Goal: Task Accomplishment & Management: Manage account settings

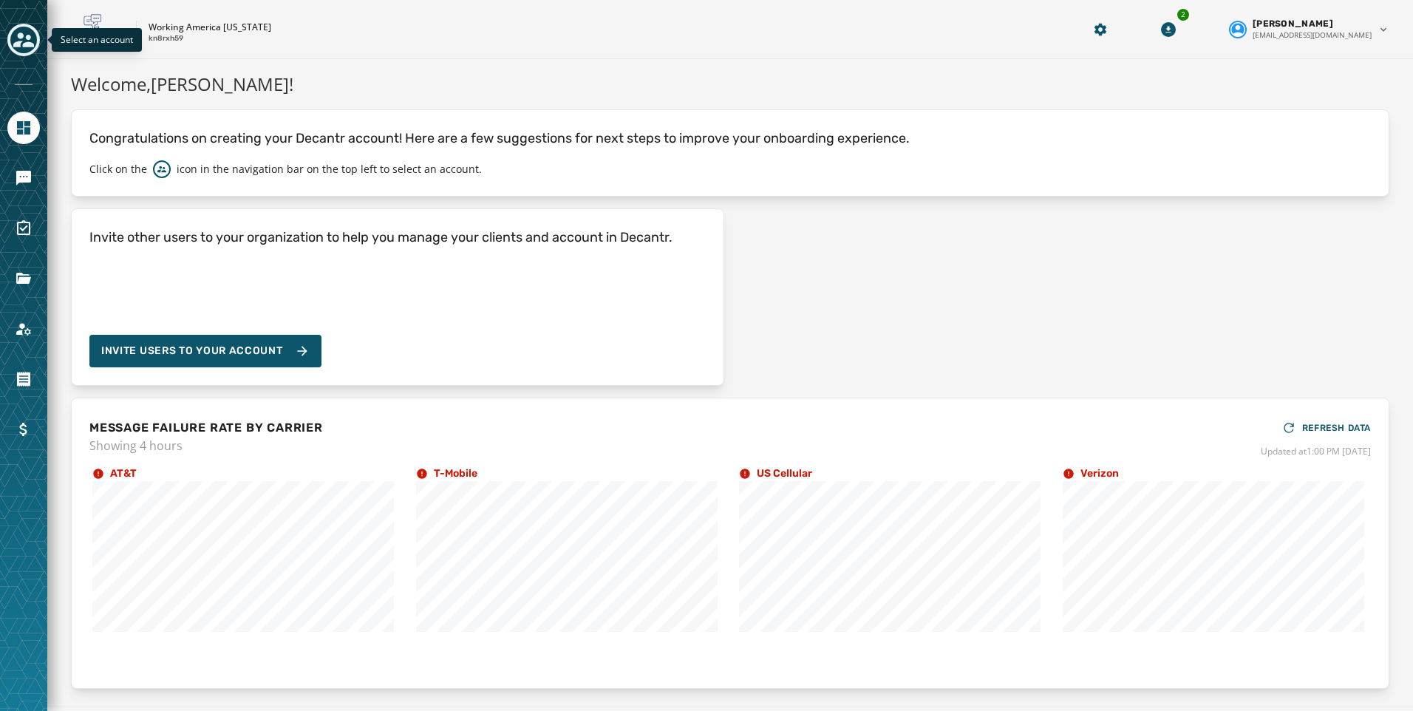
click at [16, 41] on icon "Toggle account select drawer" at bounding box center [23, 40] width 21 height 21
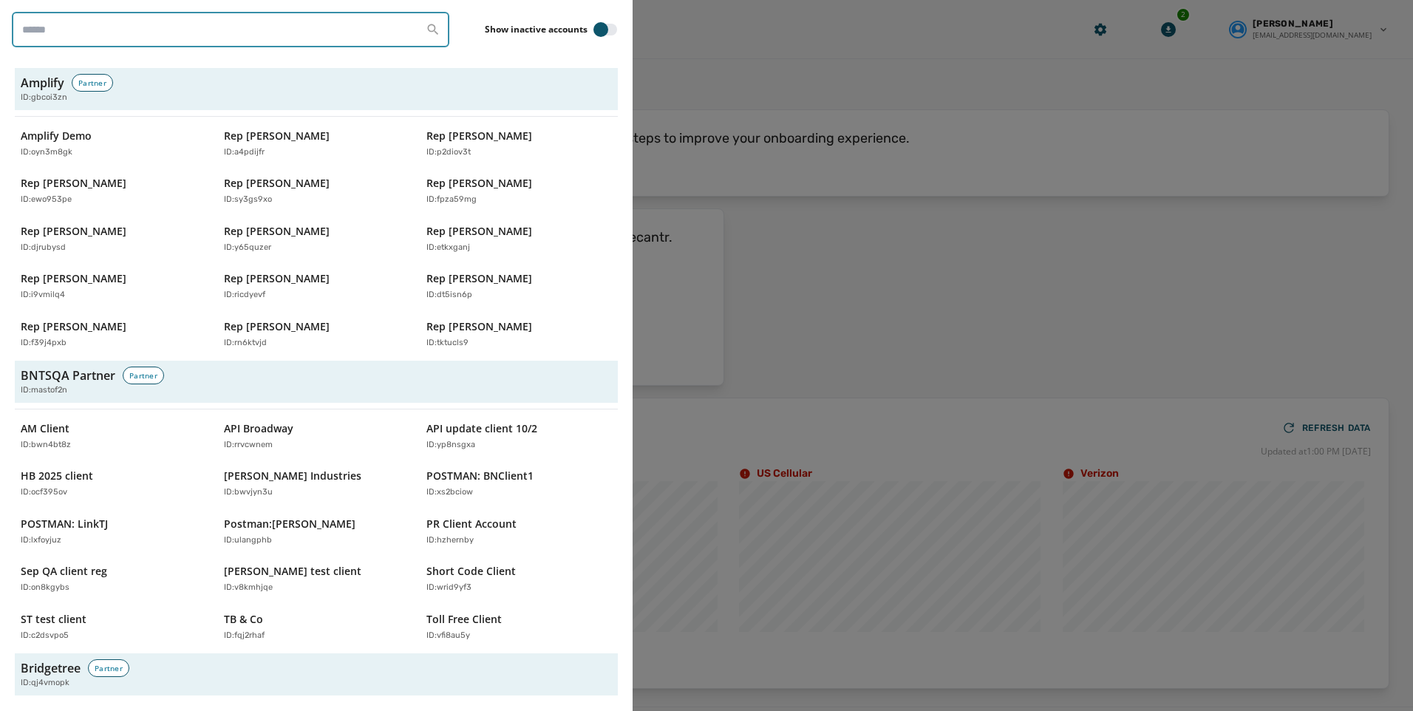
click at [195, 28] on input "search" at bounding box center [230, 29] width 437 height 35
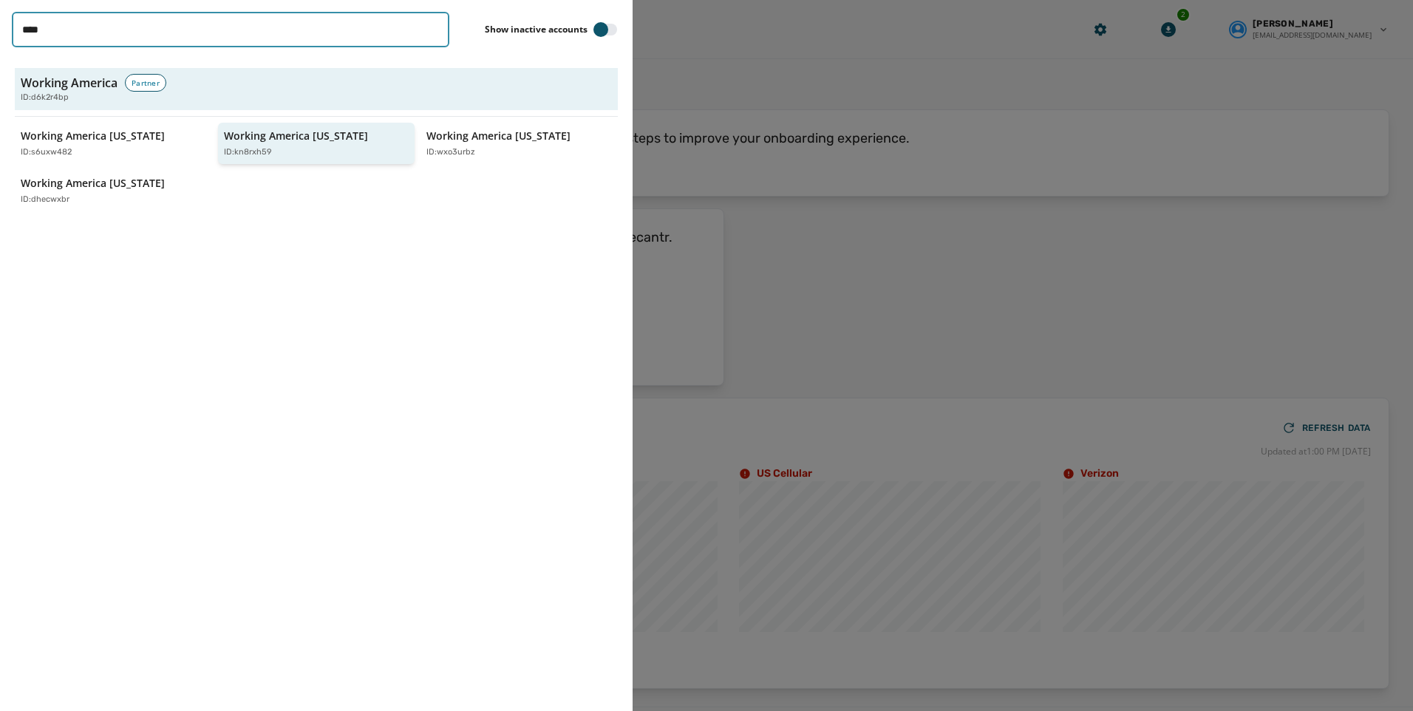
type input "****"
click at [294, 137] on p "Working America [US_STATE]" at bounding box center [296, 136] width 144 height 15
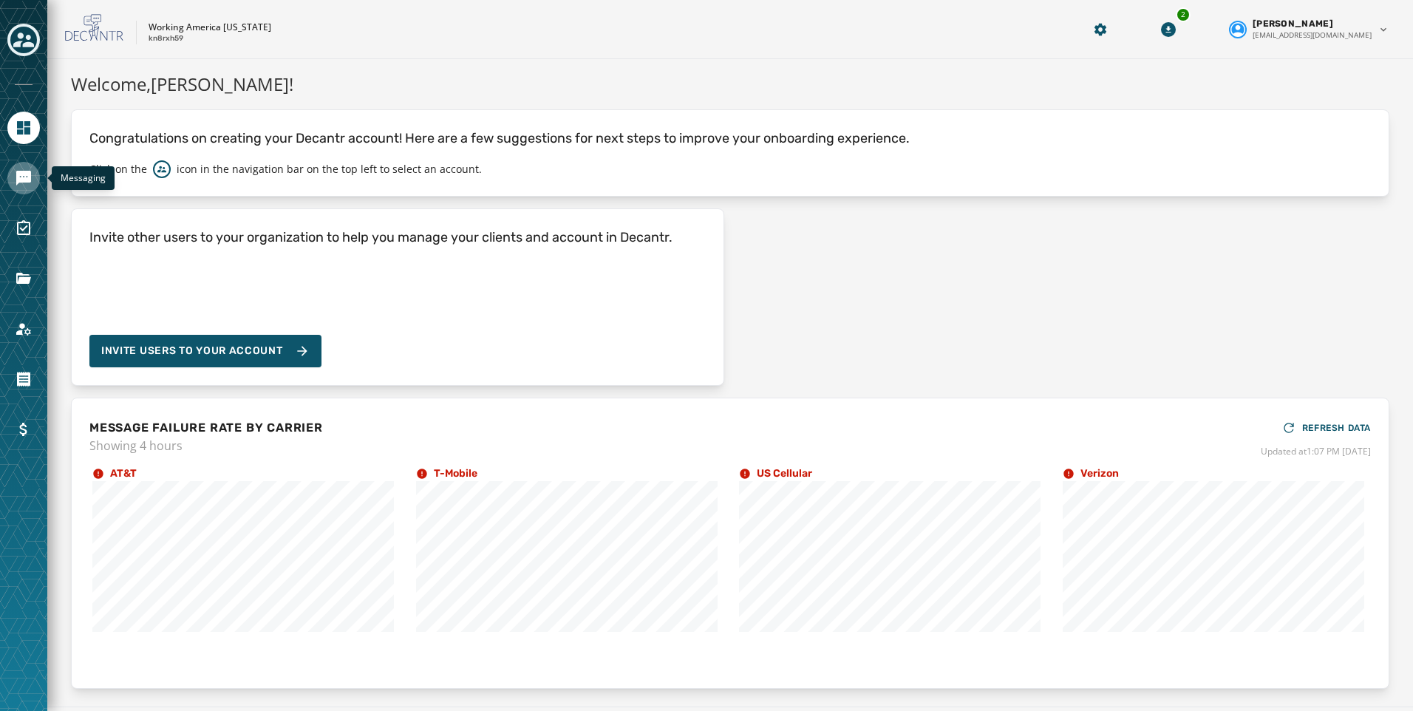
click at [30, 184] on icon "Navigate to Messaging" at bounding box center [24, 178] width 18 height 18
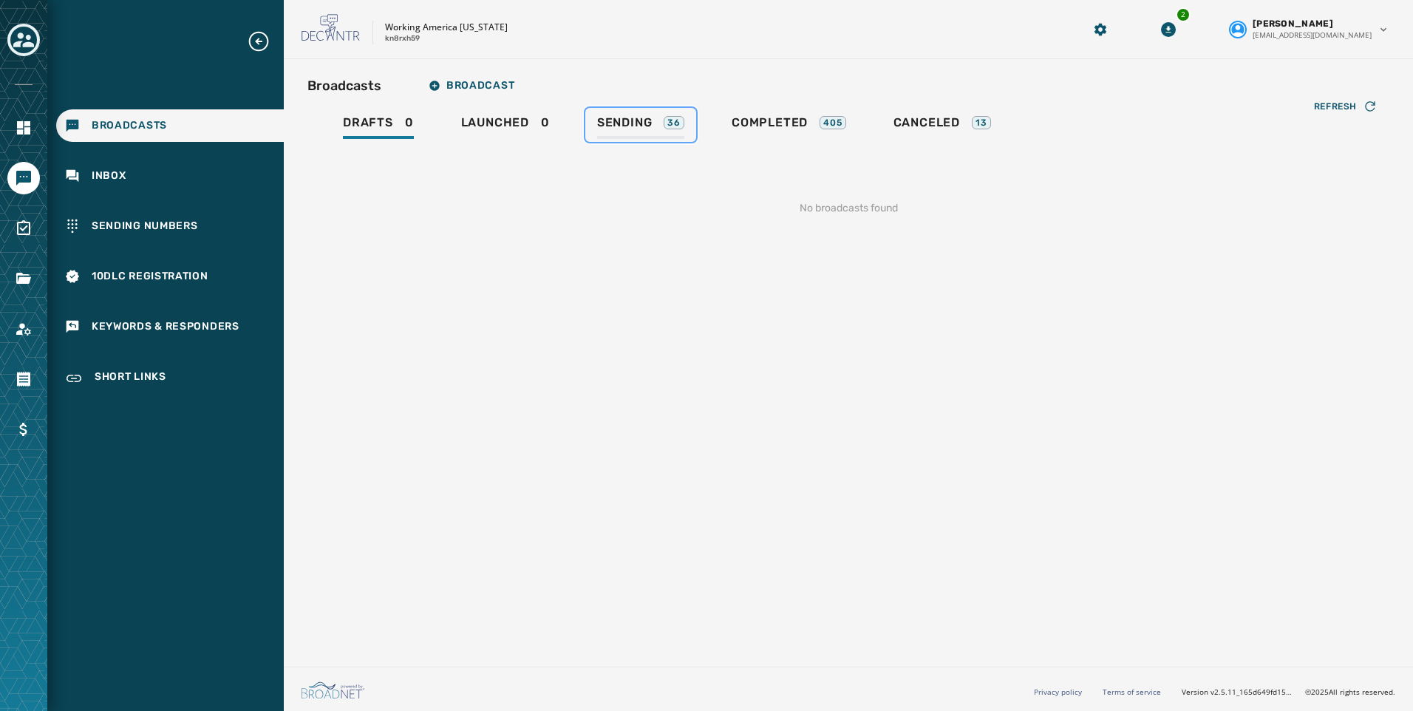
click at [613, 124] on span "Sending" at bounding box center [624, 122] width 55 height 15
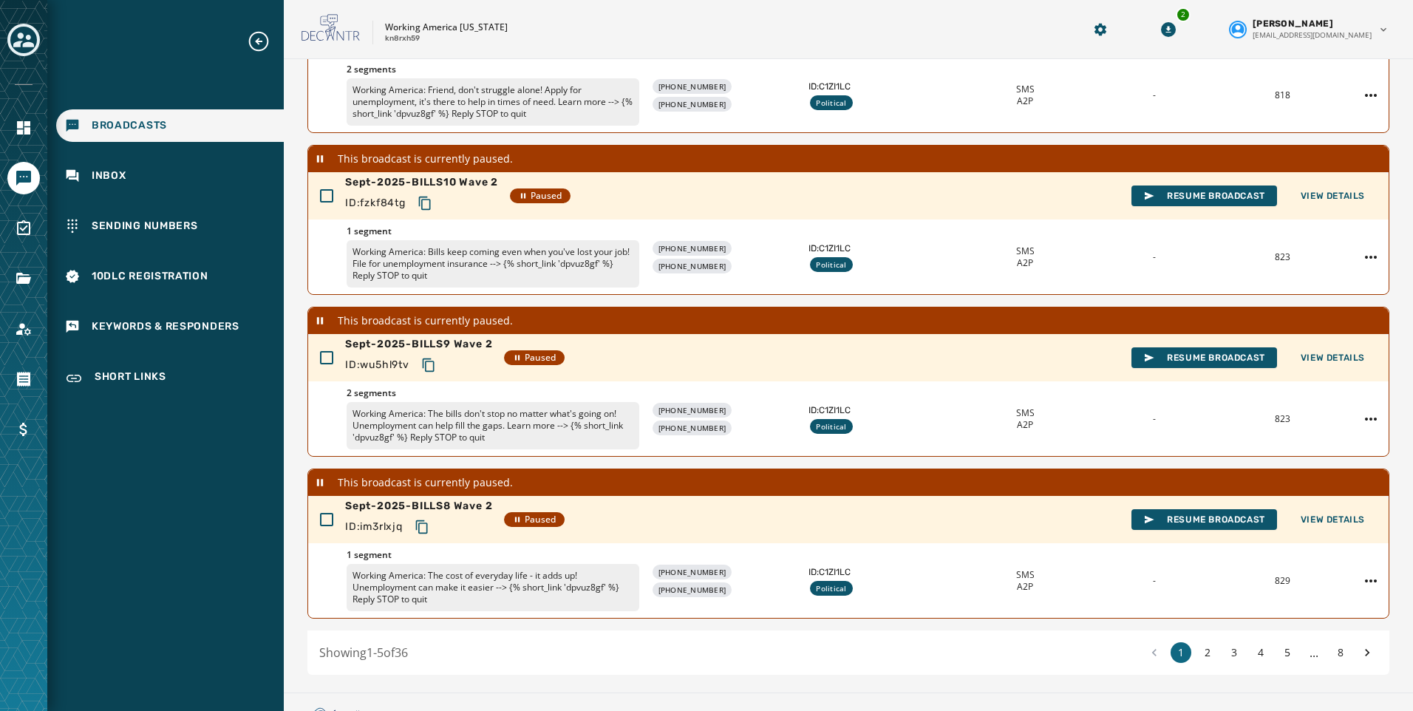
scroll to position [412, 0]
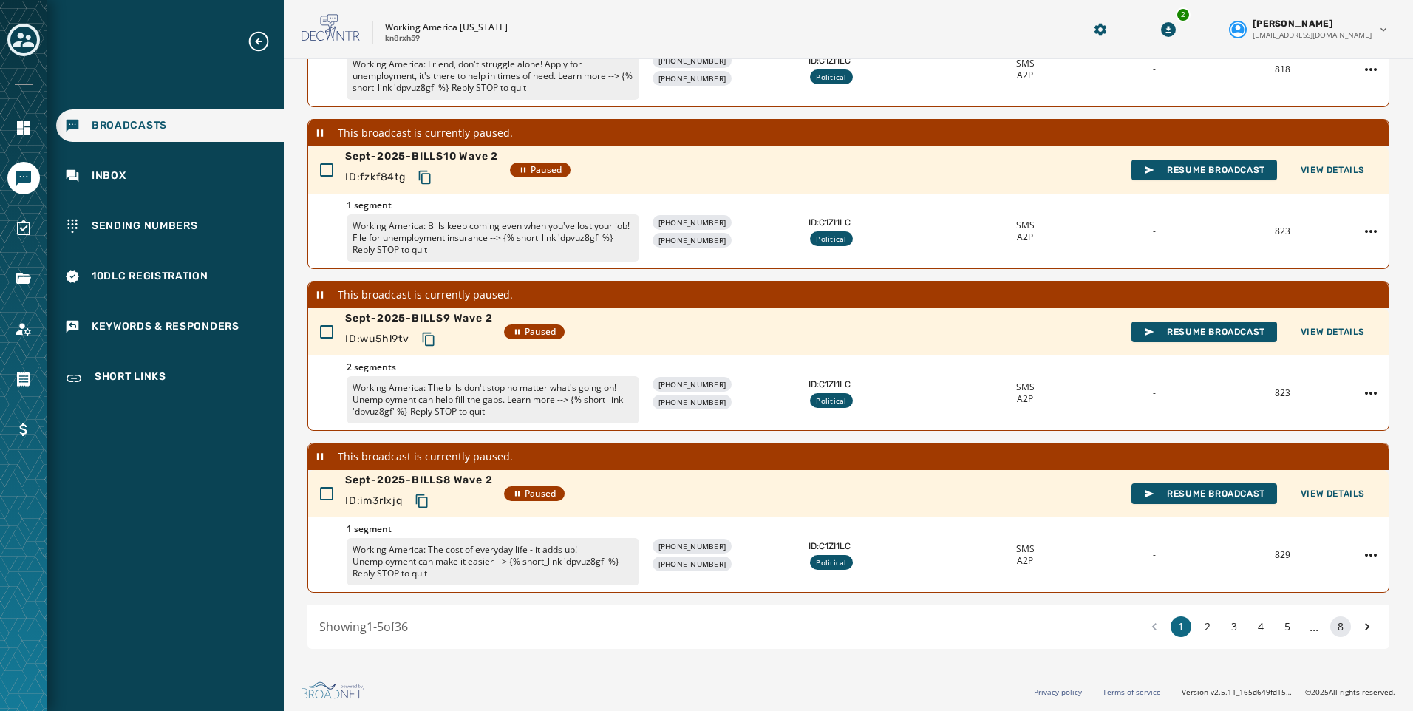
click at [1330, 628] on button "8" at bounding box center [1340, 626] width 21 height 21
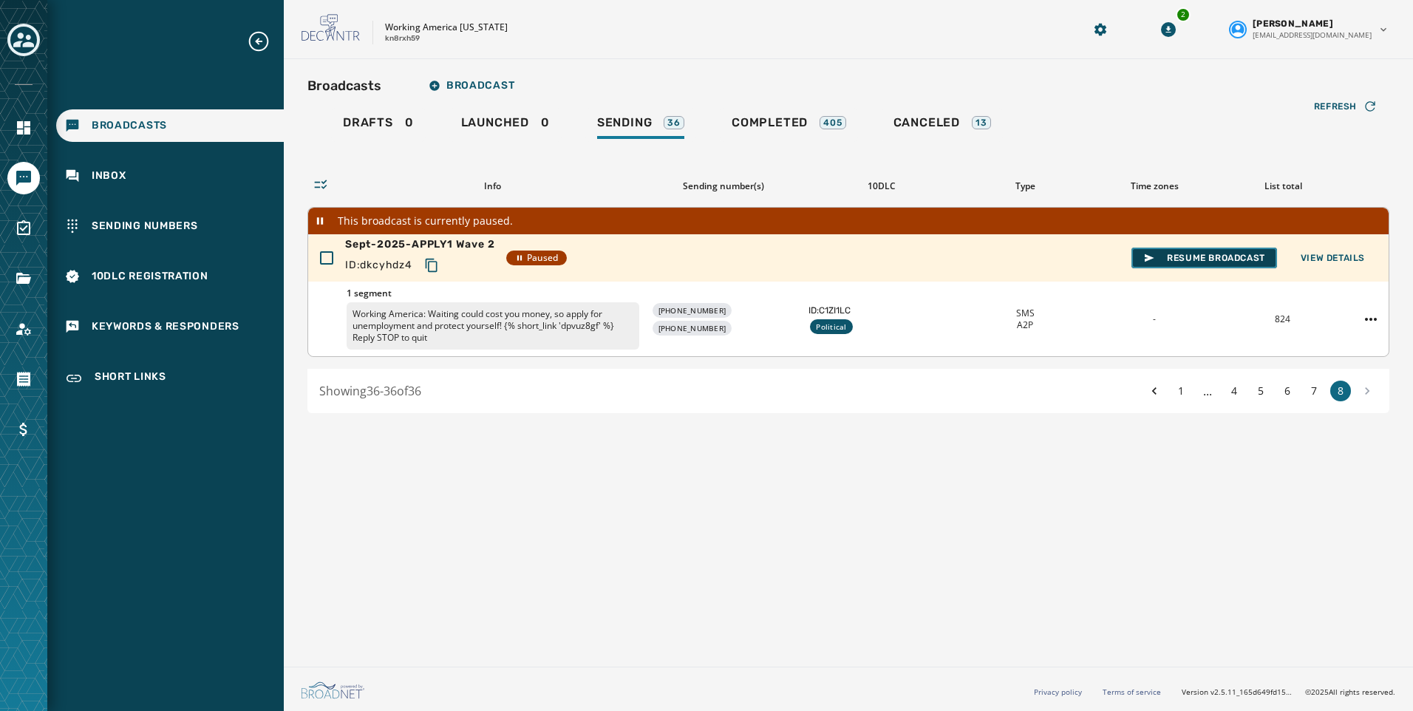
click at [1217, 252] on span "Resume Broadcast" at bounding box center [1204, 258] width 122 height 12
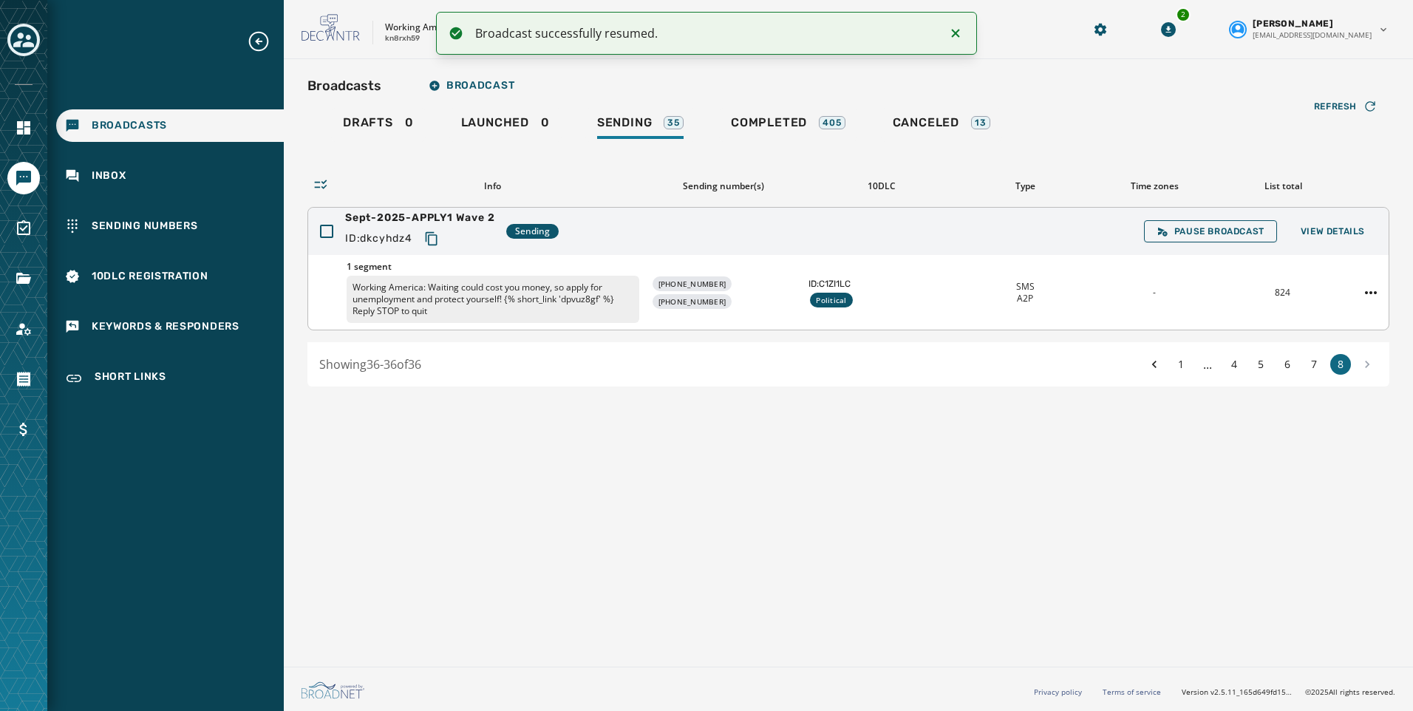
click at [425, 235] on button "Copy text to clipboard" at bounding box center [431, 238] width 27 height 27
click at [1317, 370] on button "7" at bounding box center [1314, 364] width 21 height 21
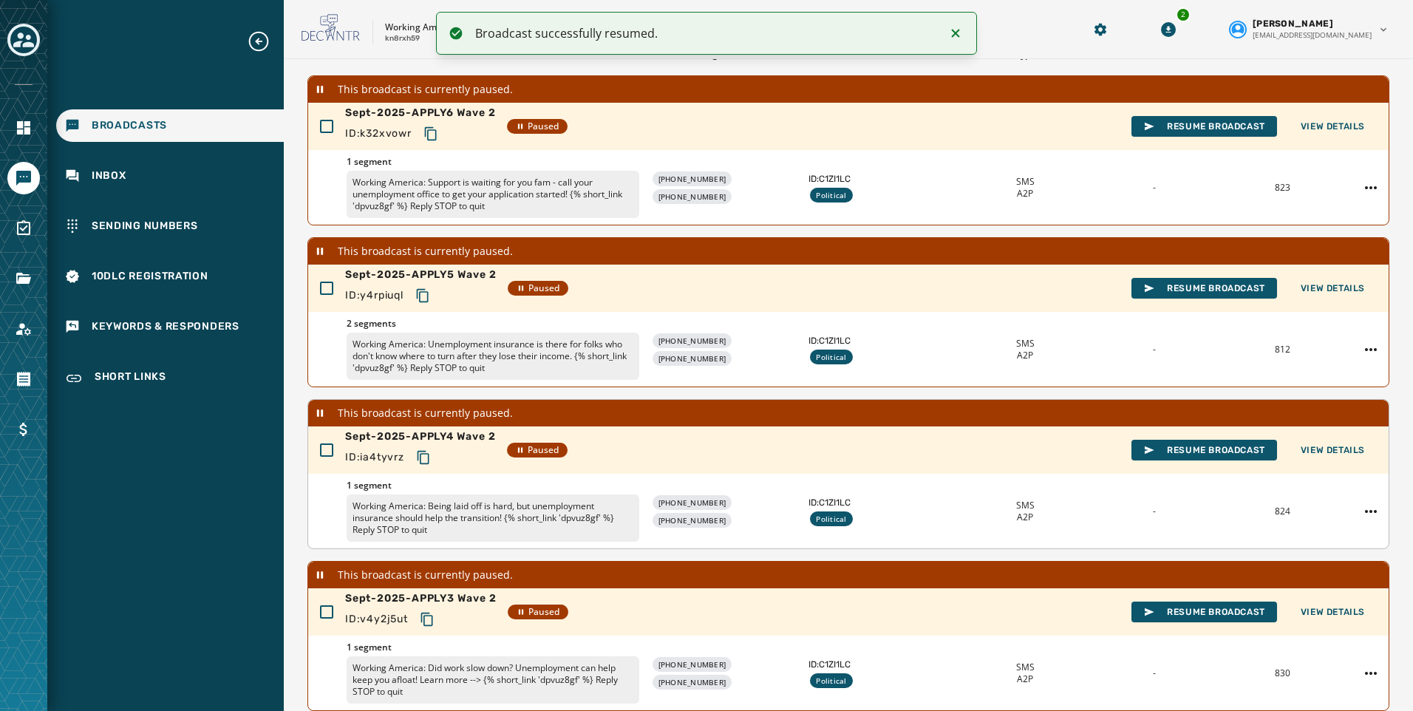
scroll to position [412, 0]
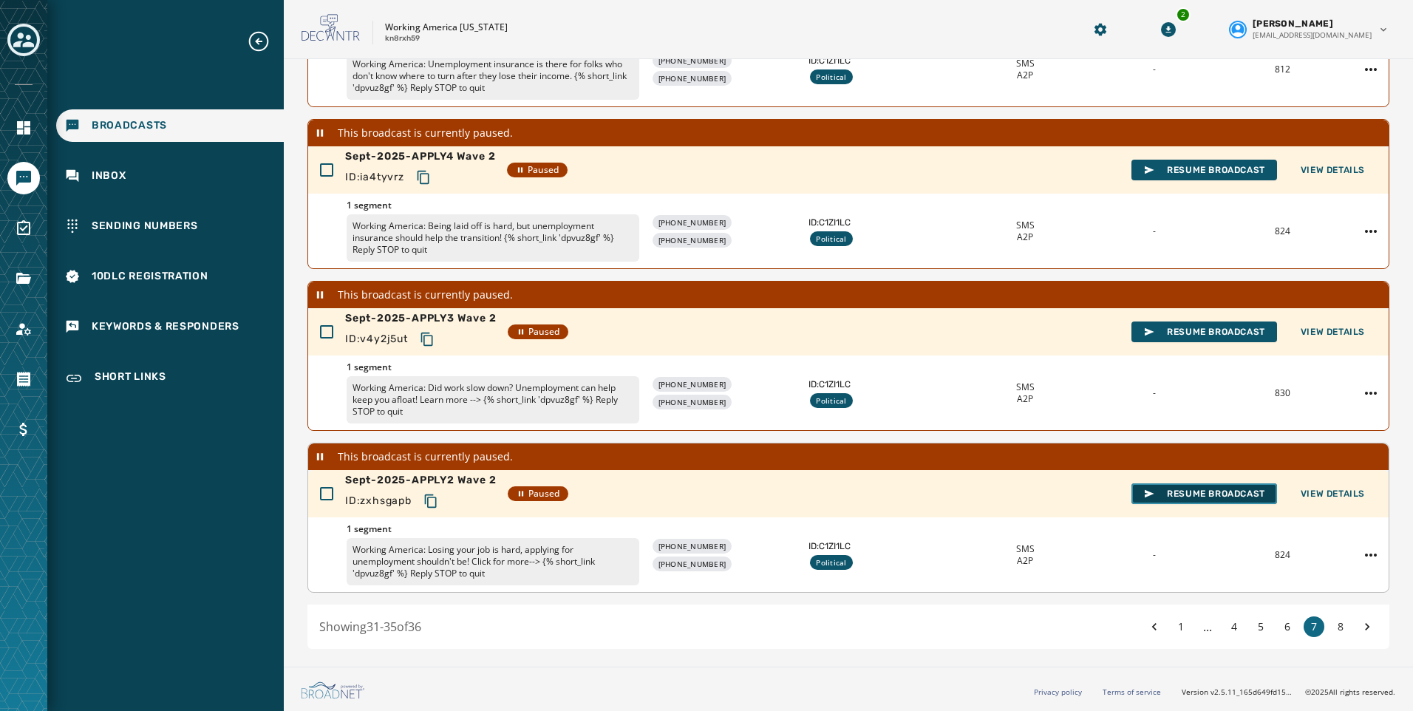
click at [1182, 497] on span "Resume Broadcast" at bounding box center [1204, 494] width 122 height 12
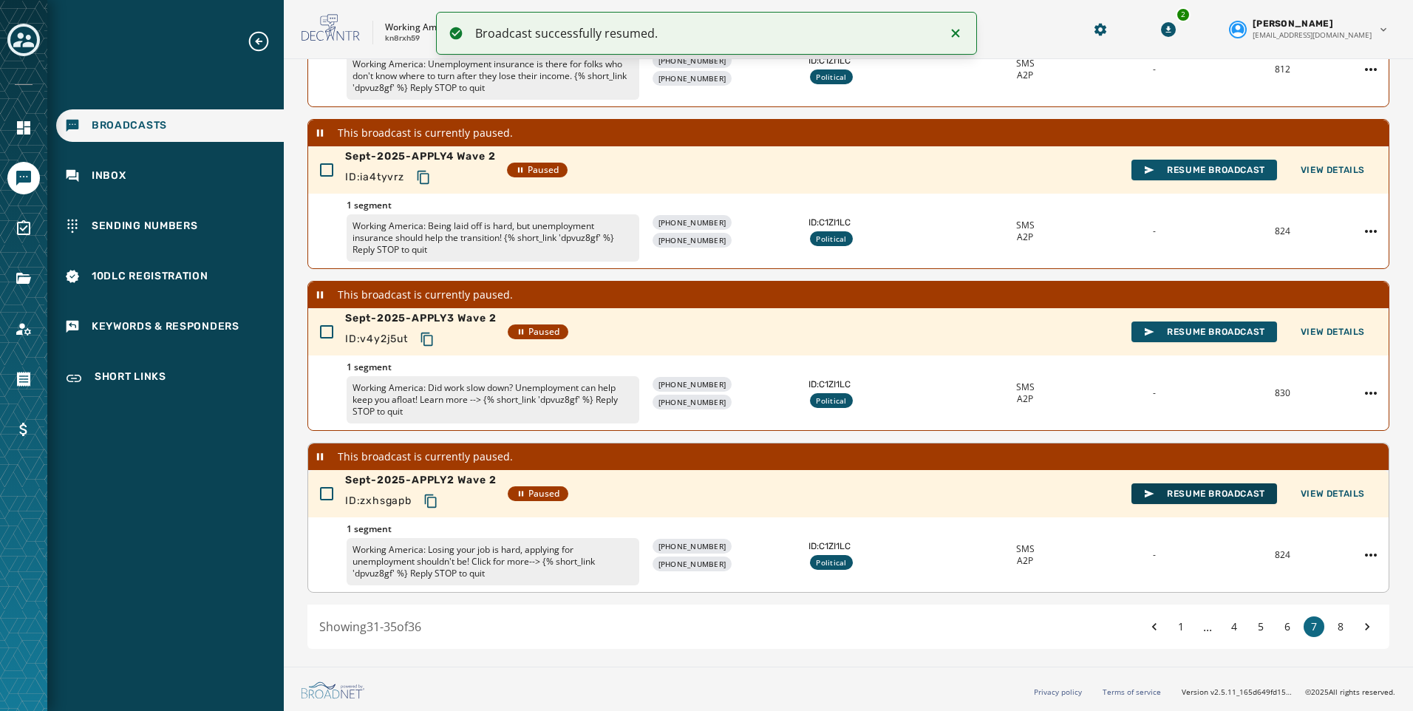
scroll to position [385, 0]
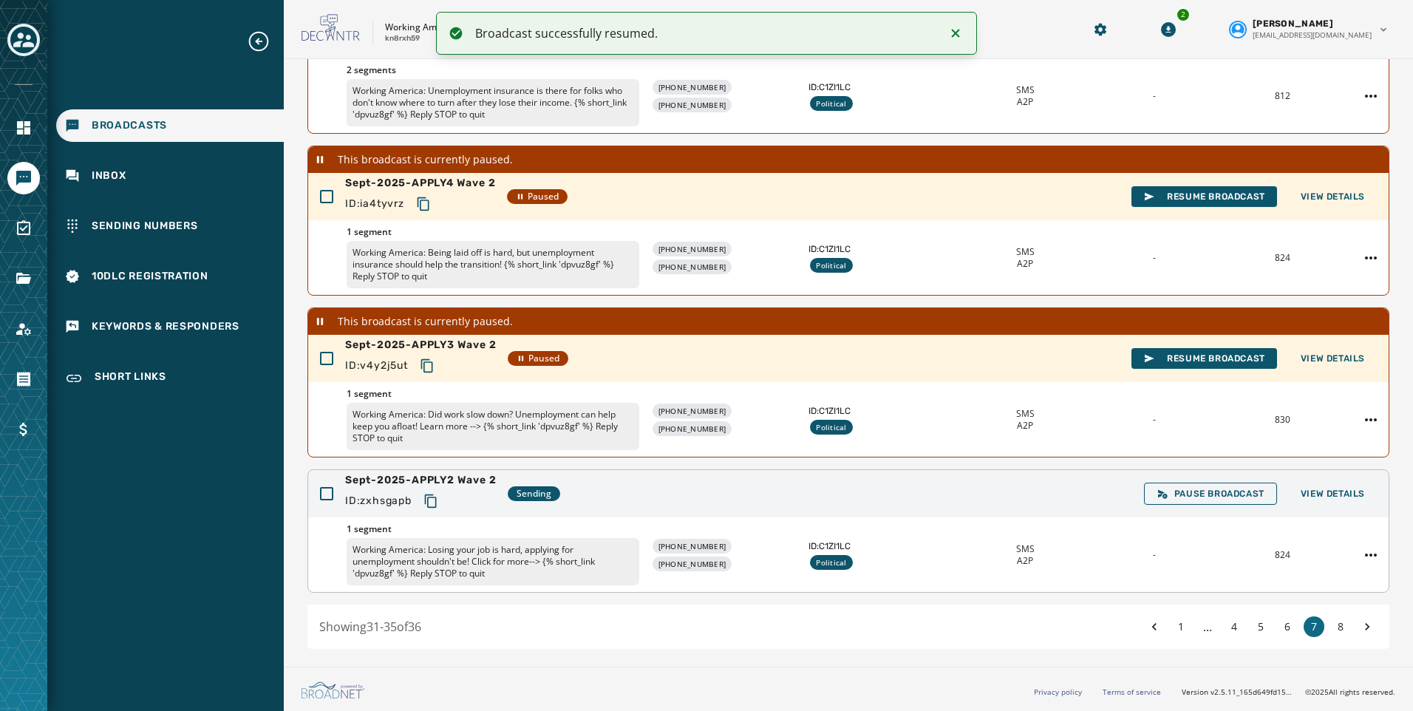
click at [424, 503] on button "Copy text to clipboard" at bounding box center [431, 501] width 27 height 27
click at [1219, 344] on div "Sept-2025-APPLY3 Wave 2 ID: v4y2j5ut Paused Resume Broadcast View Details" at bounding box center [848, 358] width 1080 height 47
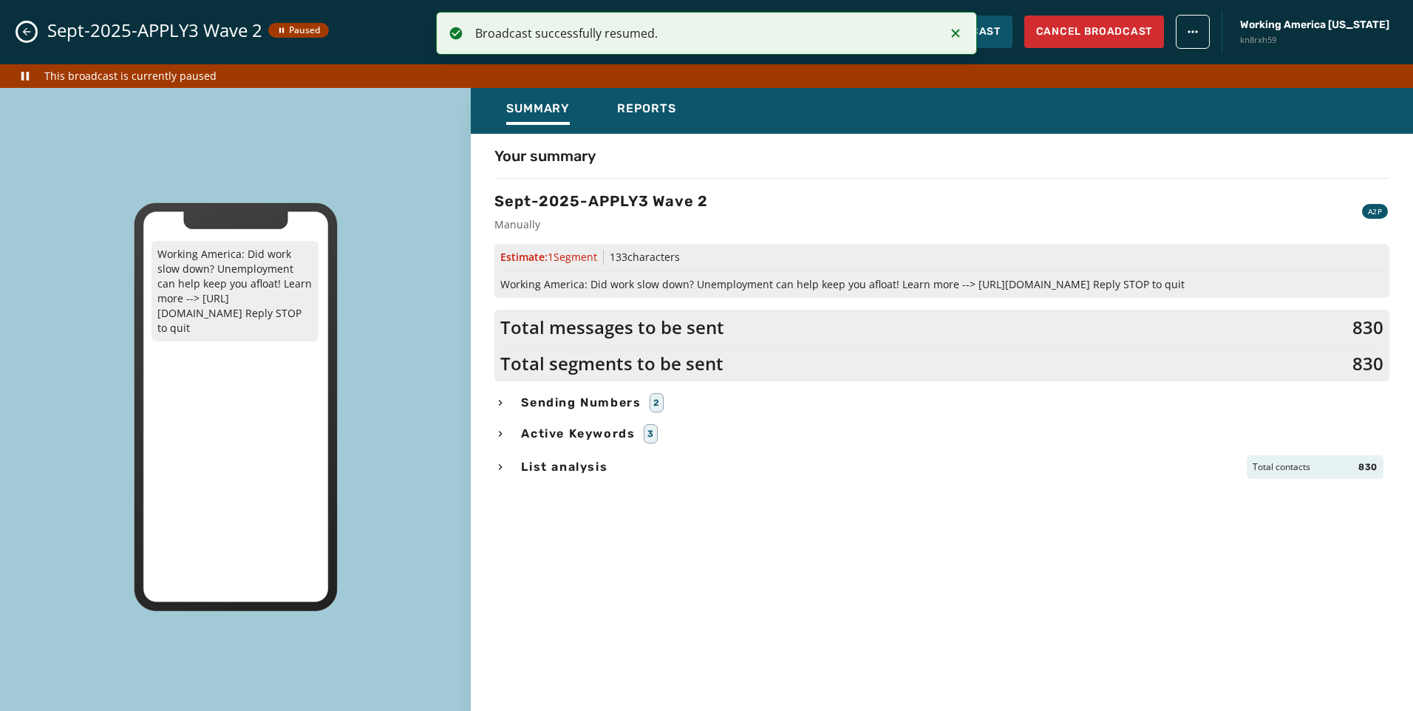
click at [27, 33] on icon "Close admin drawer" at bounding box center [27, 32] width 12 height 12
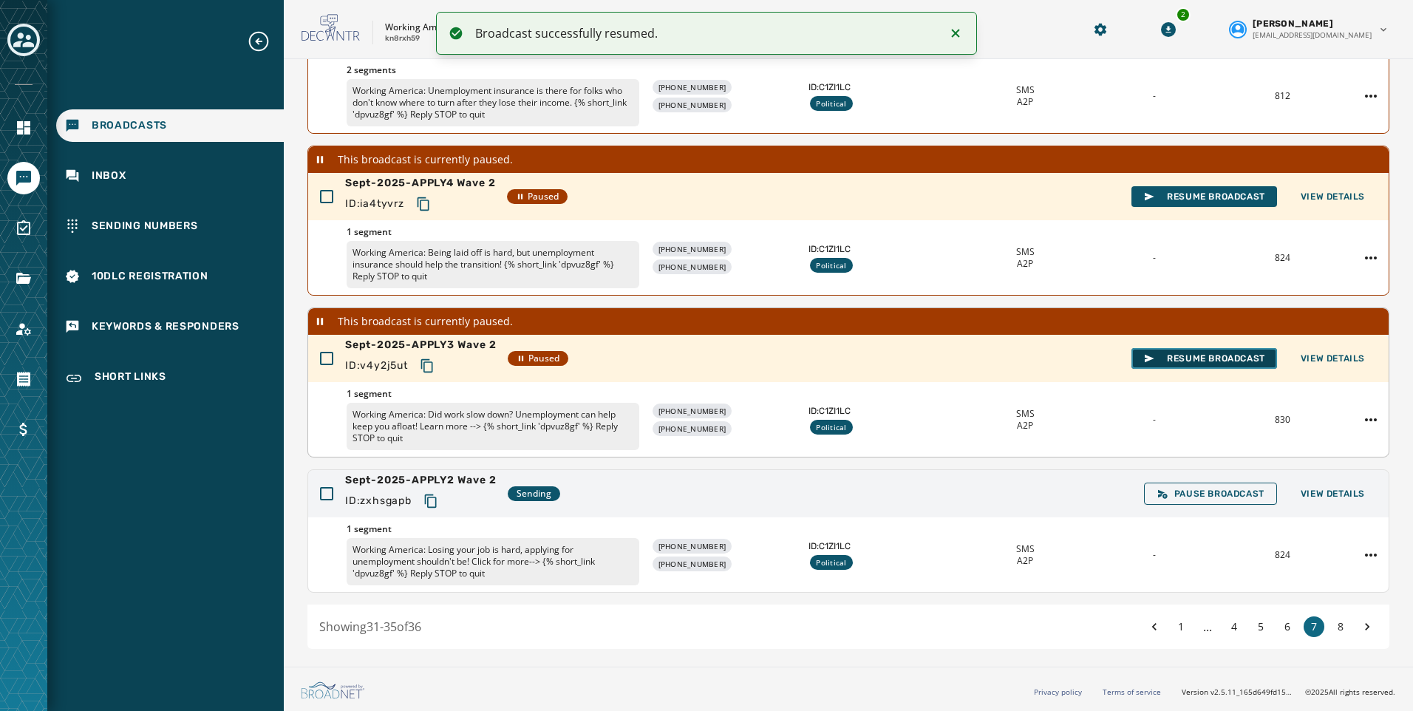
click at [1174, 363] on span "Resume Broadcast" at bounding box center [1204, 359] width 122 height 12
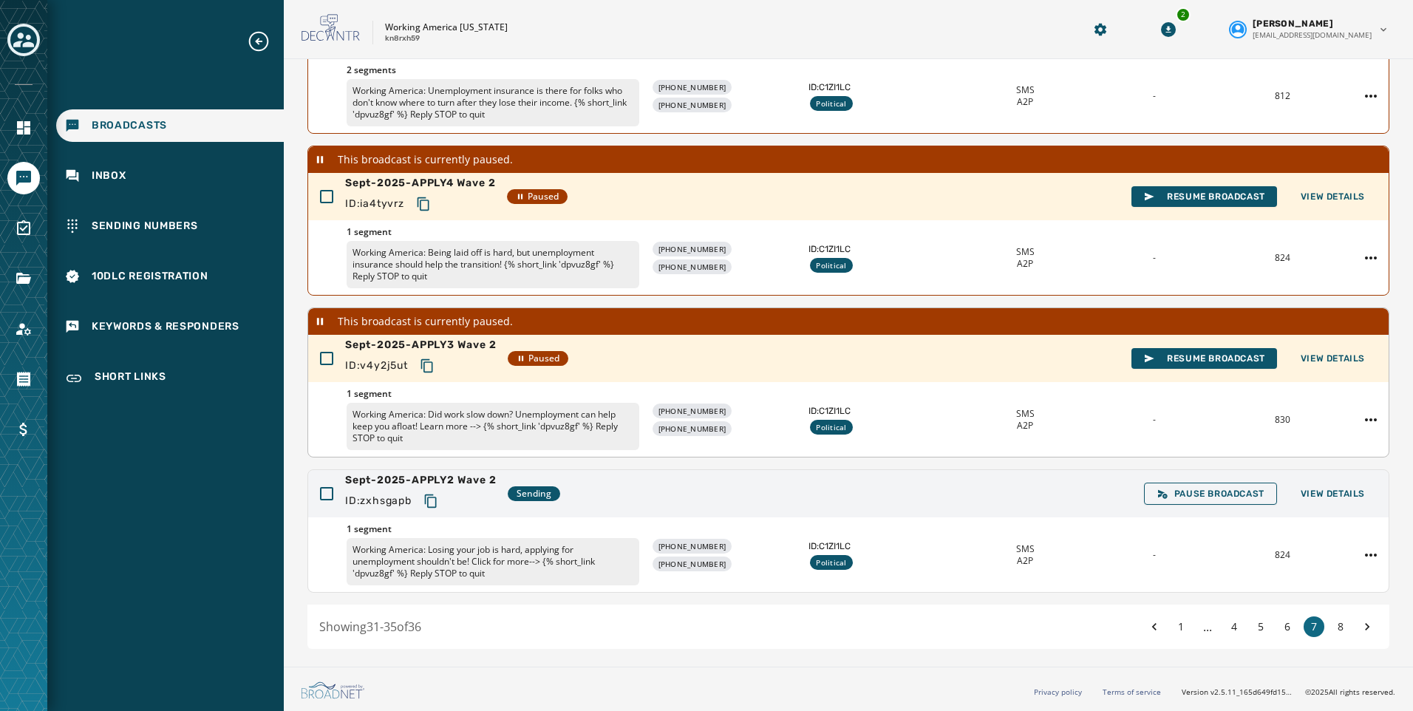
scroll to position [358, 0]
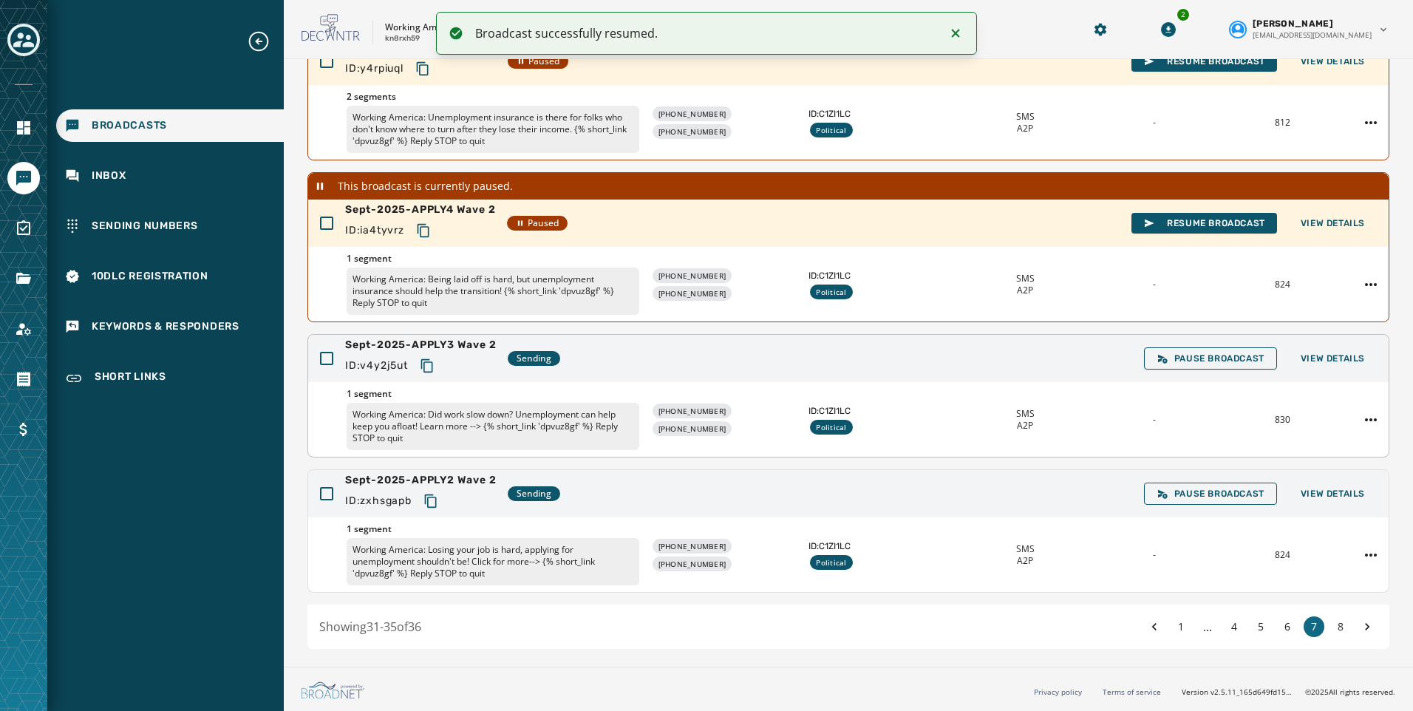
click at [423, 364] on icon "Copy text to clipboard" at bounding box center [426, 365] width 12 height 13
click at [1208, 215] on button "Resume Broadcast" at bounding box center [1204, 223] width 146 height 21
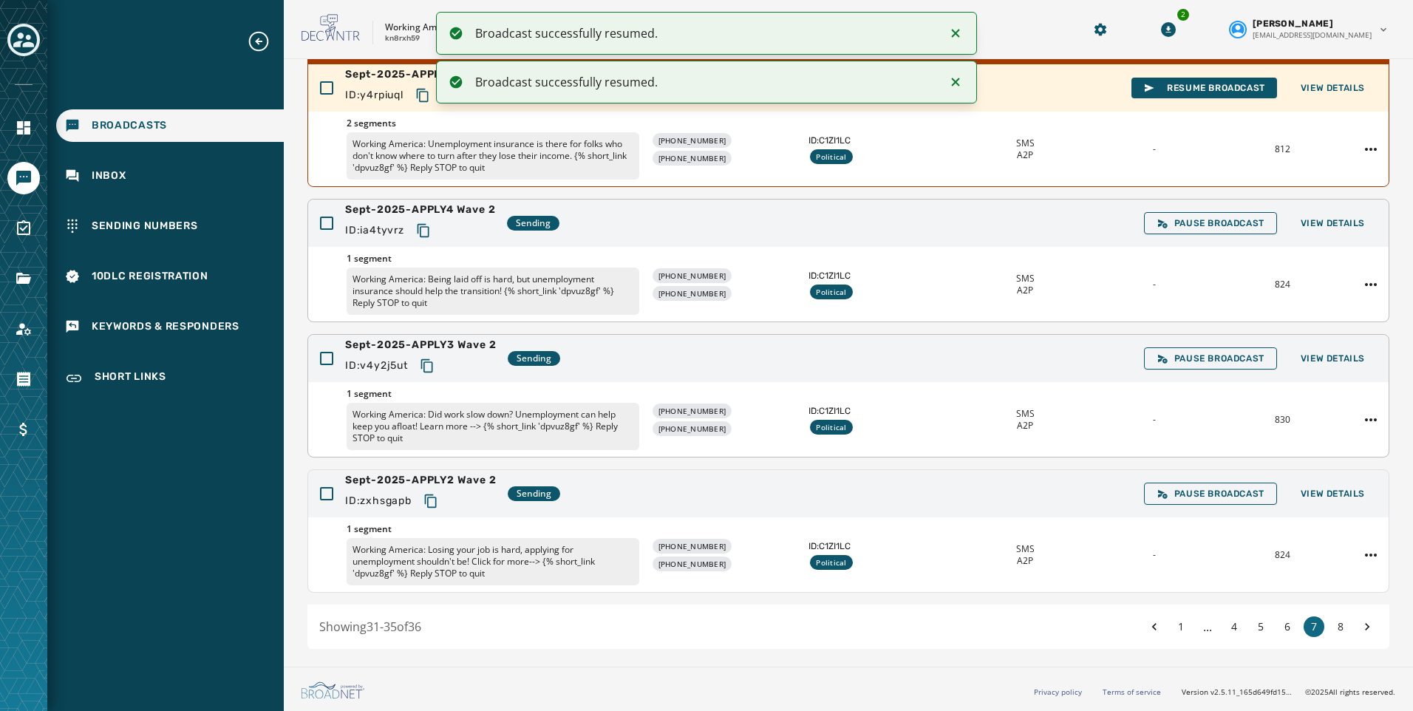
click at [415, 227] on button "Copy text to clipboard" at bounding box center [423, 230] width 27 height 27
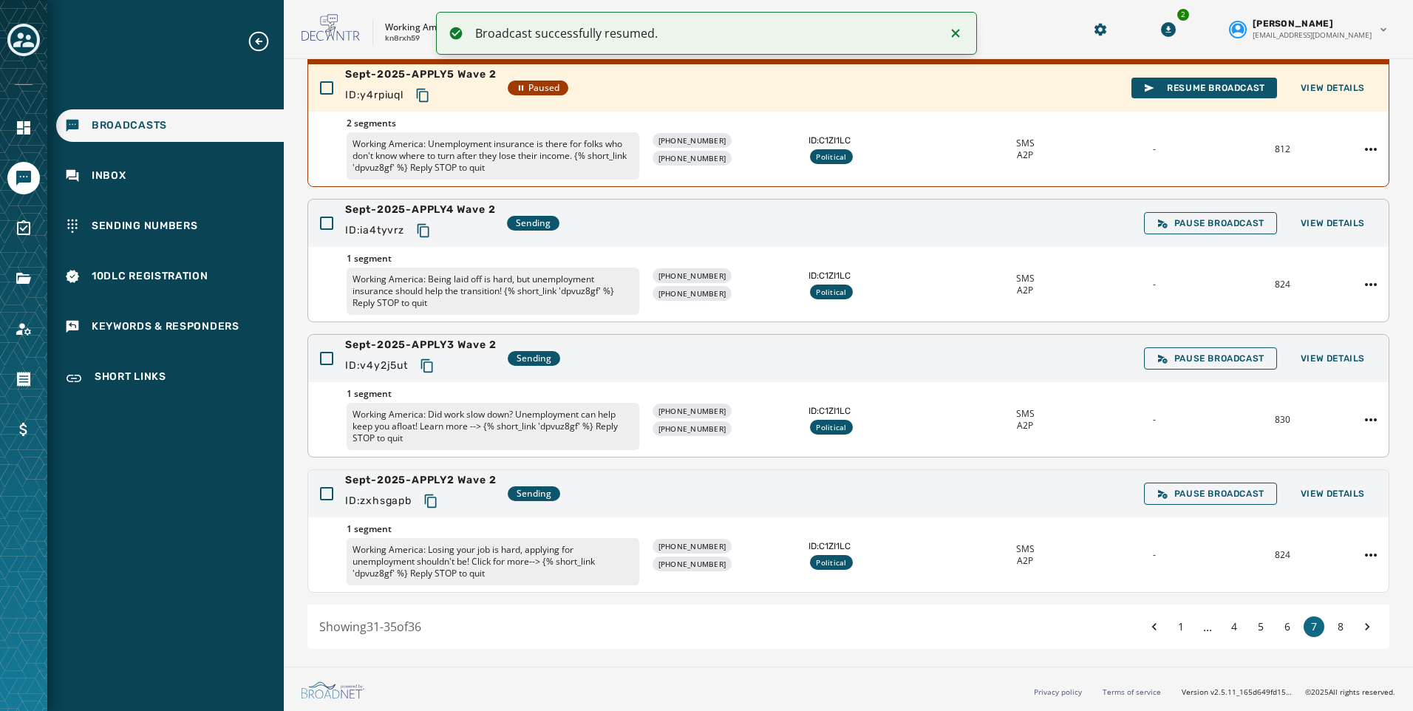
scroll to position [258, 0]
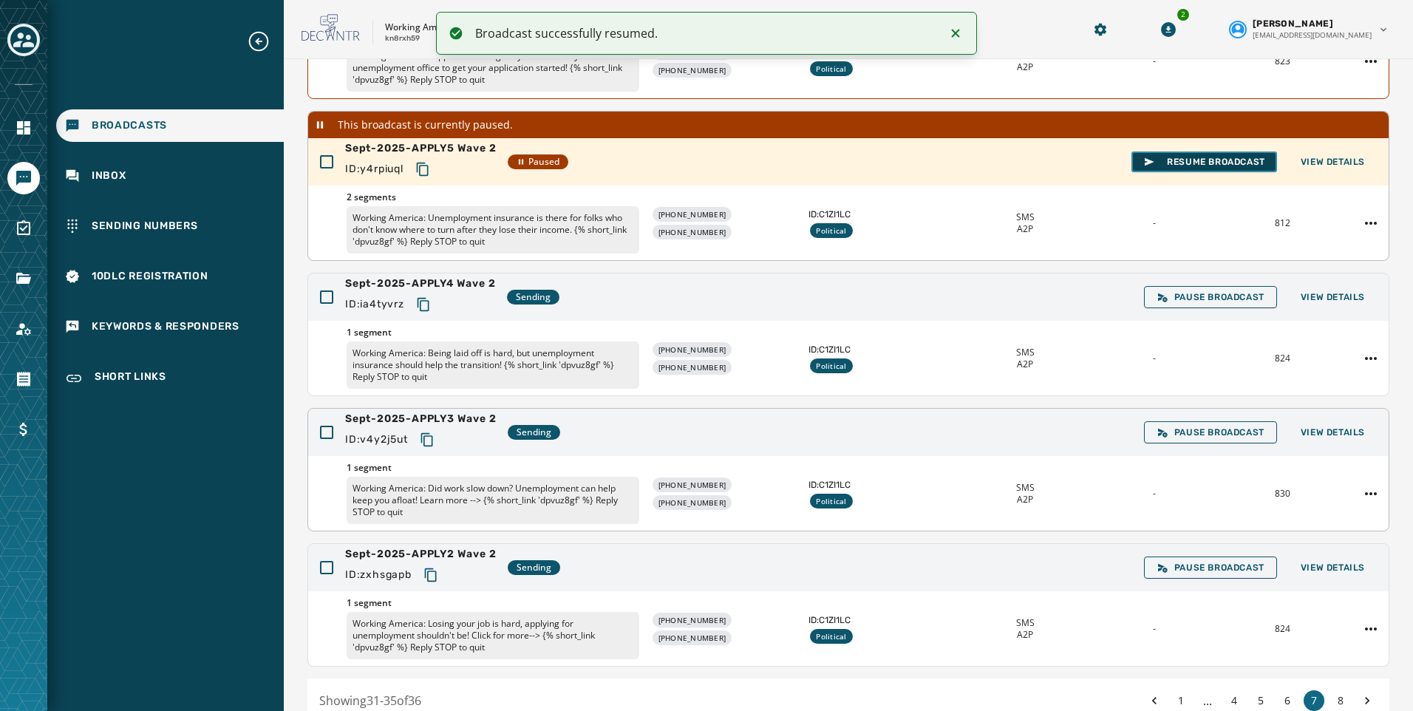
click at [1204, 168] on button "Resume Broadcast" at bounding box center [1204, 161] width 146 height 21
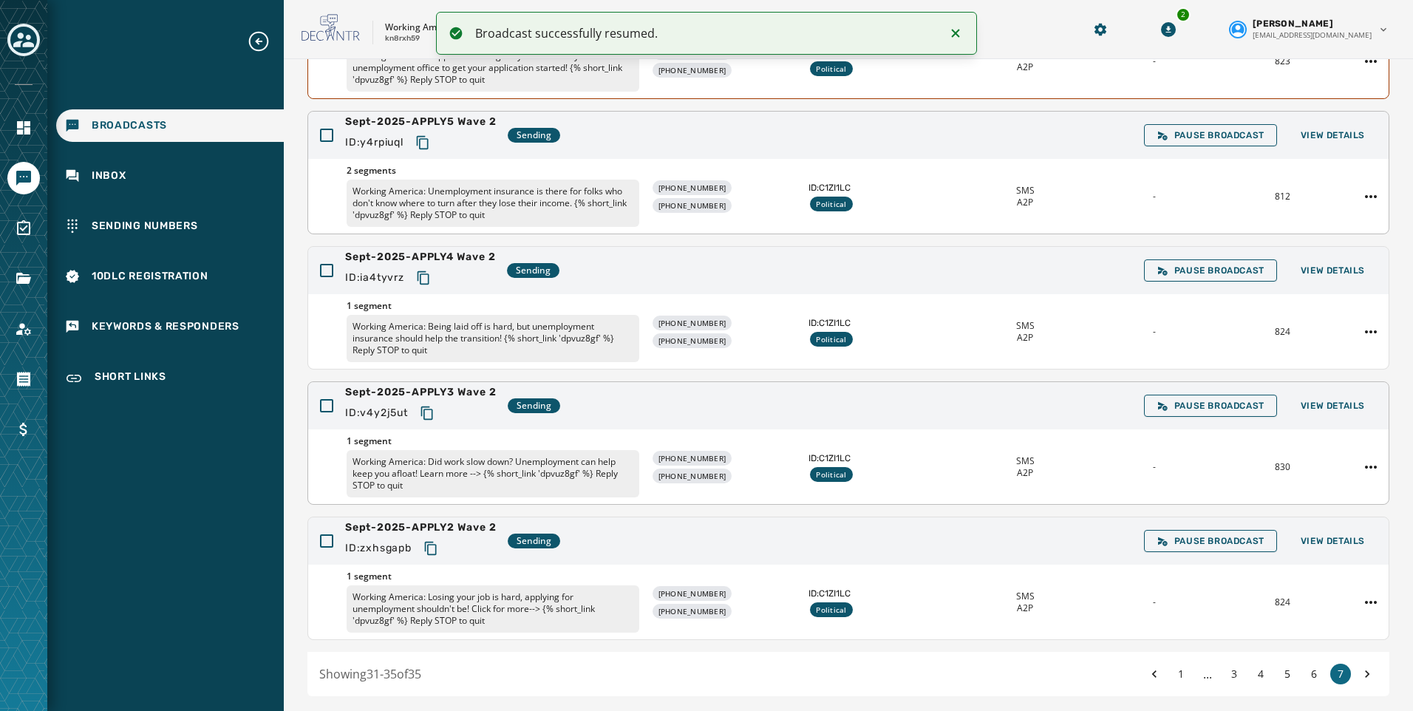
click at [421, 134] on button "Copy text to clipboard" at bounding box center [422, 142] width 27 height 27
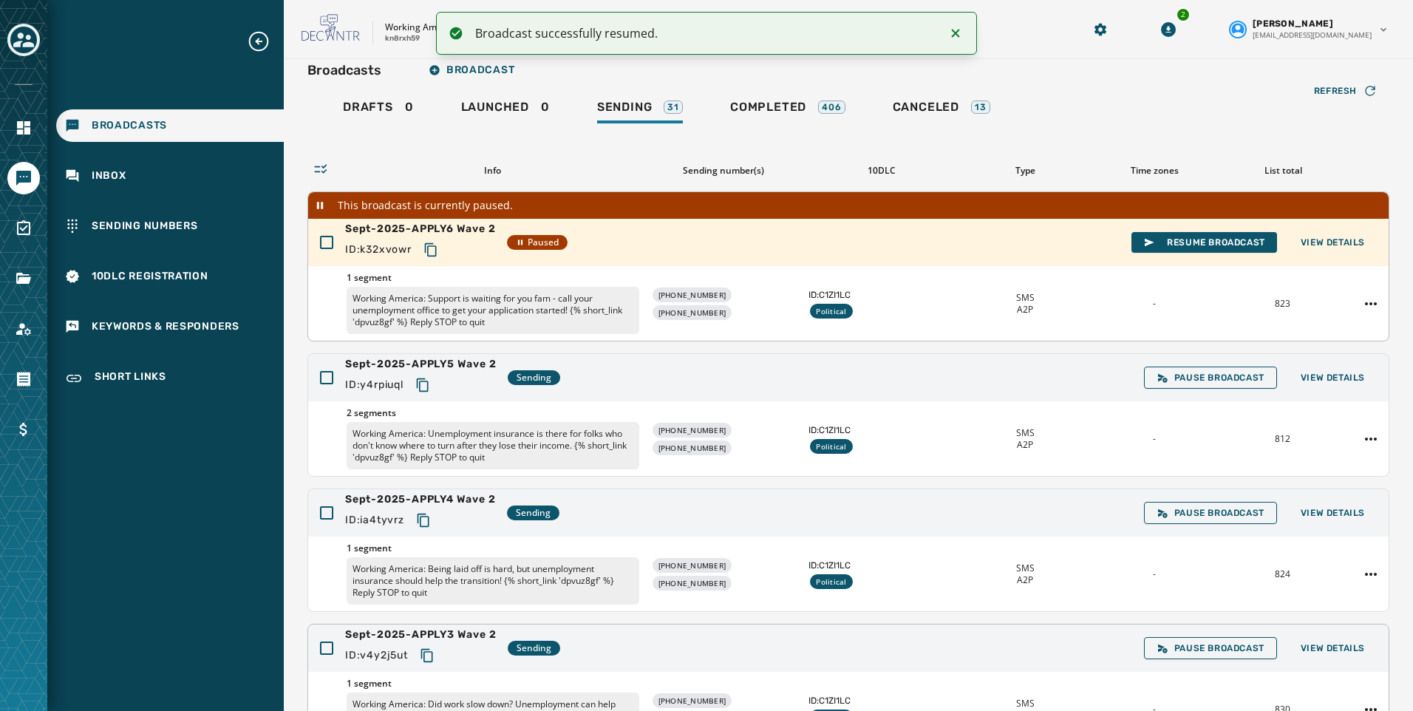
scroll to position [0, 0]
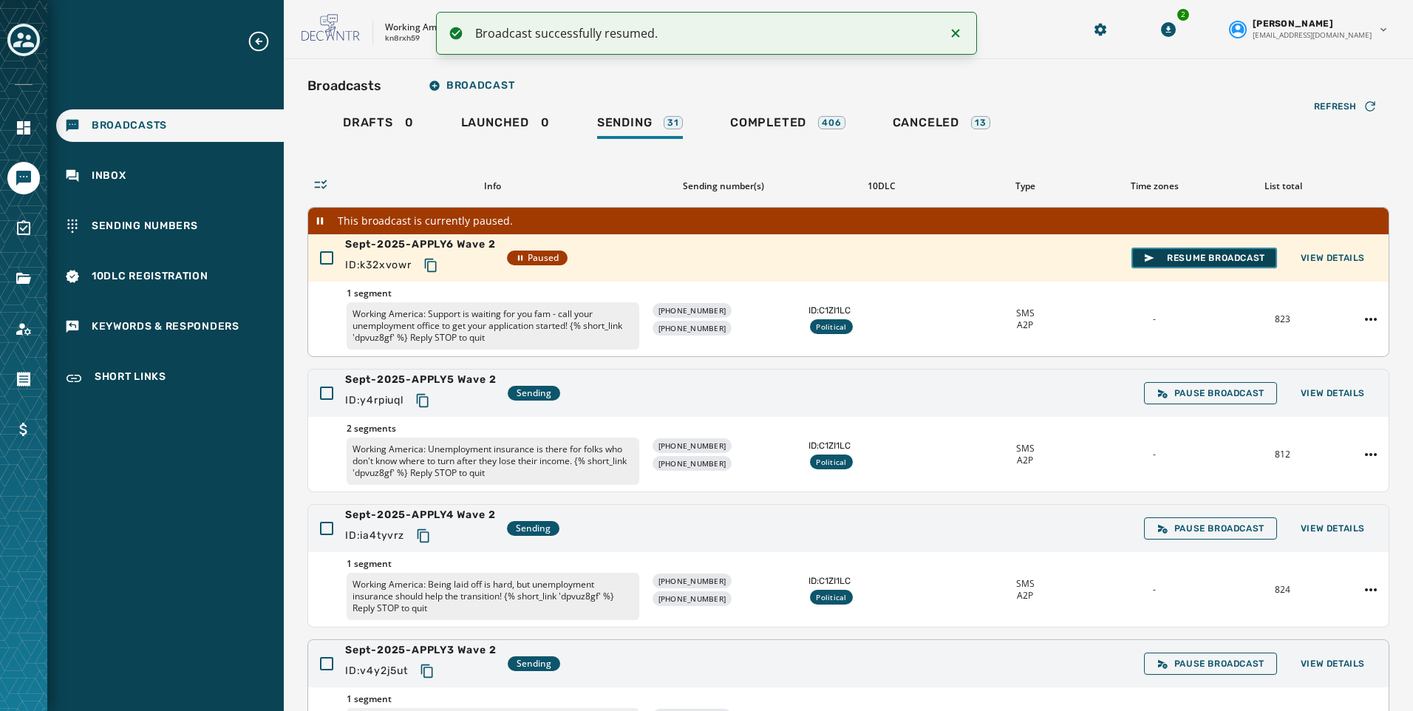
click at [1240, 251] on button "Resume Broadcast" at bounding box center [1204, 258] width 146 height 21
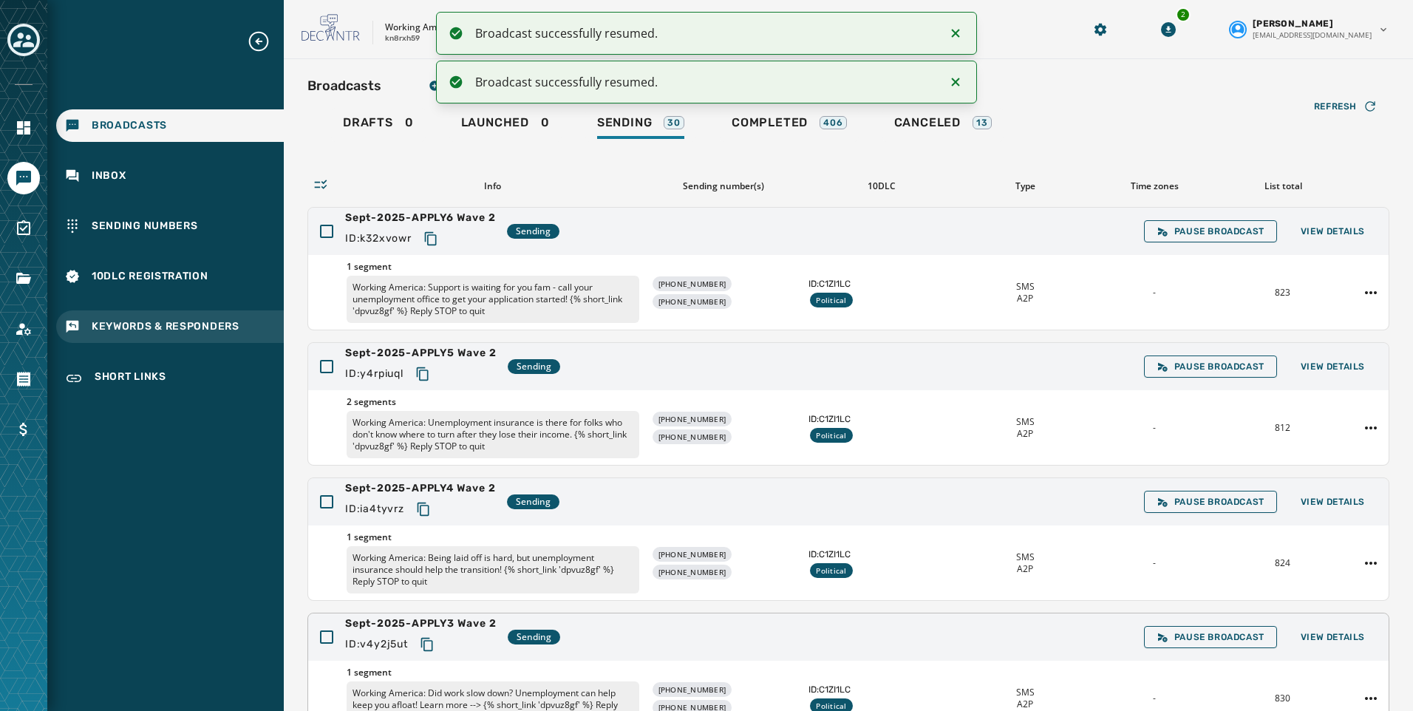
drag, startPoint x: 441, startPoint y: 240, endPoint x: 269, endPoint y: 332, distance: 195.1
click at [438, 242] on button "Copy text to clipboard" at bounding box center [431, 238] width 27 height 27
drag, startPoint x: 961, startPoint y: 32, endPoint x: 961, endPoint y: 43, distance: 11.1
click at [961, 32] on icon "Notifications (F8)" at bounding box center [956, 33] width 18 height 18
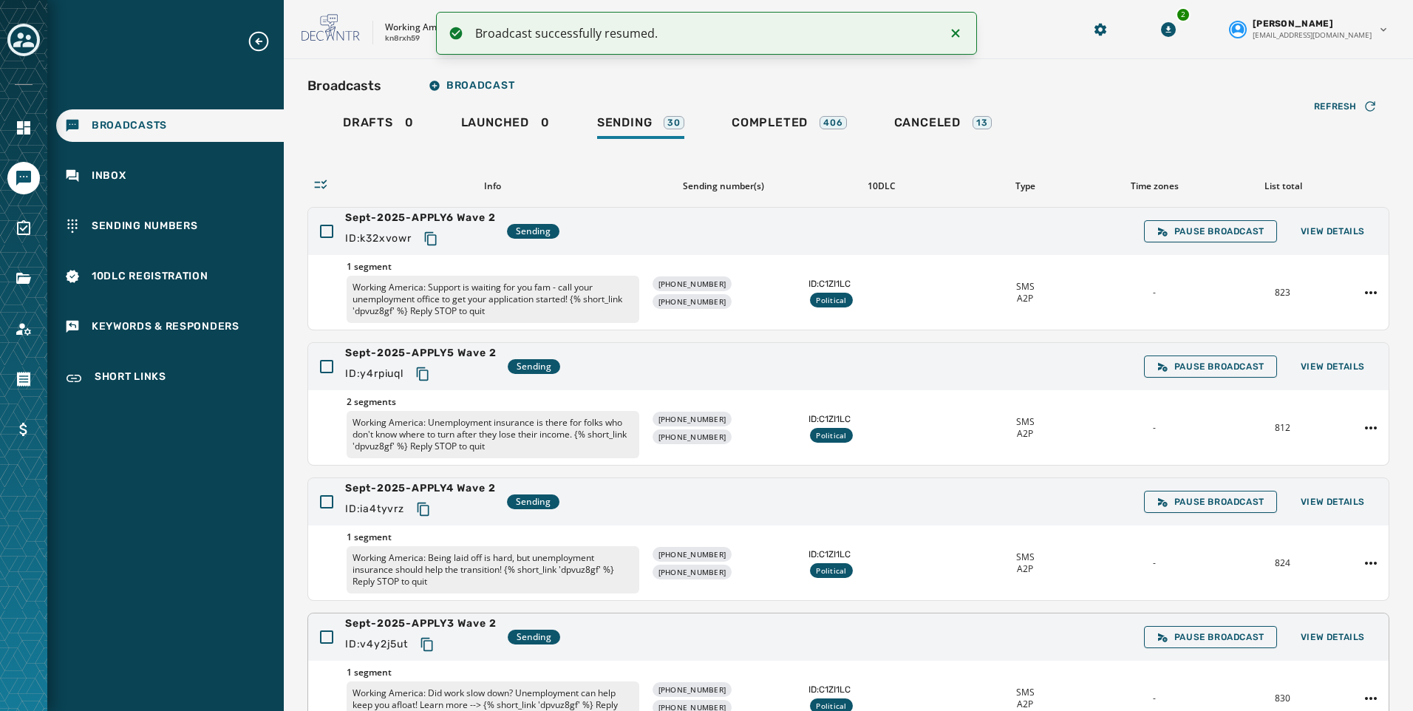
click at [953, 27] on icon "Notifications (F8)" at bounding box center [956, 33] width 18 height 18
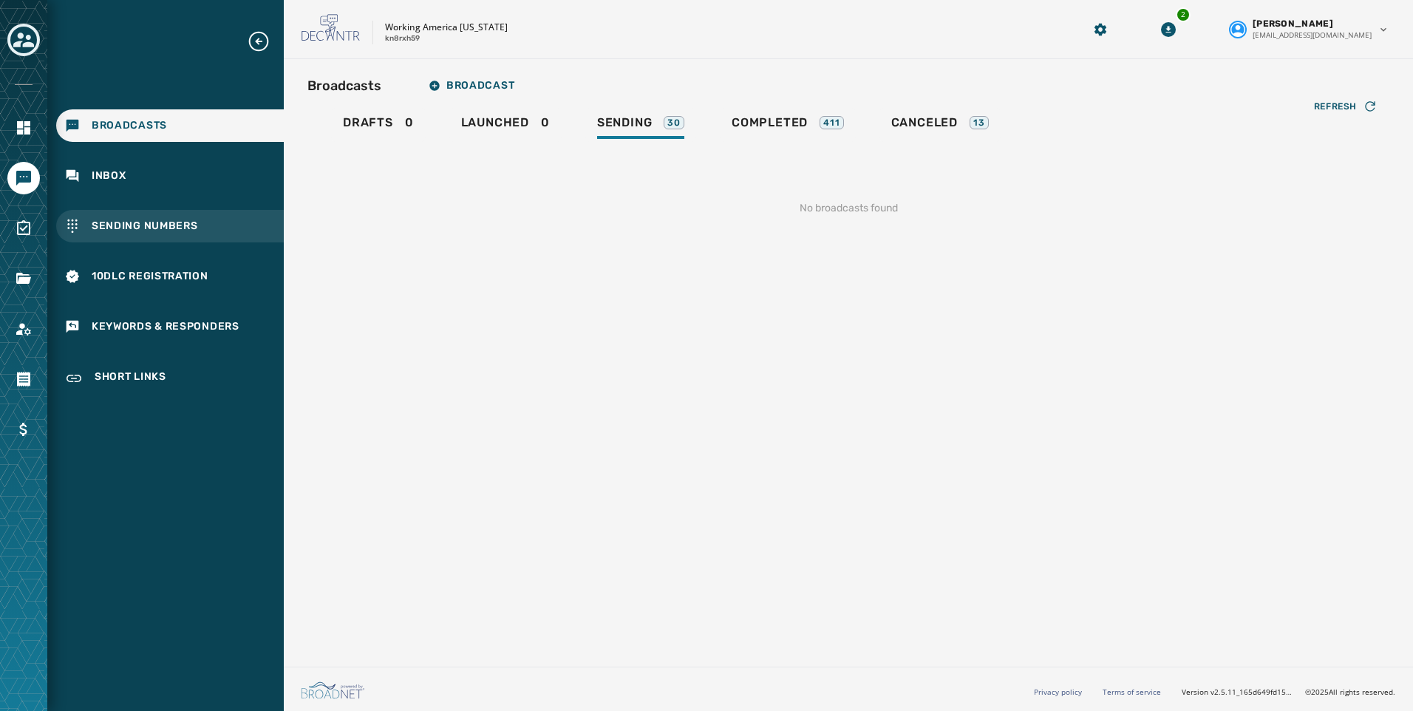
click at [105, 225] on span "Sending Numbers" at bounding box center [145, 226] width 106 height 15
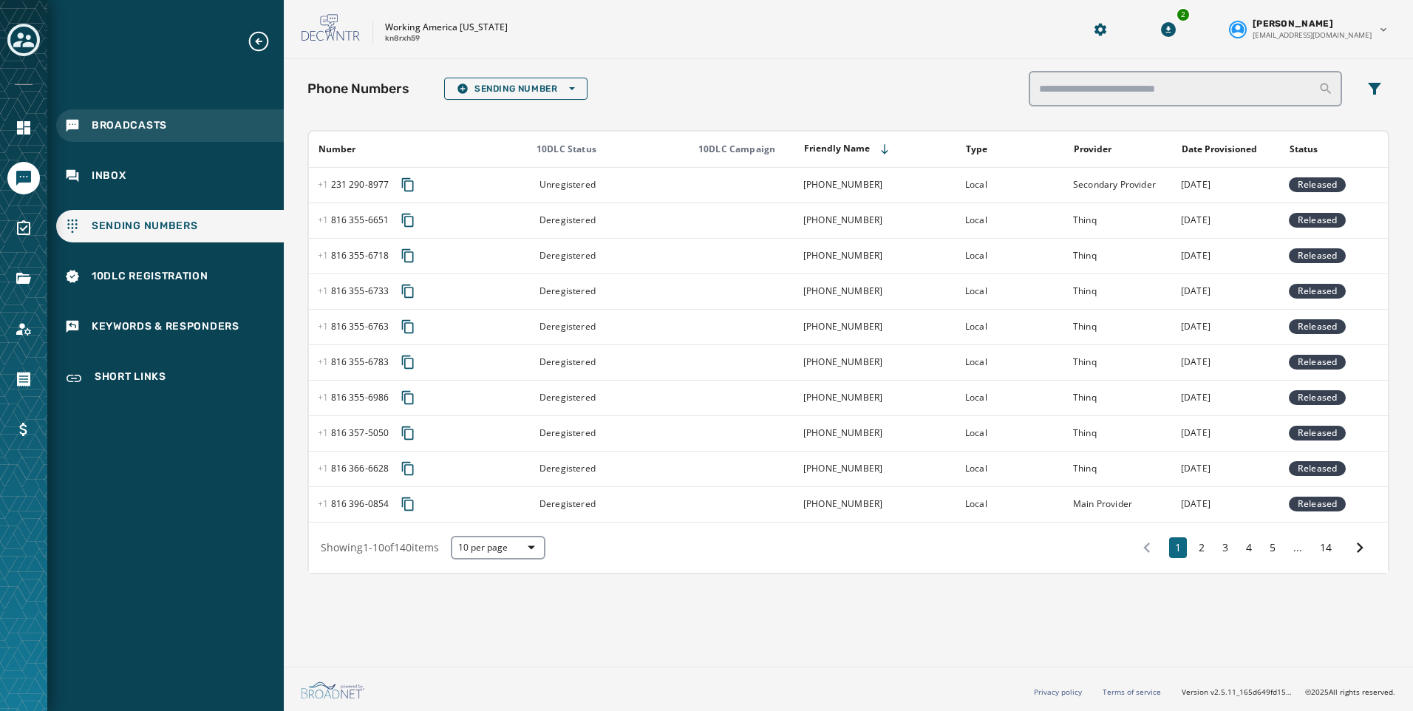
click at [130, 130] on span "Broadcasts" at bounding box center [129, 125] width 75 height 15
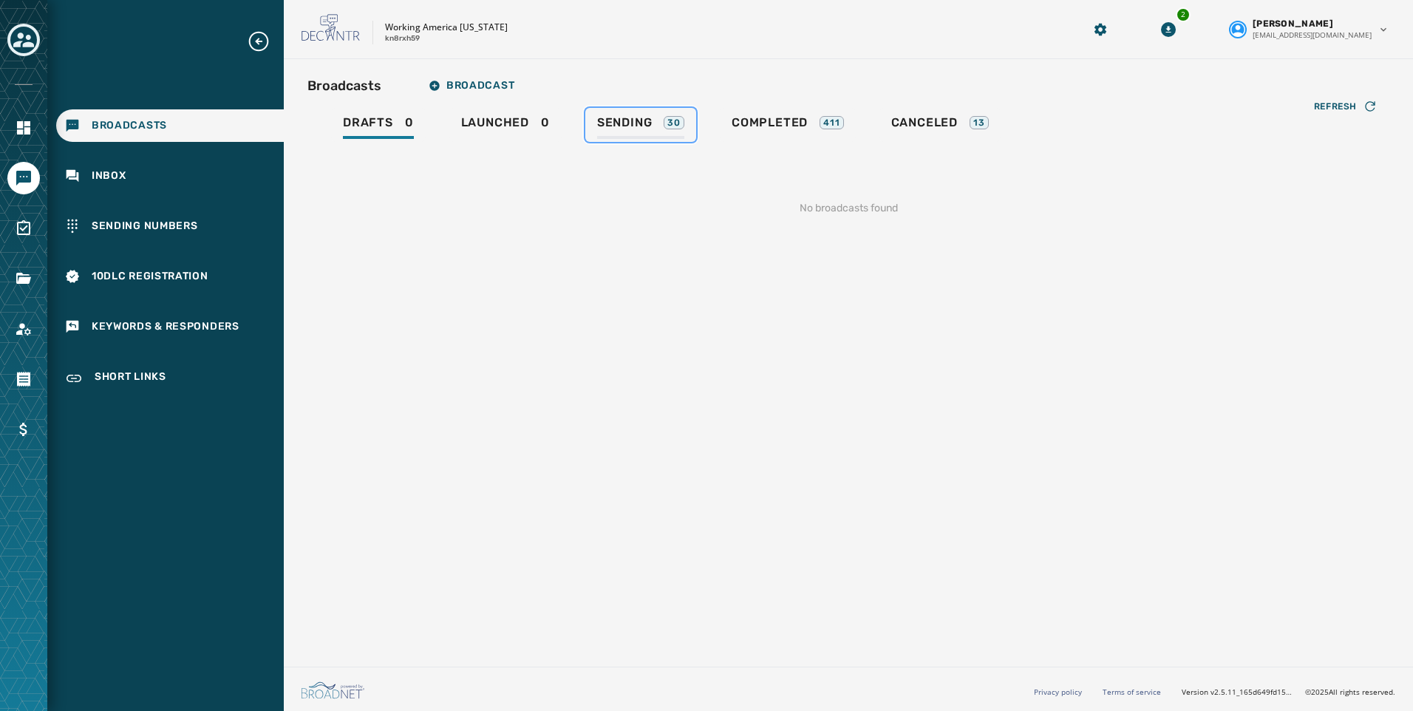
click at [648, 128] on span "Sending" at bounding box center [624, 122] width 55 height 15
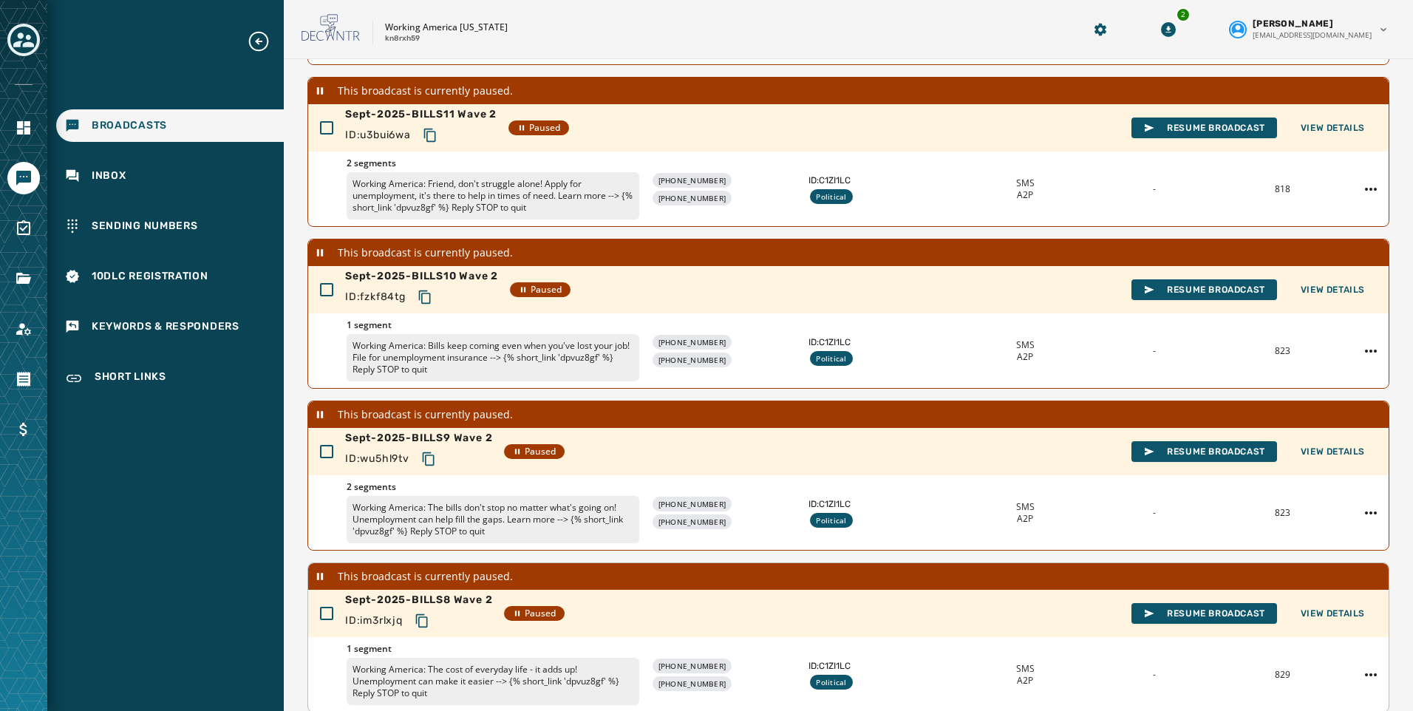
scroll to position [412, 0]
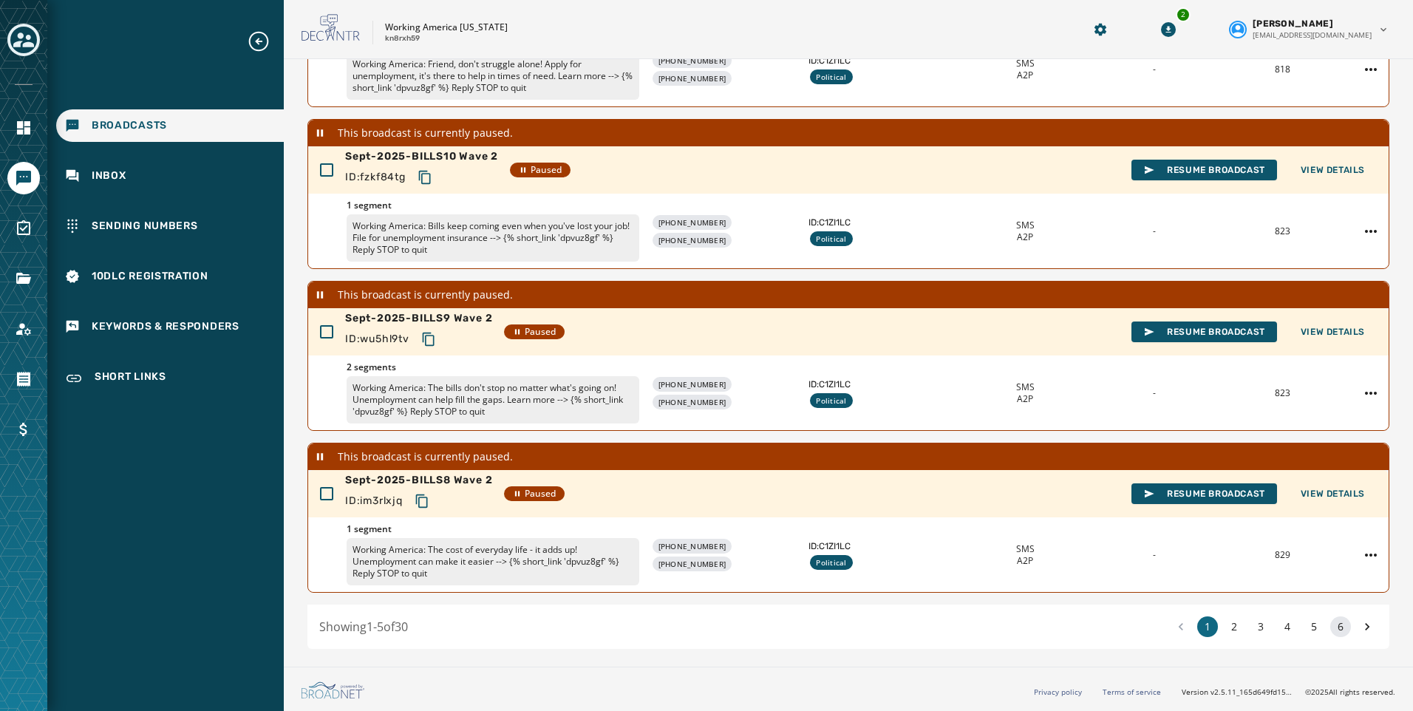
click at [1330, 632] on button "6" at bounding box center [1340, 626] width 21 height 21
click at [1189, 493] on span "Resume Broadcast" at bounding box center [1204, 494] width 122 height 12
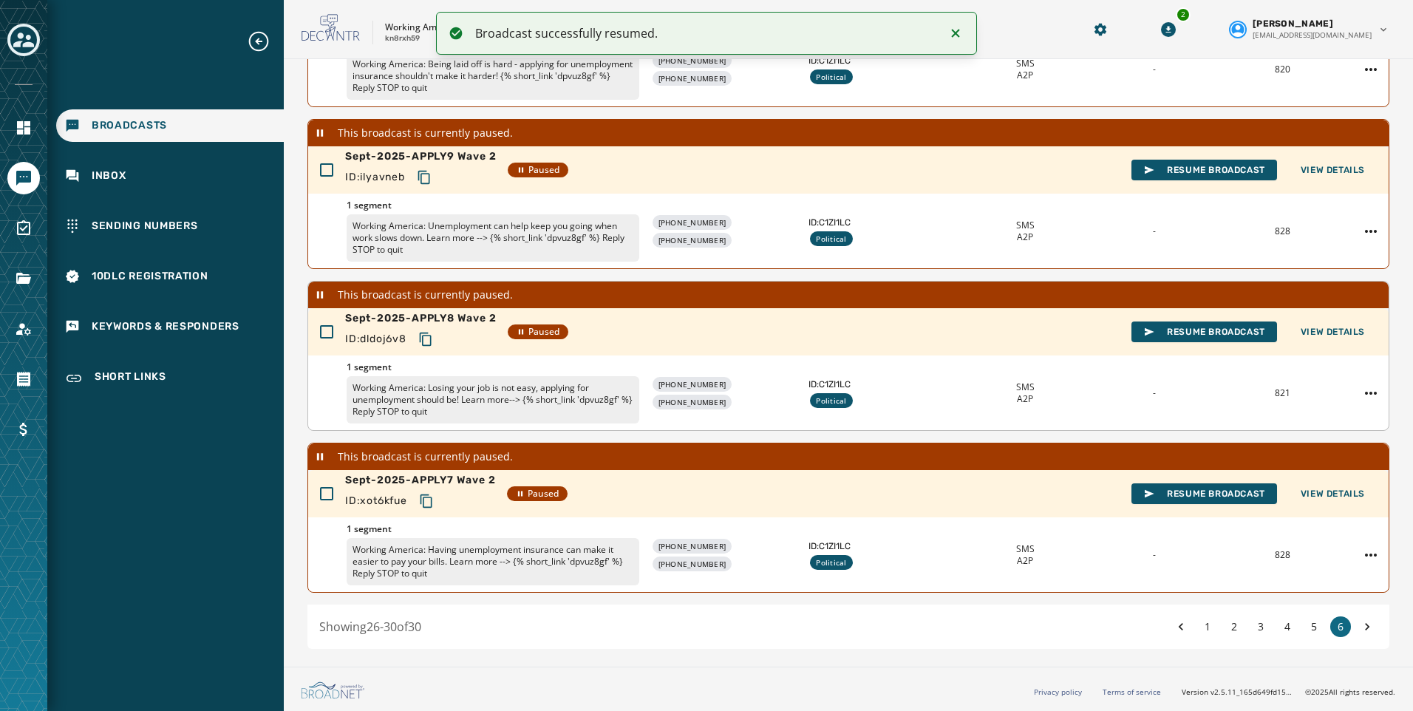
scroll to position [385, 0]
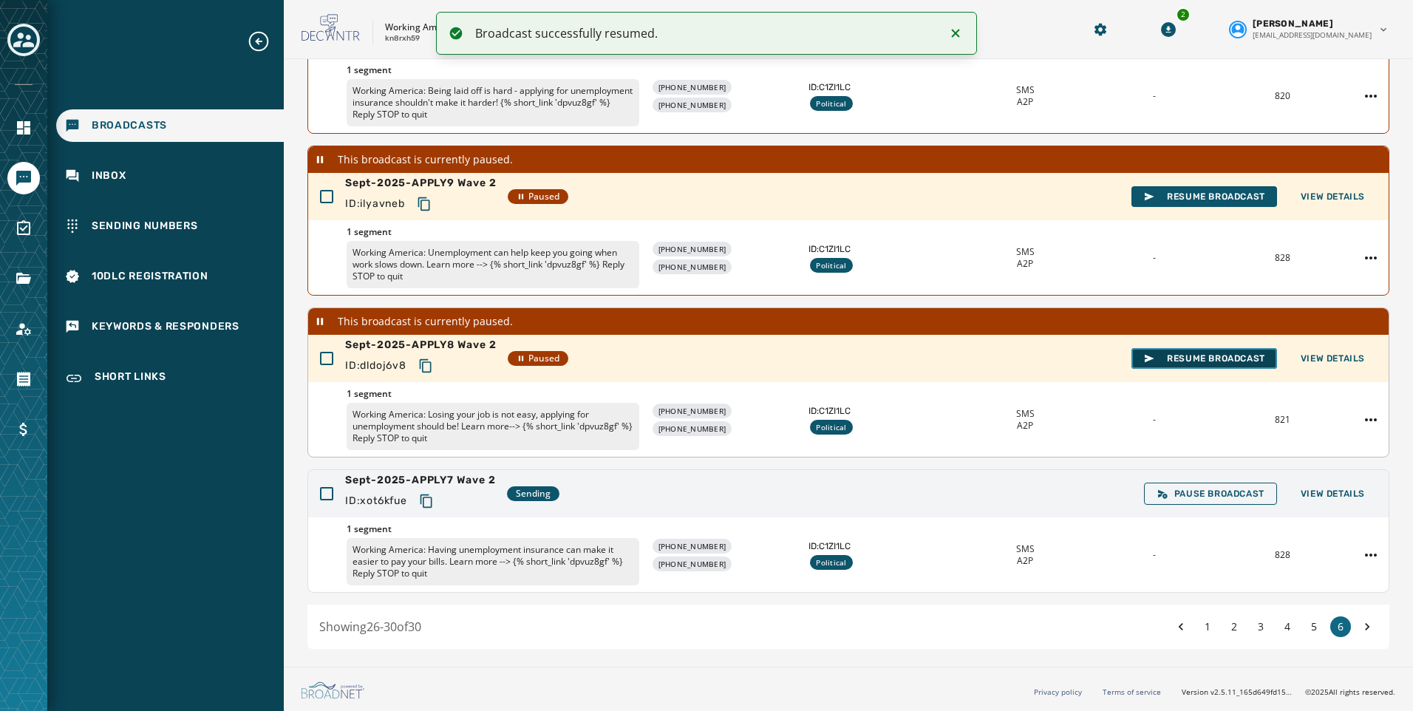
click at [1168, 361] on span "Resume Broadcast" at bounding box center [1204, 359] width 122 height 12
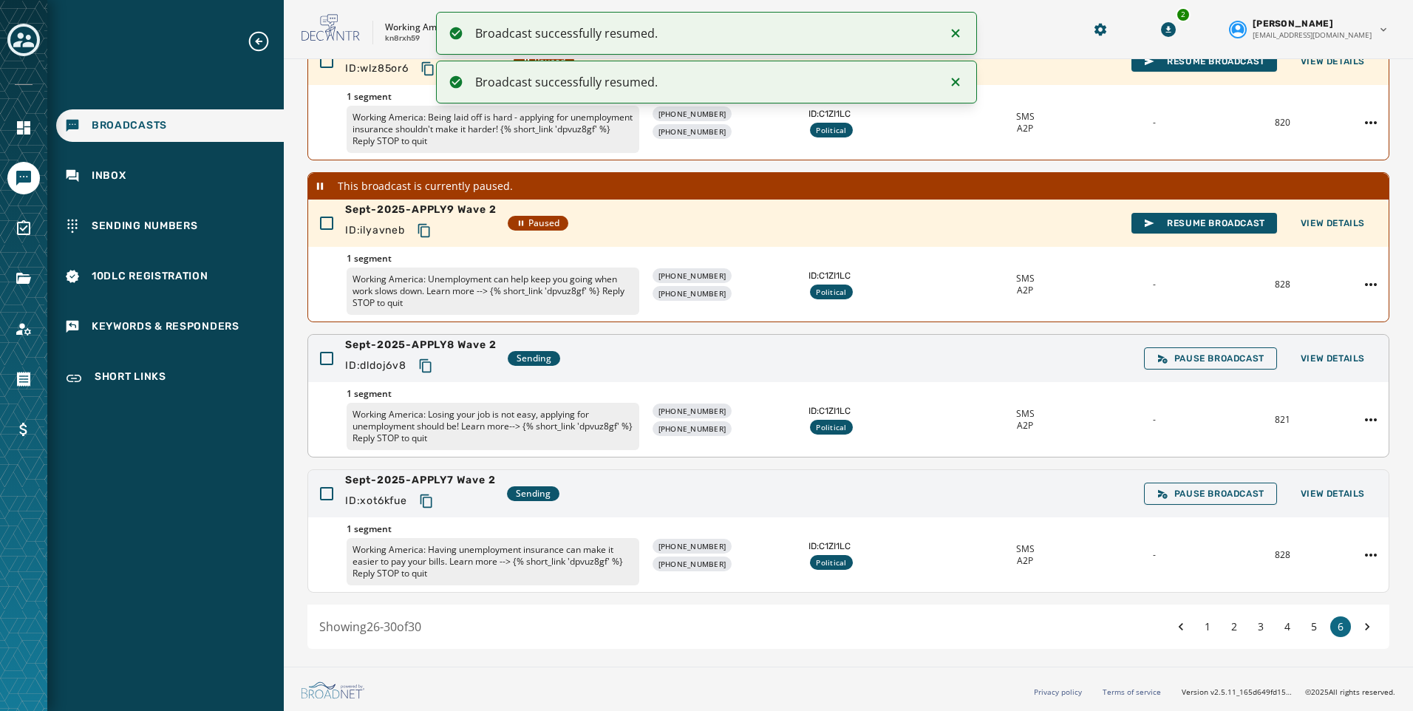
scroll to position [358, 0]
click at [1160, 224] on span "Resume Broadcast" at bounding box center [1204, 223] width 122 height 12
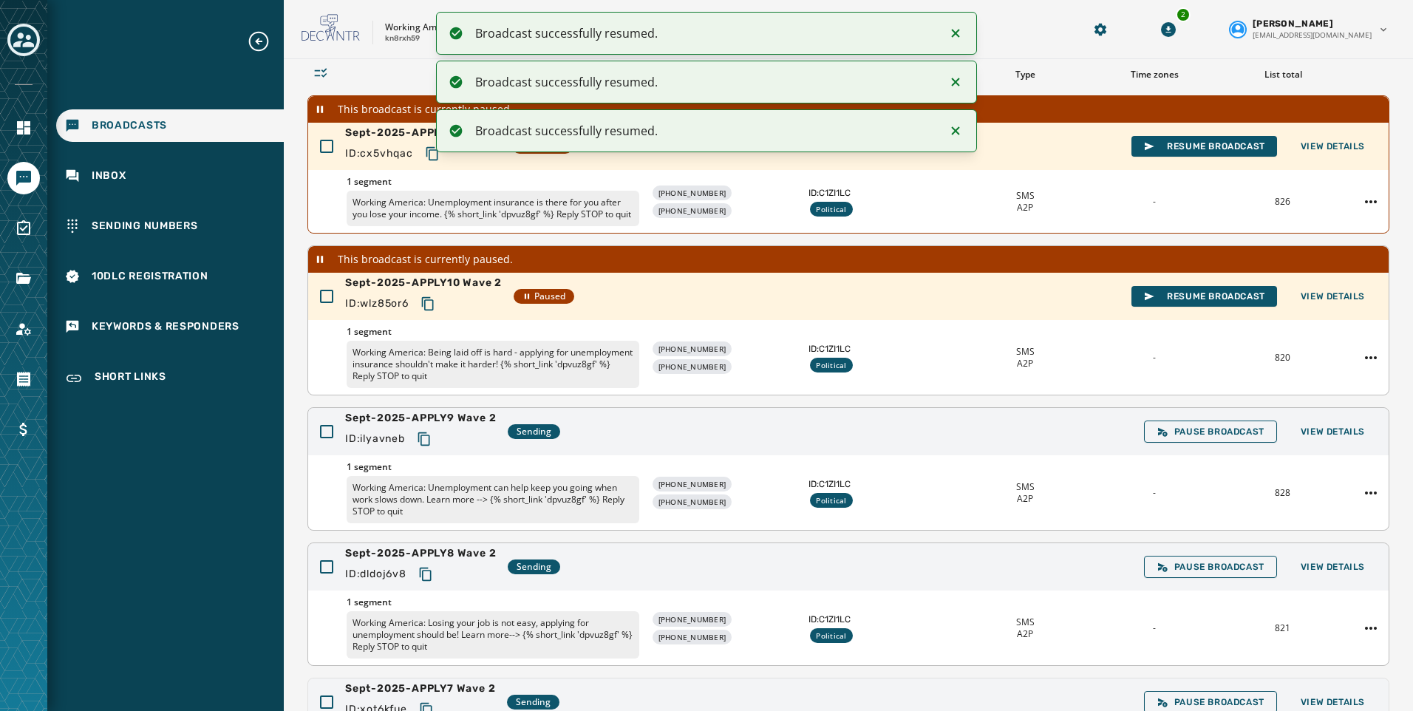
scroll to position [110, 0]
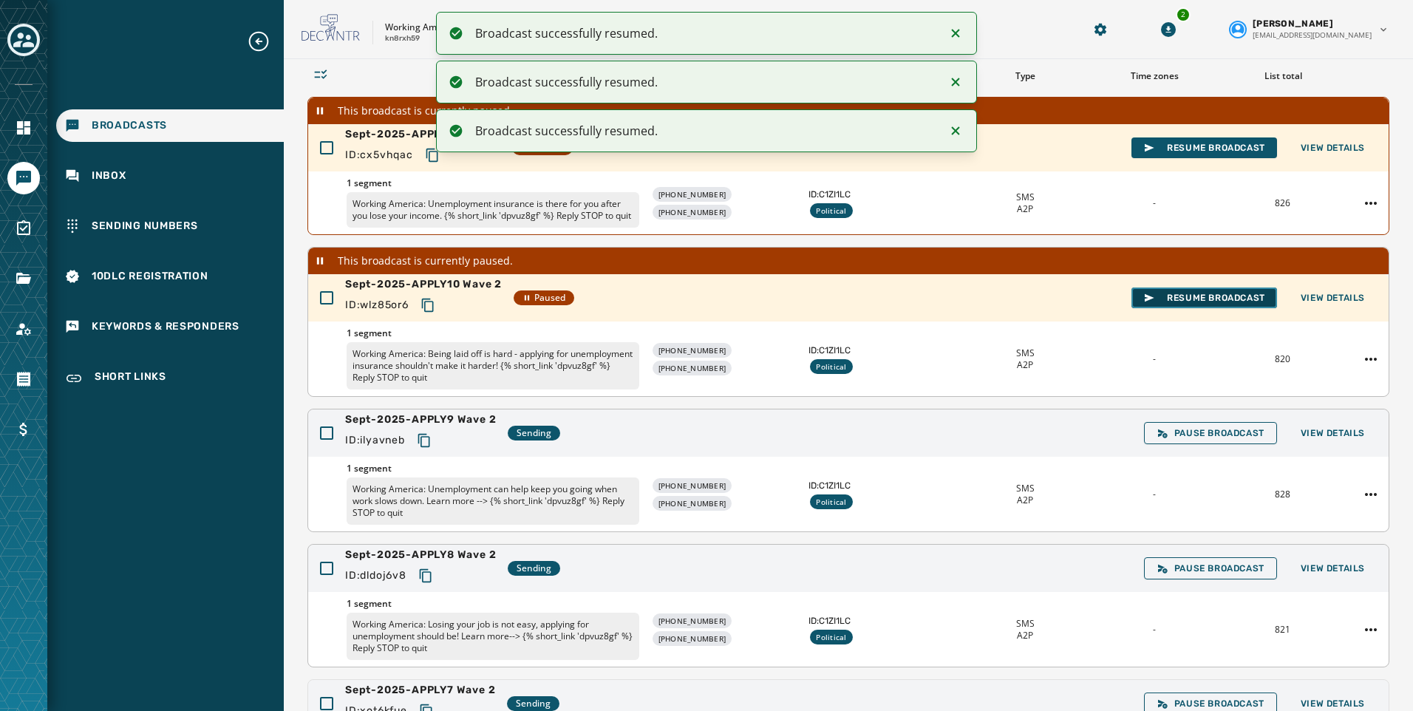
click at [1201, 301] on button "Resume Broadcast" at bounding box center [1204, 297] width 146 height 21
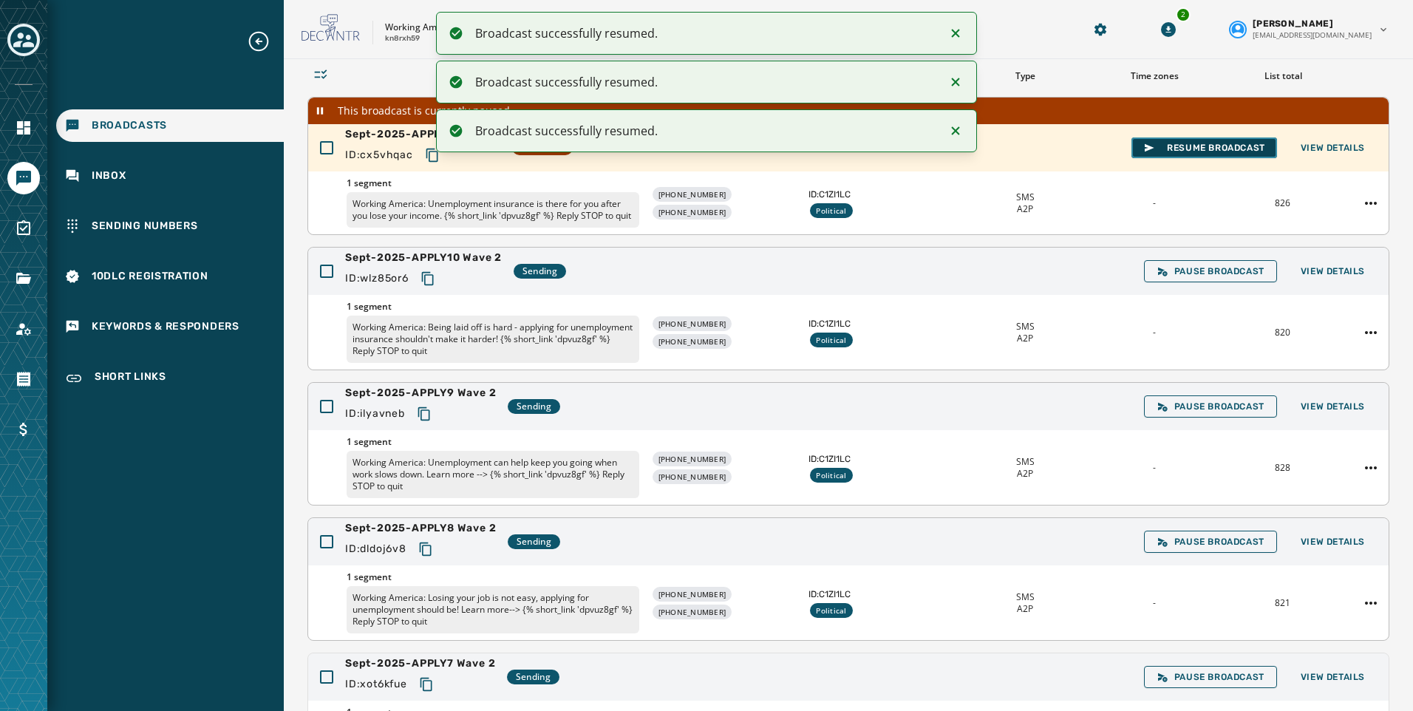
click at [1176, 144] on span "Resume Broadcast" at bounding box center [1204, 148] width 122 height 12
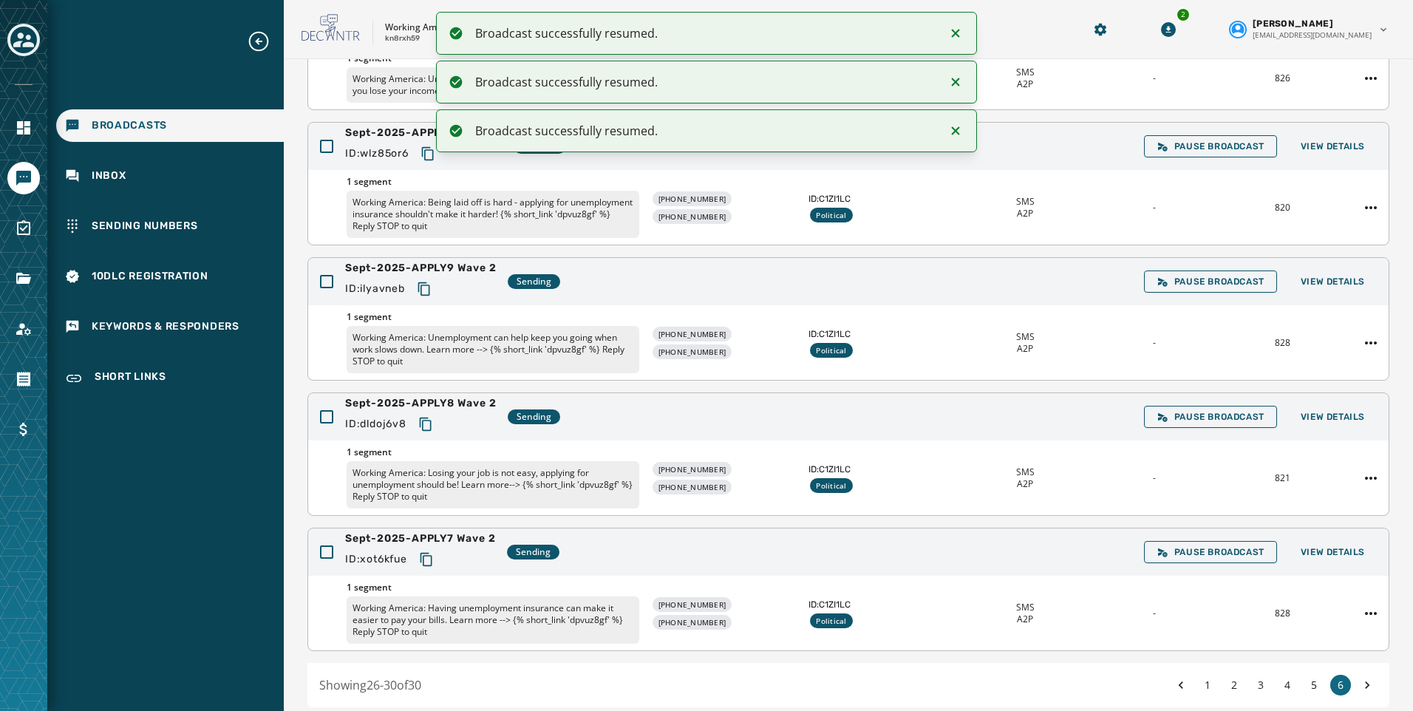
scroll to position [279, 0]
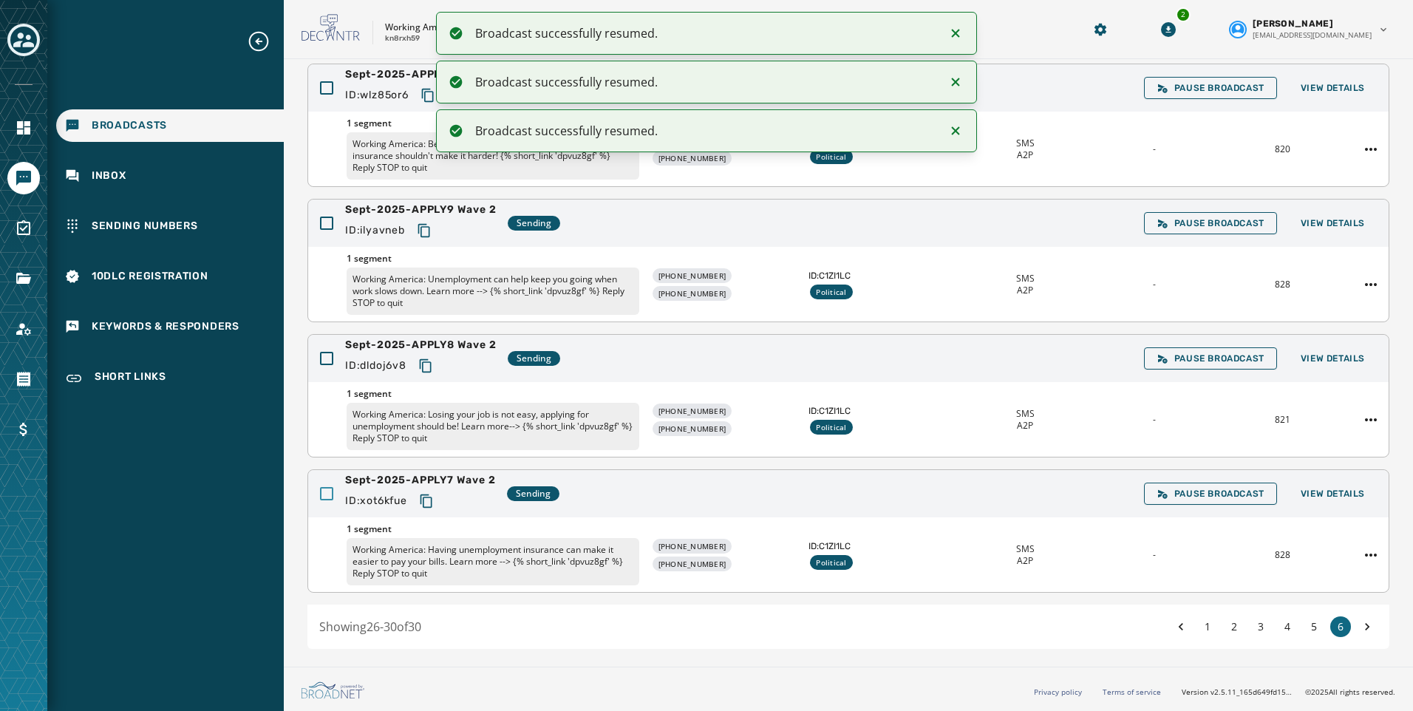
click at [330, 492] on div at bounding box center [326, 493] width 13 height 13
click at [330, 492] on icon at bounding box center [327, 493] width 10 height 7
click at [423, 498] on icon "Copy text to clipboard" at bounding box center [426, 500] width 12 height 13
click at [433, 365] on icon "Copy text to clipboard" at bounding box center [425, 365] width 15 height 15
drag, startPoint x: 424, startPoint y: 229, endPoint x: 188, endPoint y: 410, distance: 297.2
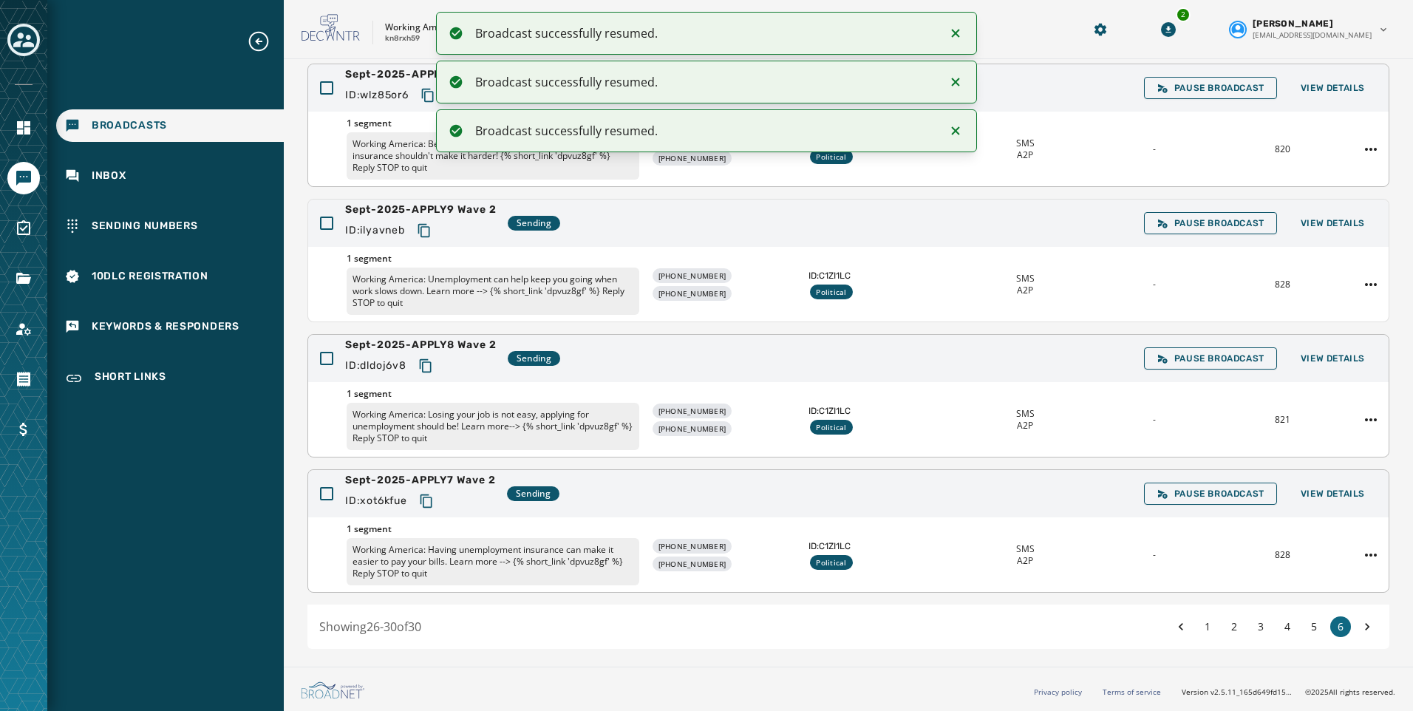
click at [424, 229] on icon "Copy text to clipboard" at bounding box center [424, 230] width 15 height 15
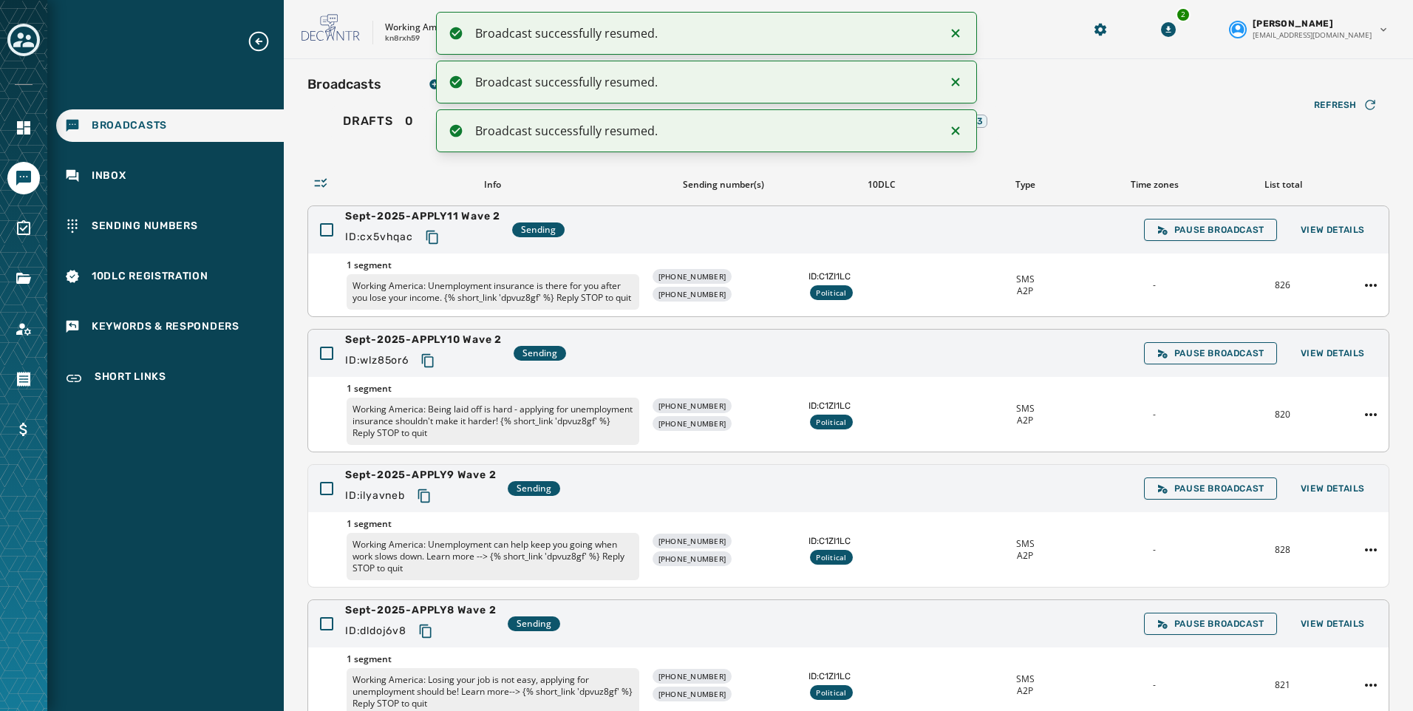
scroll to position [0, 0]
click at [432, 370] on icon "Copy text to clipboard" at bounding box center [427, 362] width 15 height 15
click at [435, 235] on icon "Copy text to clipboard" at bounding box center [432, 238] width 12 height 13
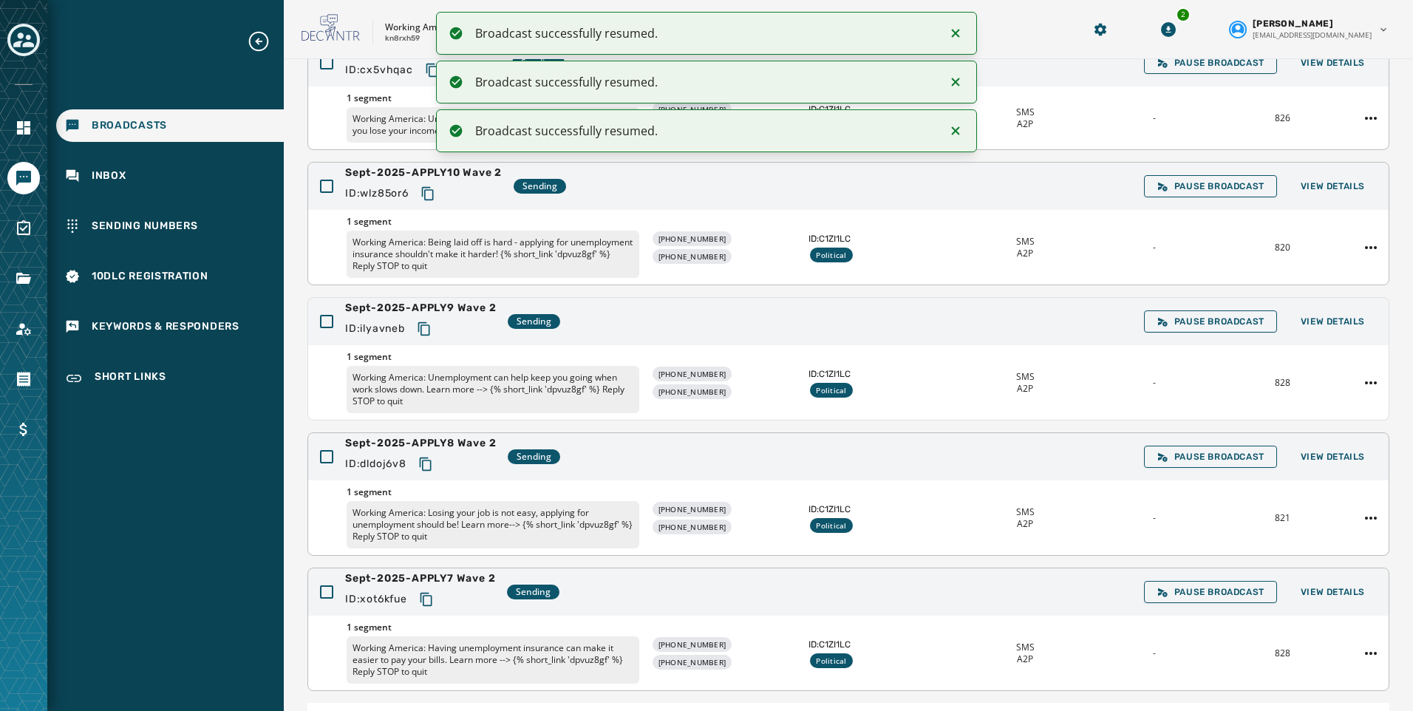
scroll to position [279, 0]
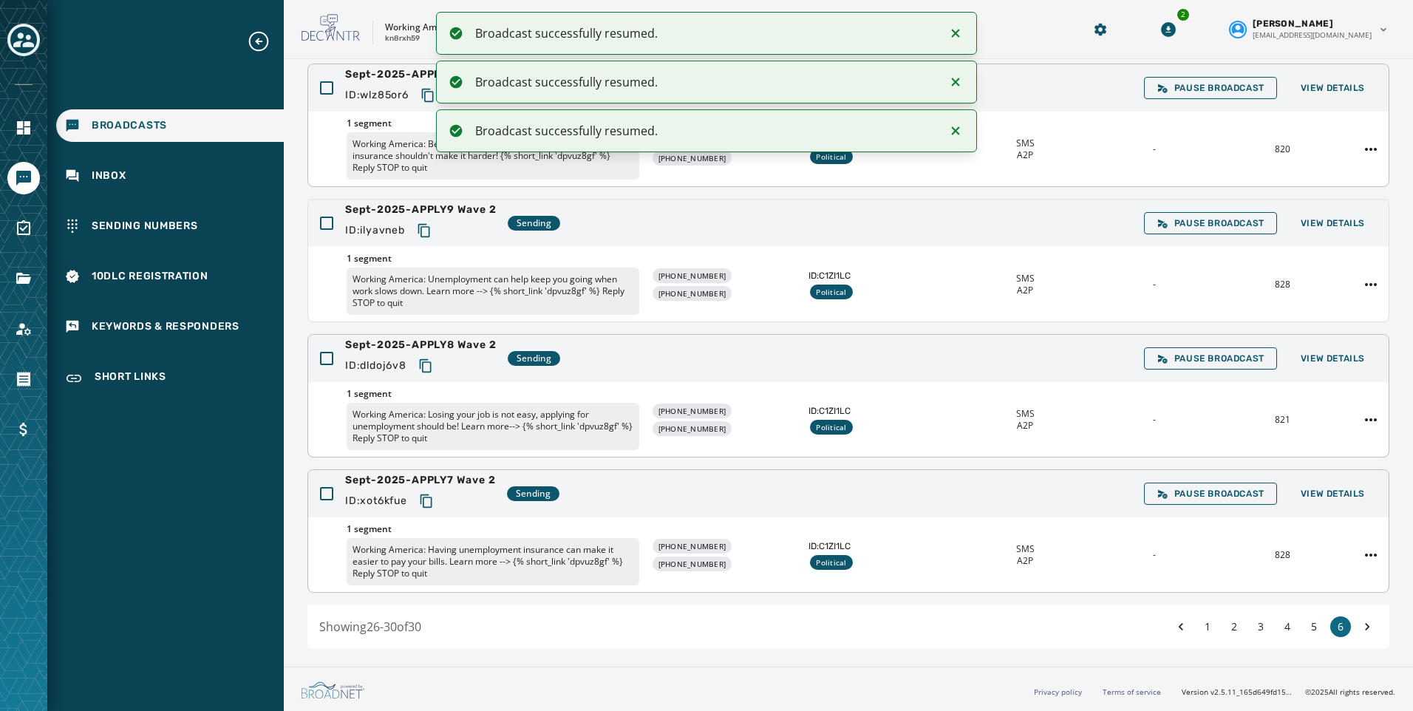
drag, startPoint x: 1299, startPoint y: 622, endPoint x: 1287, endPoint y: 622, distance: 11.8
click at [1304, 622] on button "5" at bounding box center [1314, 626] width 21 height 21
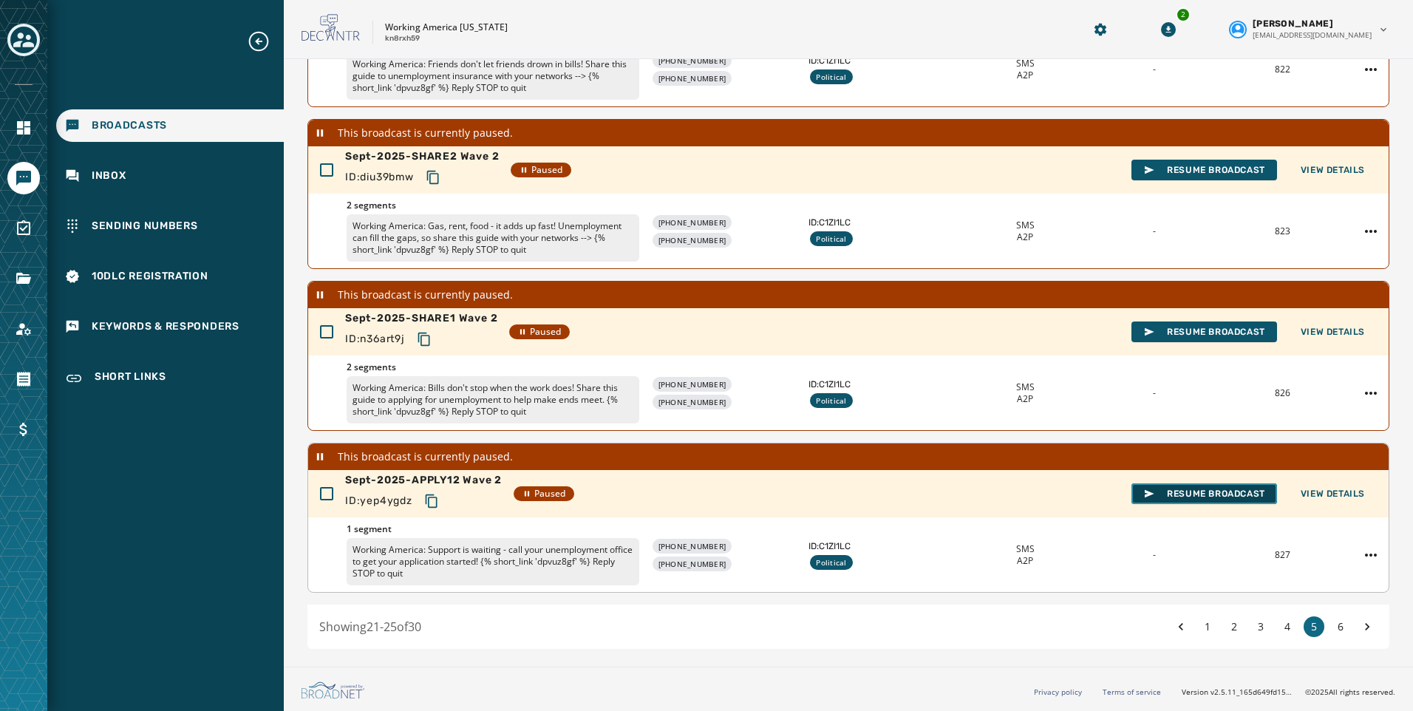
click at [1212, 492] on span "Resume Broadcast" at bounding box center [1204, 494] width 122 height 12
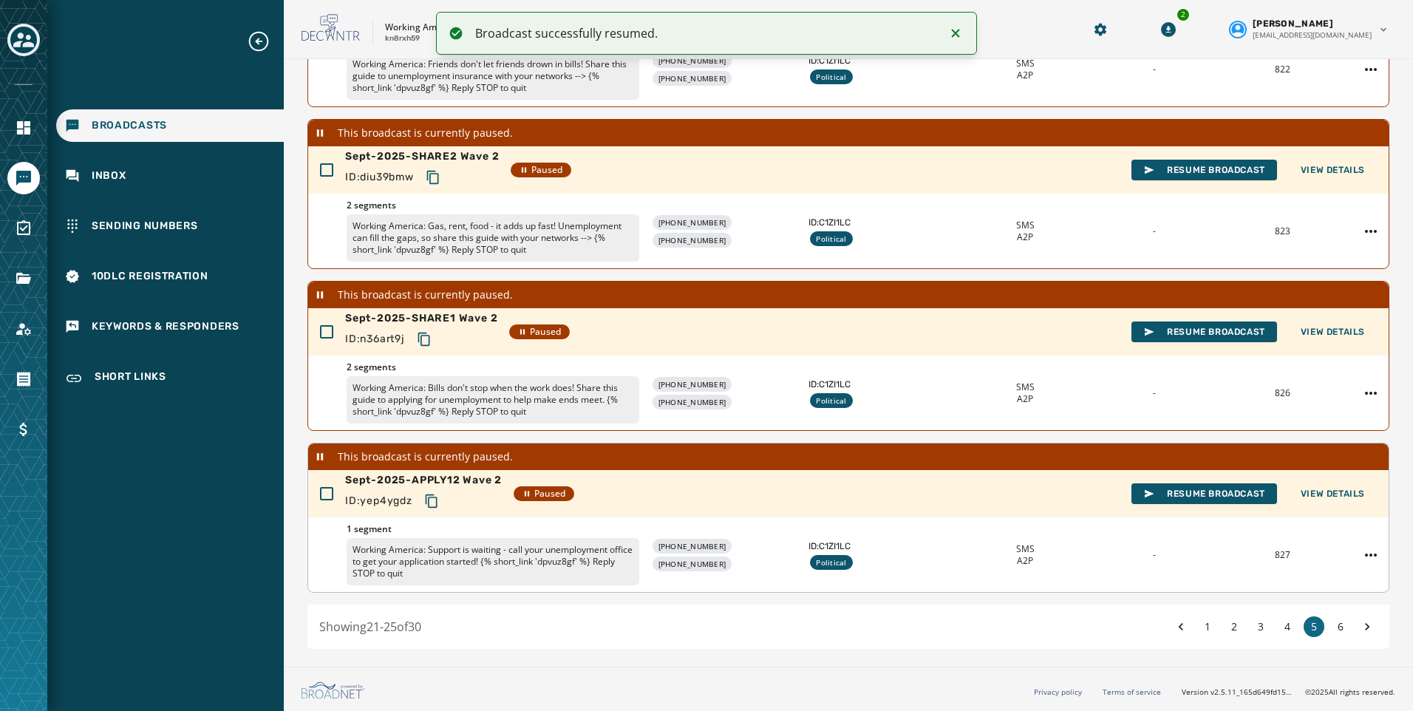
scroll to position [385, 0]
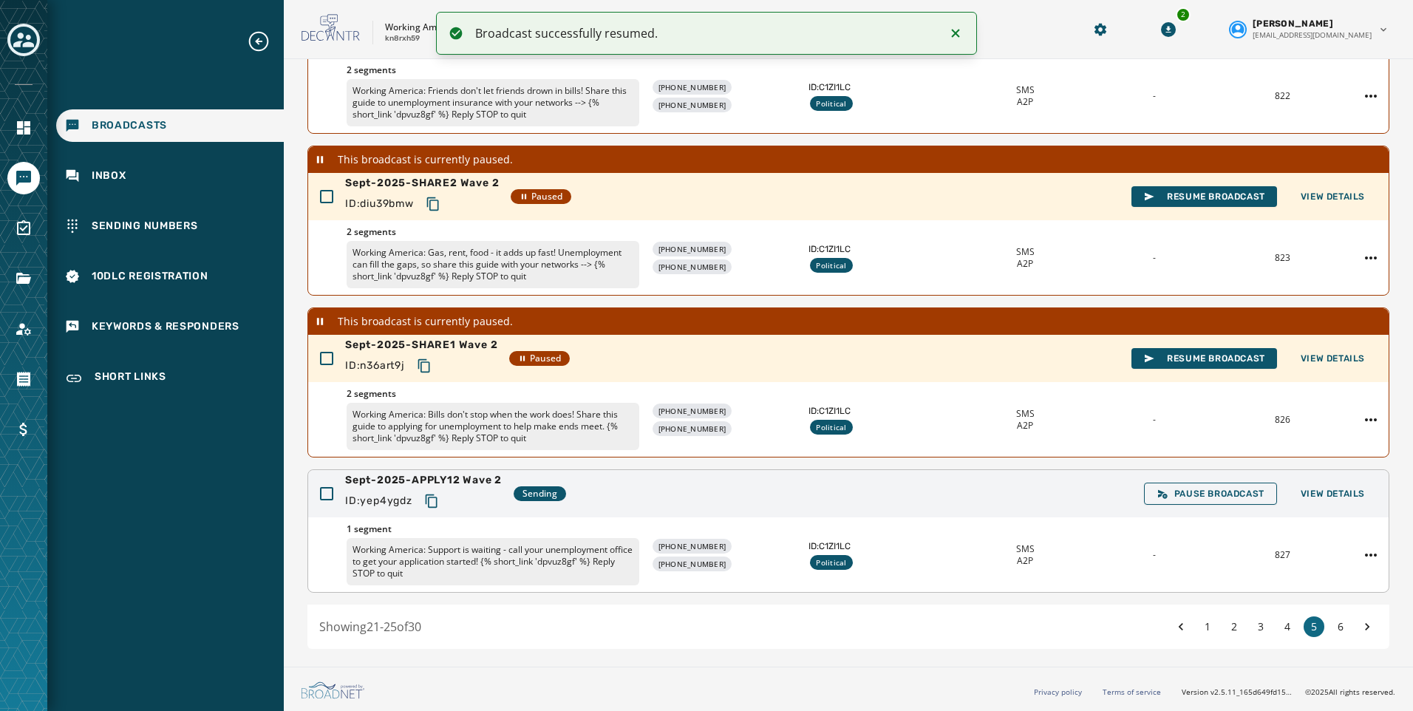
drag, startPoint x: 423, startPoint y: 496, endPoint x: 407, endPoint y: 511, distance: 22.5
click at [423, 496] on button "Copy text to clipboard" at bounding box center [431, 501] width 27 height 27
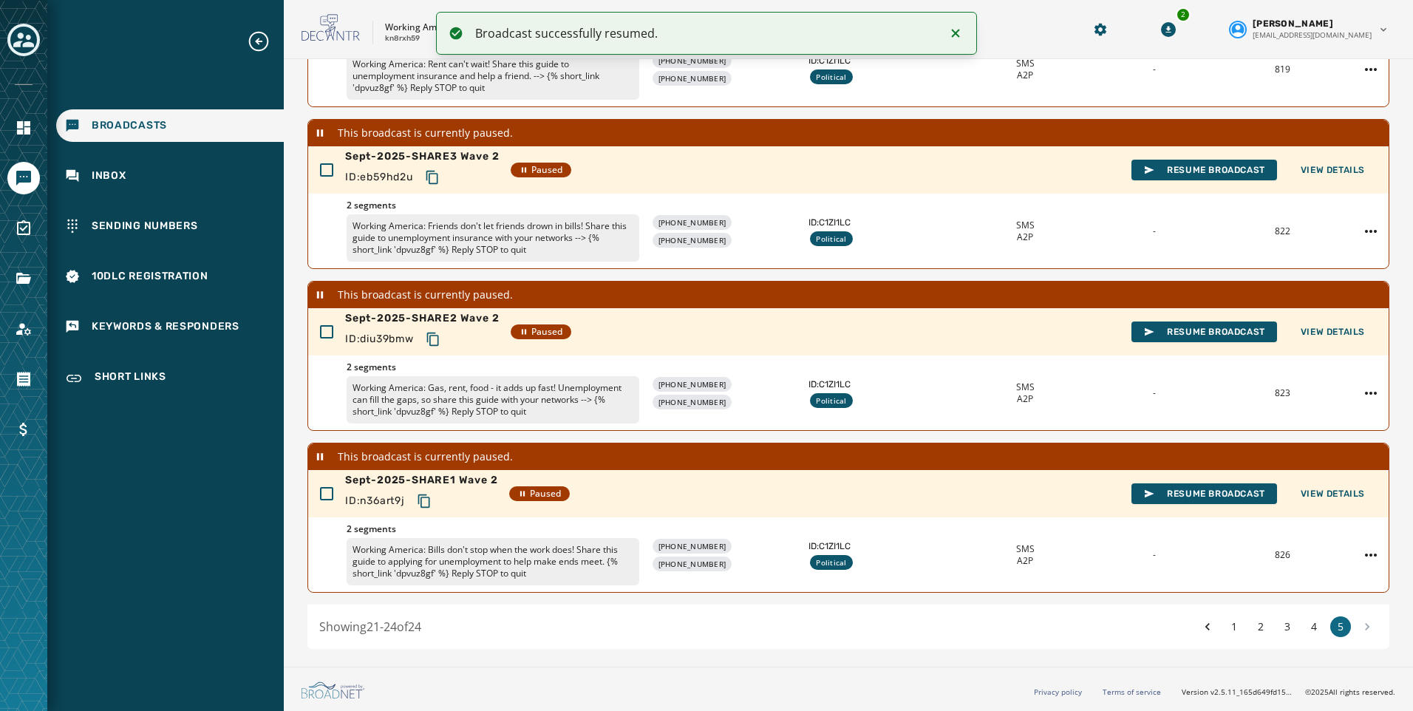
scroll to position [250, 0]
click at [1207, 497] on span "Resume Broadcast" at bounding box center [1204, 494] width 122 height 12
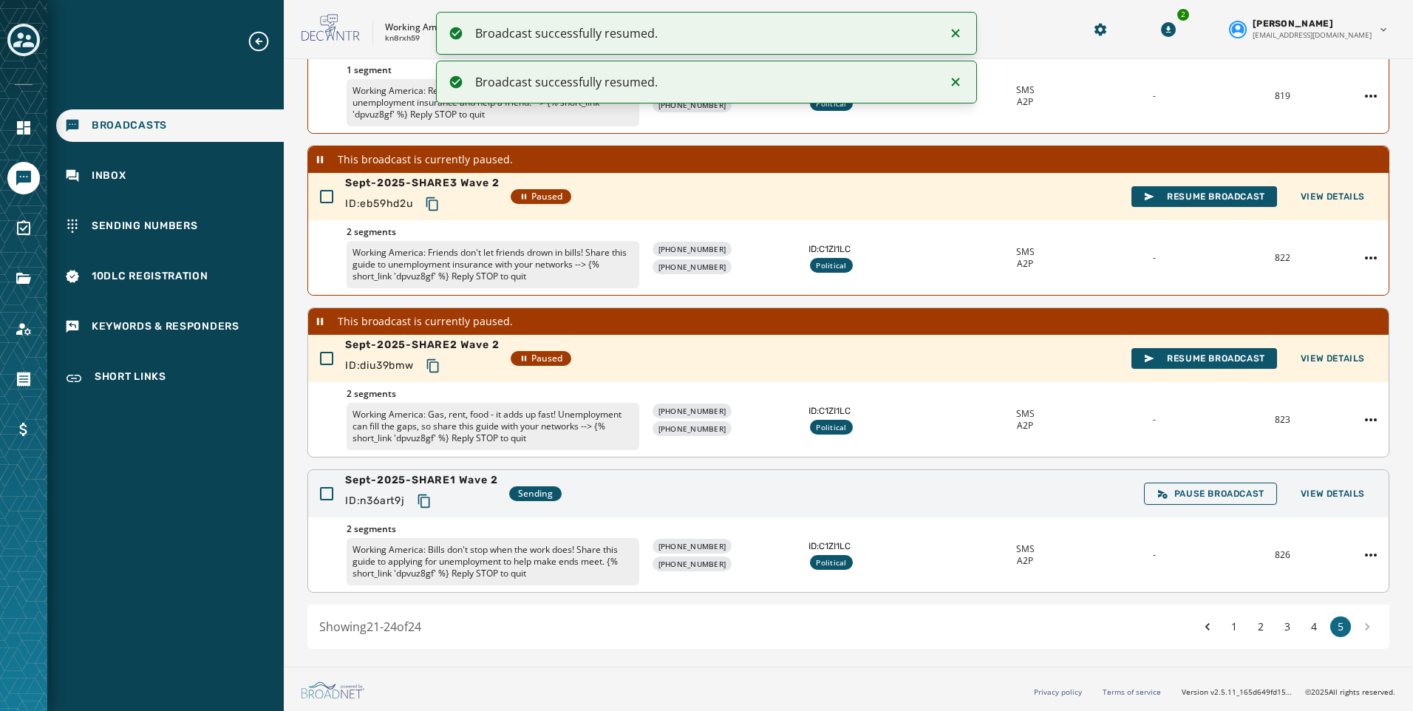
scroll to position [223, 0]
click at [1191, 353] on span "Resume Broadcast" at bounding box center [1204, 359] width 122 height 12
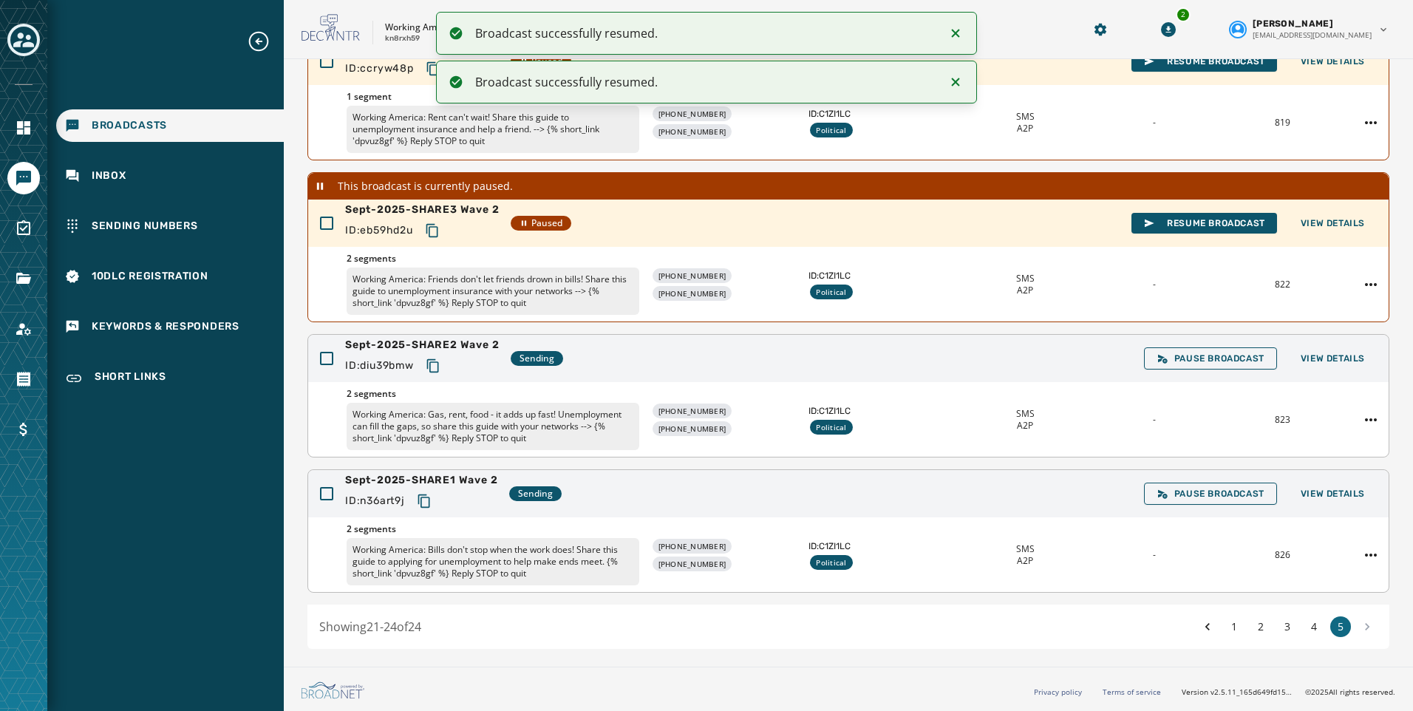
scroll to position [123, 0]
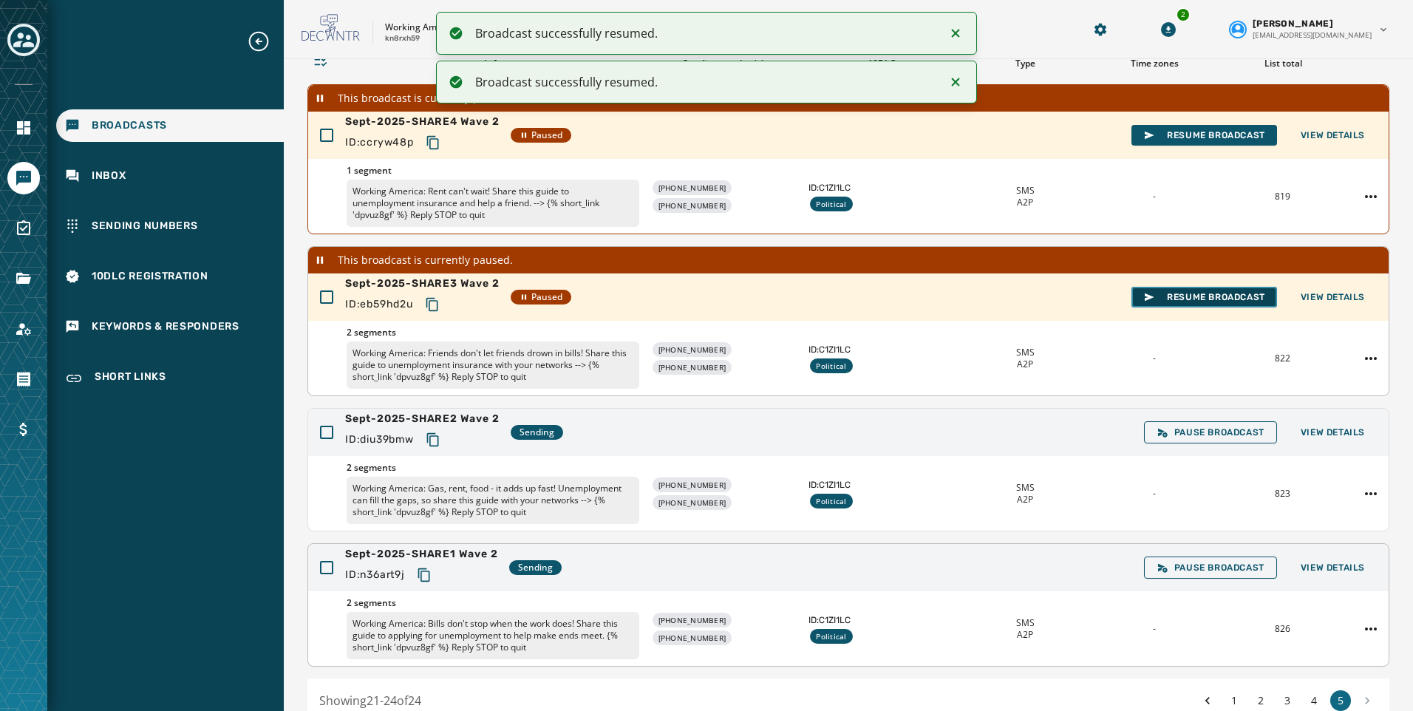
click at [1184, 293] on span "Resume Broadcast" at bounding box center [1204, 297] width 122 height 12
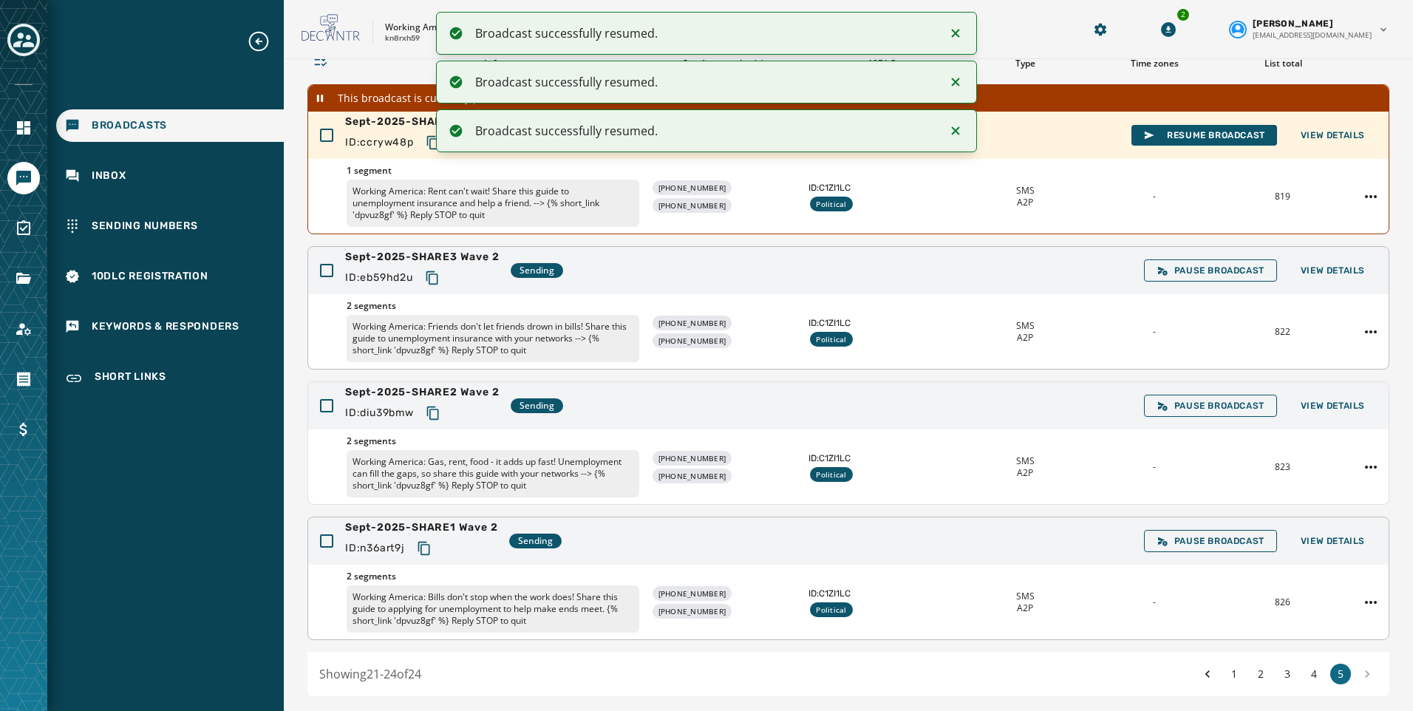
scroll to position [49, 0]
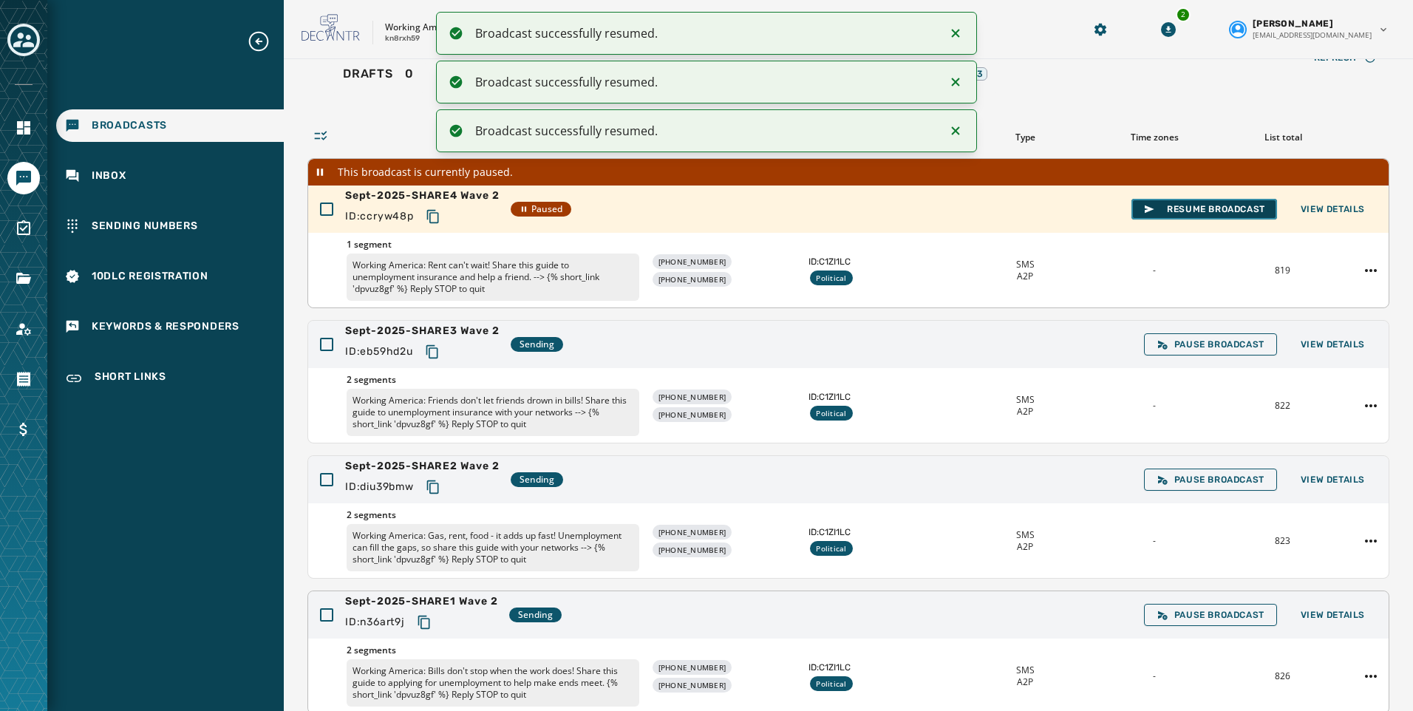
click at [1165, 215] on button "Resume Broadcast" at bounding box center [1204, 209] width 146 height 21
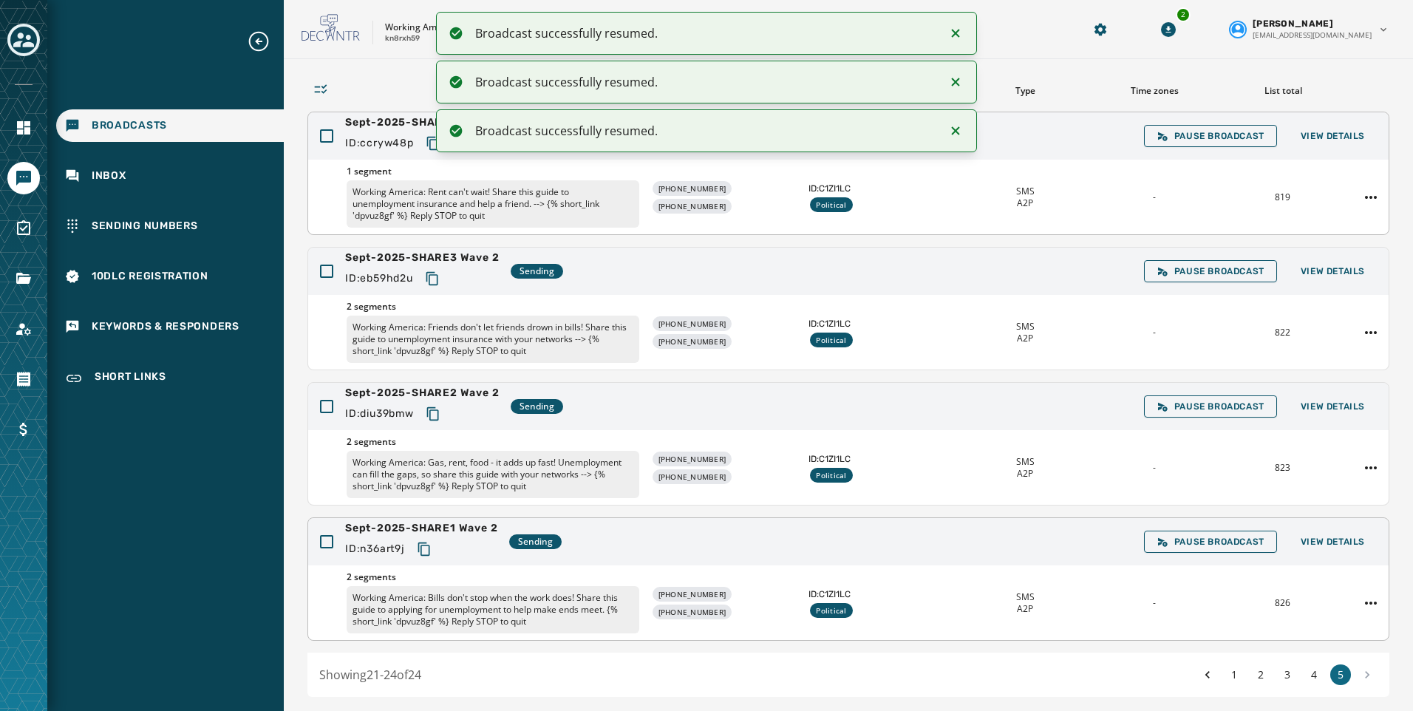
scroll to position [143, 0]
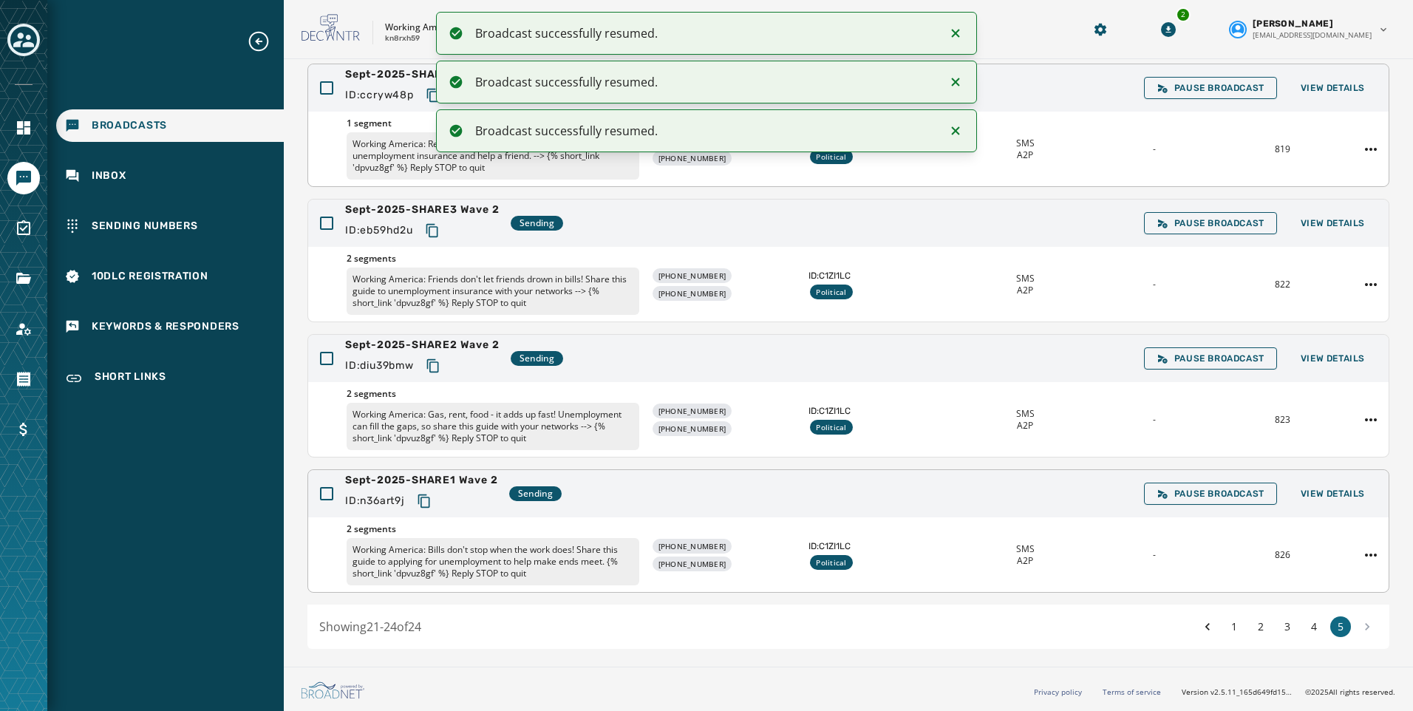
click at [429, 504] on icon "Copy text to clipboard" at bounding box center [424, 500] width 12 height 13
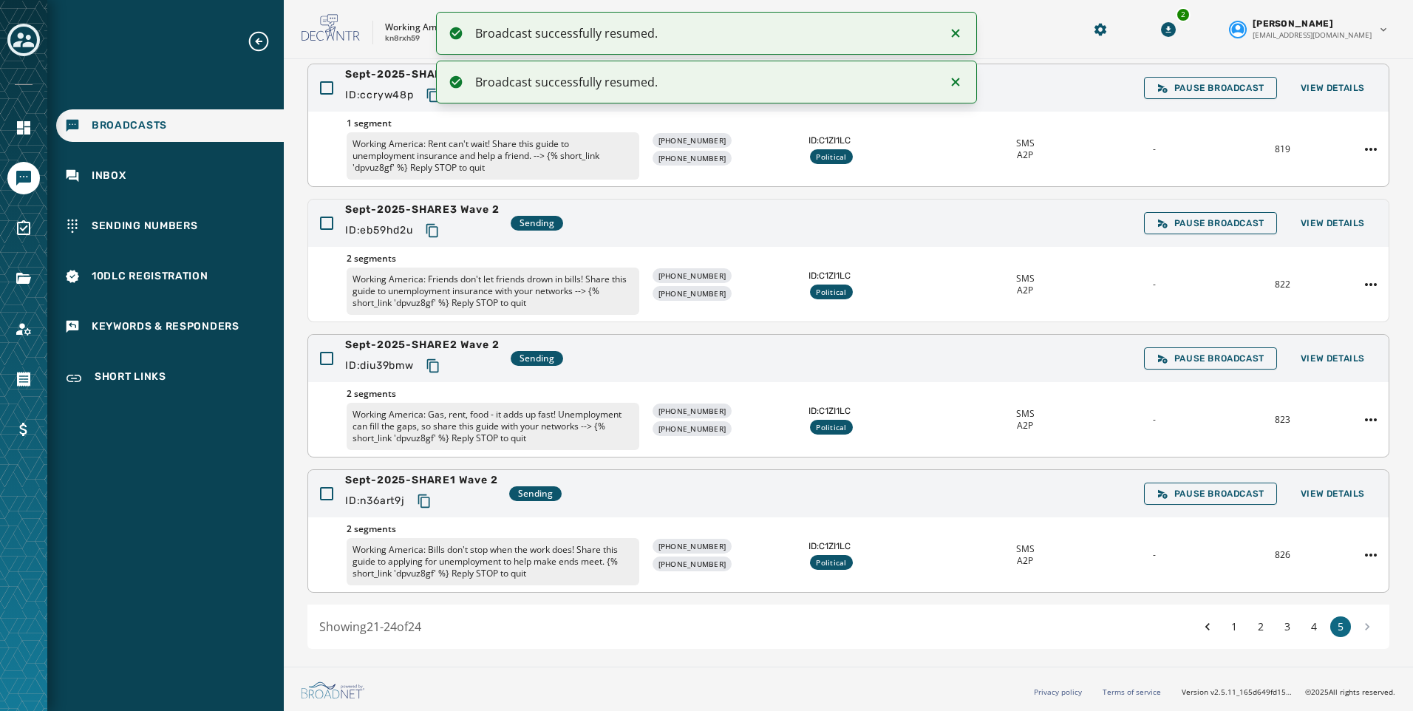
drag, startPoint x: 440, startPoint y: 364, endPoint x: 376, endPoint y: 408, distance: 77.1
click at [440, 364] on icon "Copy text to clipboard" at bounding box center [433, 365] width 15 height 15
click at [437, 231] on icon "Copy text to clipboard" at bounding box center [432, 230] width 15 height 15
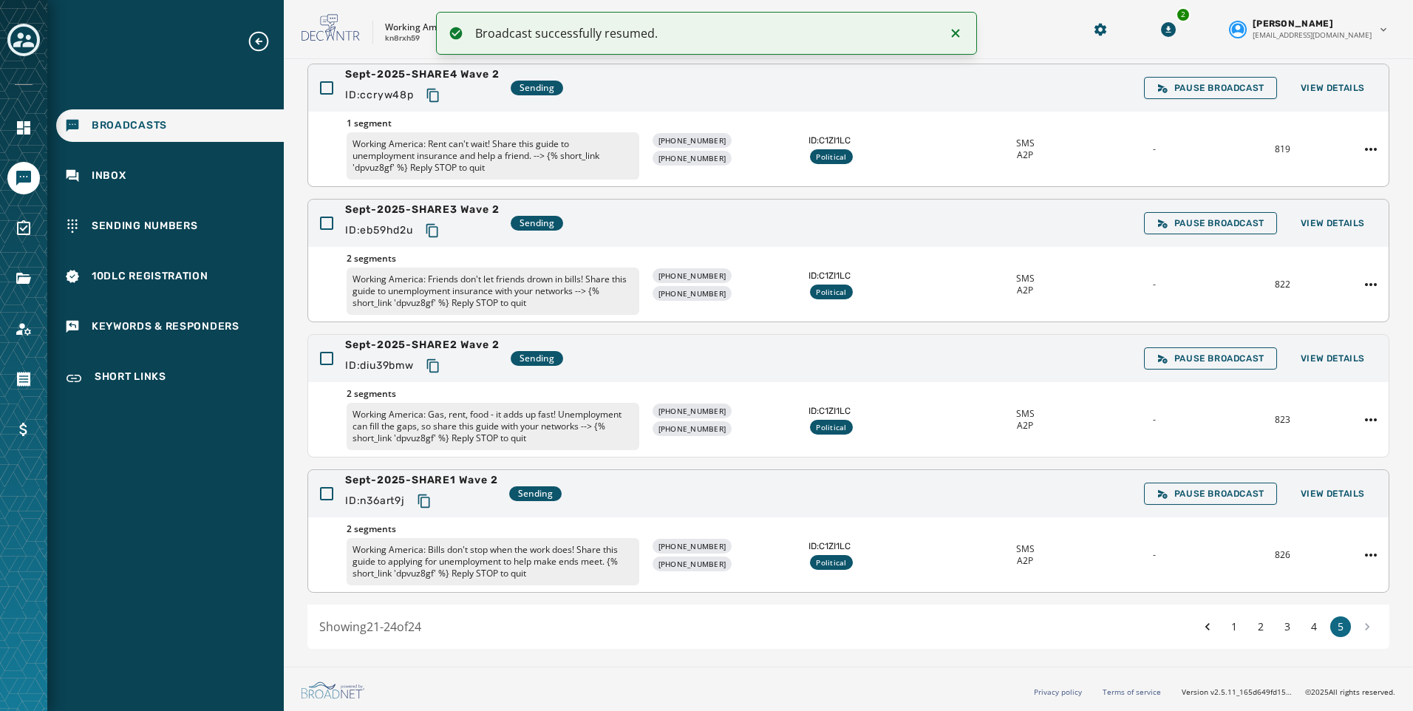
scroll to position [0, 0]
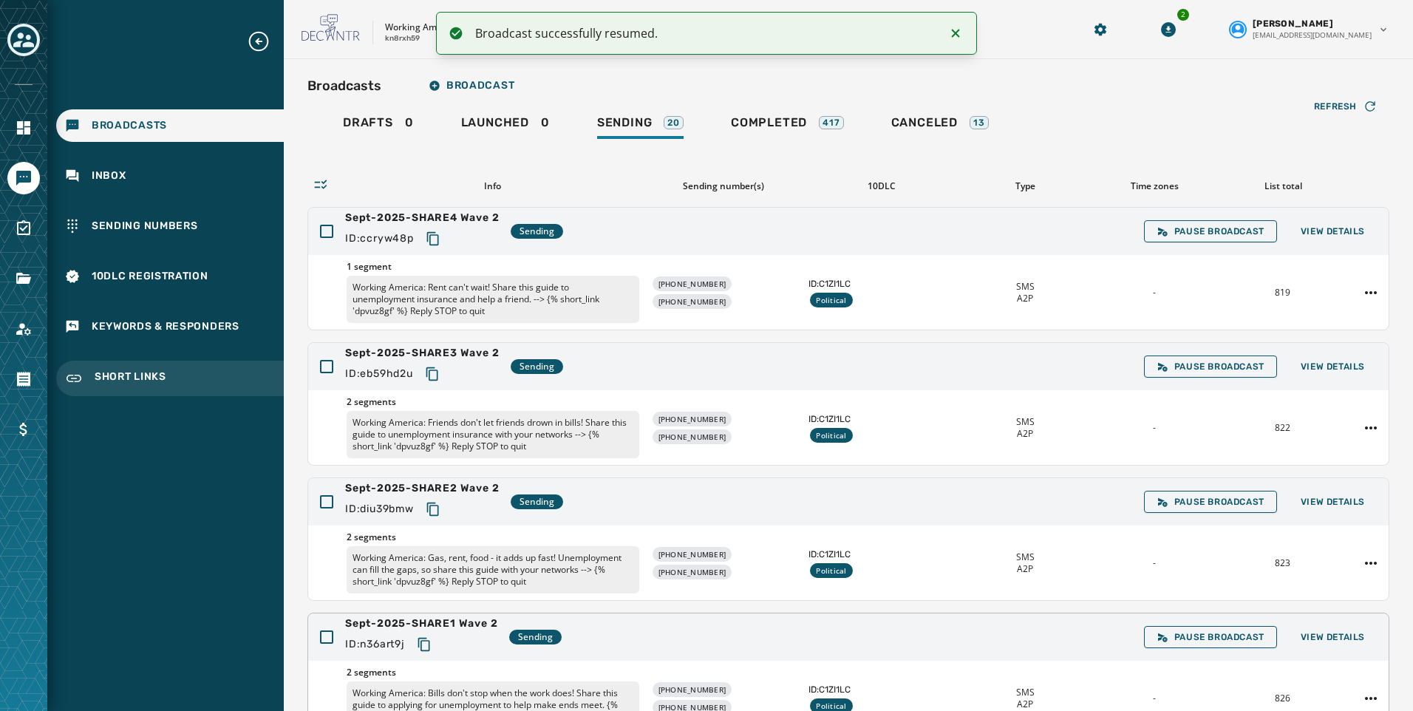
drag, startPoint x: 438, startPoint y: 238, endPoint x: 243, endPoint y: 386, distance: 244.8
click at [438, 238] on icon "Copy text to clipboard" at bounding box center [433, 238] width 15 height 15
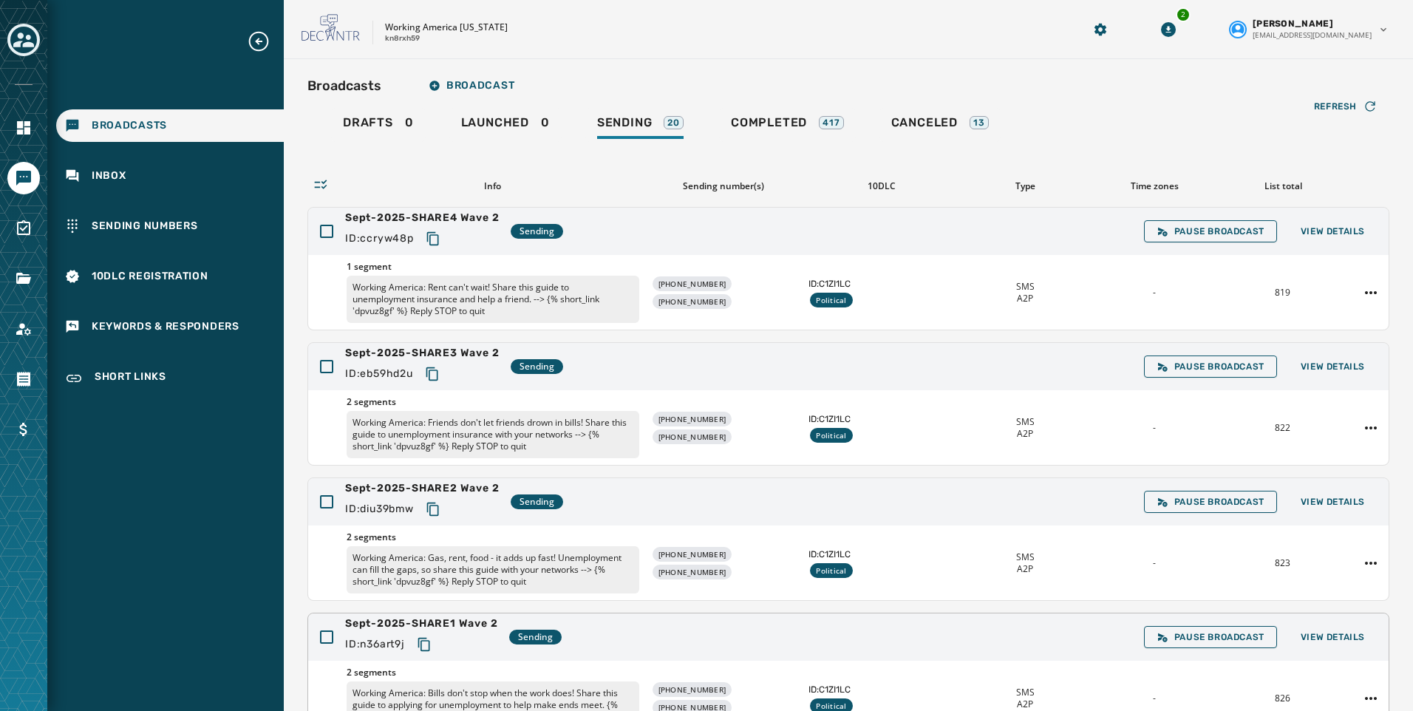
scroll to position [143, 0]
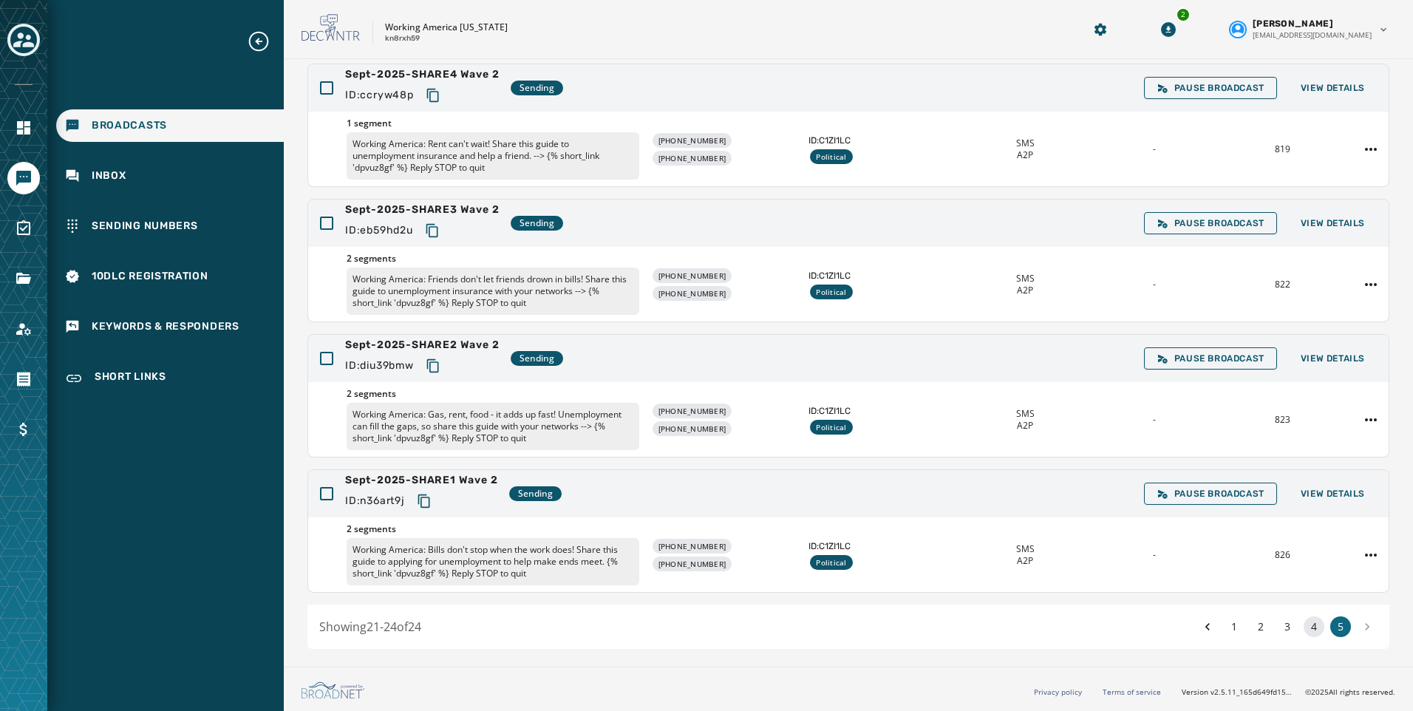
click at [1315, 622] on div "1 2 3 4 5" at bounding box center [1287, 626] width 180 height 21
click at [1304, 627] on button "4" at bounding box center [1314, 626] width 21 height 21
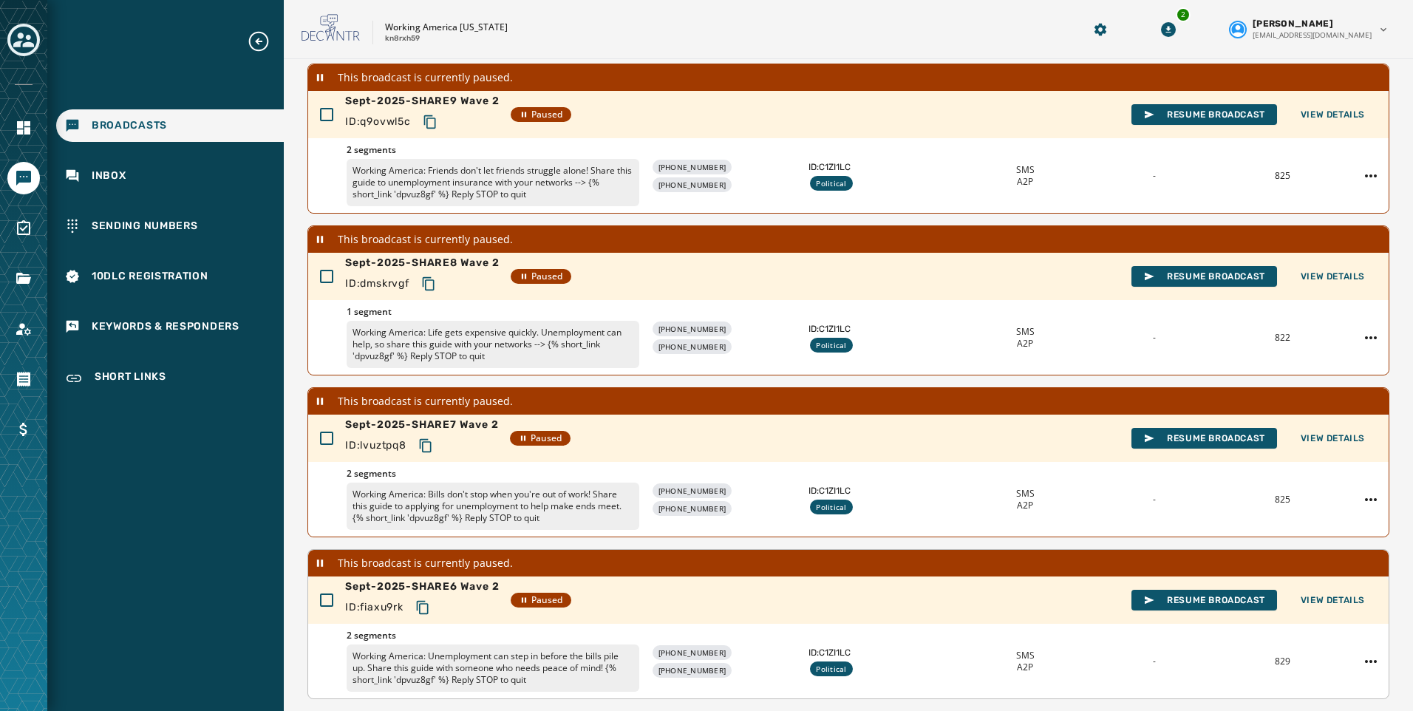
scroll to position [412, 0]
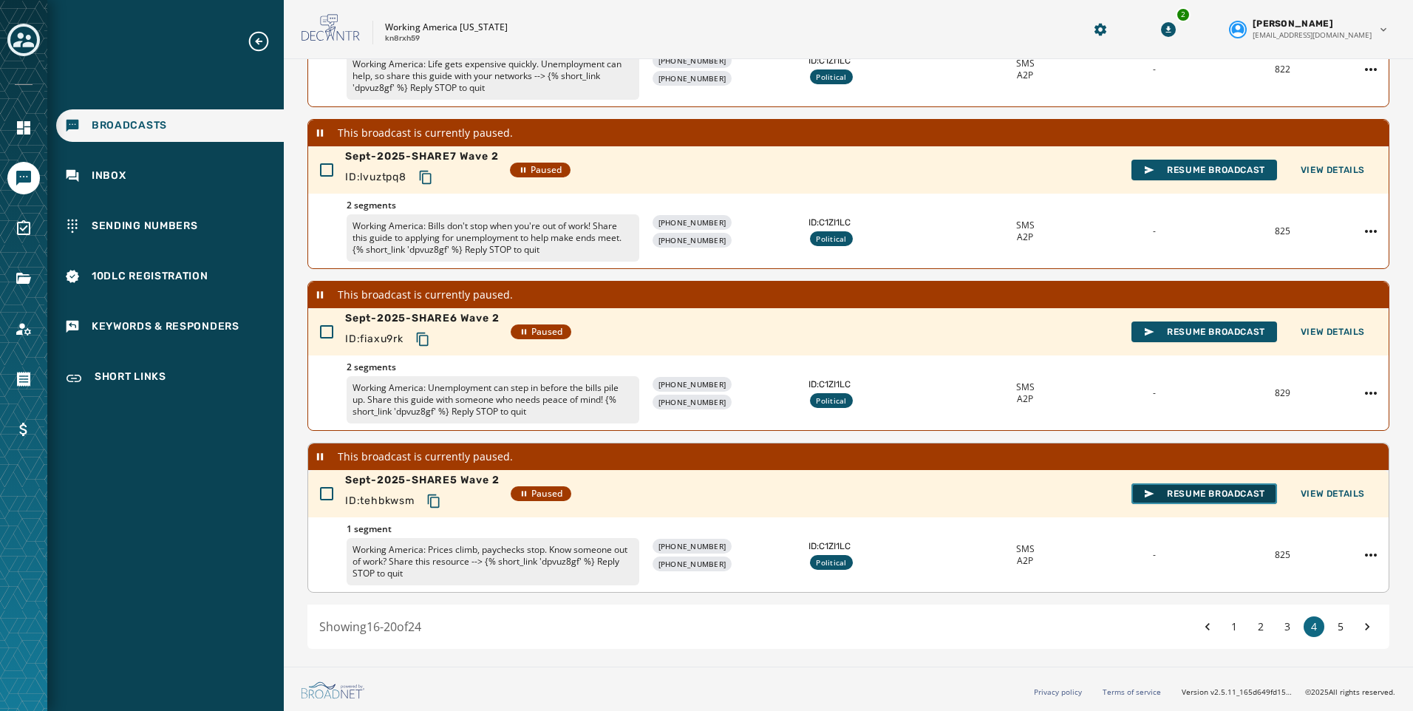
click at [1183, 491] on span "Resume Broadcast" at bounding box center [1204, 494] width 122 height 12
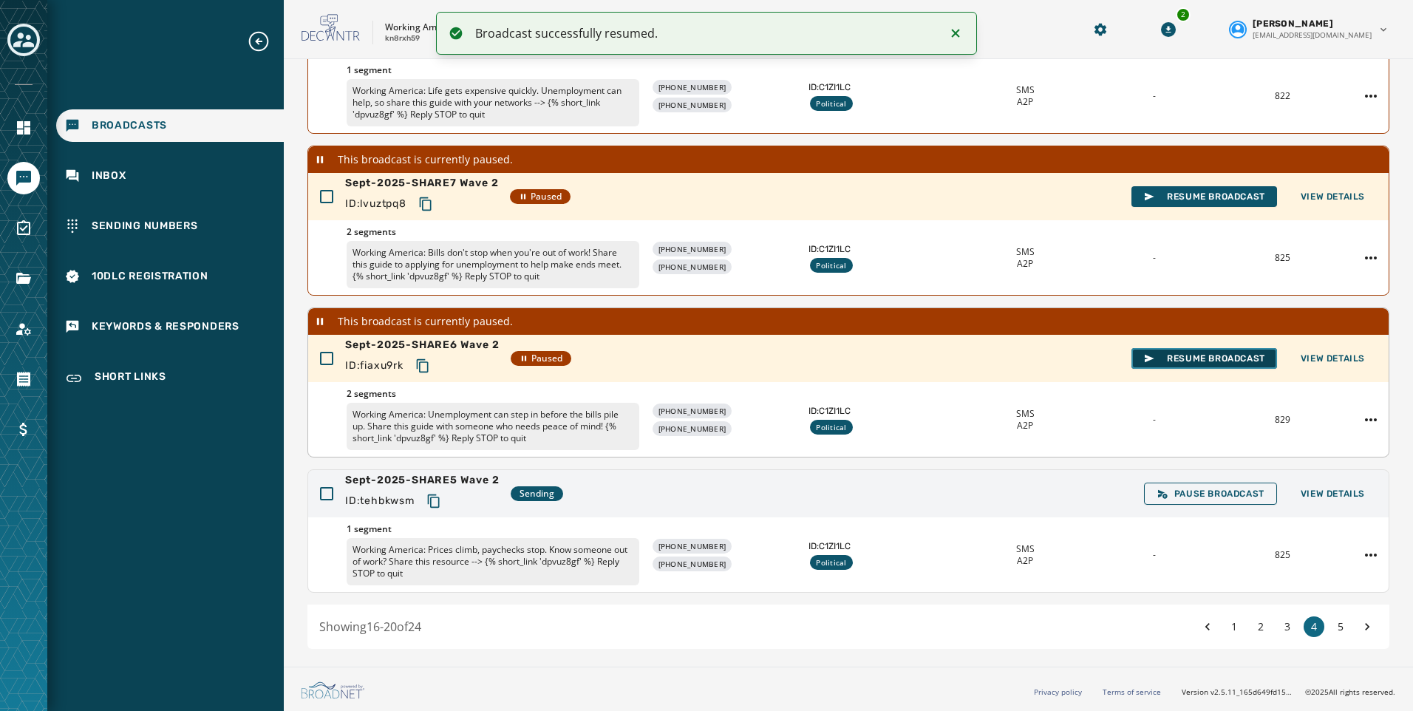
click at [1212, 354] on span "Resume Broadcast" at bounding box center [1204, 359] width 122 height 12
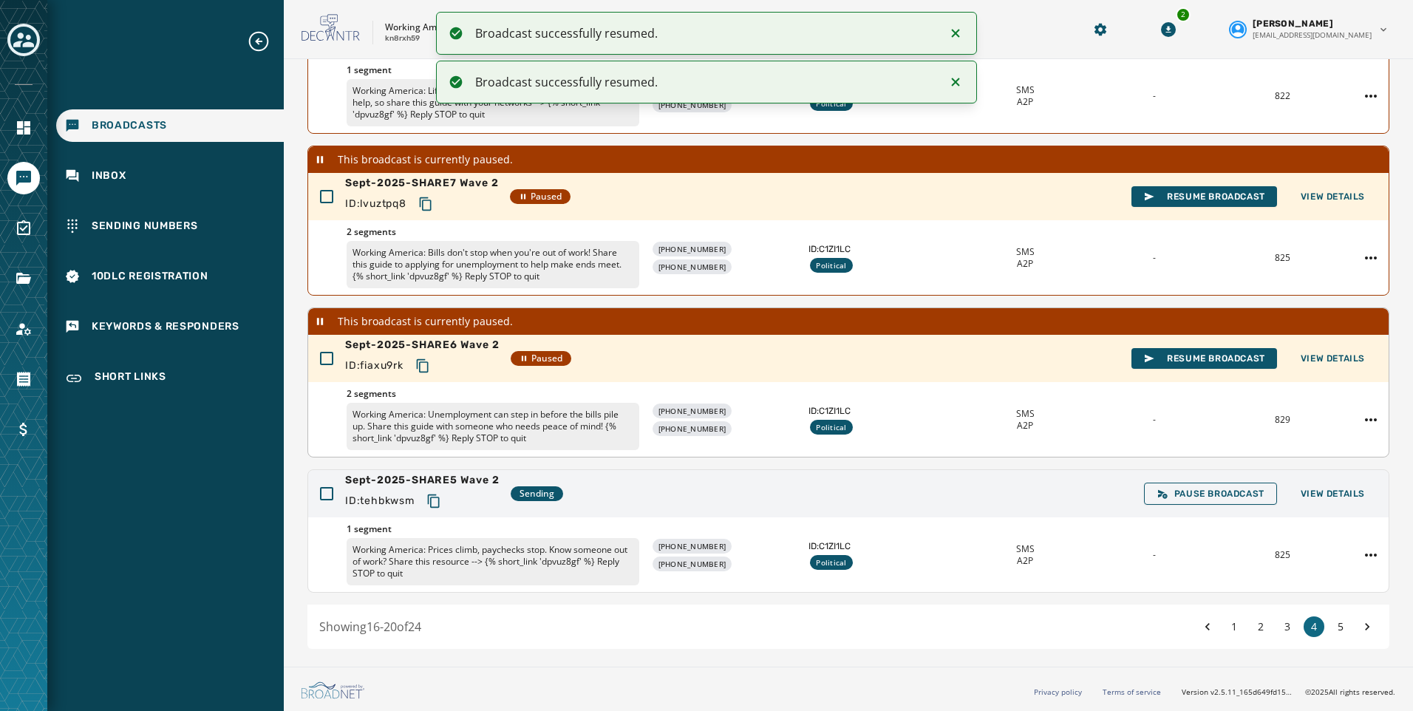
scroll to position [358, 0]
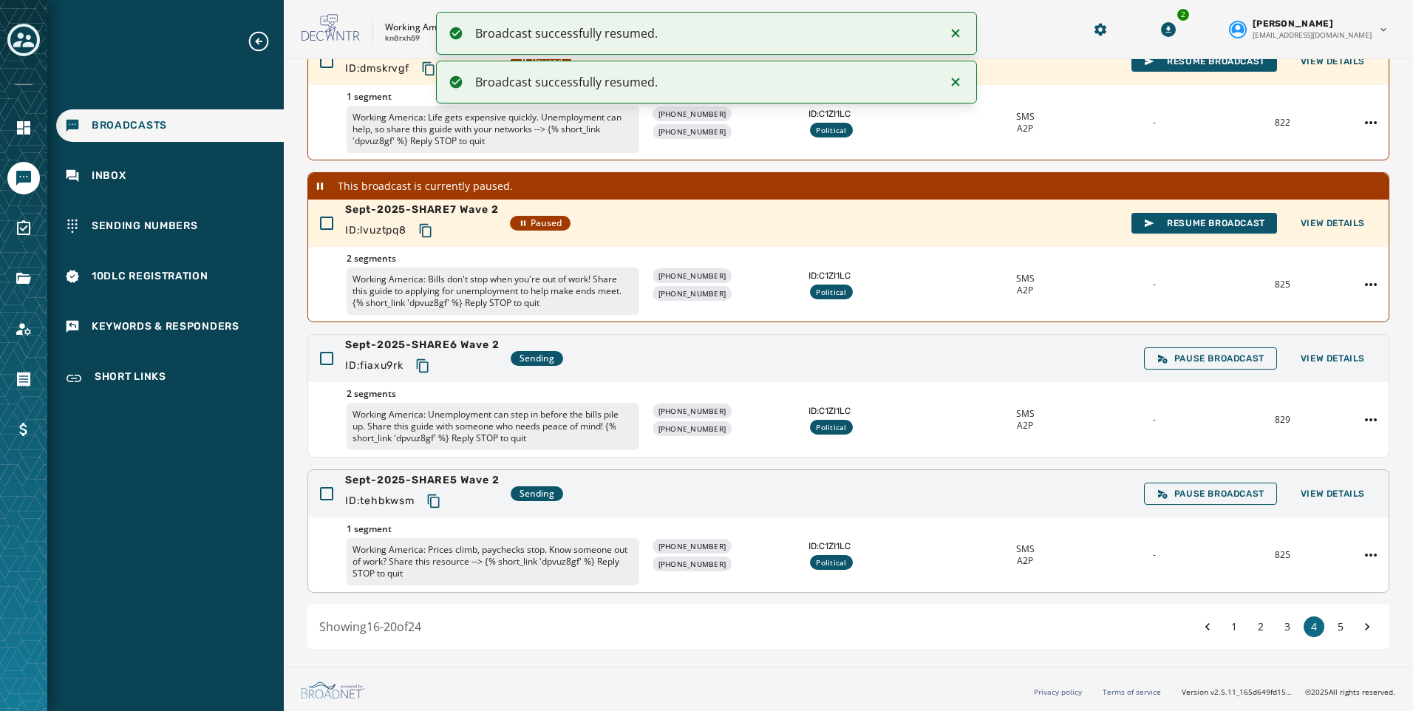
click at [433, 500] on icon "Copy text to clipboard" at bounding box center [433, 500] width 12 height 13
drag, startPoint x: 429, startPoint y: 359, endPoint x: 307, endPoint y: 451, distance: 152.5
click at [429, 359] on icon "Copy text to clipboard" at bounding box center [422, 365] width 15 height 15
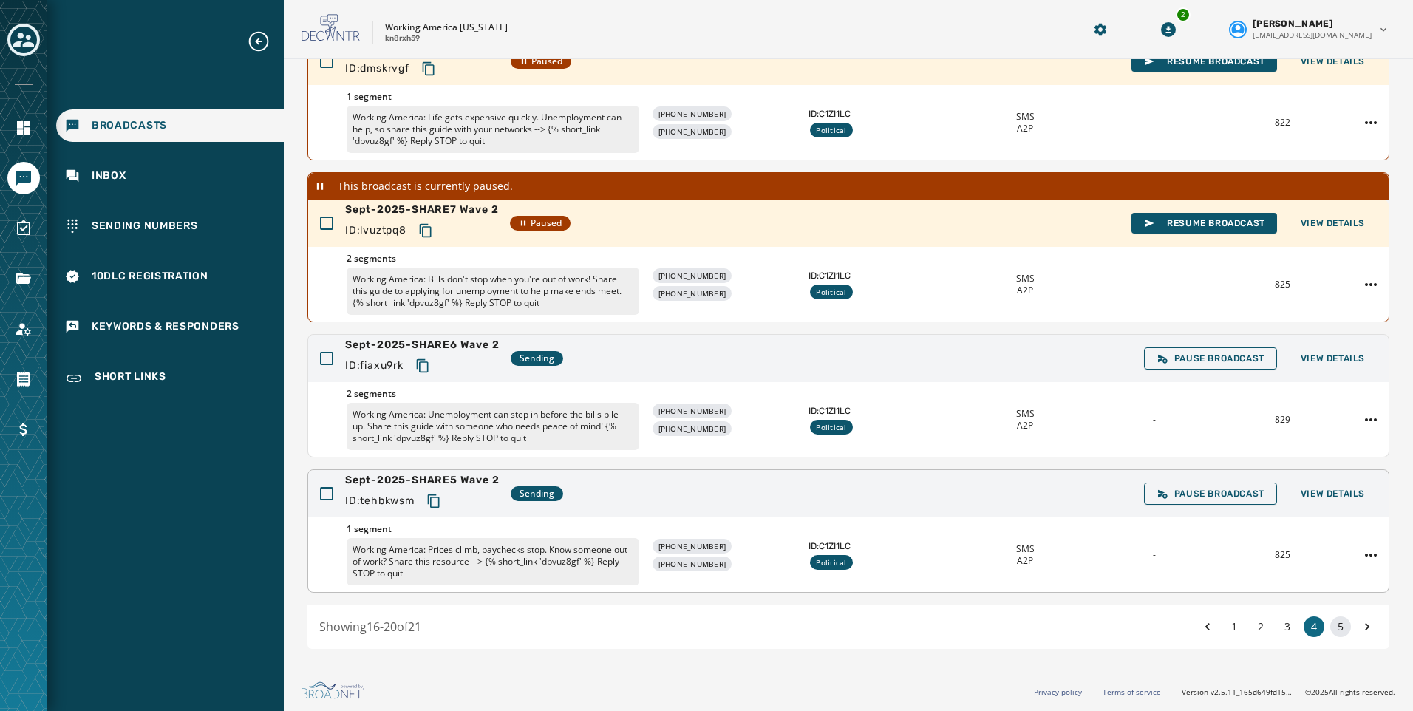
click at [1330, 627] on button "5" at bounding box center [1340, 626] width 21 height 21
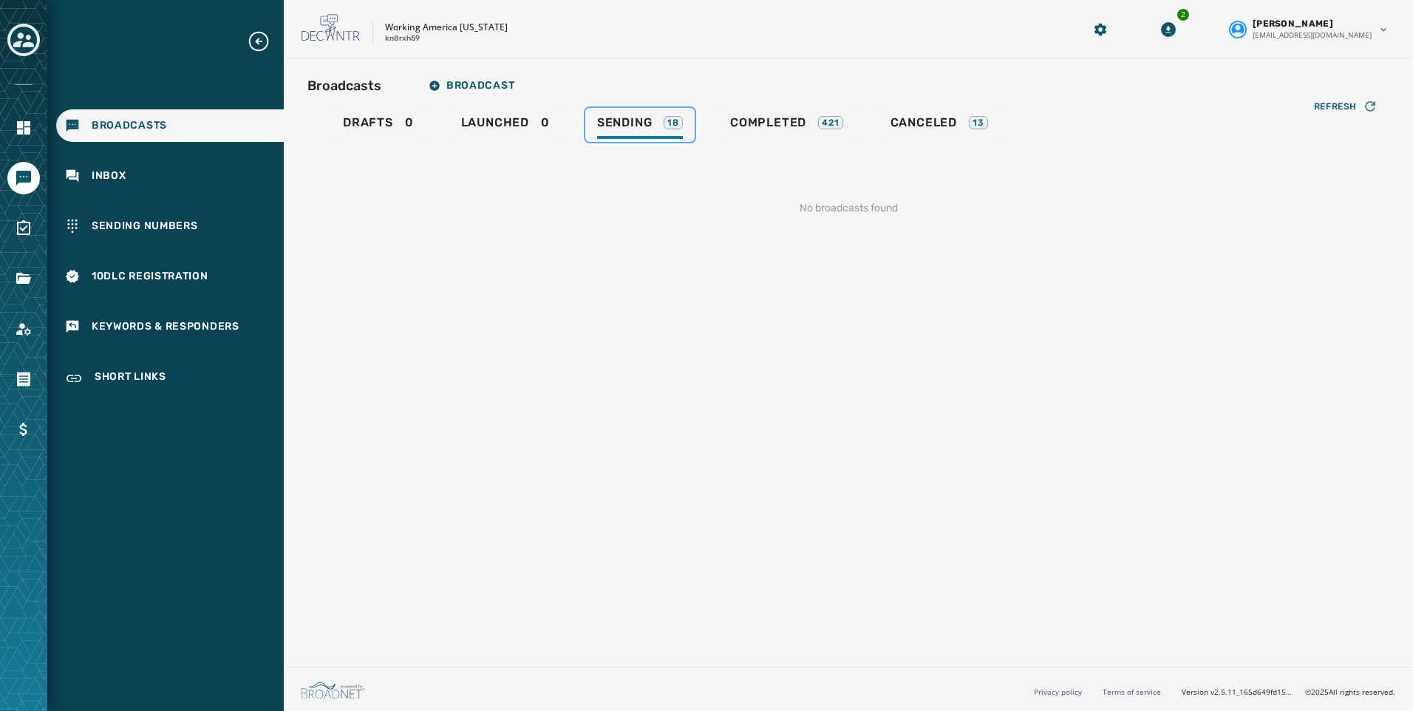
click at [610, 126] on span "Sending" at bounding box center [624, 122] width 55 height 15
click at [504, 112] on link "Launched 0" at bounding box center [505, 125] width 112 height 34
click at [604, 118] on span "Sending" at bounding box center [624, 122] width 55 height 15
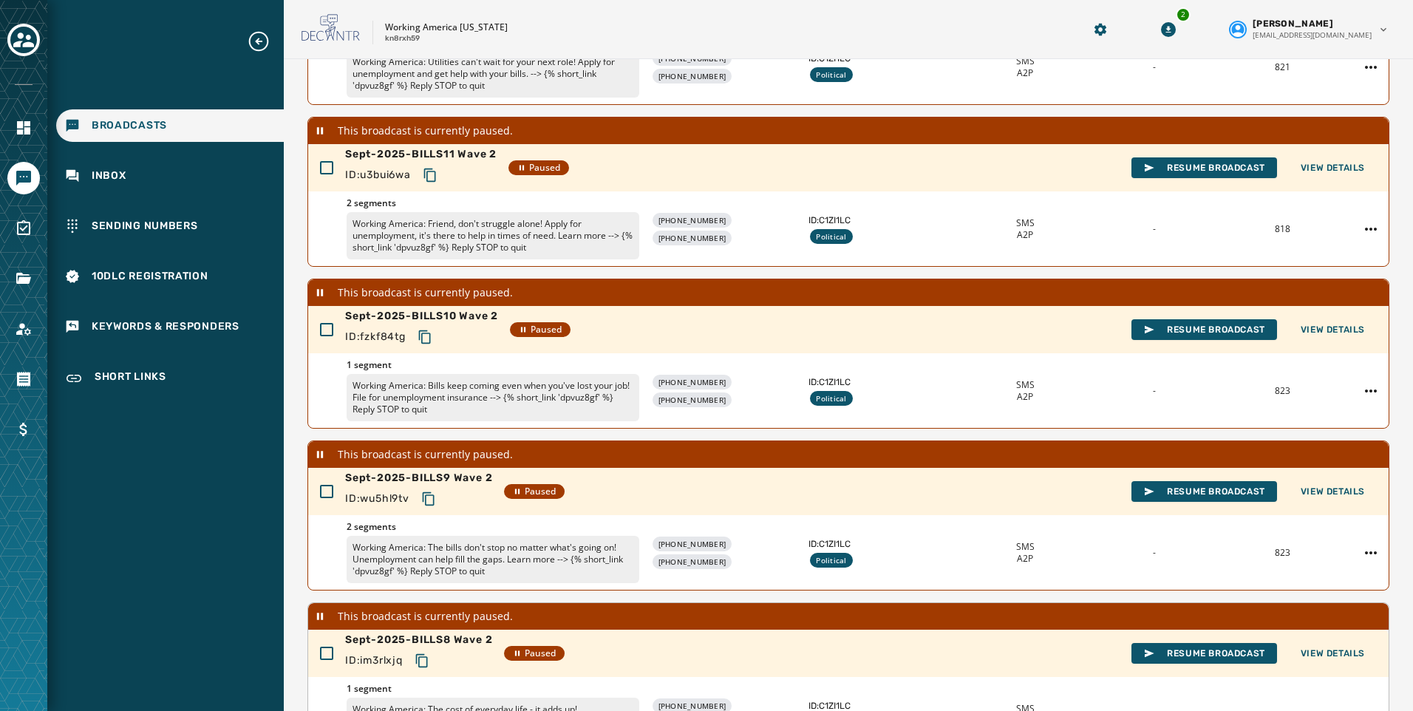
scroll to position [412, 0]
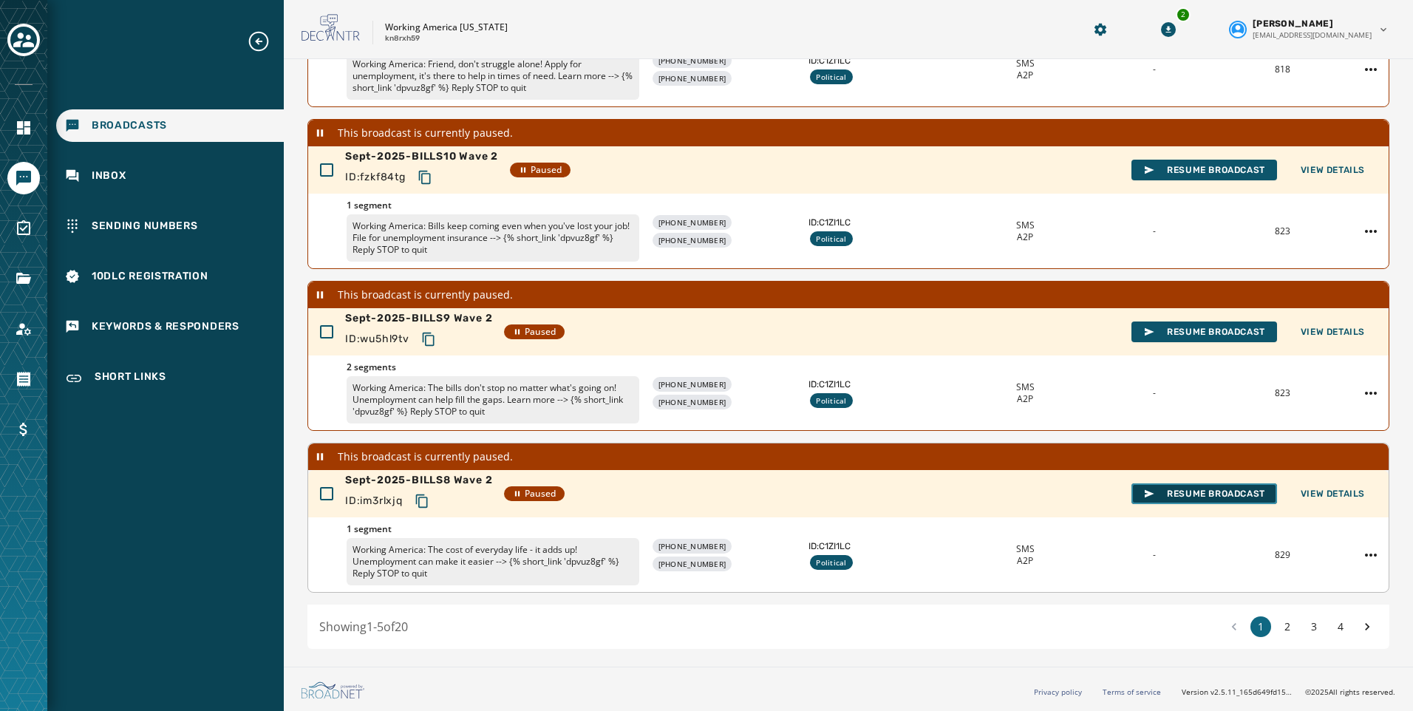
click at [1203, 494] on span "Resume Broadcast" at bounding box center [1204, 494] width 122 height 12
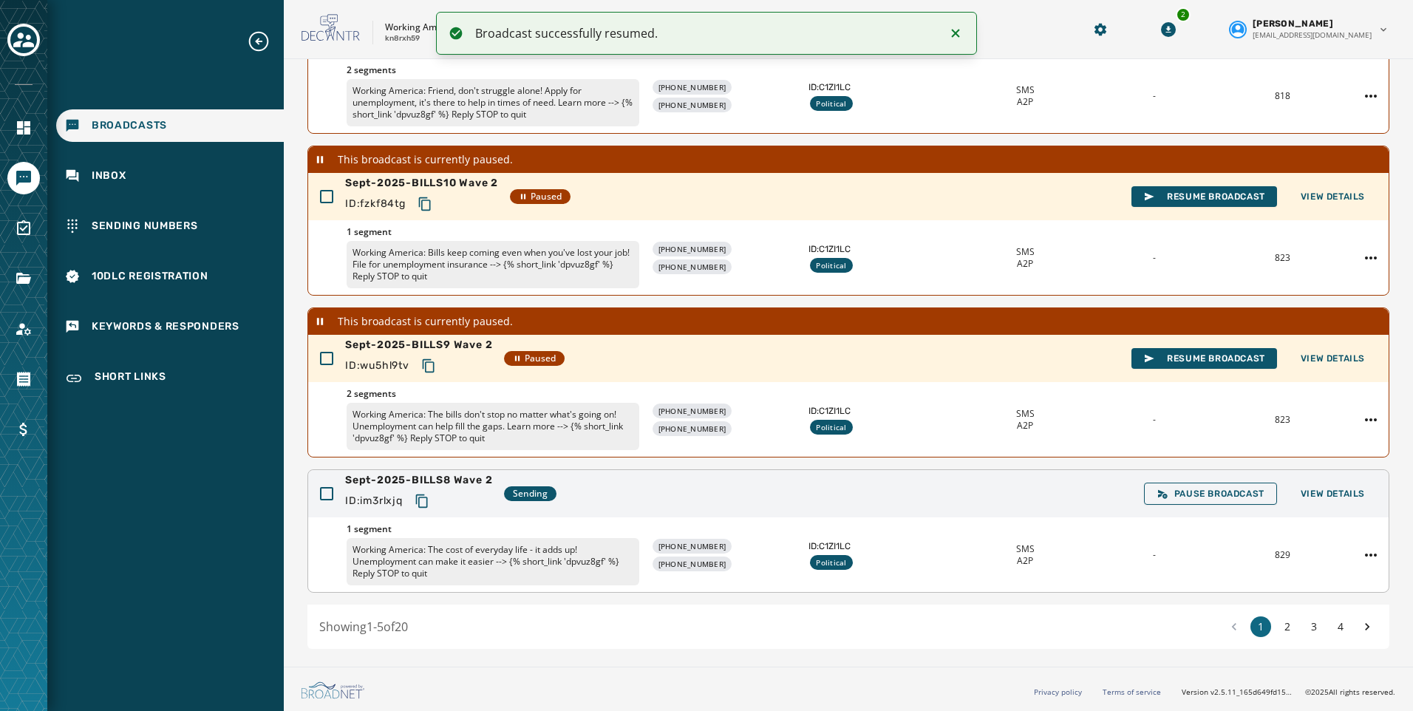
scroll to position [385, 0]
click at [427, 501] on icon "Copy text to clipboard" at bounding box center [421, 500] width 12 height 13
click at [1213, 358] on span "Resume Broadcast" at bounding box center [1204, 359] width 122 height 12
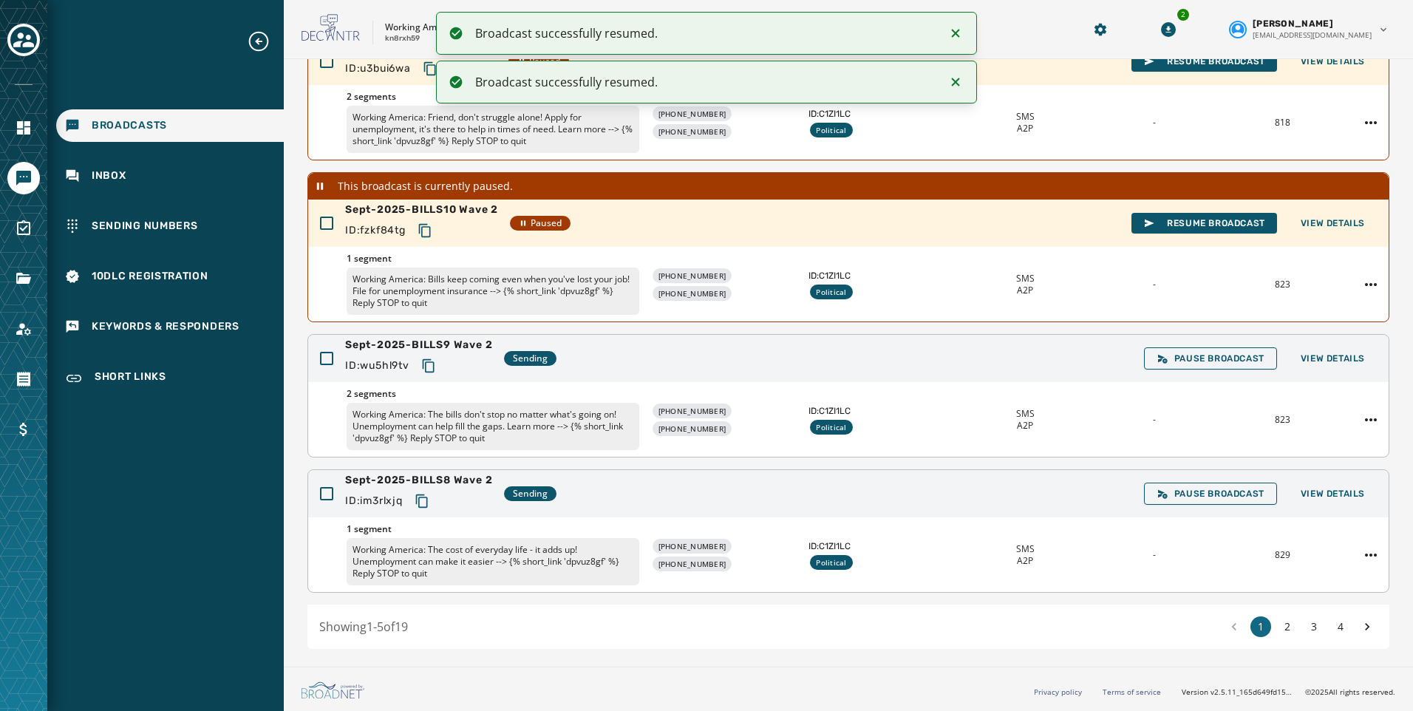
scroll to position [358, 0]
drag, startPoint x: 1176, startPoint y: 228, endPoint x: 818, endPoint y: 276, distance: 361.6
click at [1176, 228] on span "Resume Broadcast" at bounding box center [1204, 223] width 122 height 12
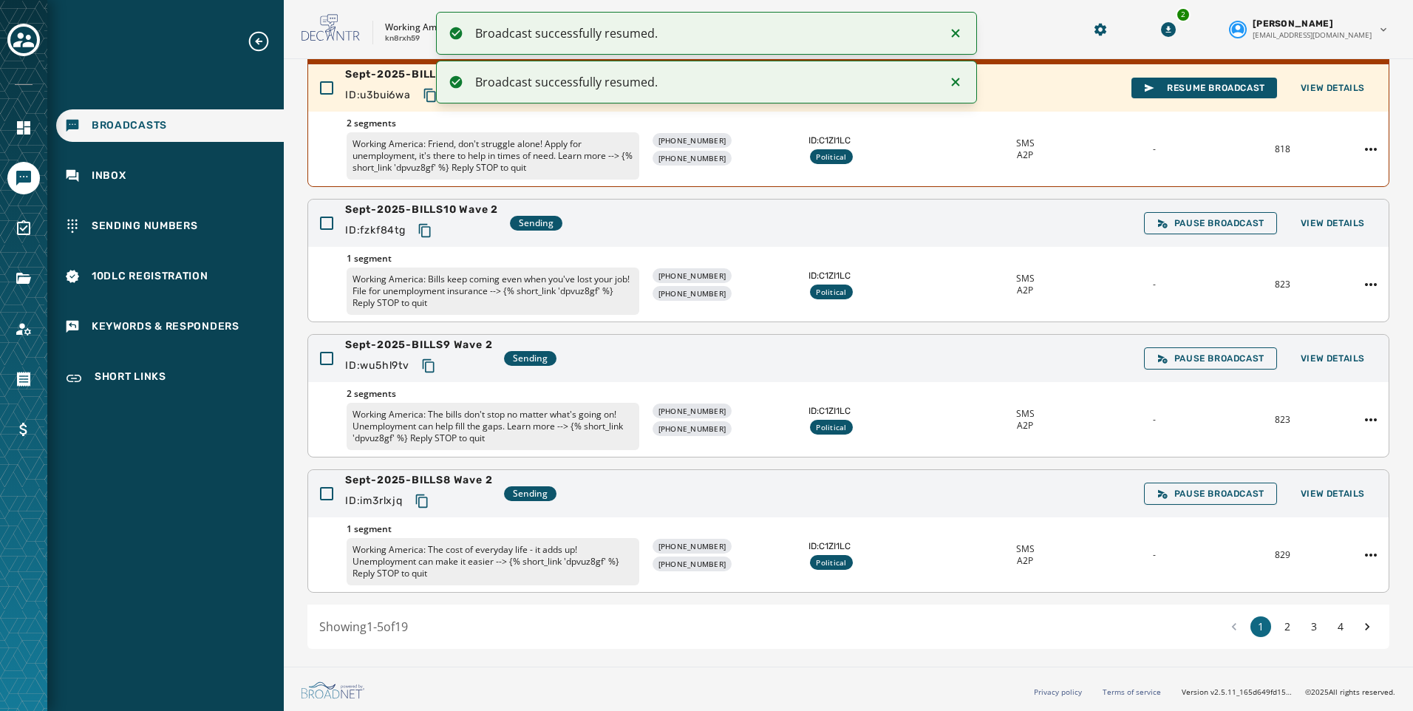
scroll to position [332, 0]
drag, startPoint x: 434, startPoint y: 225, endPoint x: 423, endPoint y: 240, distance: 18.0
click at [432, 225] on icon "Copy text to clipboard" at bounding box center [425, 230] width 15 height 15
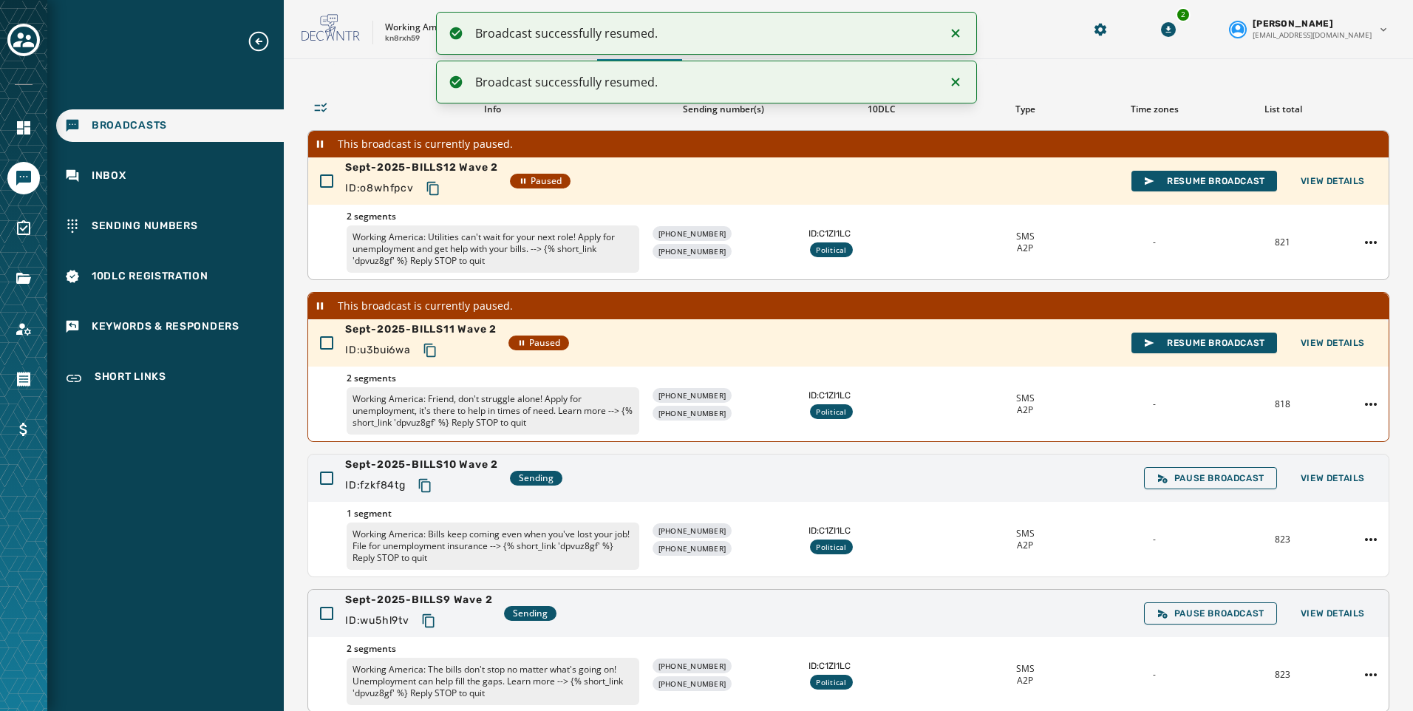
scroll to position [36, 0]
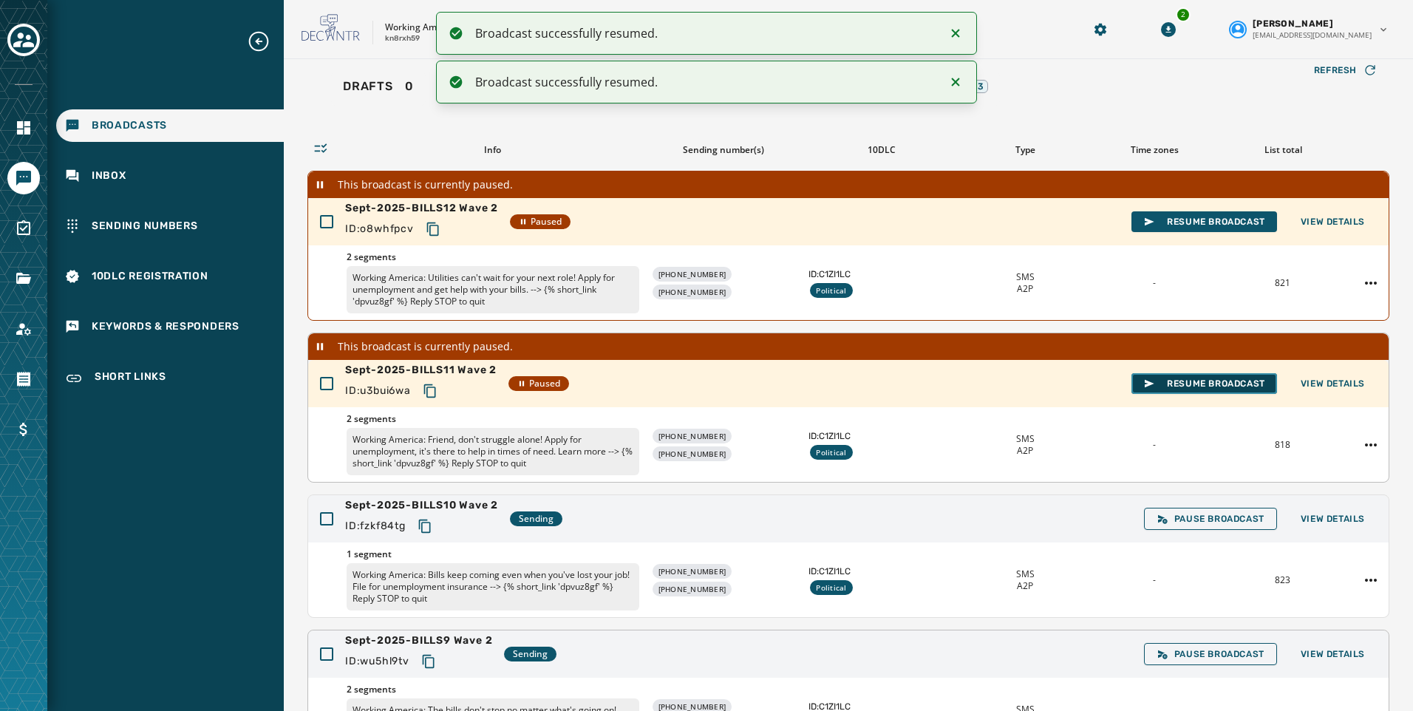
drag, startPoint x: 1159, startPoint y: 386, endPoint x: 624, endPoint y: 460, distance: 540.1
click at [1159, 386] on span "Resume Broadcast" at bounding box center [1204, 384] width 122 height 12
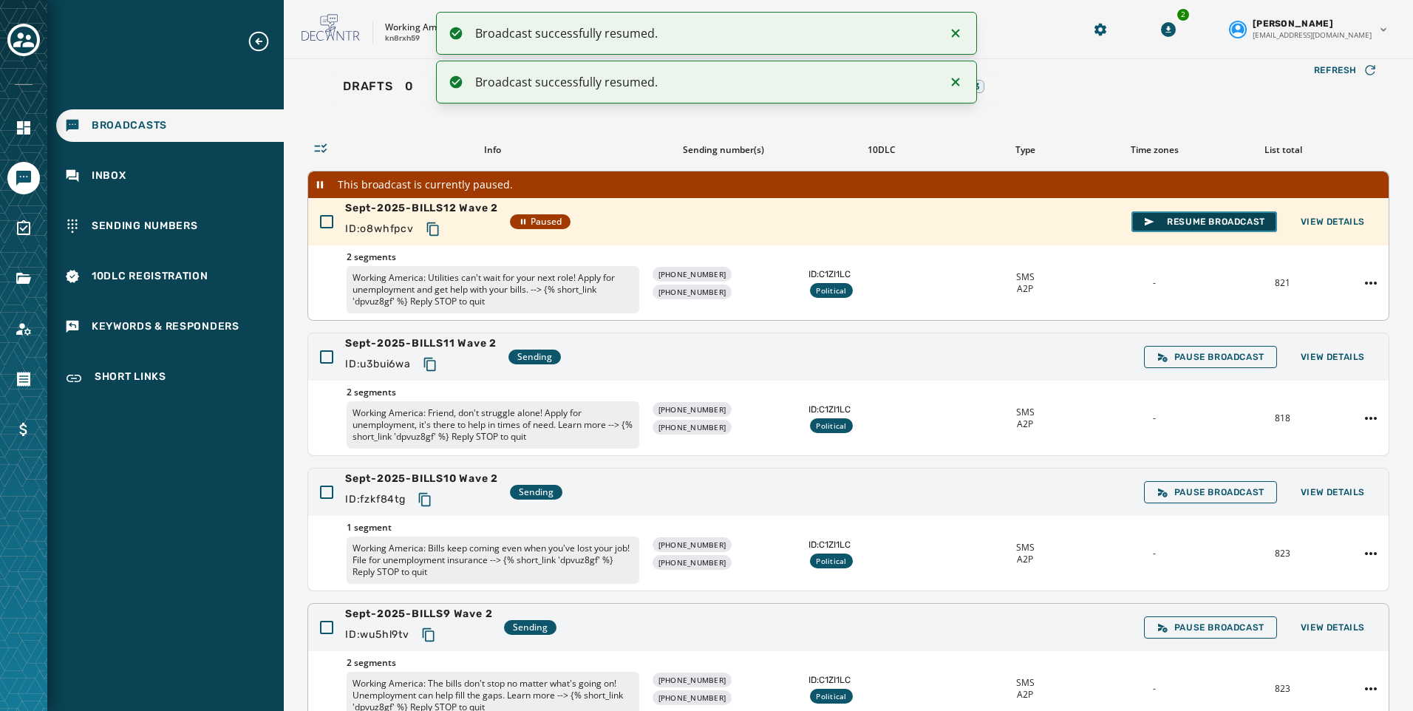
click at [1213, 223] on span "Resume Broadcast" at bounding box center [1204, 222] width 122 height 12
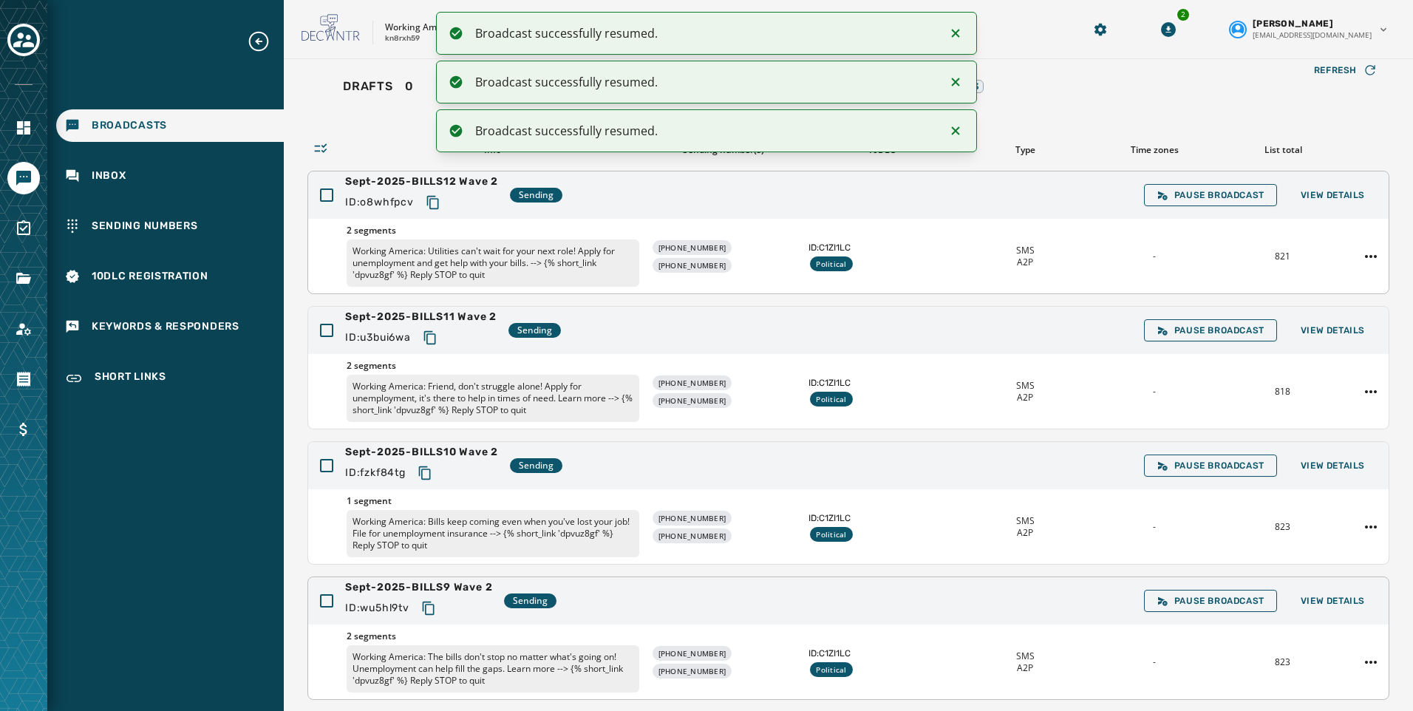
click at [439, 234] on span "2 segments" at bounding box center [493, 231] width 293 height 12
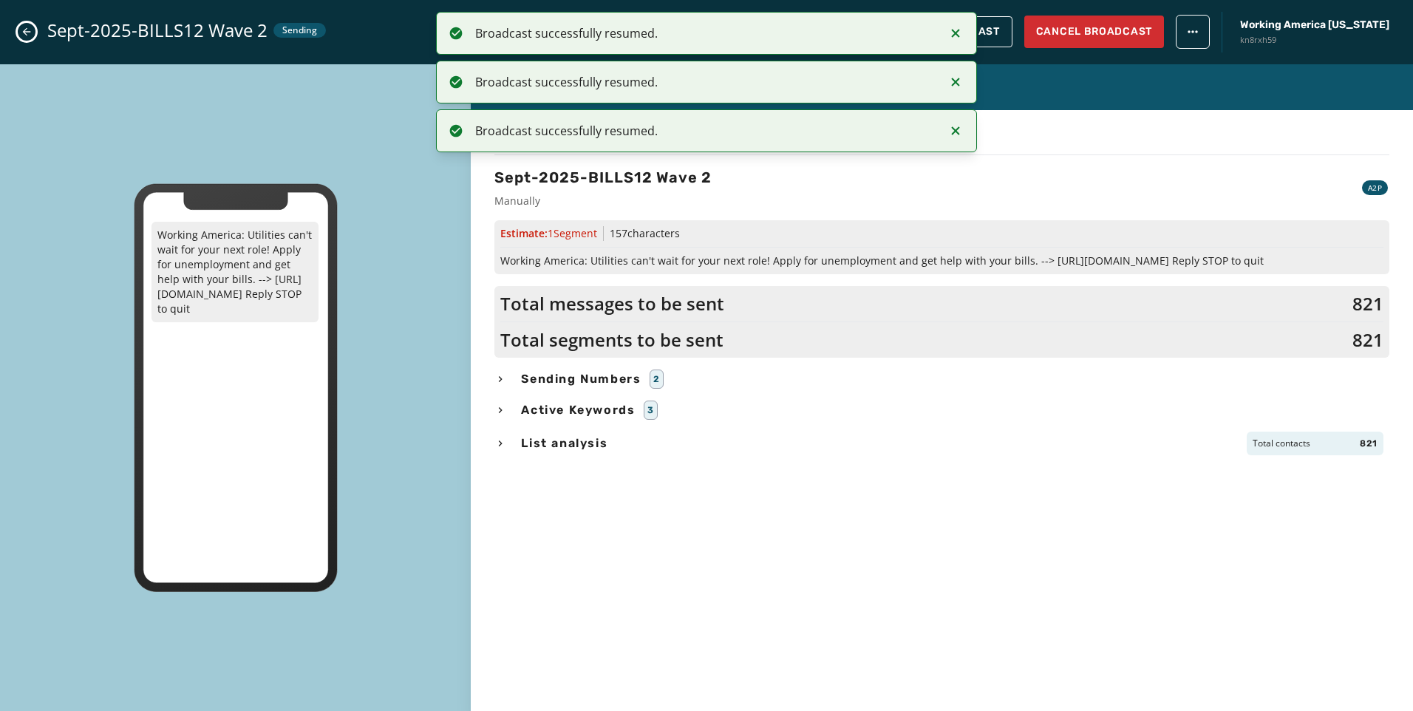
click at [432, 201] on div "Broadcasts Broadcast Drafts 0 Launched 0 Sending 5 Completed 423 Canceled 13 Re…" at bounding box center [848, 463] width 1082 height 857
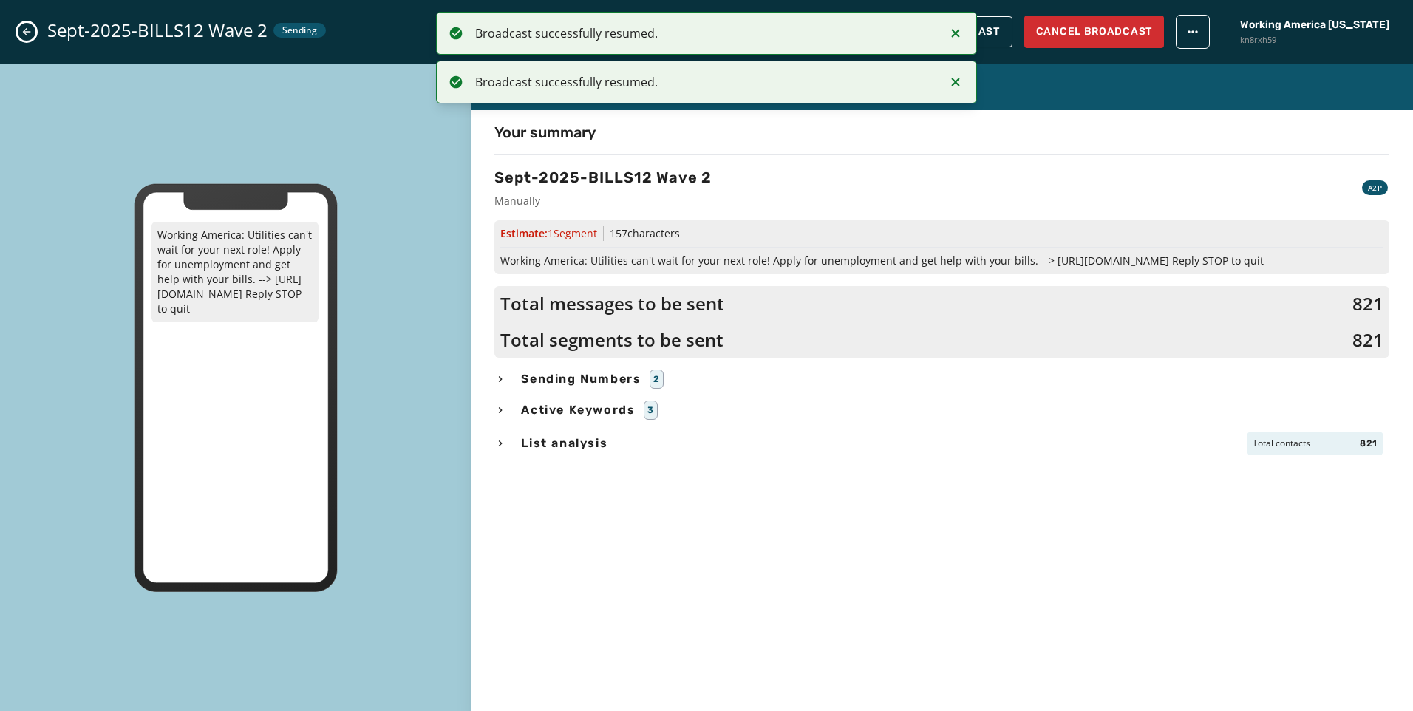
click at [34, 32] on button "Close admin drawer" at bounding box center [27, 32] width 18 height 18
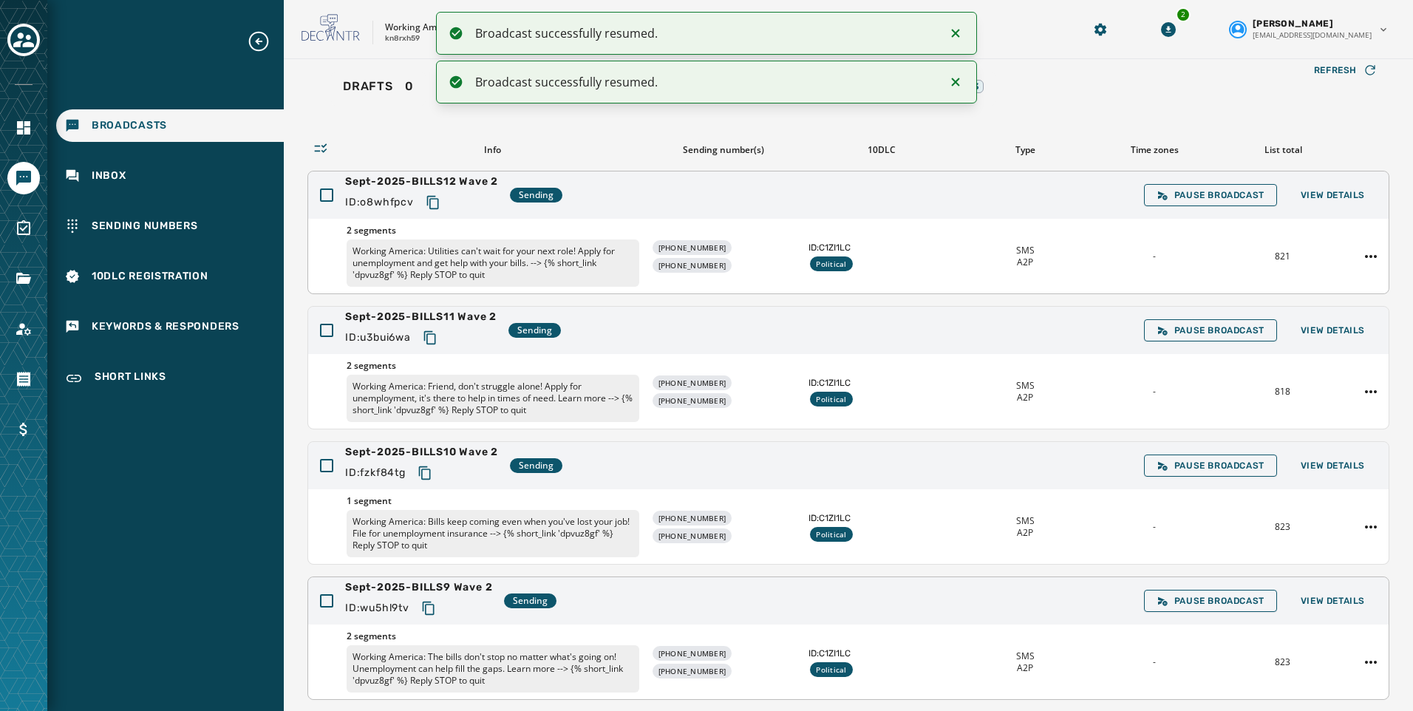
drag, startPoint x: 437, startPoint y: 206, endPoint x: 33, endPoint y: 514, distance: 508.9
click at [437, 208] on icon "Copy text to clipboard" at bounding box center [433, 202] width 15 height 15
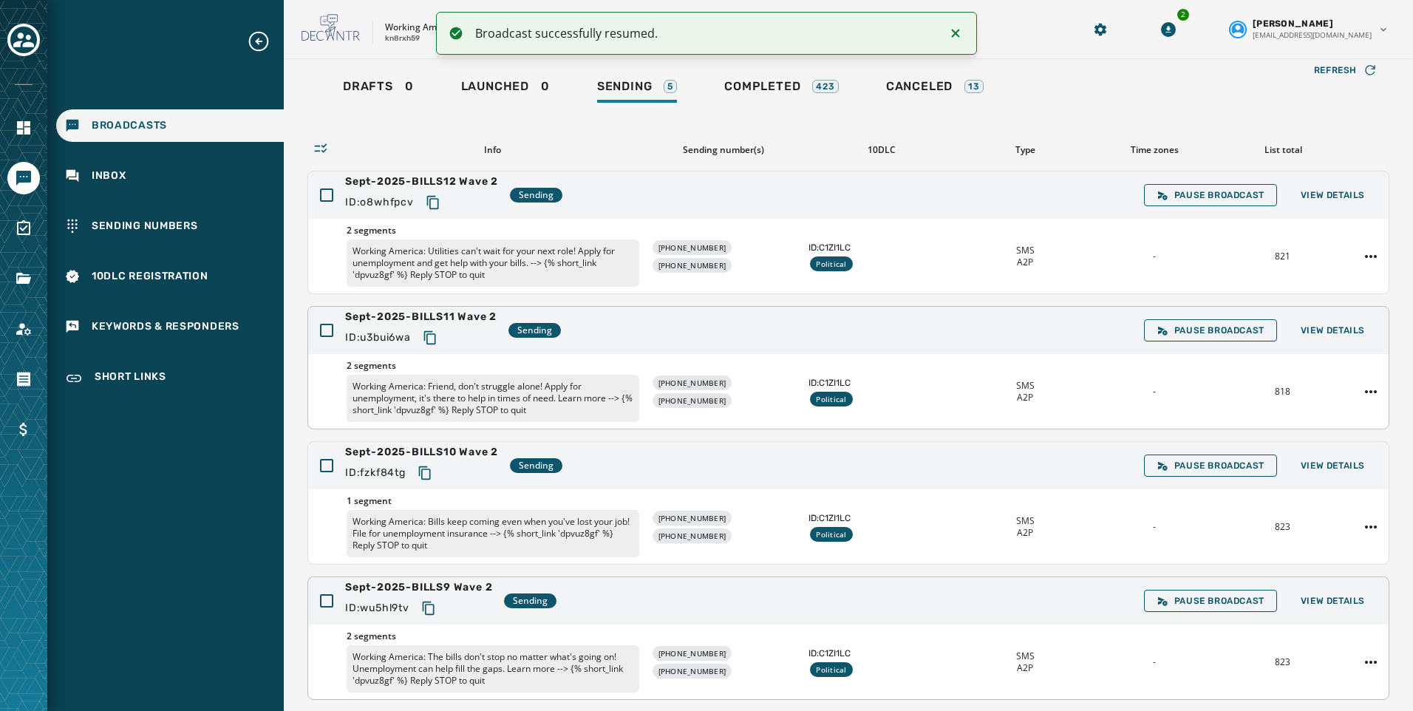
click at [428, 335] on icon "Copy text to clipboard" at bounding box center [429, 337] width 12 height 13
drag, startPoint x: 438, startPoint y: 205, endPoint x: 382, endPoint y: 239, distance: 65.7
click at [438, 205] on icon "Copy text to clipboard" at bounding box center [433, 202] width 15 height 15
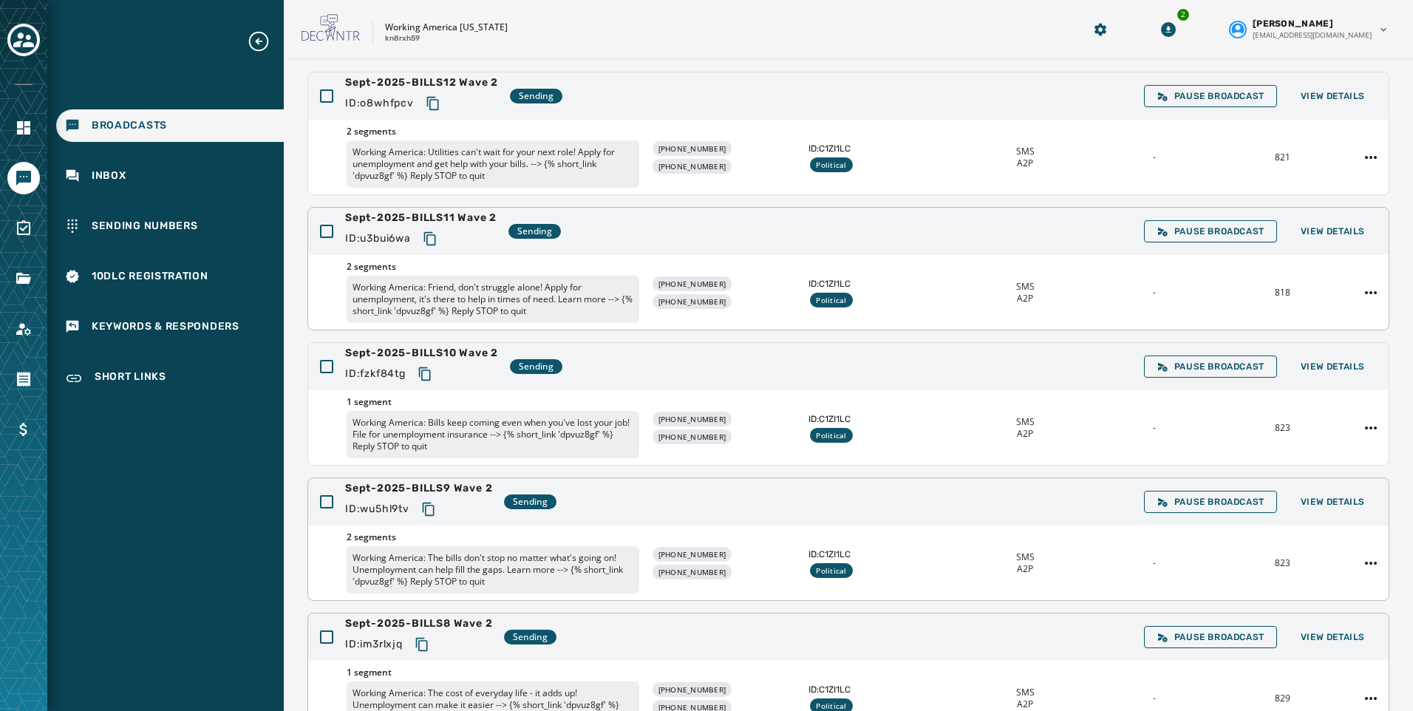
scroll to position [279, 0]
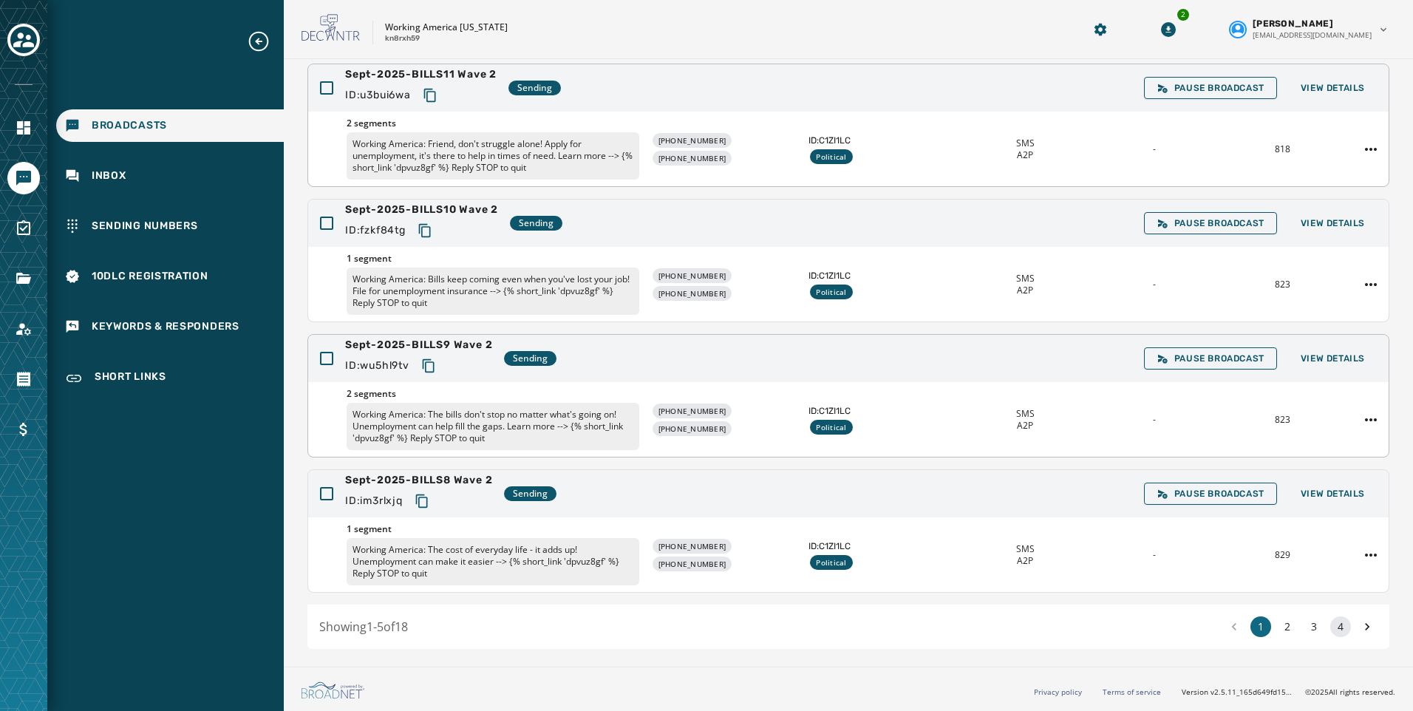
click at [1330, 632] on button "4" at bounding box center [1340, 626] width 21 height 21
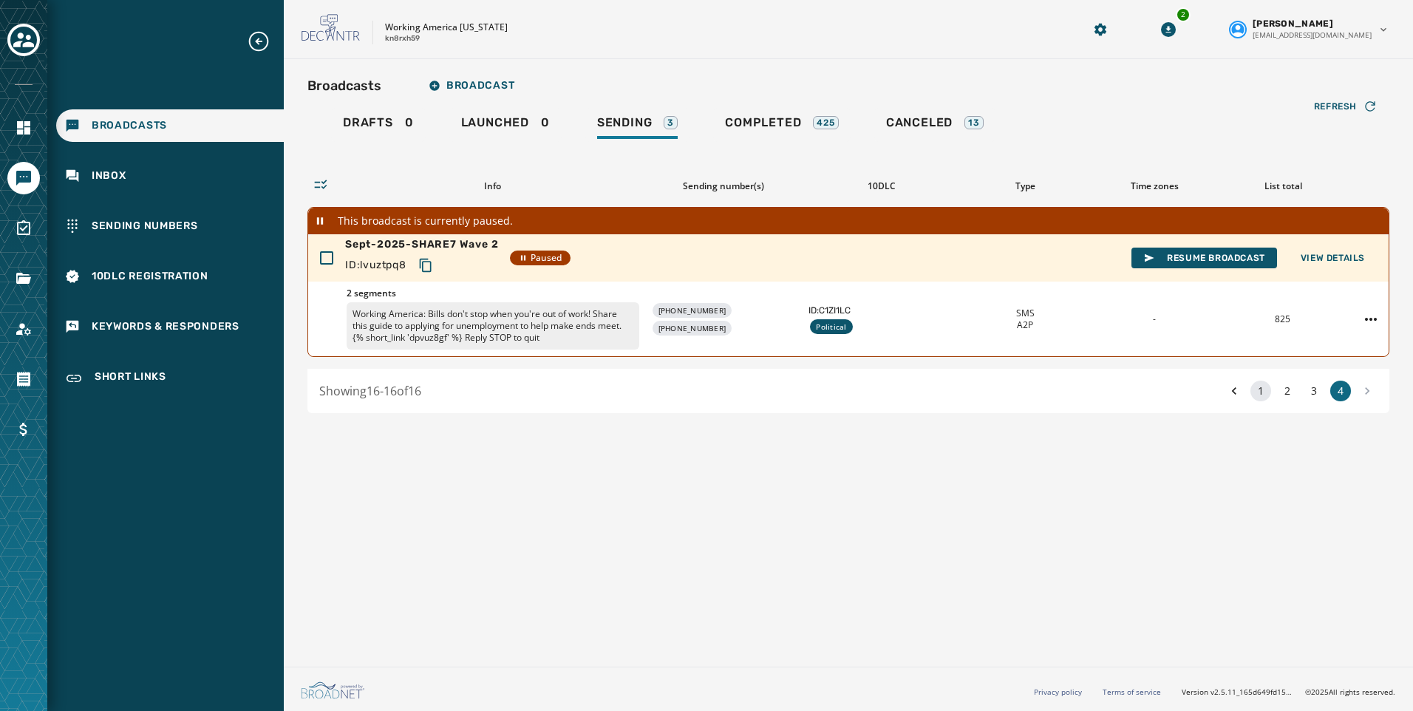
click at [1259, 401] on button "1" at bounding box center [1260, 391] width 21 height 21
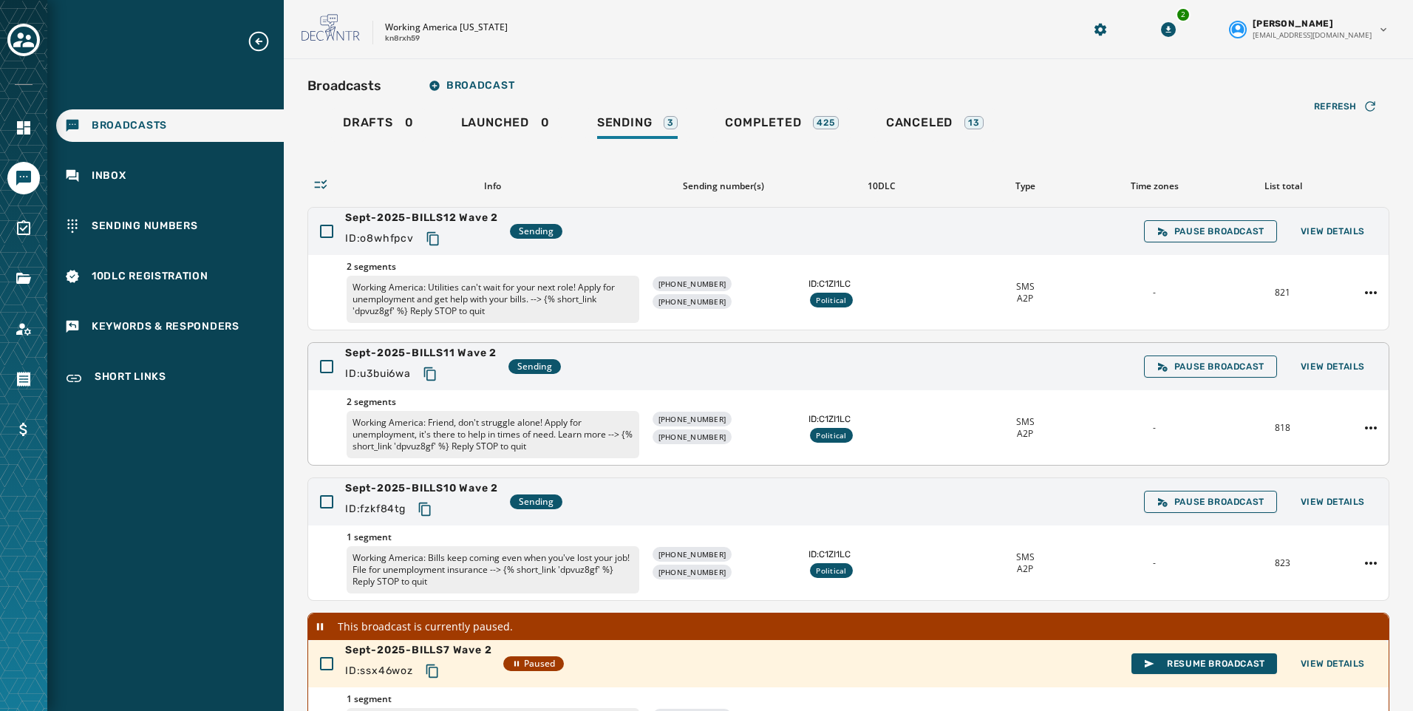
scroll to position [320, 0]
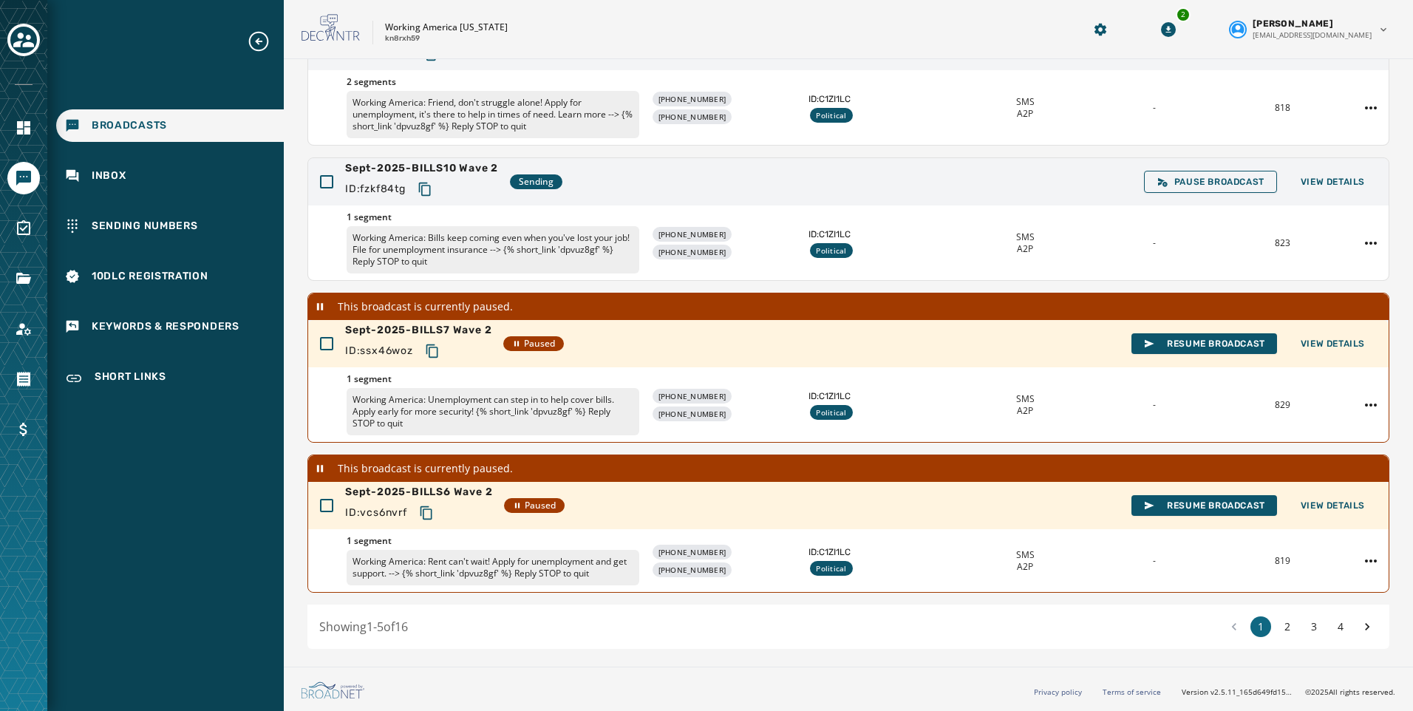
click at [1328, 637] on div "Showing 1 - 5 of 16 1 2 3 4" at bounding box center [848, 627] width 1082 height 44
click at [1330, 625] on button "4" at bounding box center [1340, 626] width 21 height 21
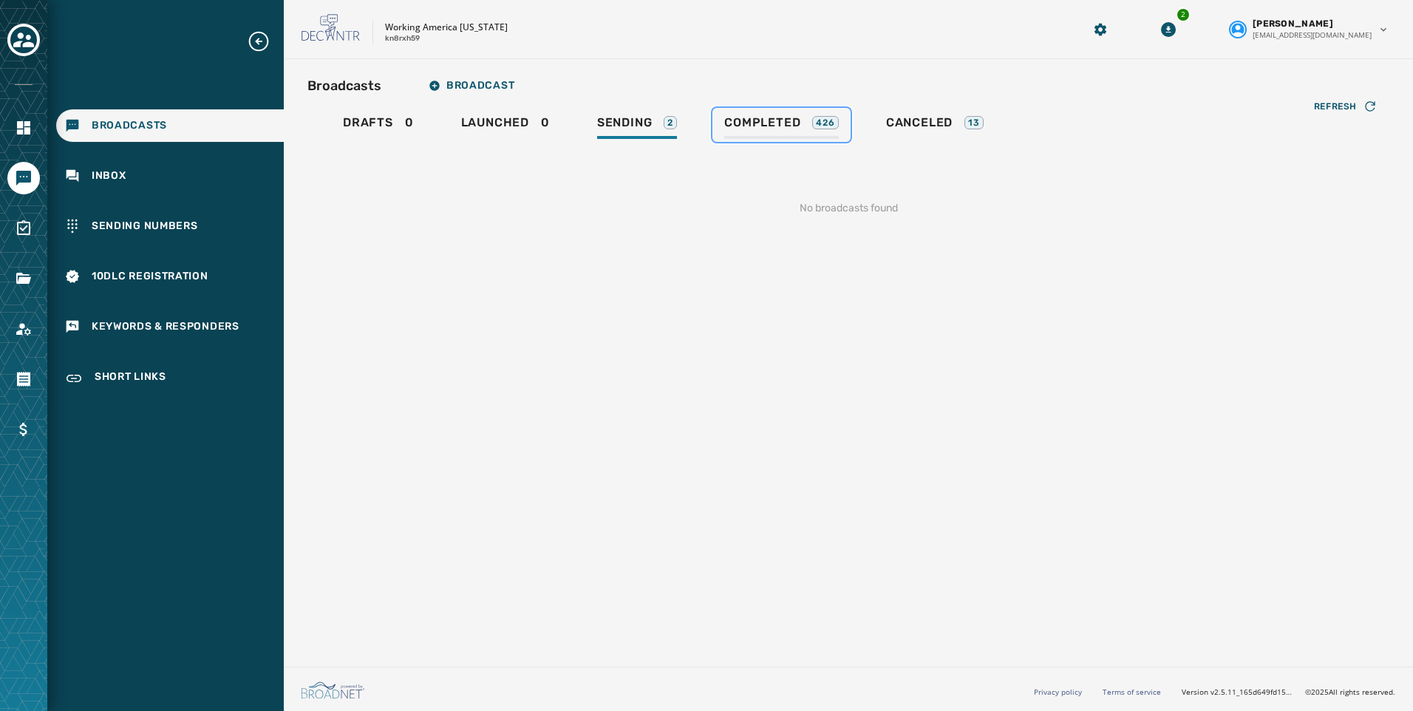
click at [762, 125] on span "Completed" at bounding box center [762, 122] width 76 height 15
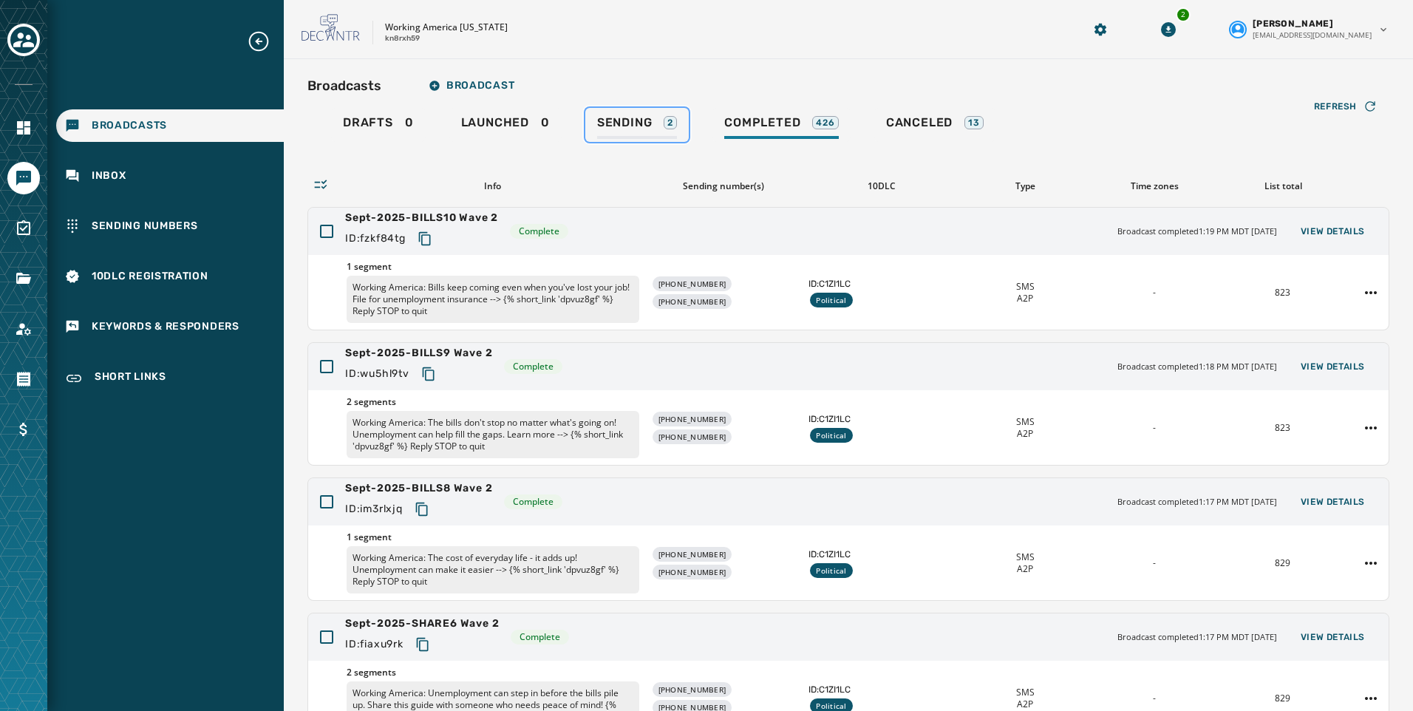
click at [650, 123] on span "Sending" at bounding box center [624, 122] width 55 height 15
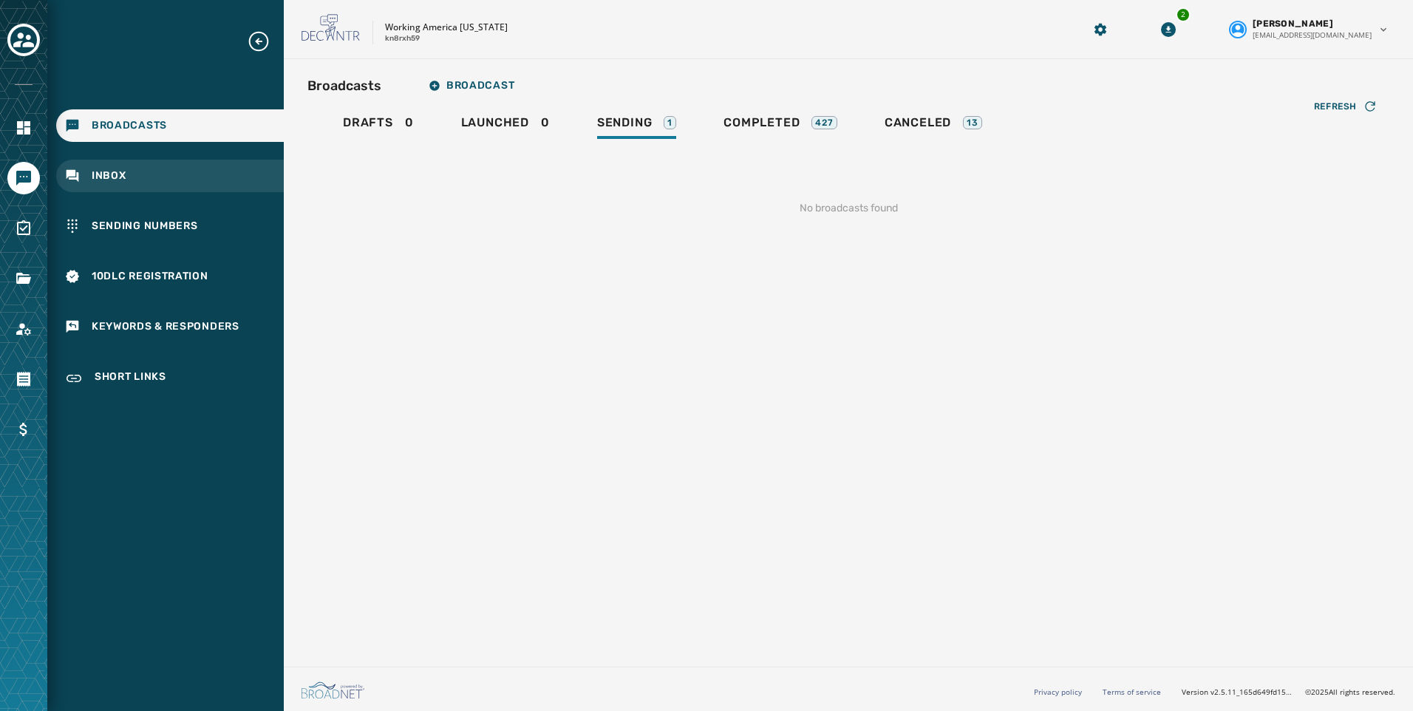
click at [129, 161] on div "Inbox" at bounding box center [170, 176] width 228 height 33
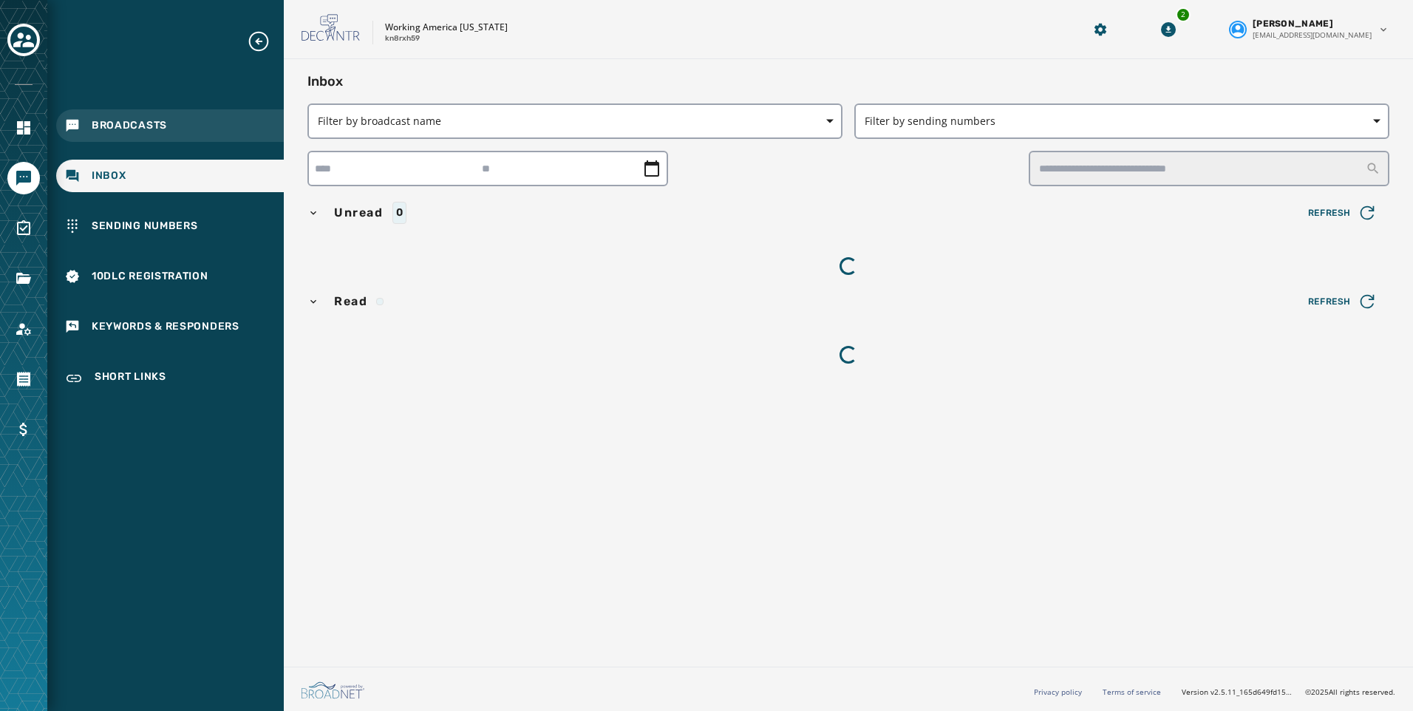
click at [123, 134] on div "Broadcasts" at bounding box center [170, 125] width 228 height 33
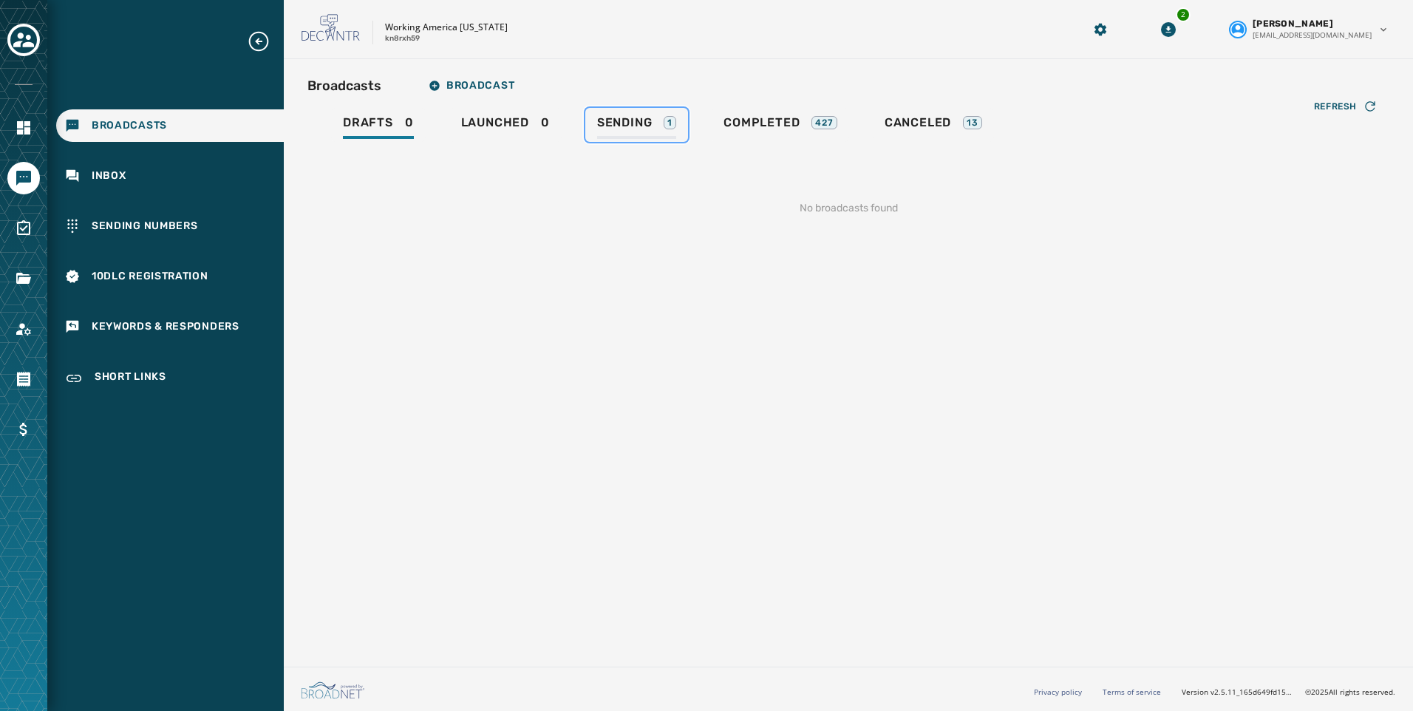
click at [627, 124] on span "Sending" at bounding box center [624, 122] width 55 height 15
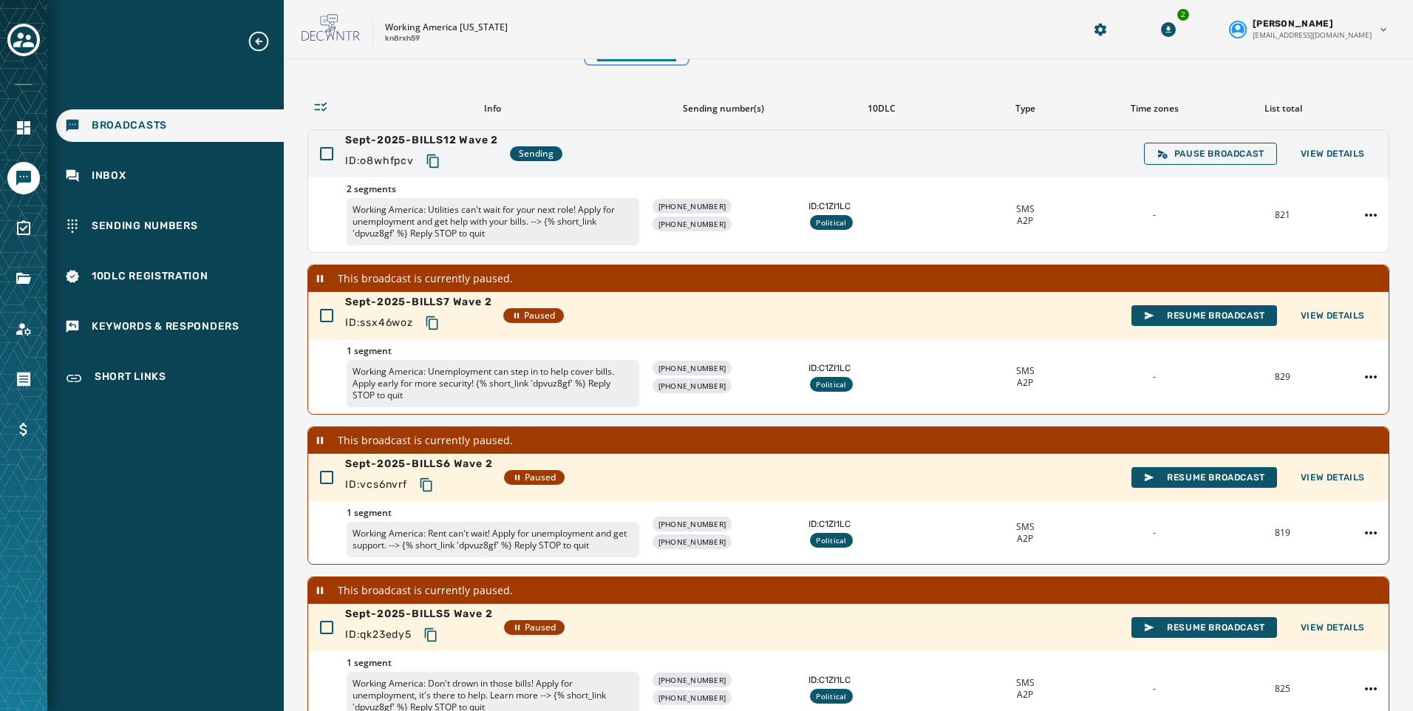
scroll to position [373, 0]
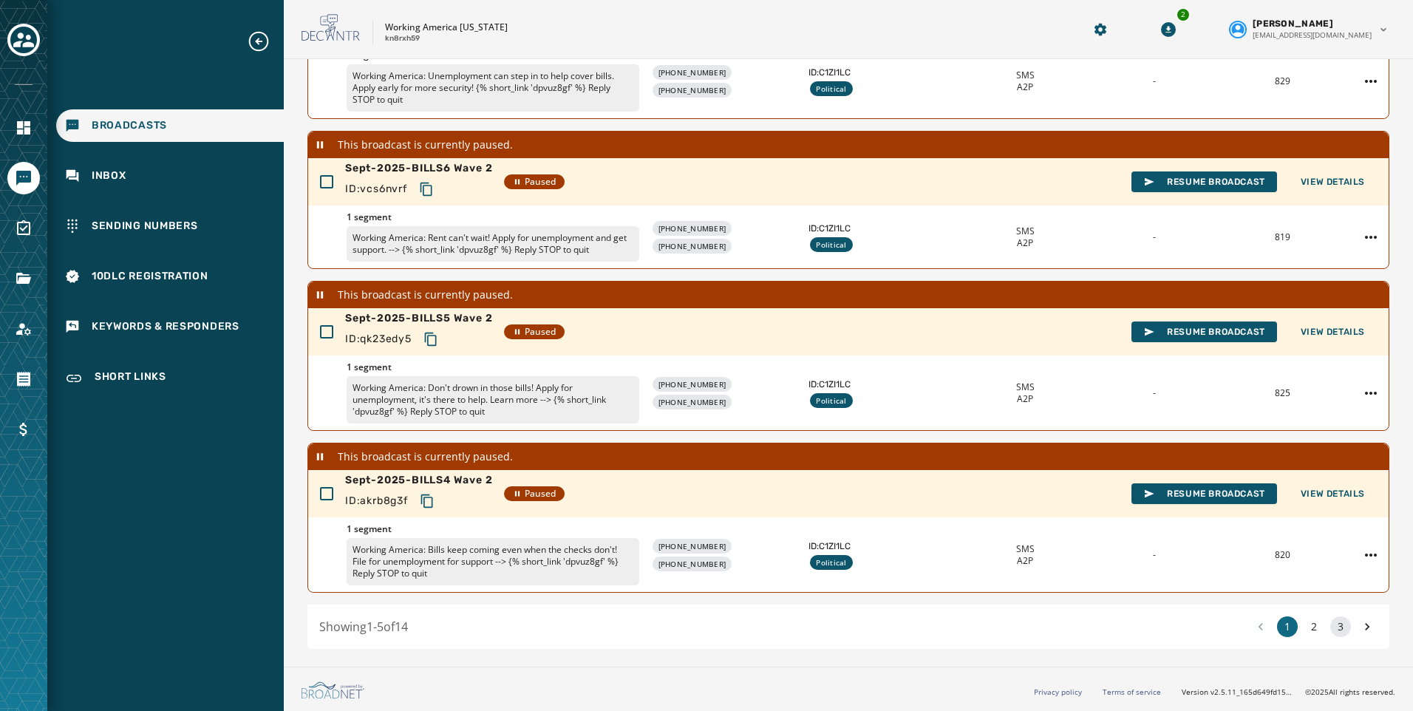
click at [1330, 626] on button "3" at bounding box center [1340, 626] width 21 height 21
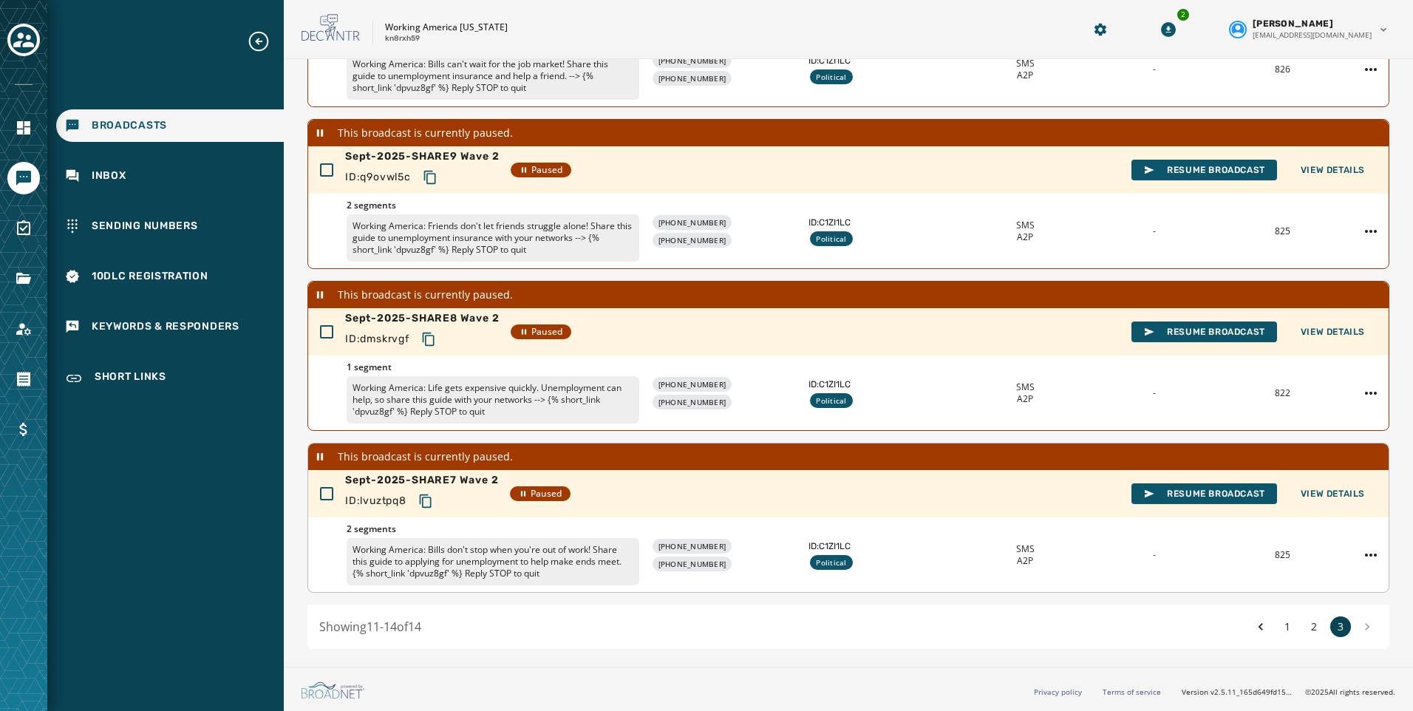
scroll to position [250, 0]
click at [1220, 493] on span "Resume Broadcast" at bounding box center [1204, 494] width 122 height 12
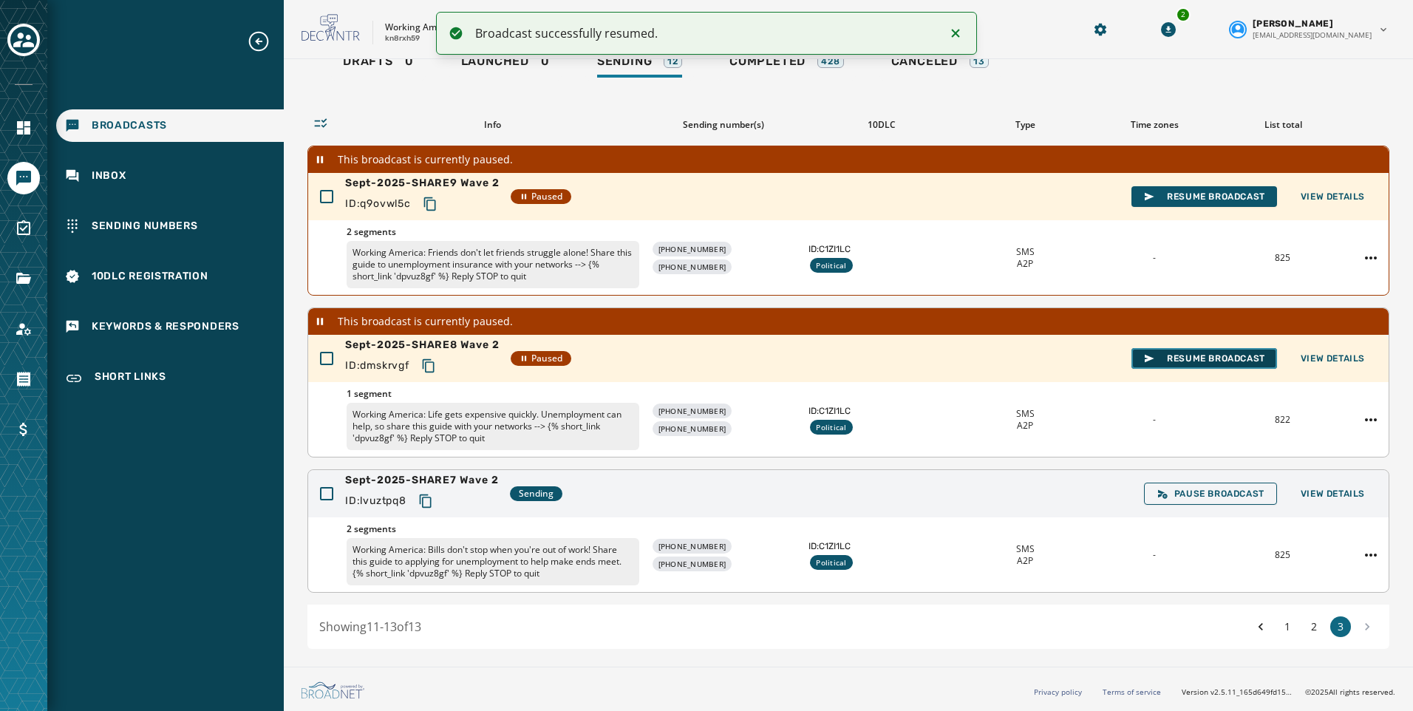
click at [1190, 358] on span "Resume Broadcast" at bounding box center [1204, 359] width 122 height 12
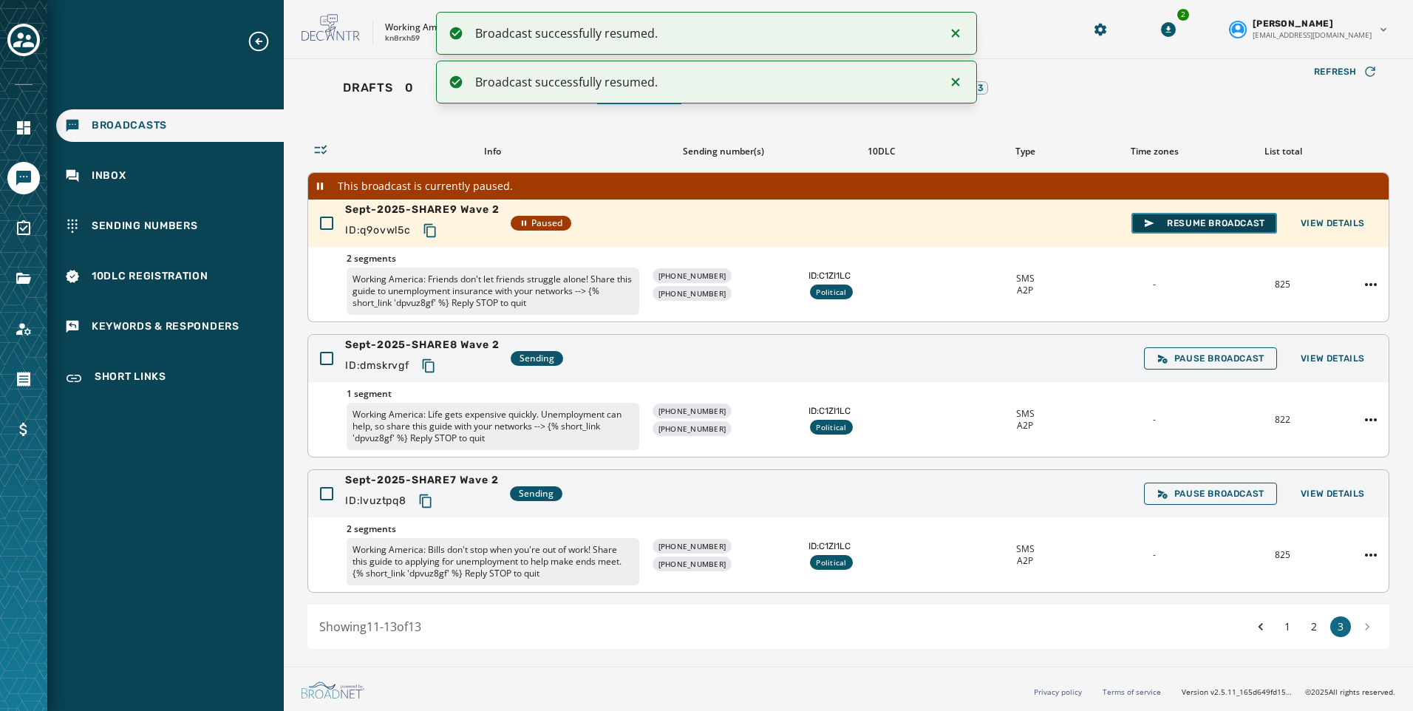
click at [1179, 214] on button "Resume Broadcast" at bounding box center [1204, 223] width 146 height 21
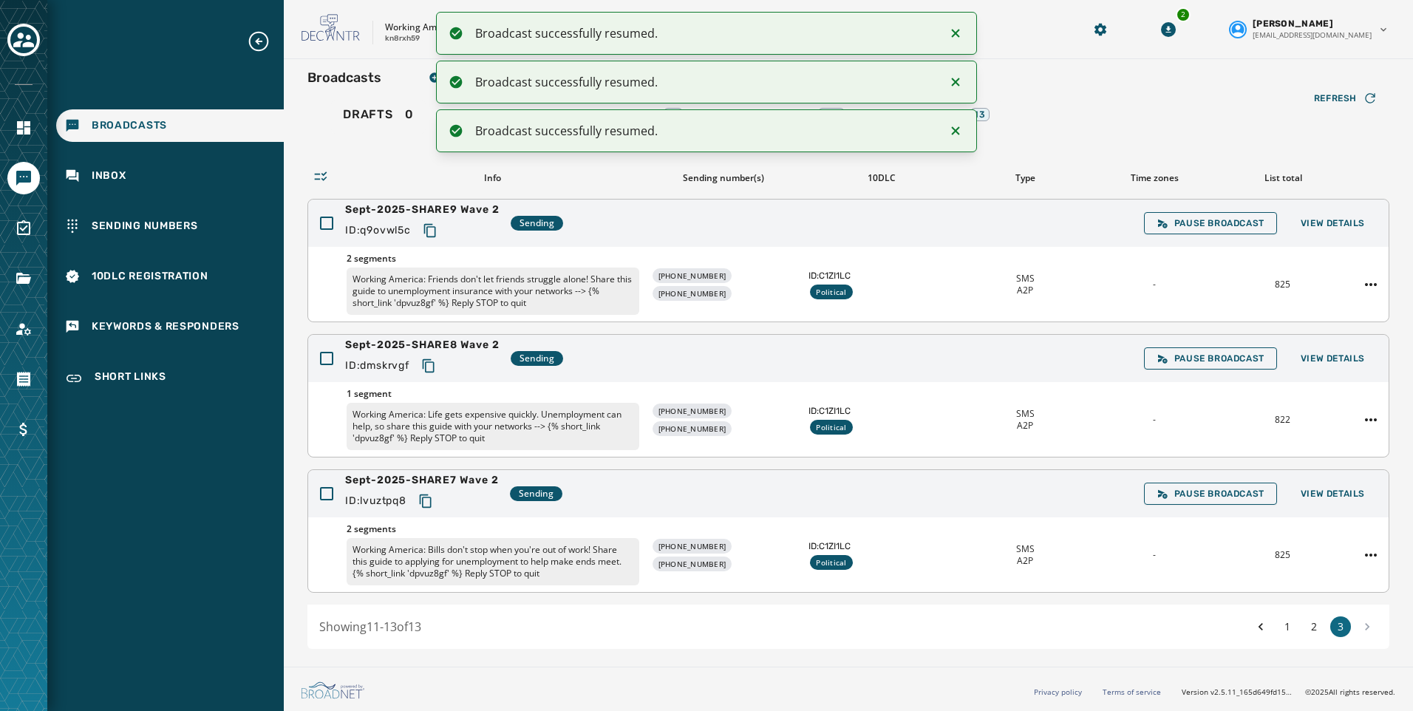
scroll to position [8, 0]
click at [428, 505] on icon "Copy text to clipboard" at bounding box center [425, 501] width 15 height 15
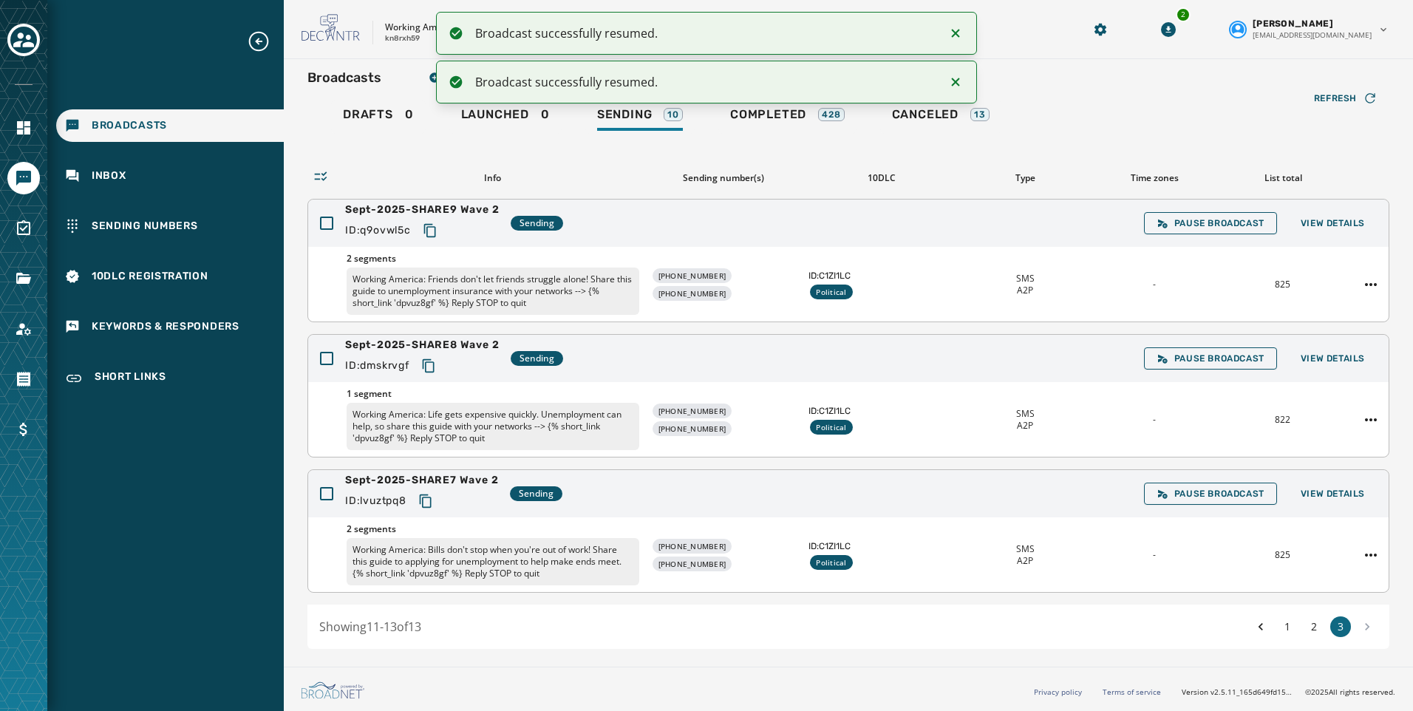
drag, startPoint x: 435, startPoint y: 365, endPoint x: 327, endPoint y: 437, distance: 129.9
click at [435, 365] on icon "Copy text to clipboard" at bounding box center [428, 365] width 15 height 15
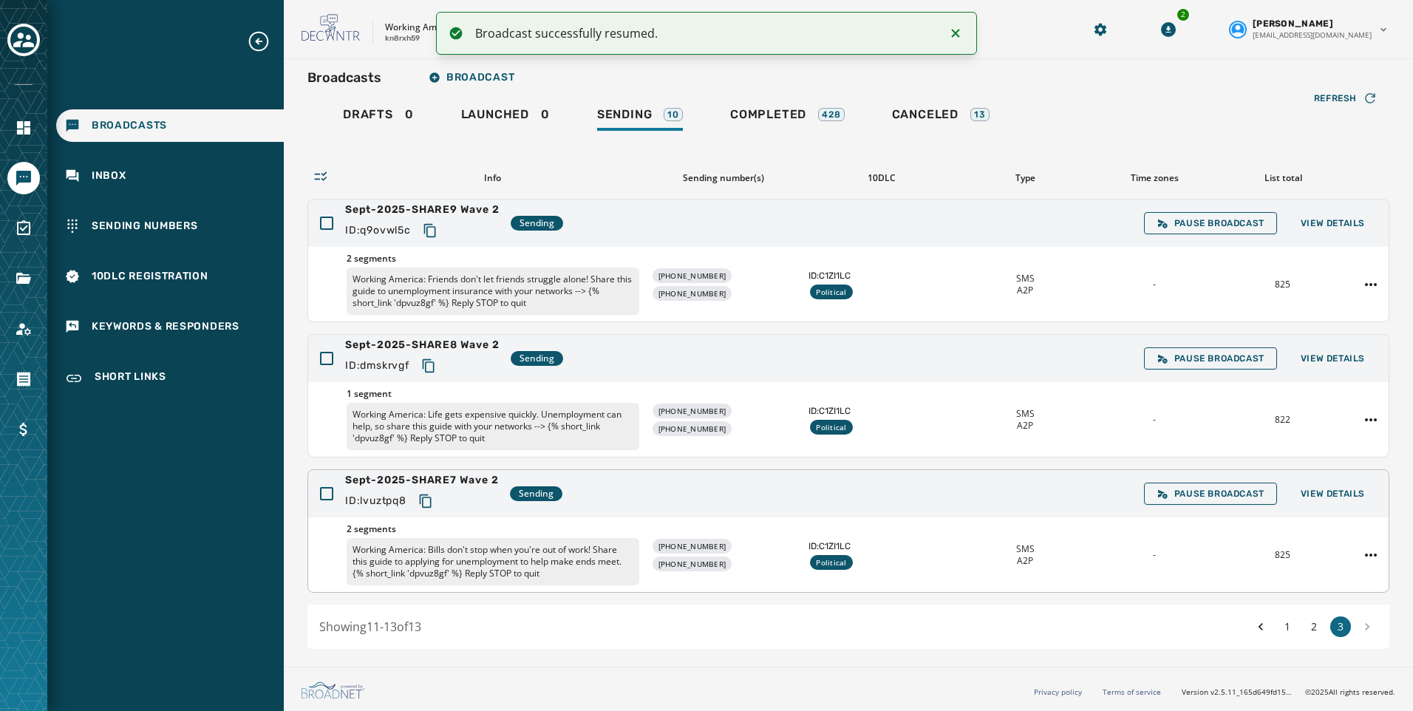
drag, startPoint x: 437, startPoint y: 228, endPoint x: 151, endPoint y: 420, distance: 345.2
click at [435, 228] on icon "Copy text to clipboard" at bounding box center [429, 230] width 12 height 13
click at [1310, 630] on button "2" at bounding box center [1314, 626] width 21 height 21
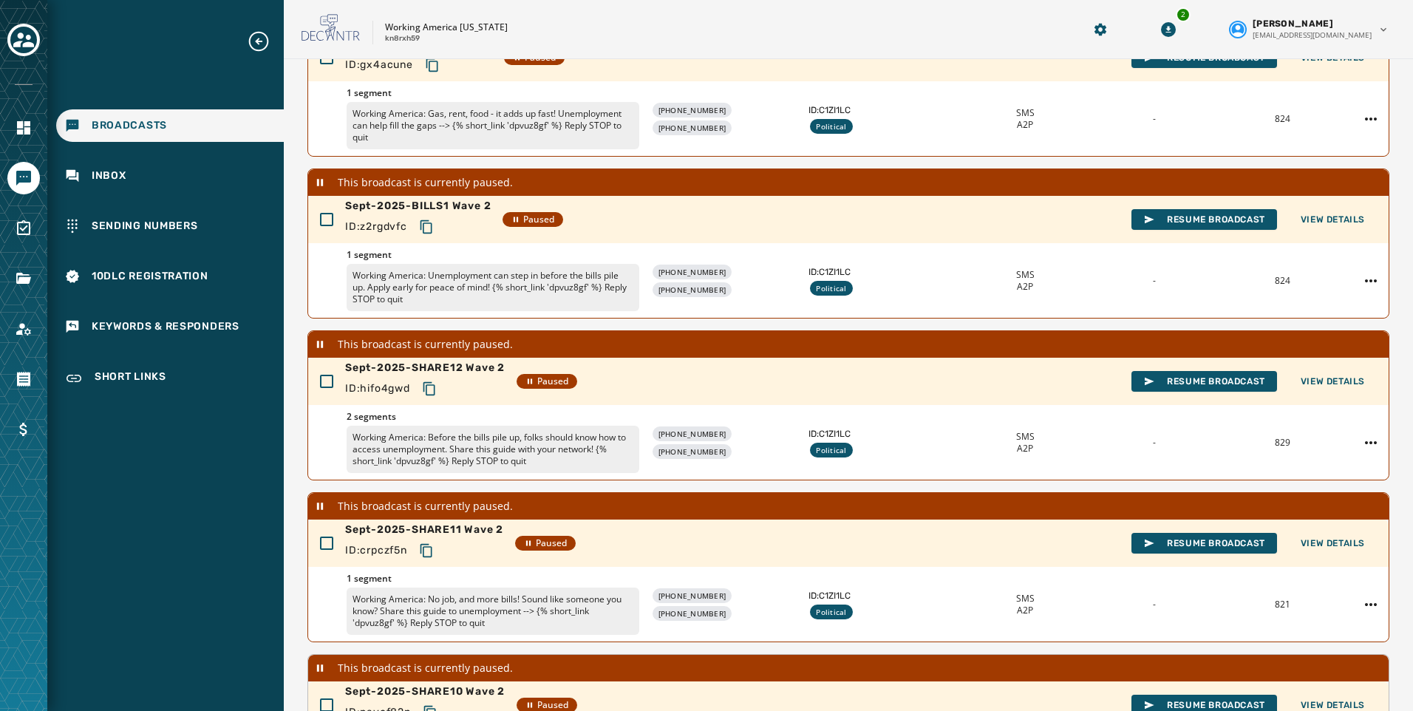
scroll to position [412, 0]
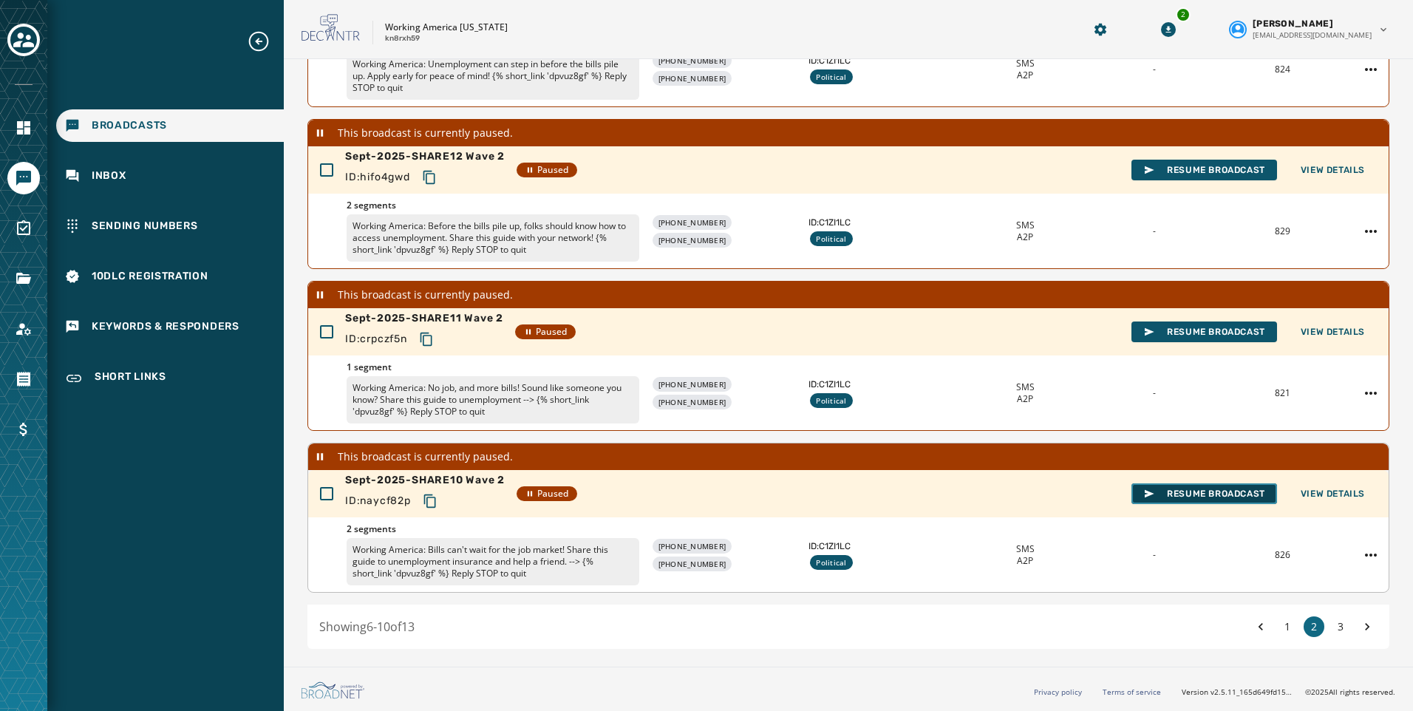
drag, startPoint x: 1209, startPoint y: 488, endPoint x: 1208, endPoint y: 502, distance: 13.4
click at [1208, 488] on span "Resume Broadcast" at bounding box center [1204, 494] width 122 height 12
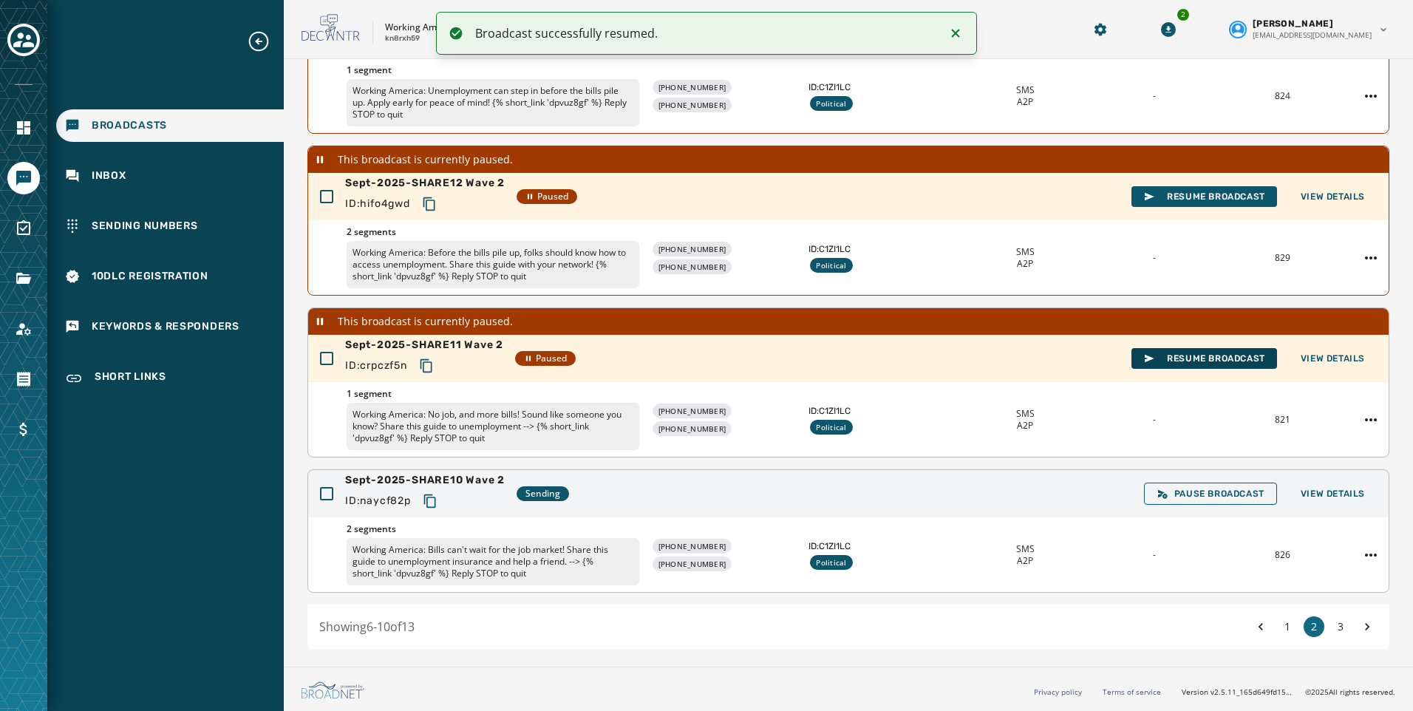
scroll to position [385, 0]
click at [1193, 355] on span "Resume Broadcast" at bounding box center [1204, 359] width 122 height 12
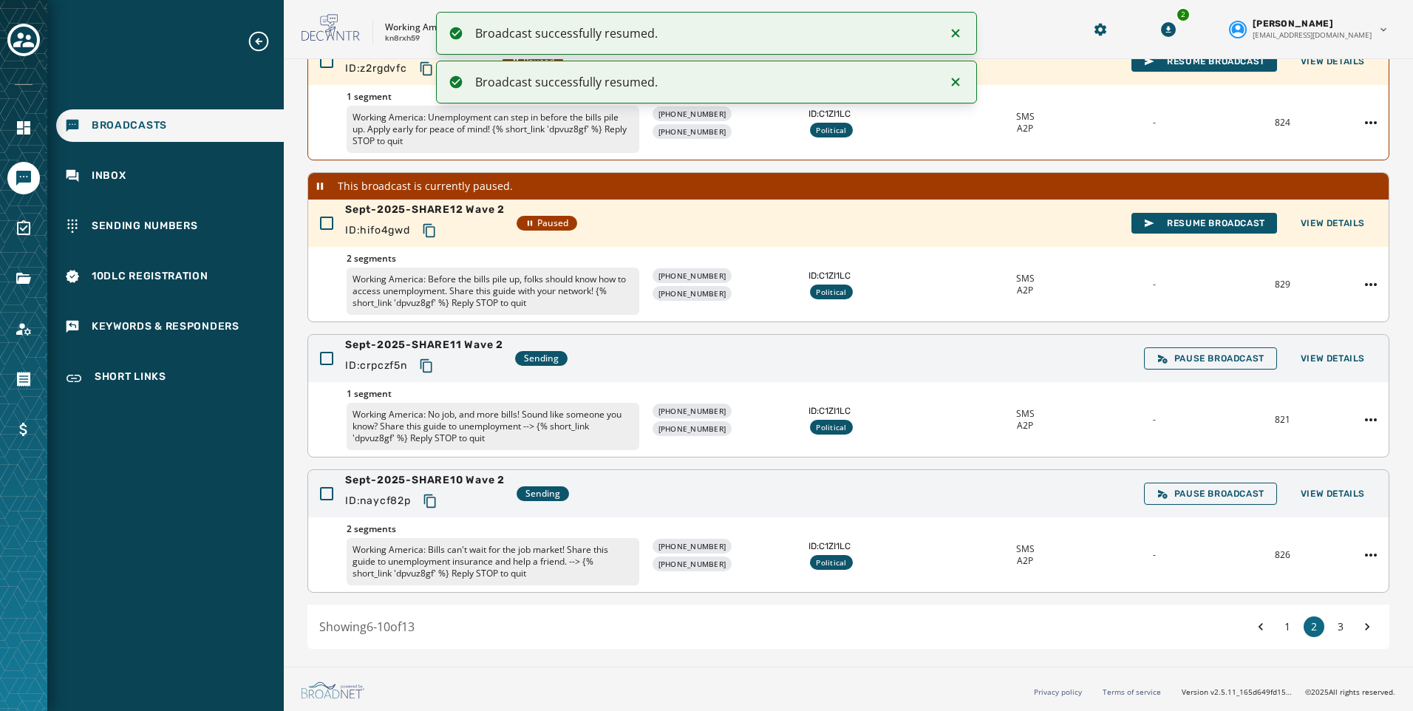
scroll to position [358, 0]
click at [1174, 226] on span "Resume Broadcast" at bounding box center [1204, 223] width 122 height 12
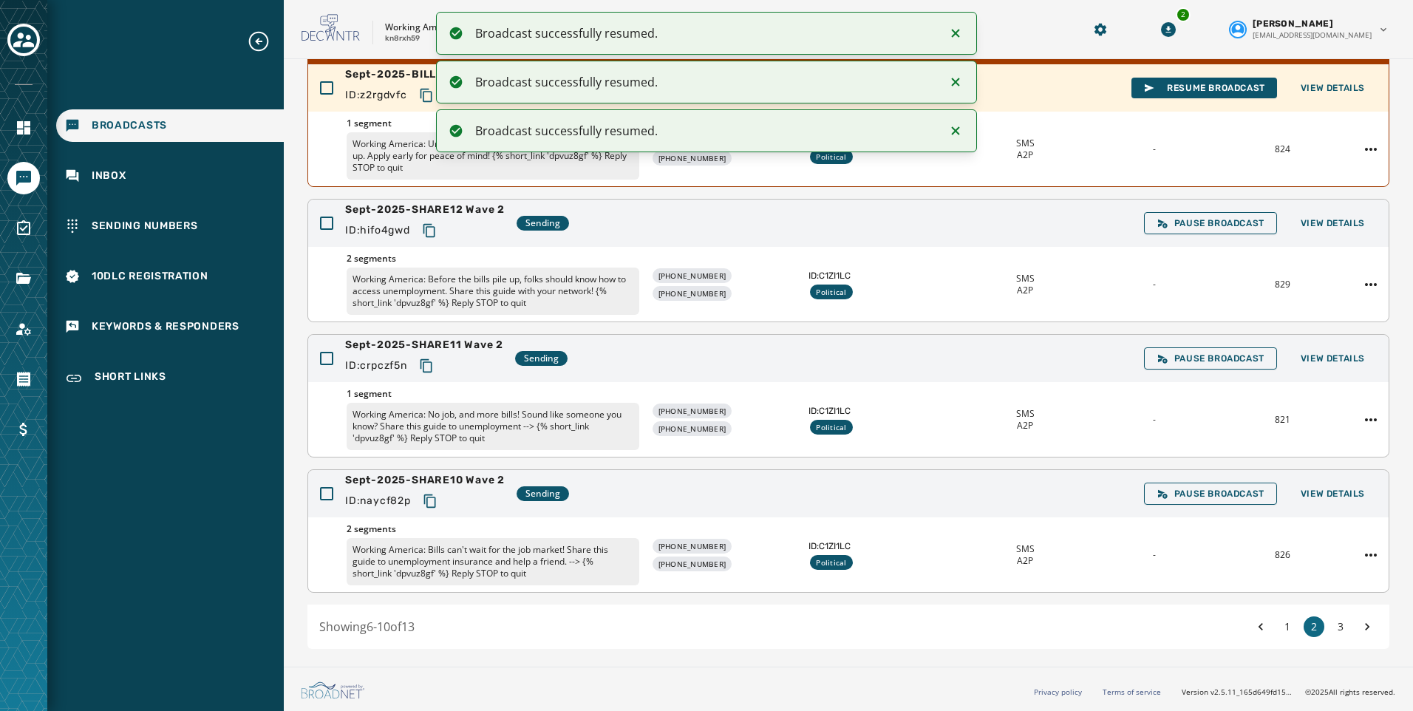
scroll to position [332, 0]
click at [435, 508] on icon "Copy text to clipboard" at bounding box center [429, 500] width 12 height 13
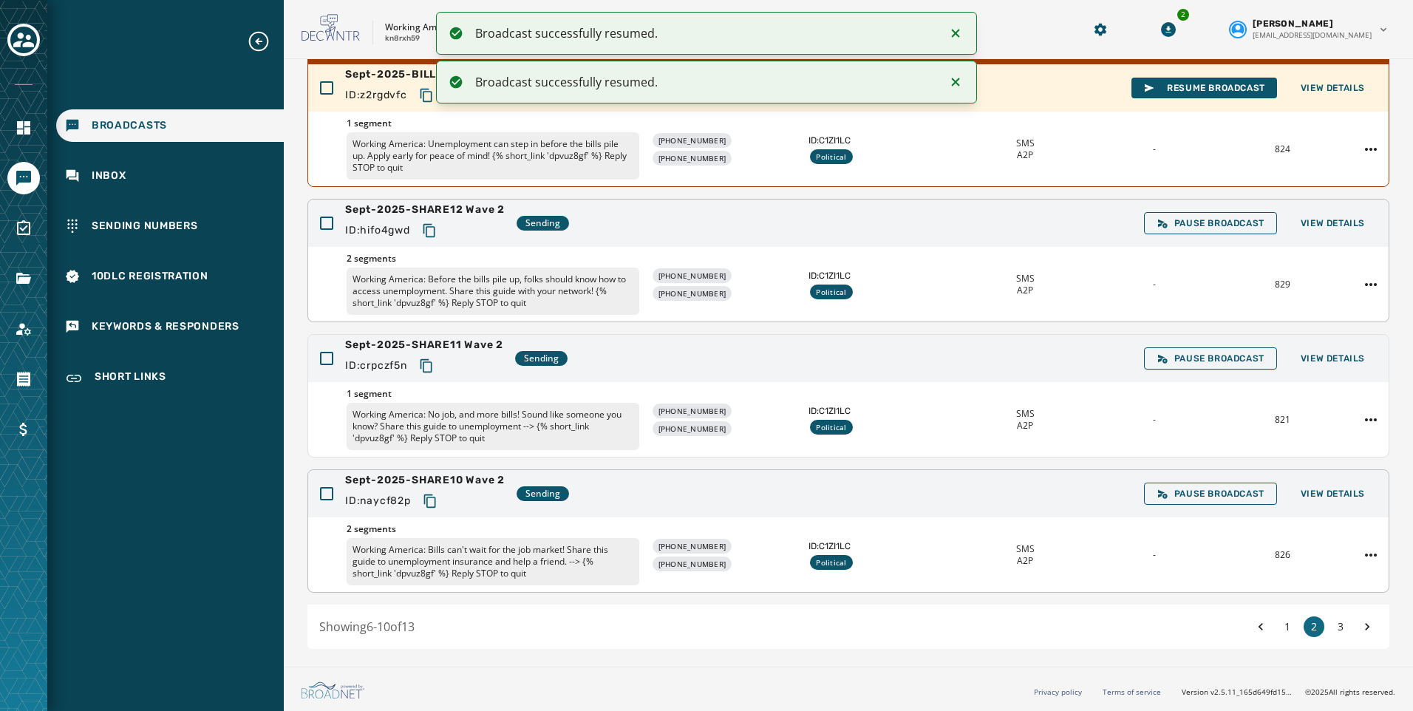
drag, startPoint x: 434, startPoint y: 365, endPoint x: 279, endPoint y: 491, distance: 200.1
click at [434, 365] on icon "Copy text to clipboard" at bounding box center [426, 365] width 15 height 15
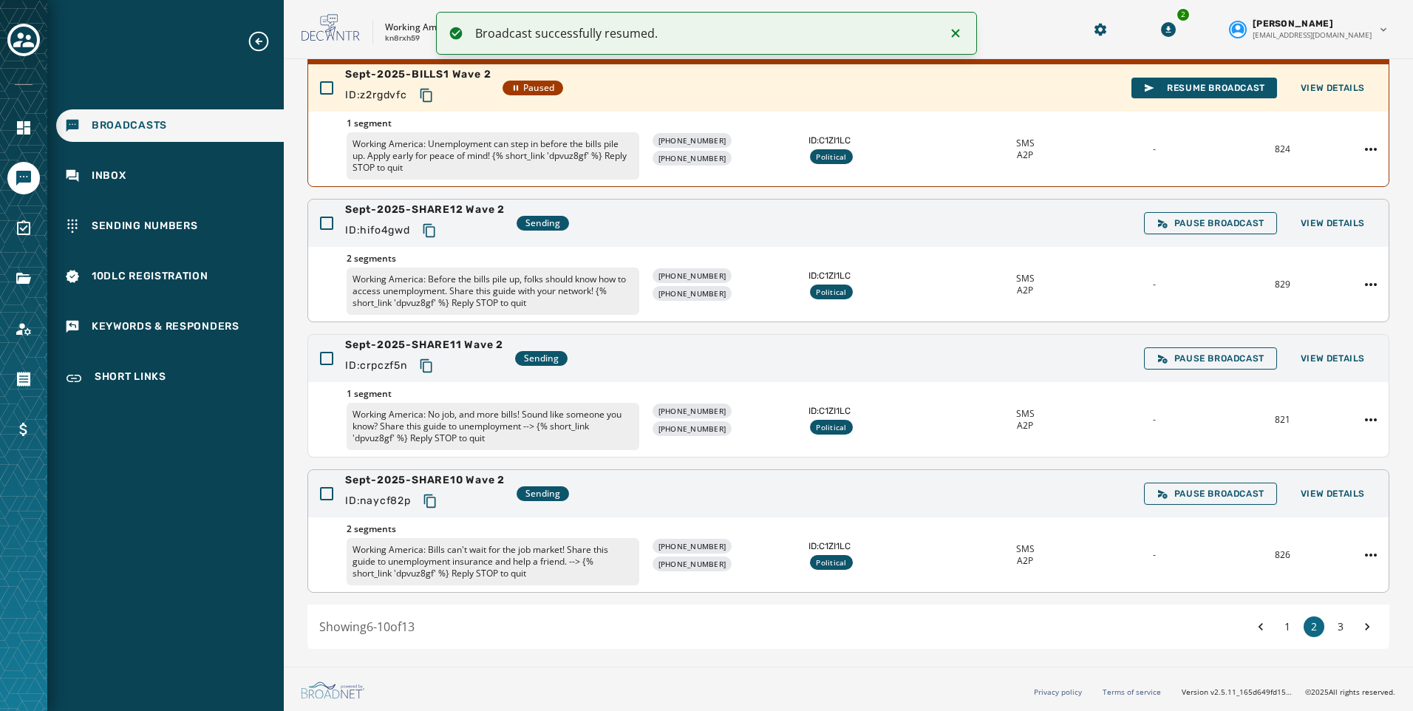
drag, startPoint x: 435, startPoint y: 228, endPoint x: 182, endPoint y: 426, distance: 320.6
click at [435, 228] on icon "Copy text to clipboard" at bounding box center [429, 230] width 15 height 15
click at [1282, 626] on button "1" at bounding box center [1287, 626] width 21 height 21
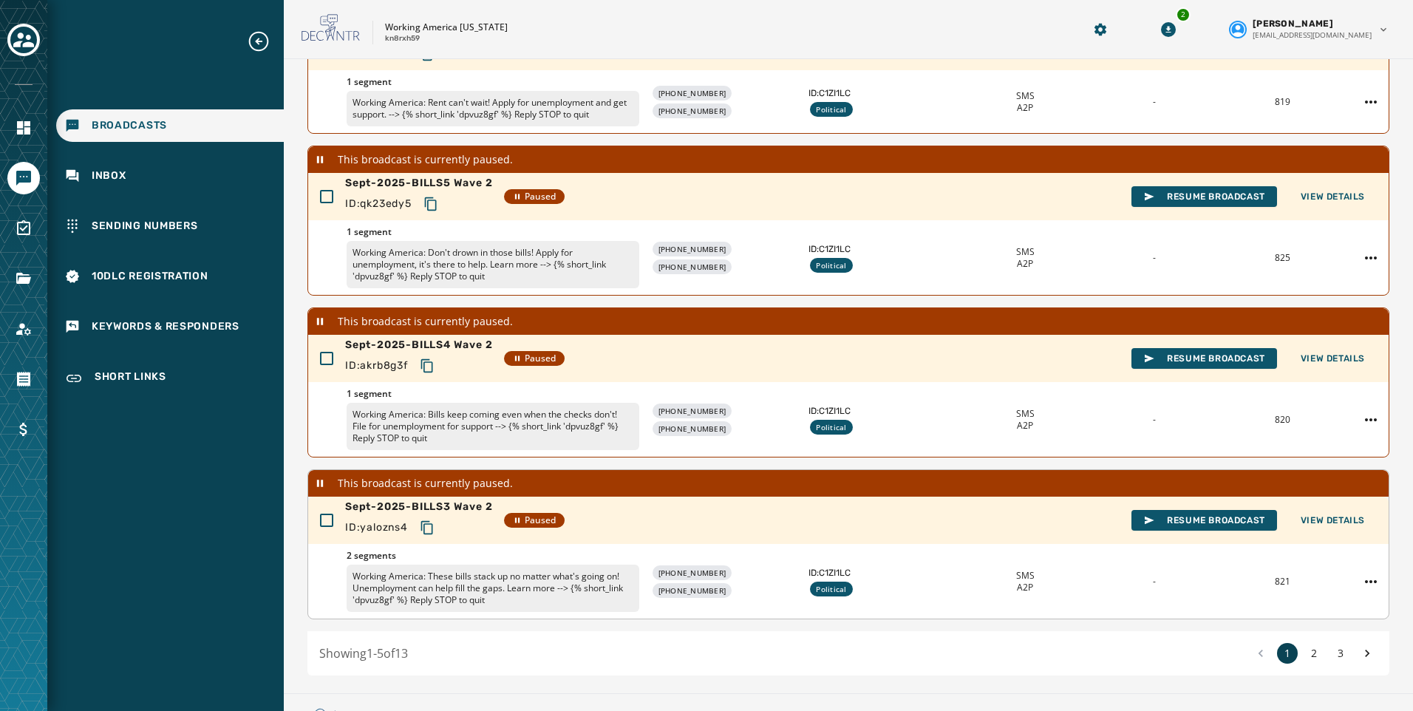
scroll to position [400, 0]
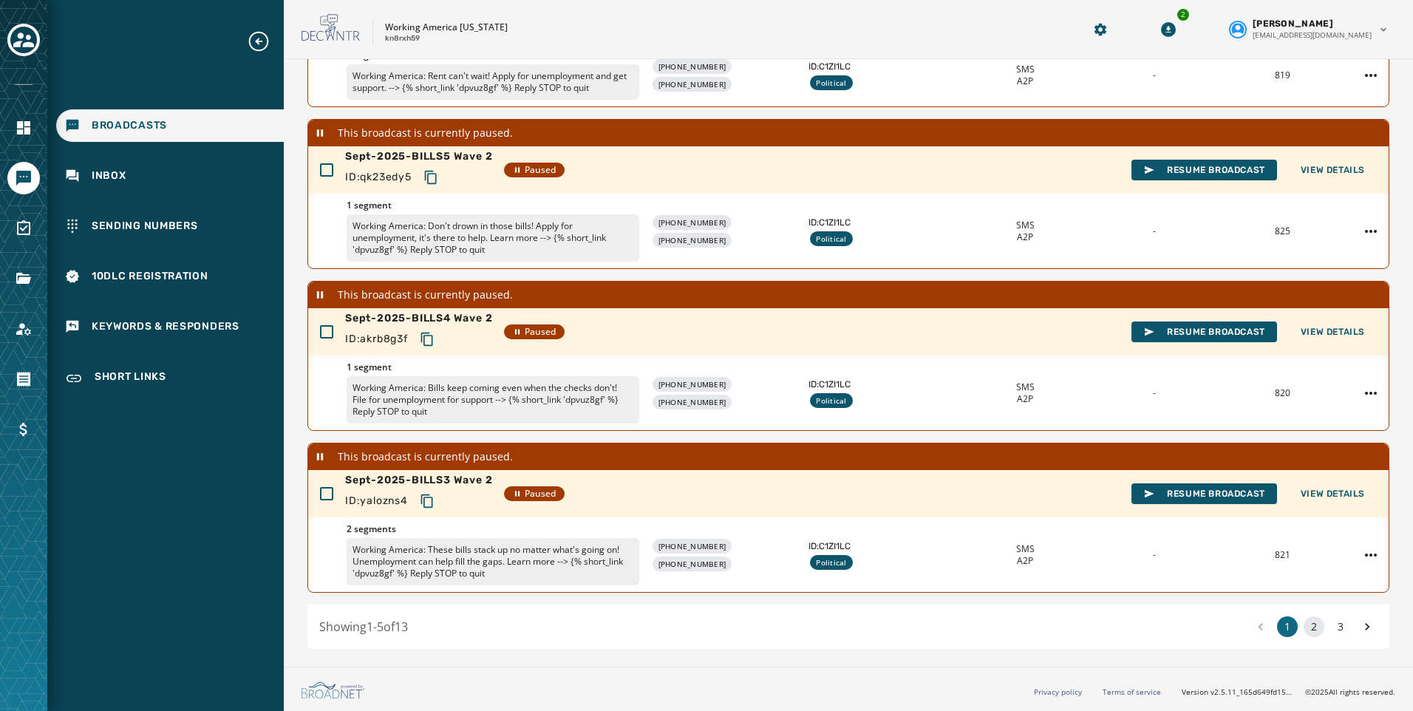
click at [1304, 626] on button "2" at bounding box center [1314, 626] width 21 height 21
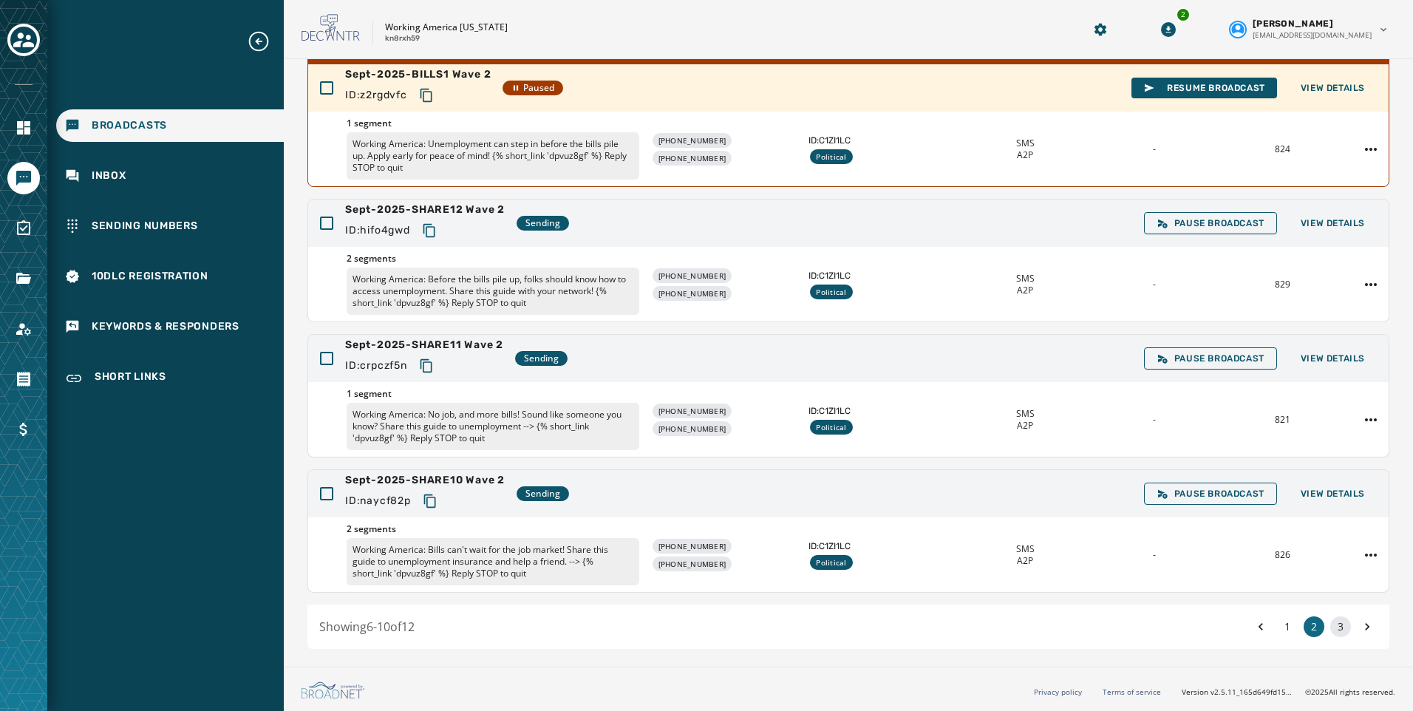
click at [1330, 623] on button "3" at bounding box center [1340, 626] width 21 height 21
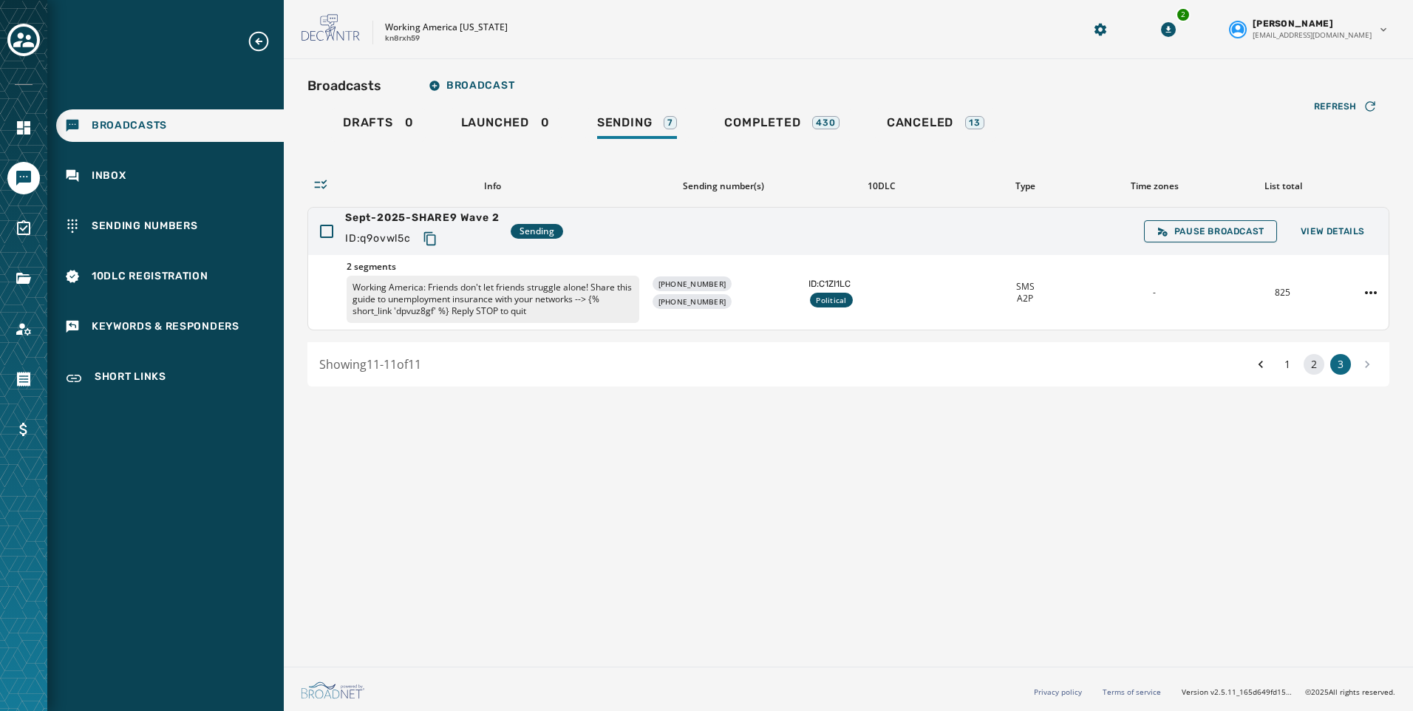
click at [1307, 361] on button "2" at bounding box center [1314, 364] width 21 height 21
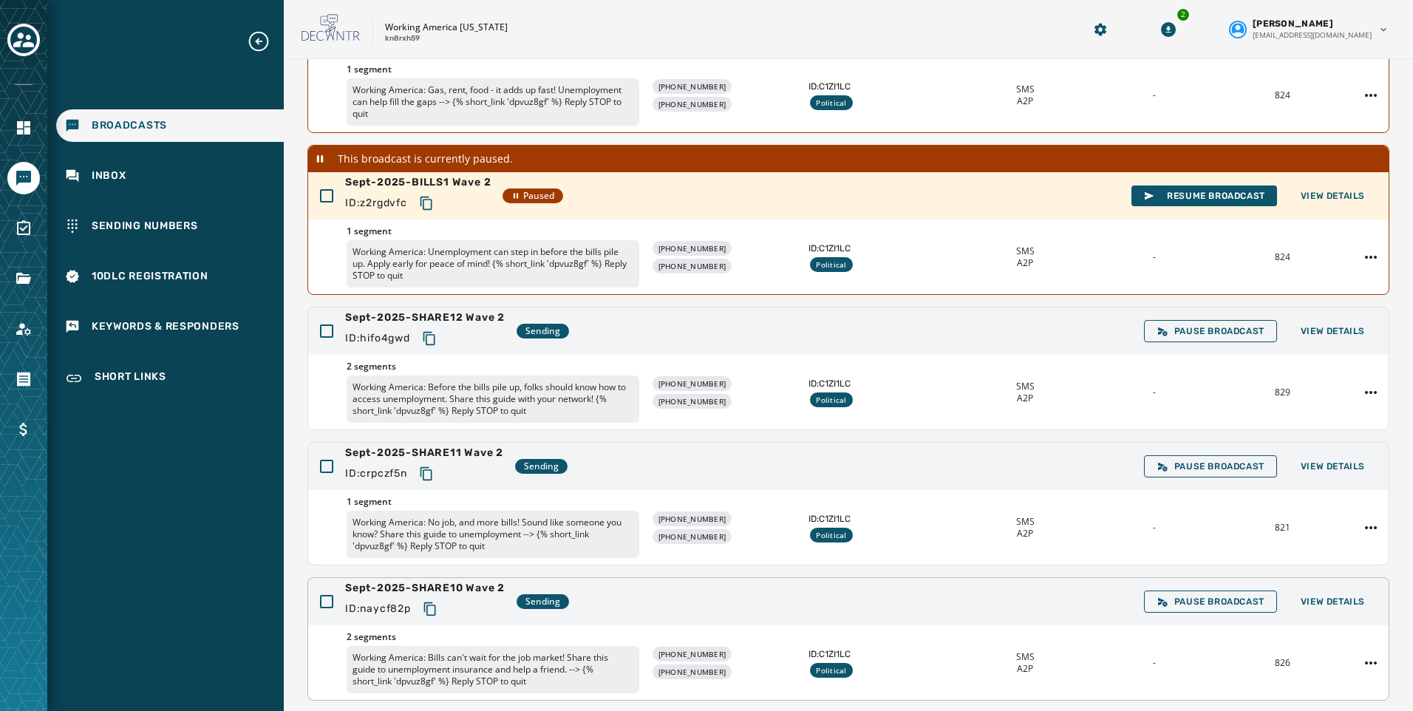
scroll to position [332, 0]
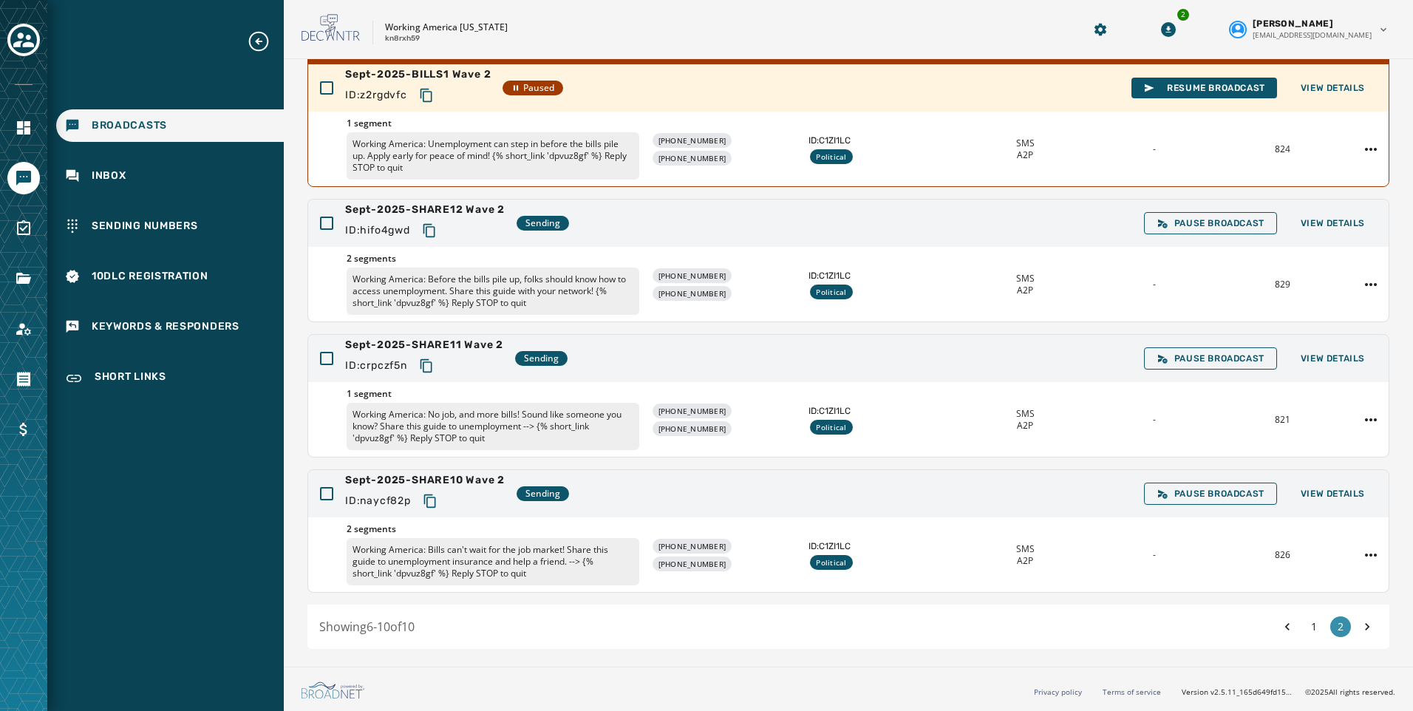
click at [1307, 630] on button "1" at bounding box center [1314, 626] width 21 height 21
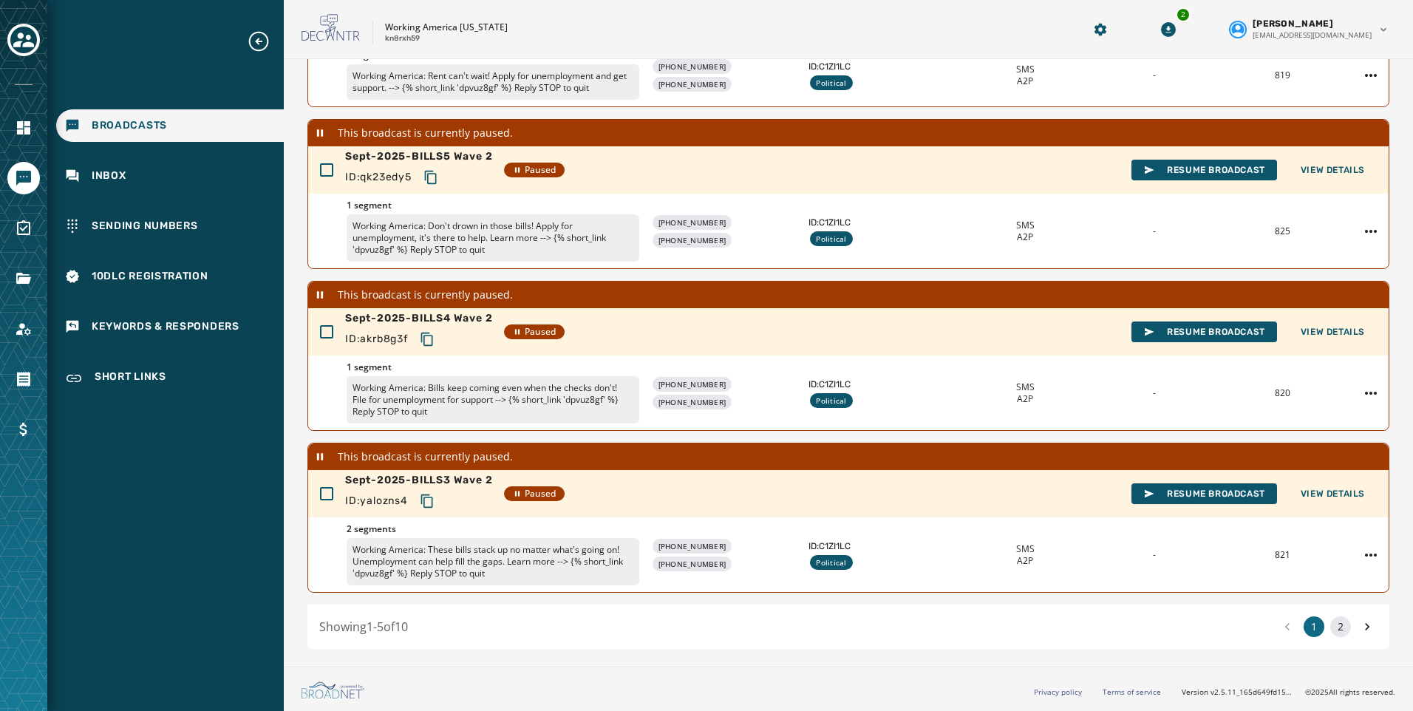
click at [1330, 629] on button "2" at bounding box center [1340, 626] width 21 height 21
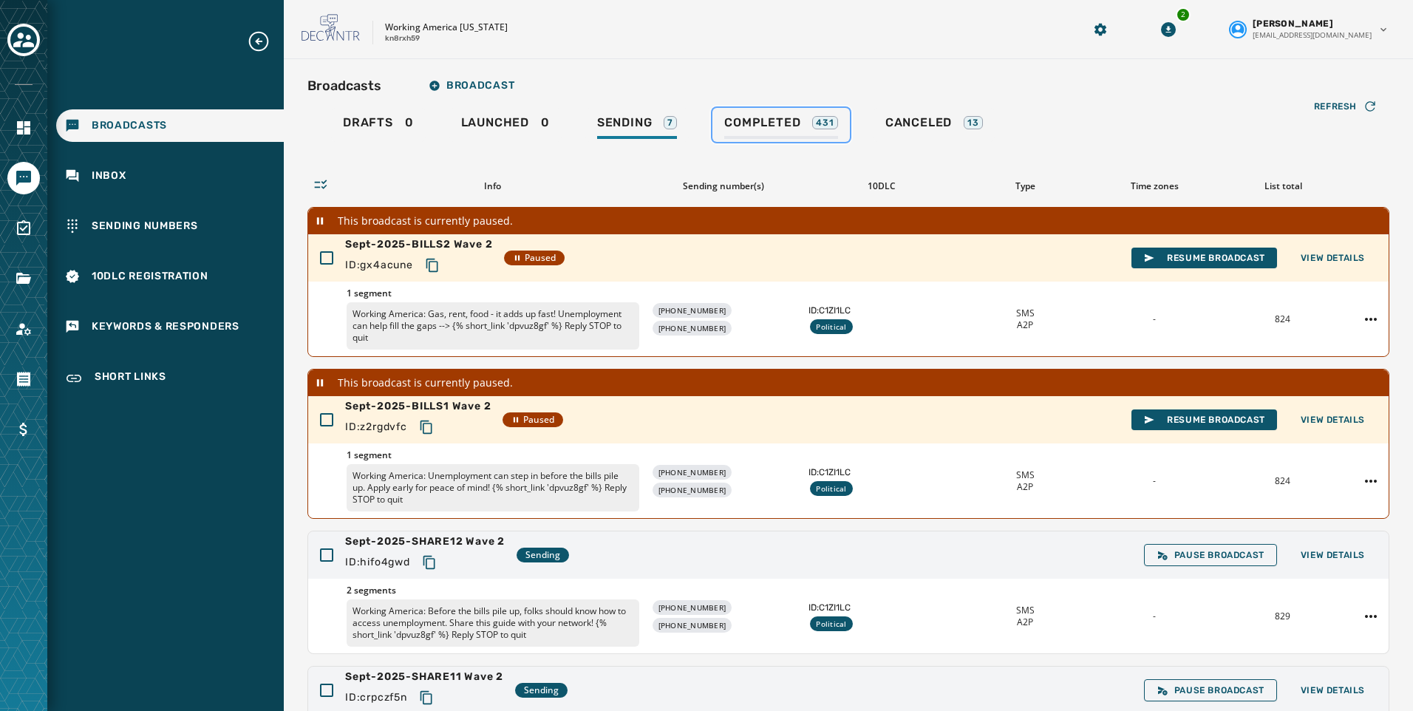
click at [756, 123] on span "Completed" at bounding box center [762, 122] width 76 height 15
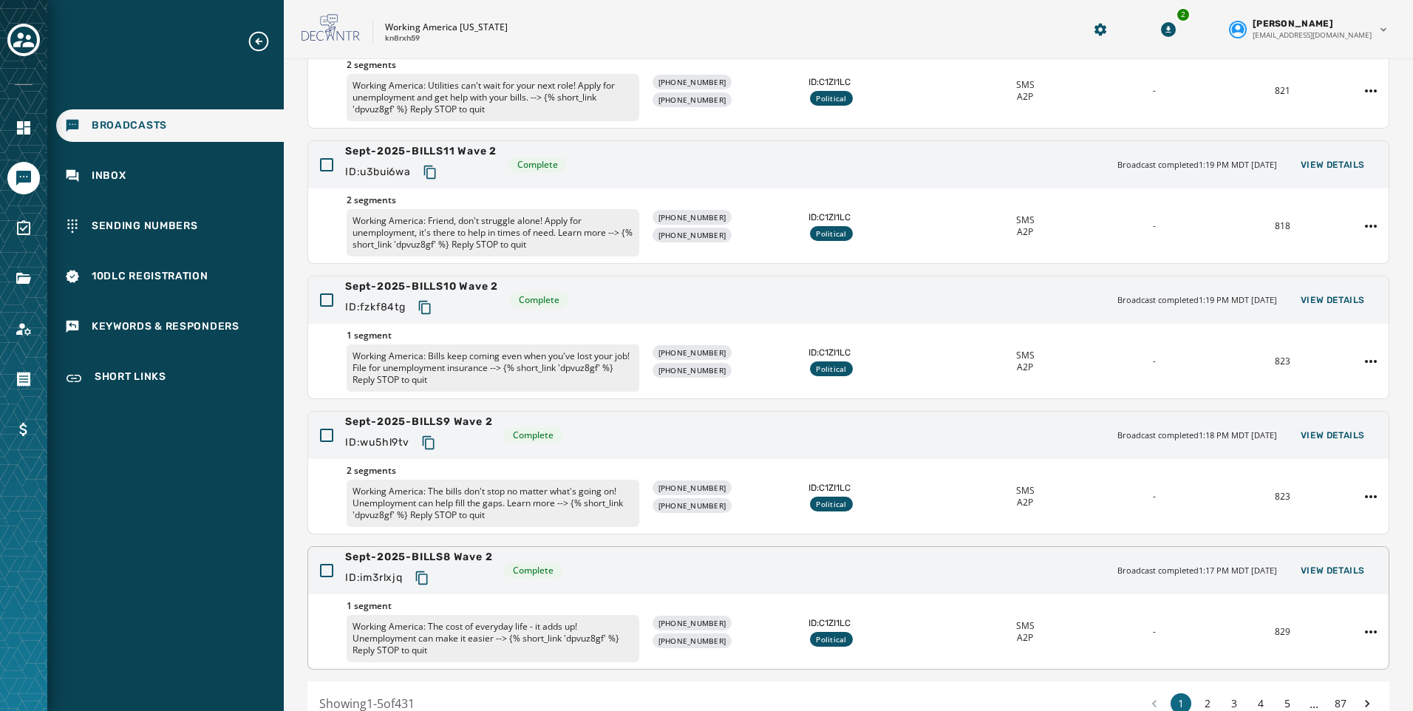
scroll to position [279, 0]
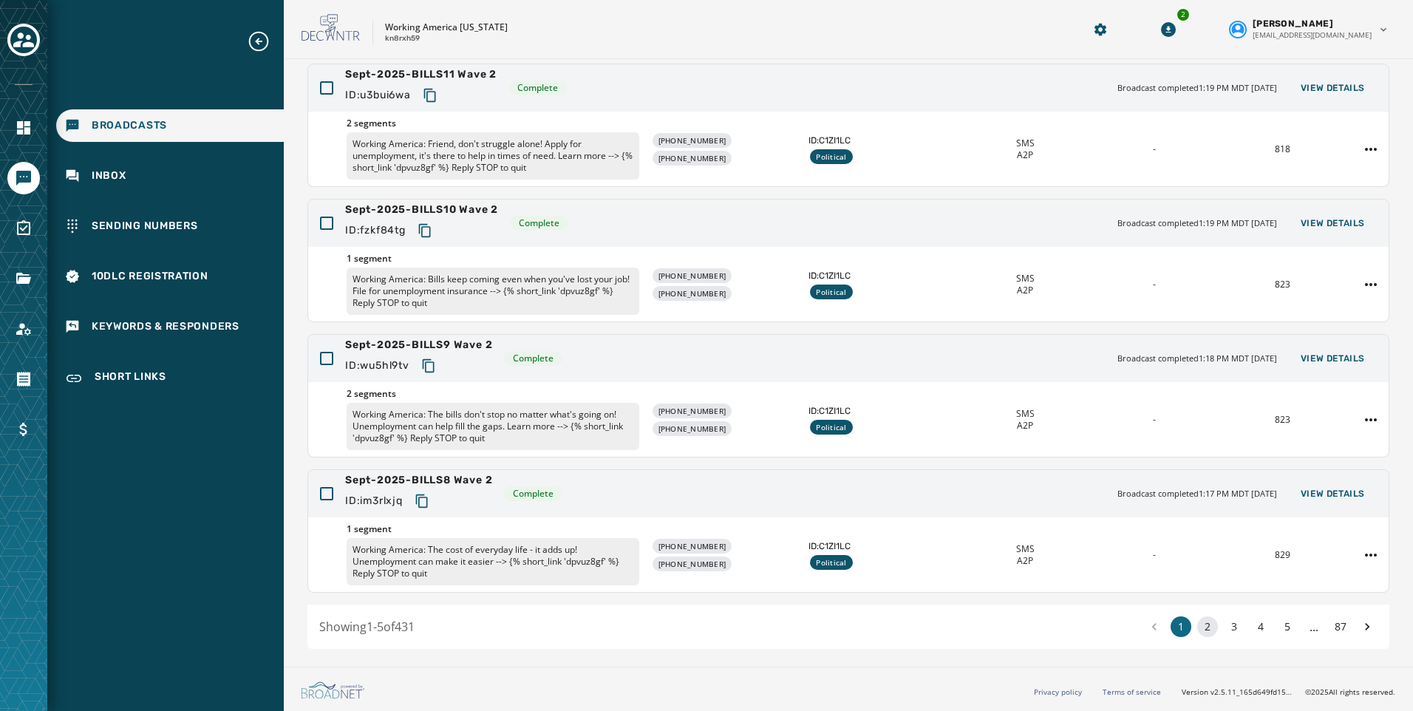
click at [1197, 629] on button "2" at bounding box center [1207, 626] width 21 height 21
click at [1199, 626] on button "2" at bounding box center [1207, 626] width 21 height 21
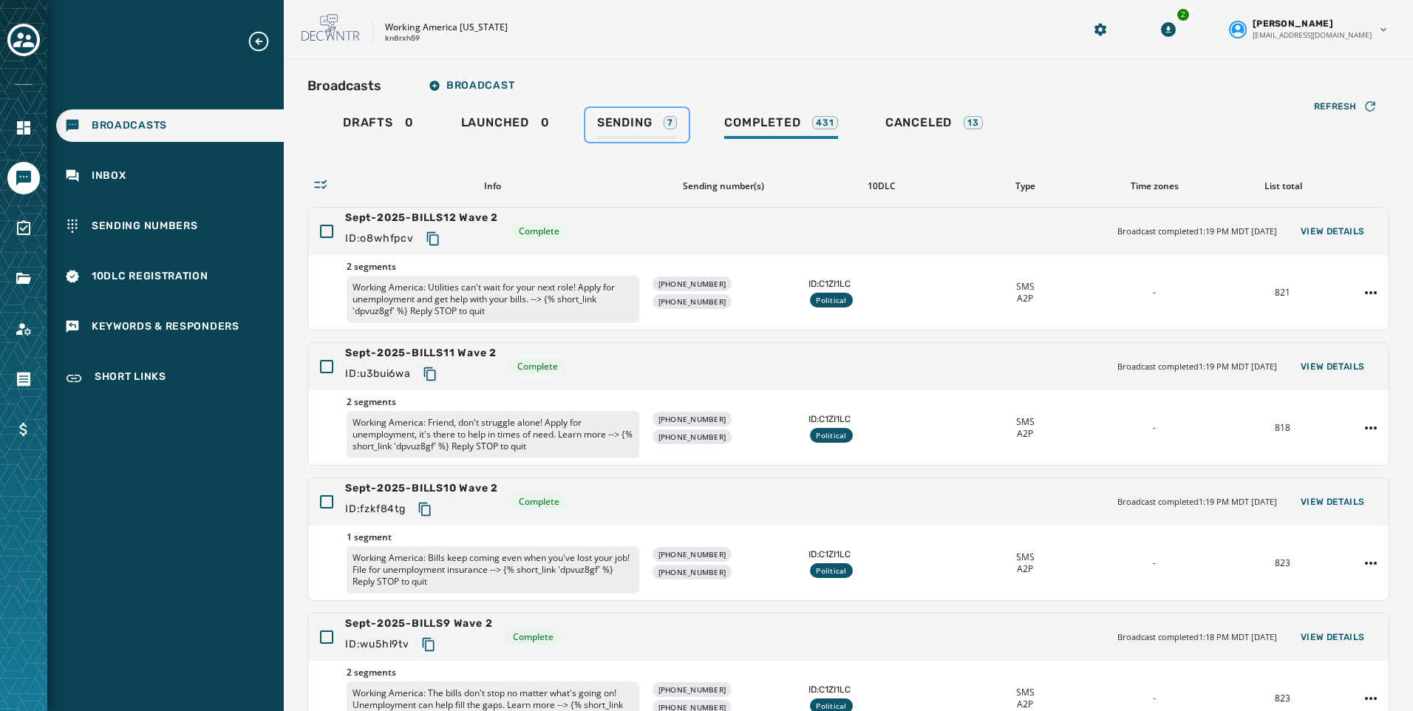
click at [623, 125] on span "Sending" at bounding box center [624, 122] width 55 height 15
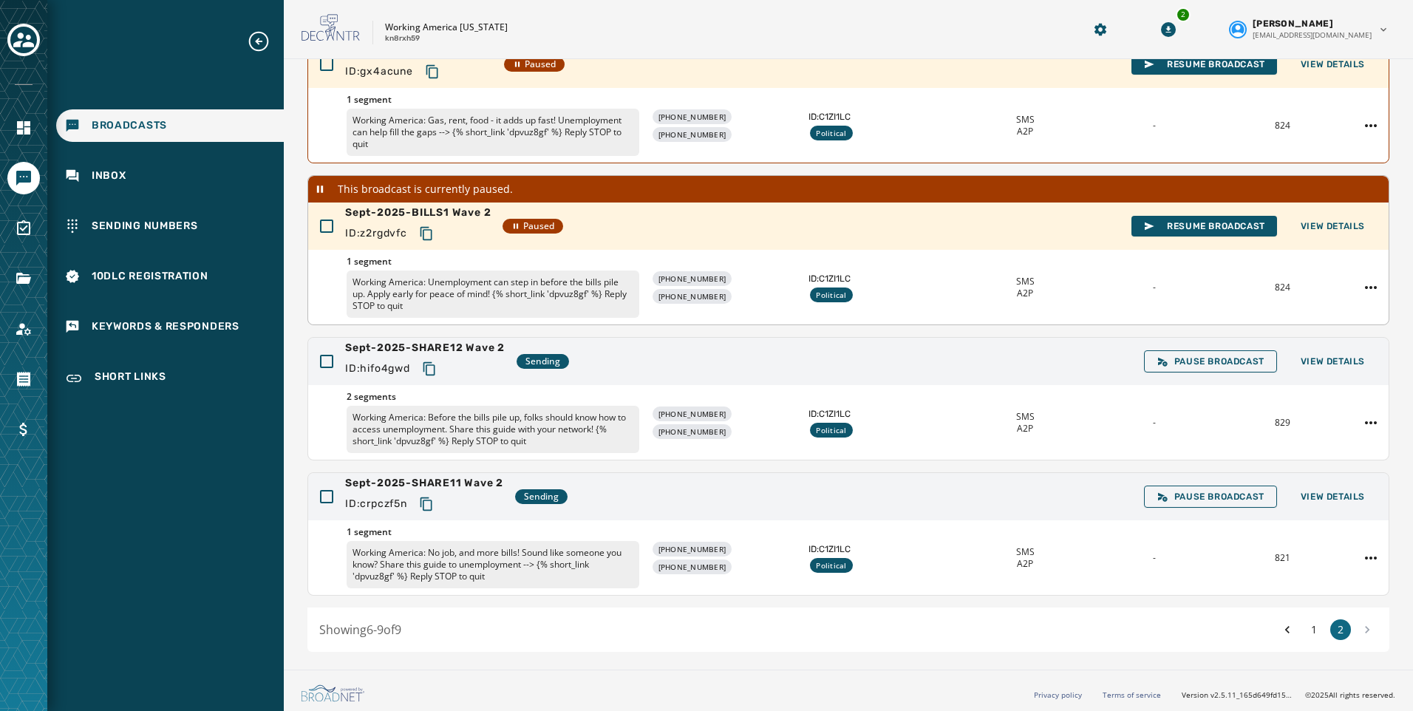
scroll to position [197, 0]
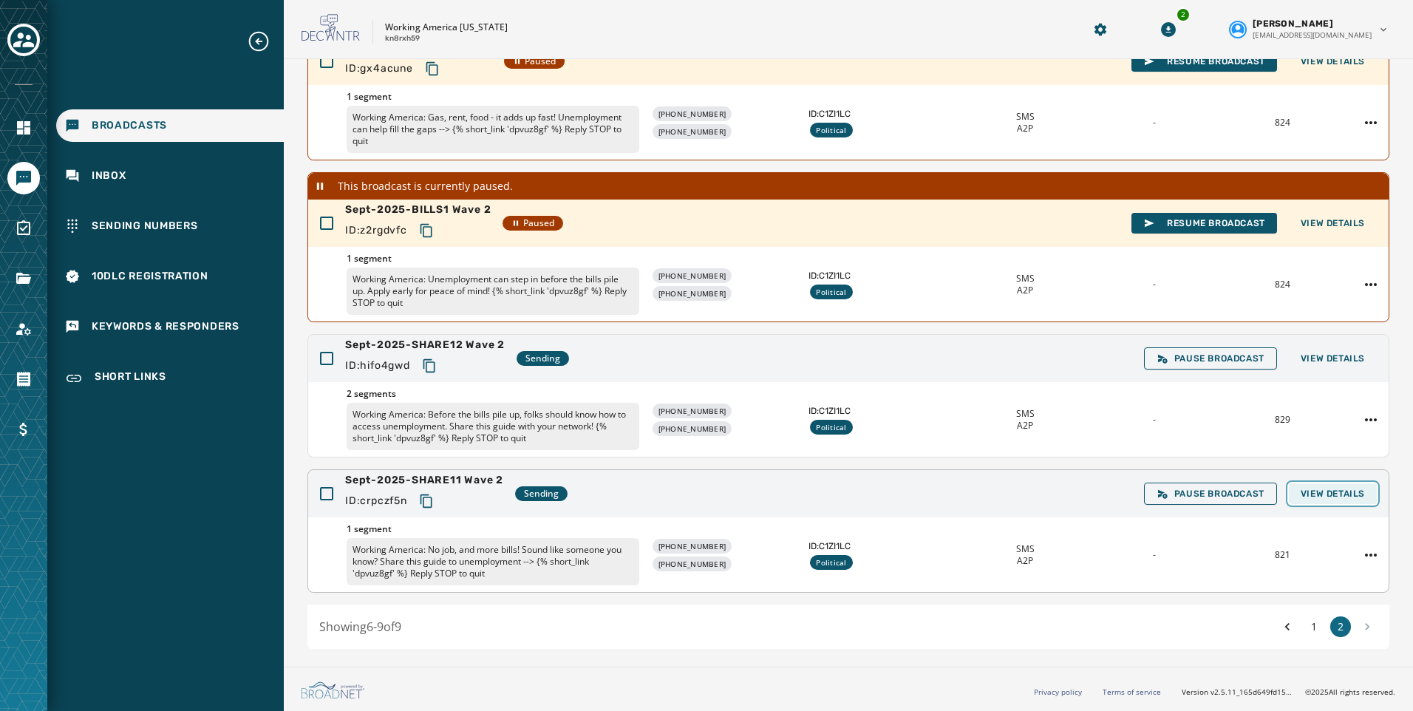
click at [1324, 492] on span "View Details" at bounding box center [1333, 494] width 64 height 12
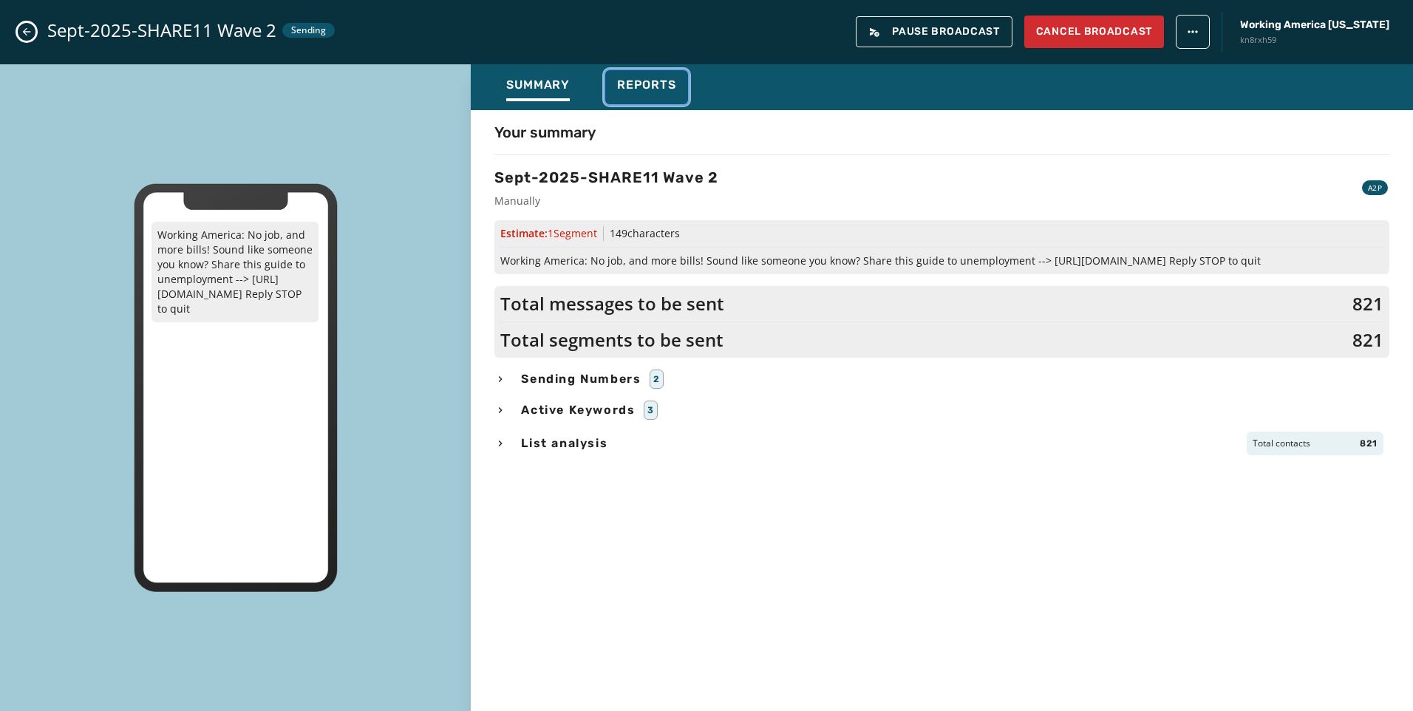
click at [617, 88] on span "Reports" at bounding box center [646, 85] width 59 height 15
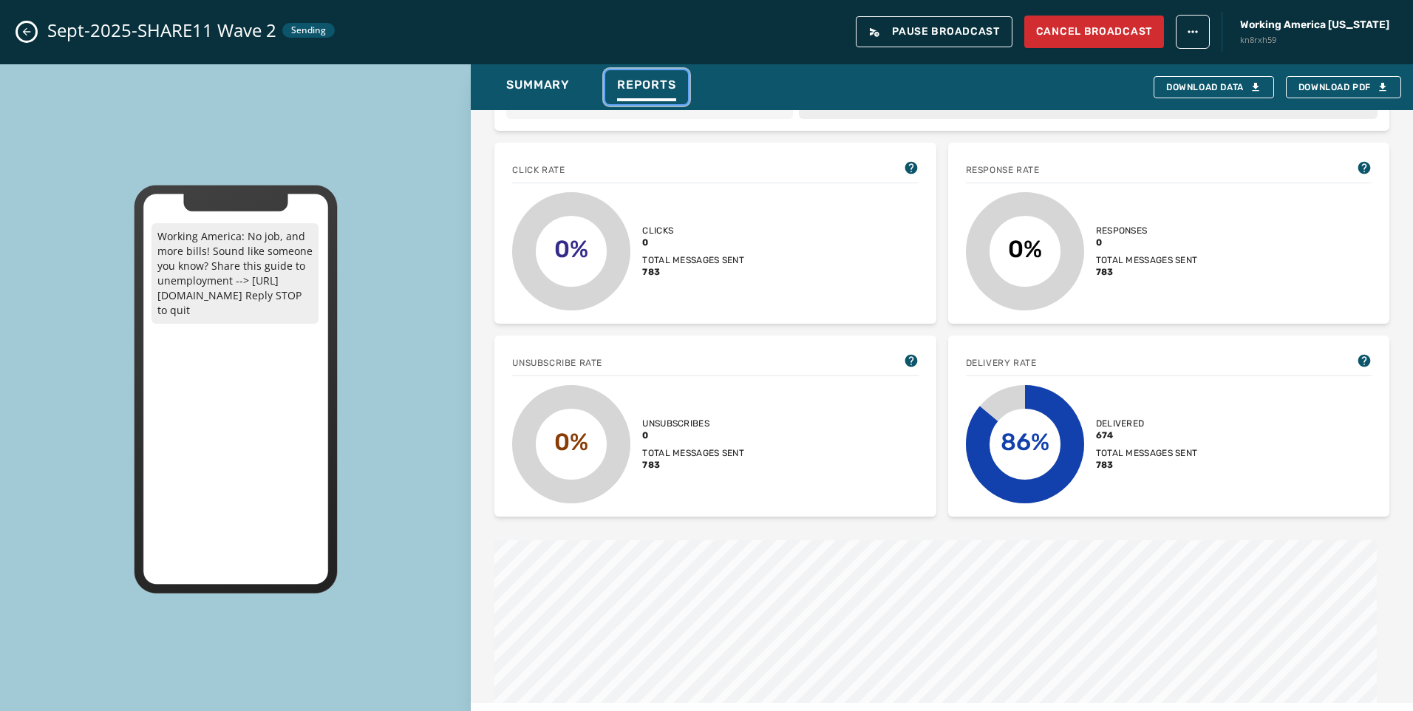
scroll to position [74, 0]
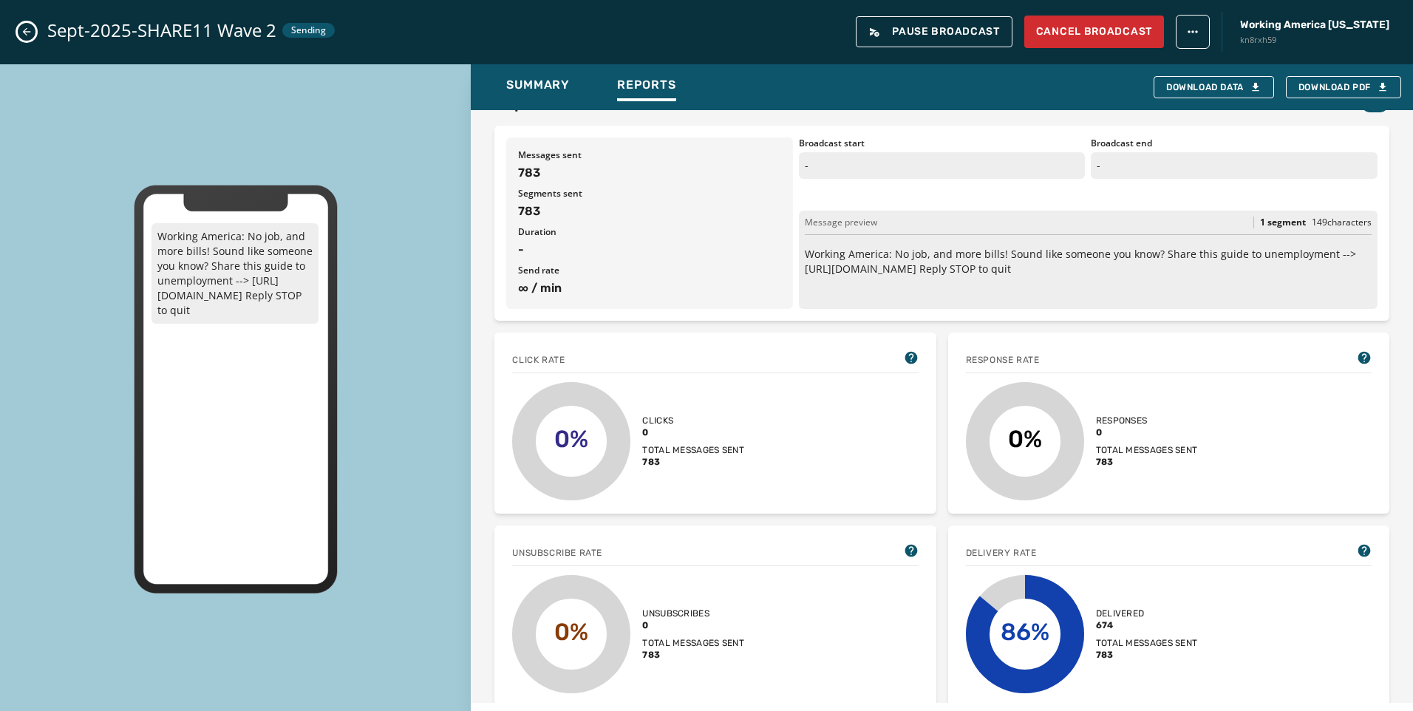
click at [24, 29] on icon "Close admin drawer" at bounding box center [27, 32] width 12 height 12
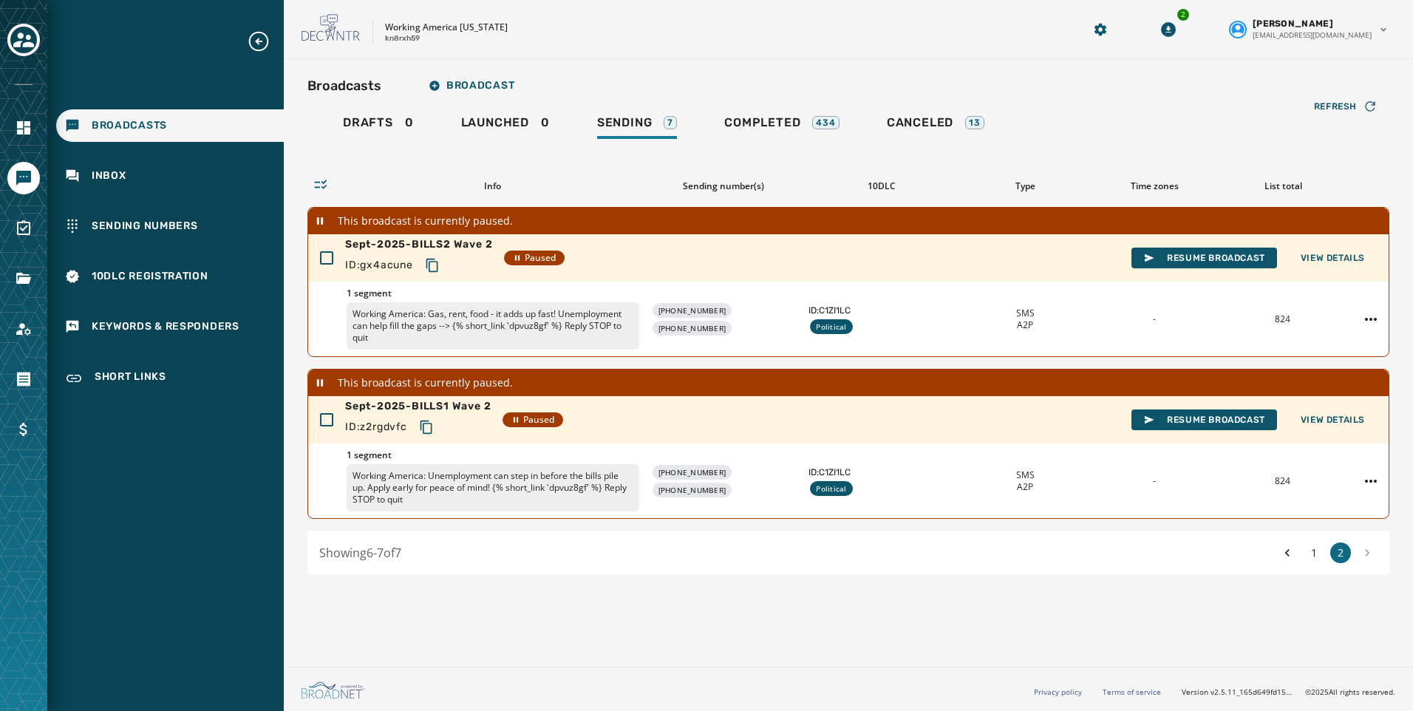
scroll to position [0, 0]
click at [1232, 416] on span "Resume Broadcast" at bounding box center [1204, 420] width 122 height 12
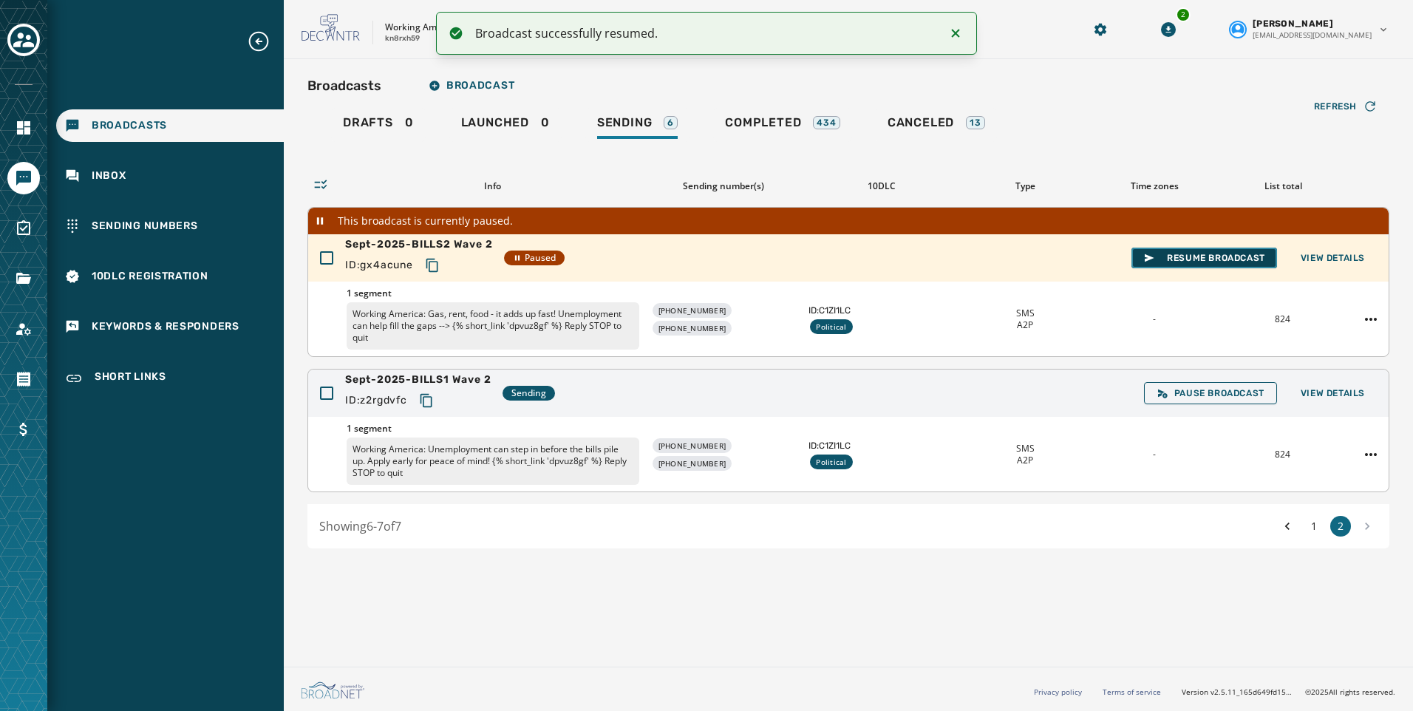
click at [1208, 261] on span "Resume Broadcast" at bounding box center [1204, 258] width 122 height 12
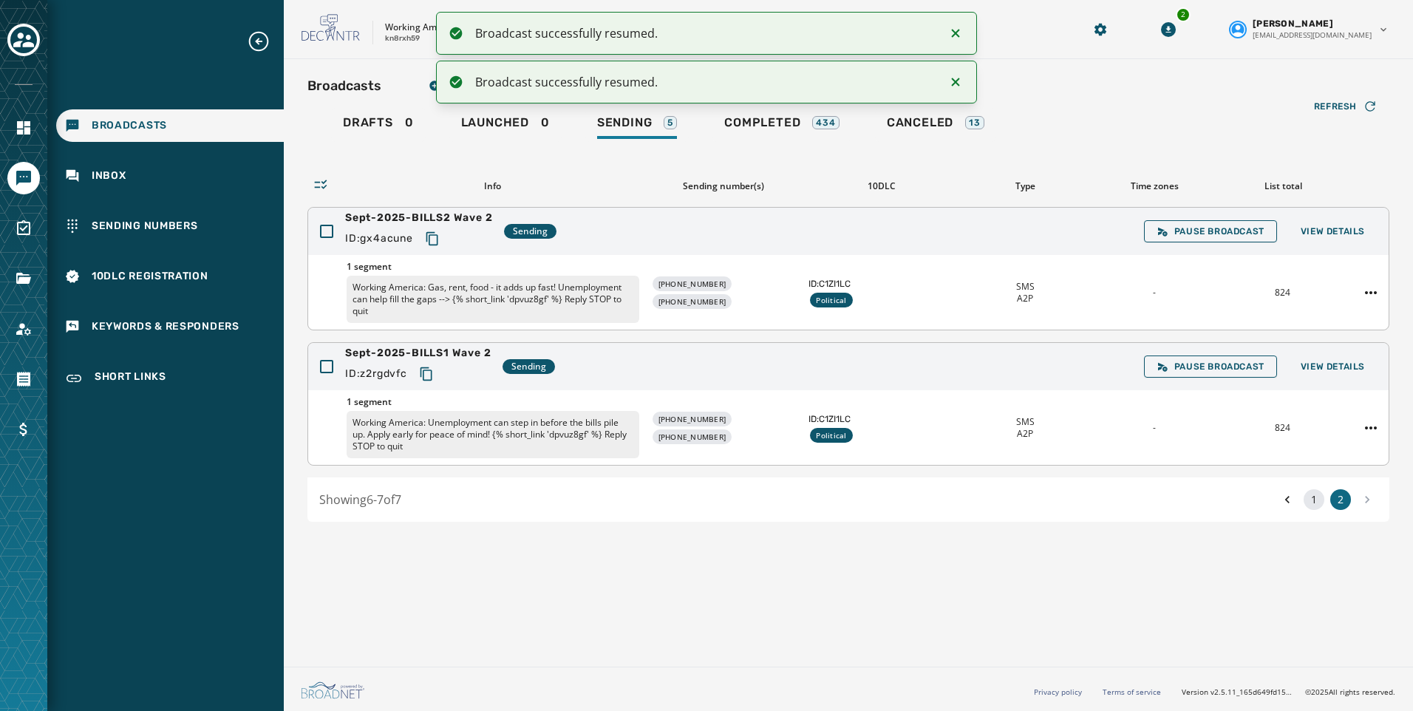
click at [1311, 494] on button "1" at bounding box center [1314, 499] width 21 height 21
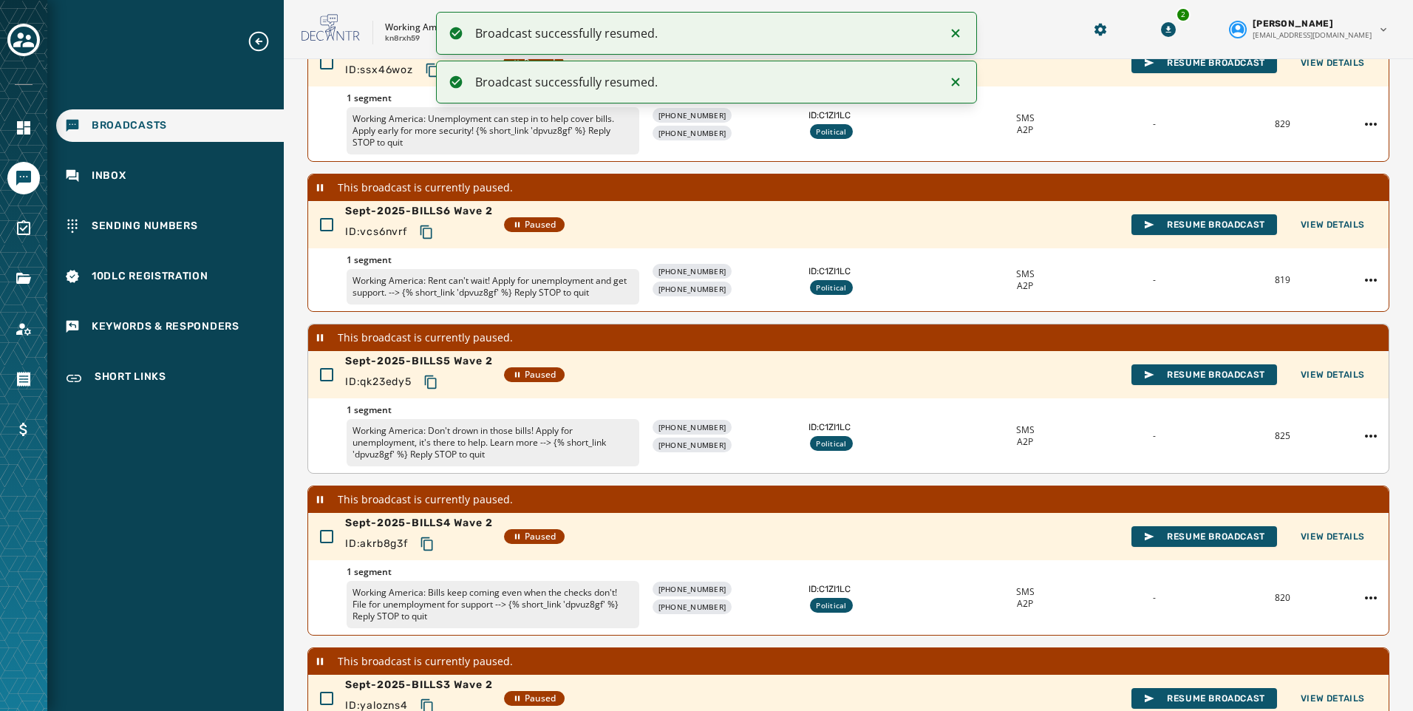
scroll to position [400, 0]
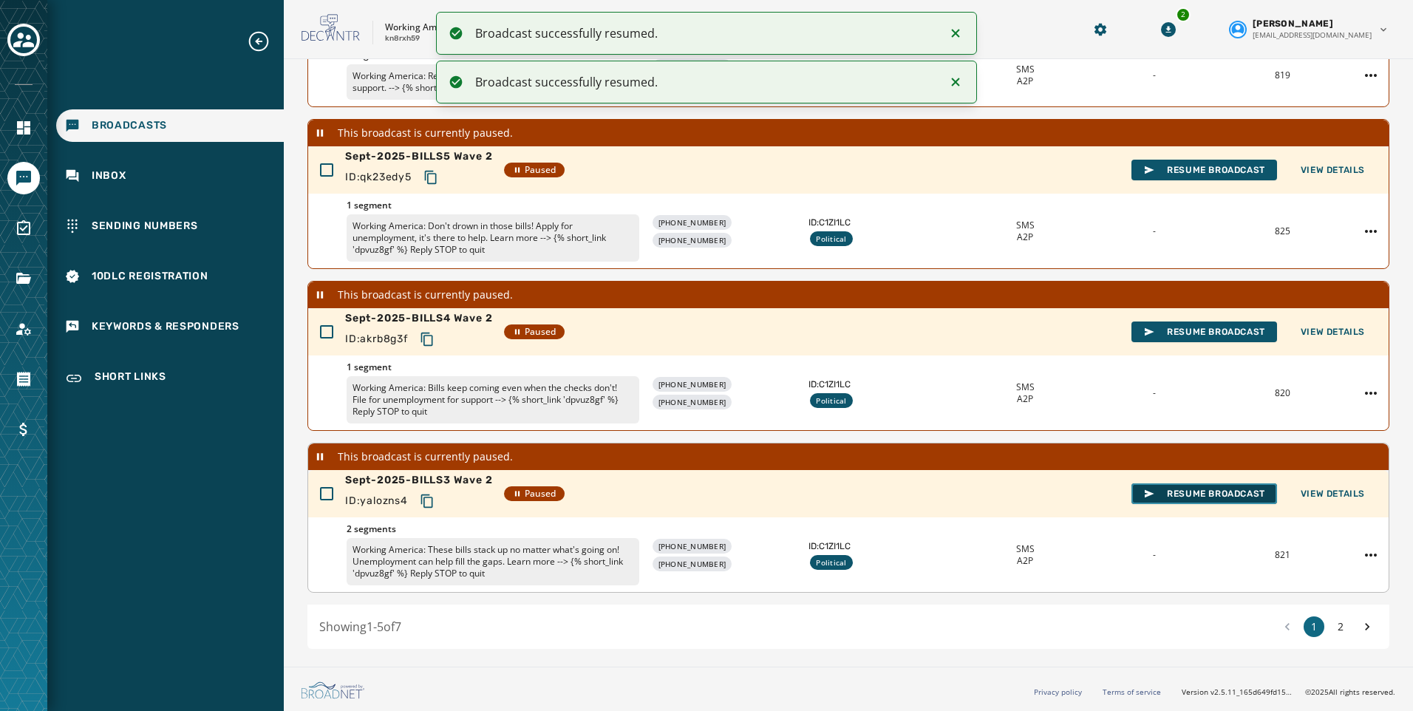
click at [1154, 497] on span "Resume Broadcast" at bounding box center [1204, 494] width 122 height 12
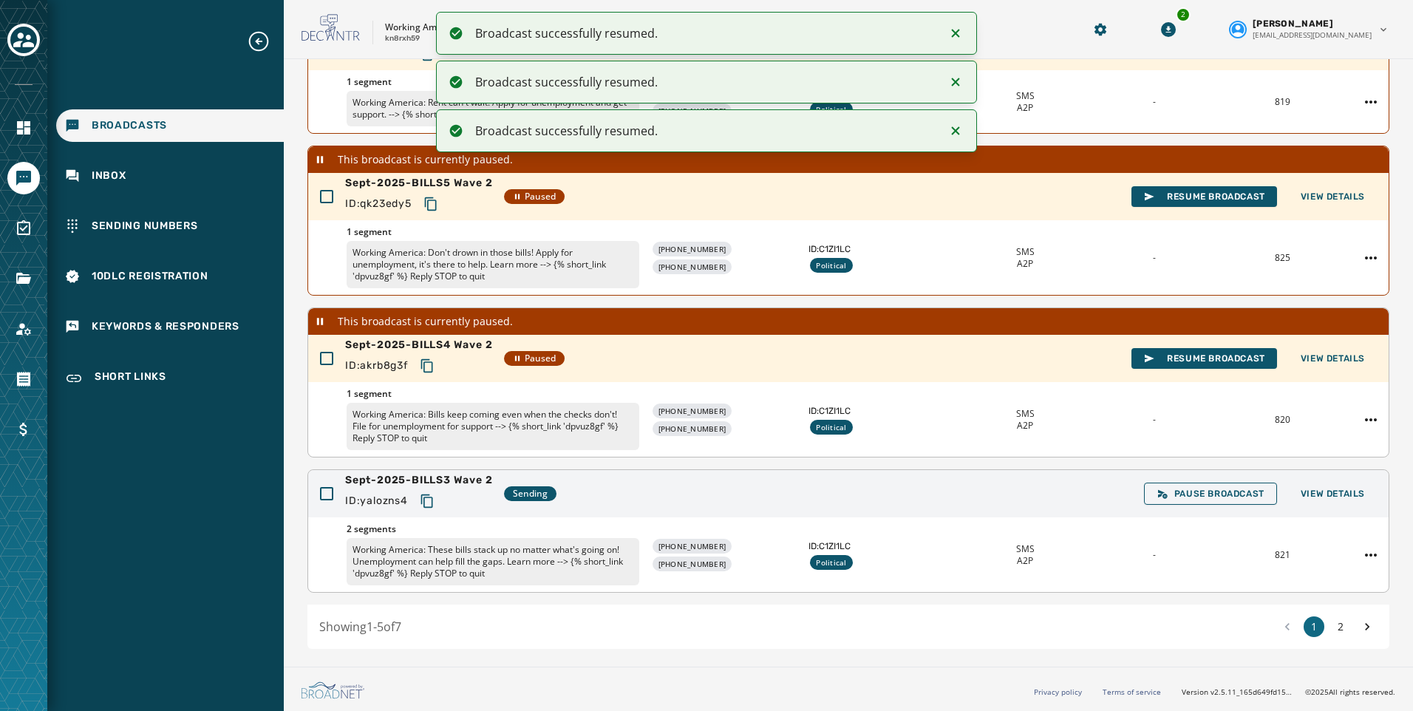
scroll to position [373, 0]
click at [1190, 354] on span "Resume Broadcast" at bounding box center [1204, 359] width 122 height 12
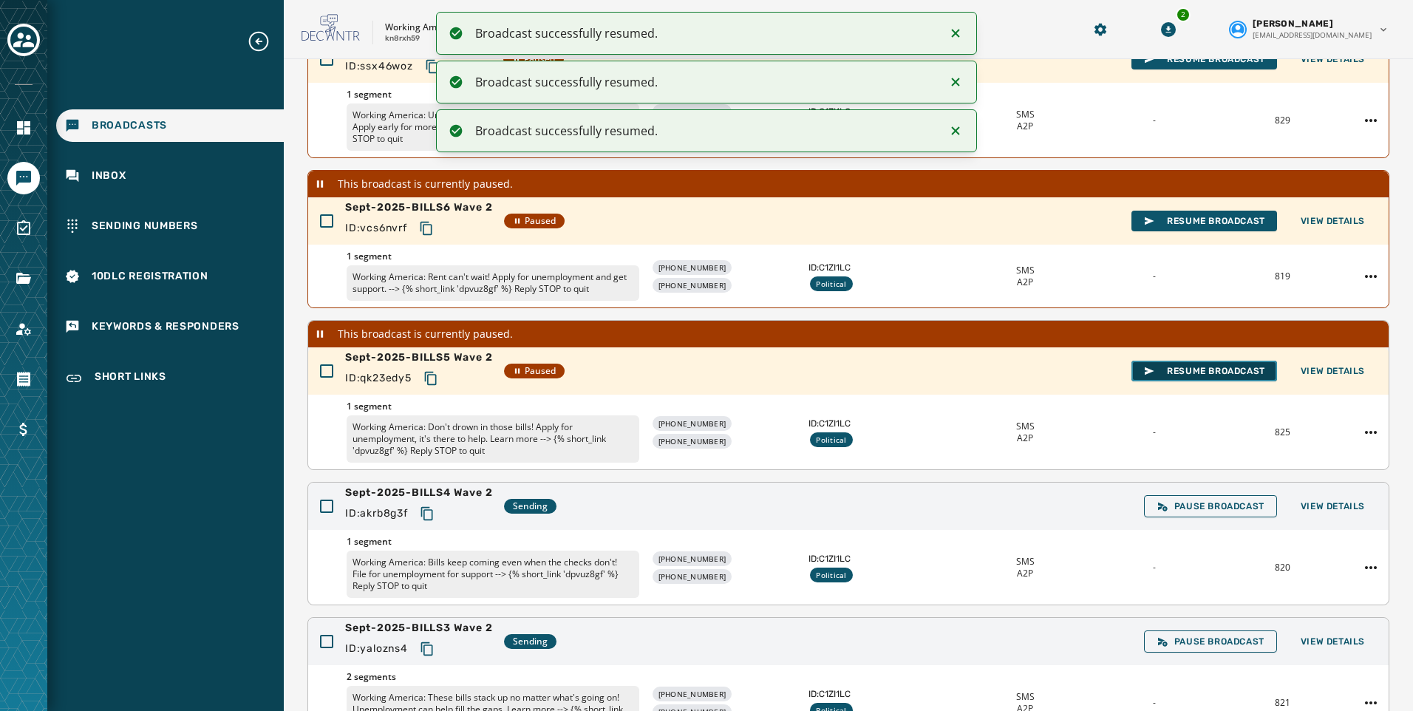
click at [1196, 367] on span "Resume Broadcast" at bounding box center [1204, 371] width 122 height 12
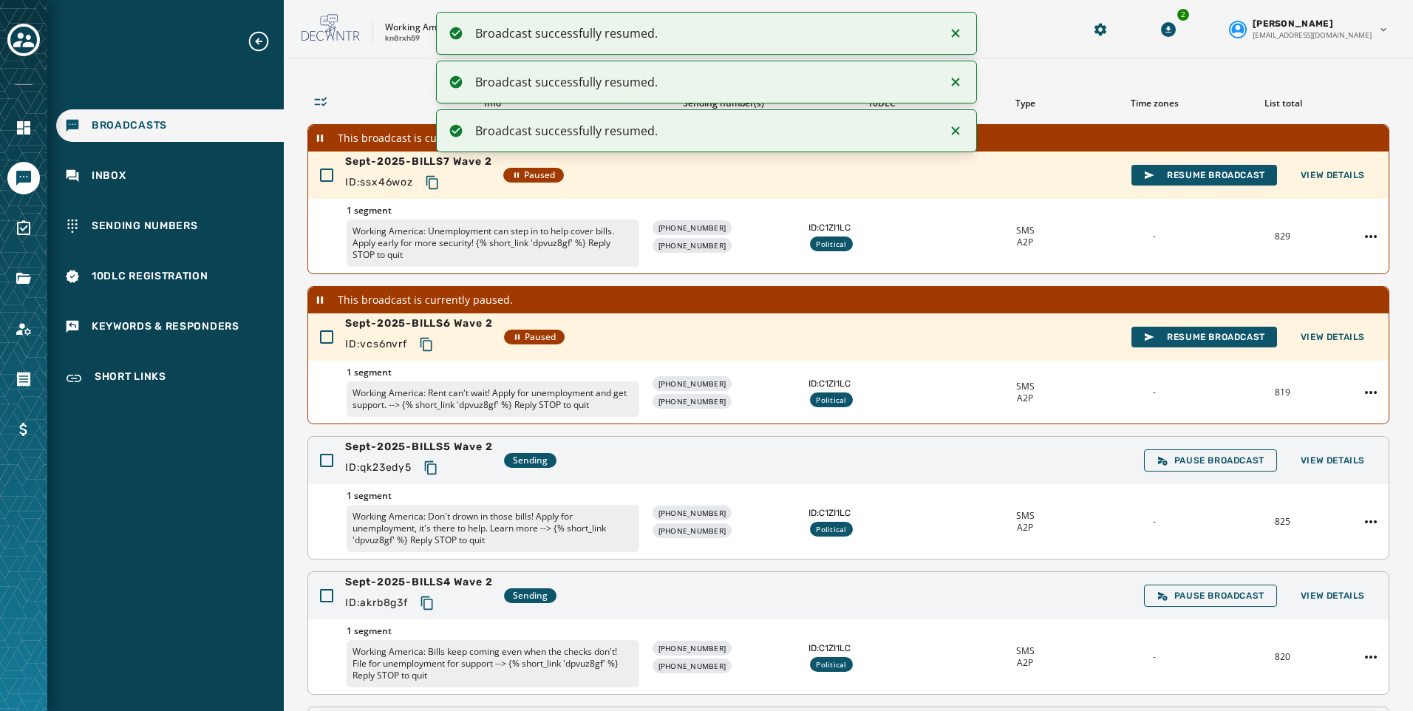
scroll to position [51, 0]
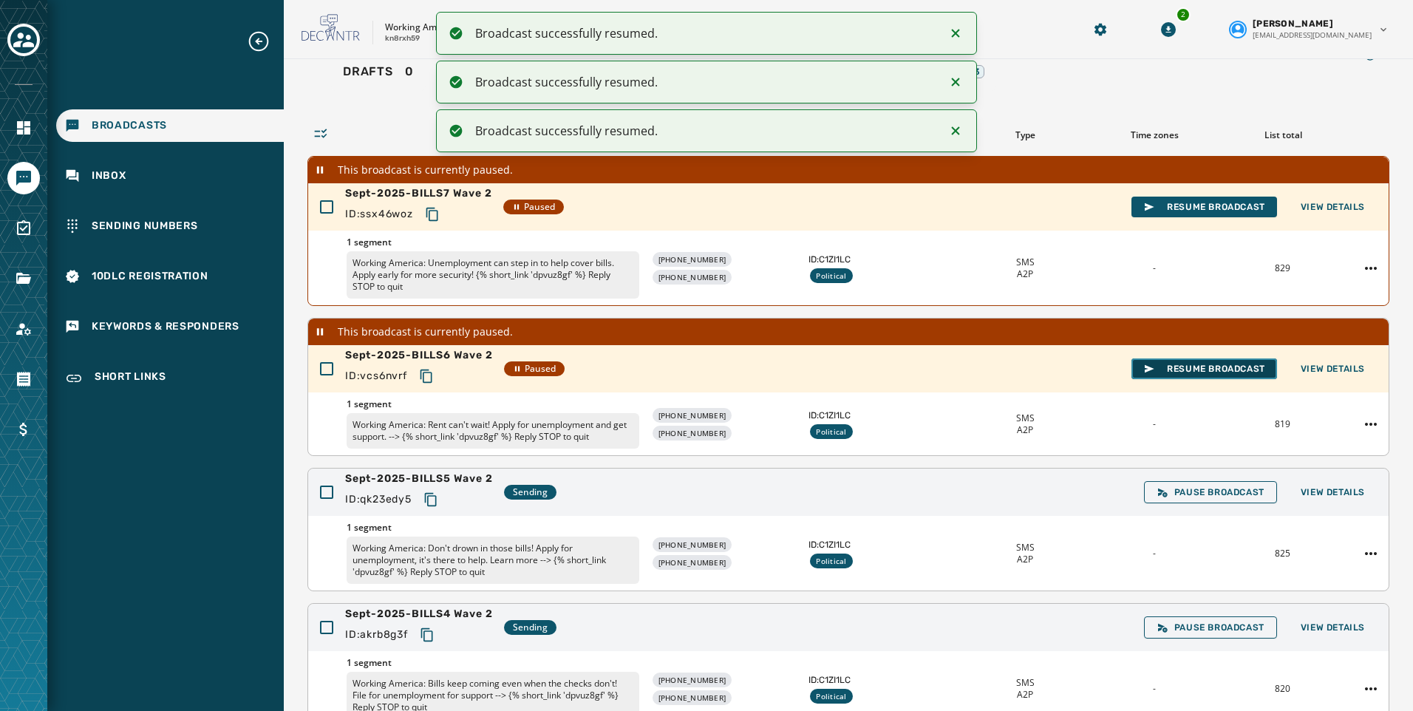
click at [1199, 362] on button "Resume Broadcast" at bounding box center [1204, 368] width 146 height 21
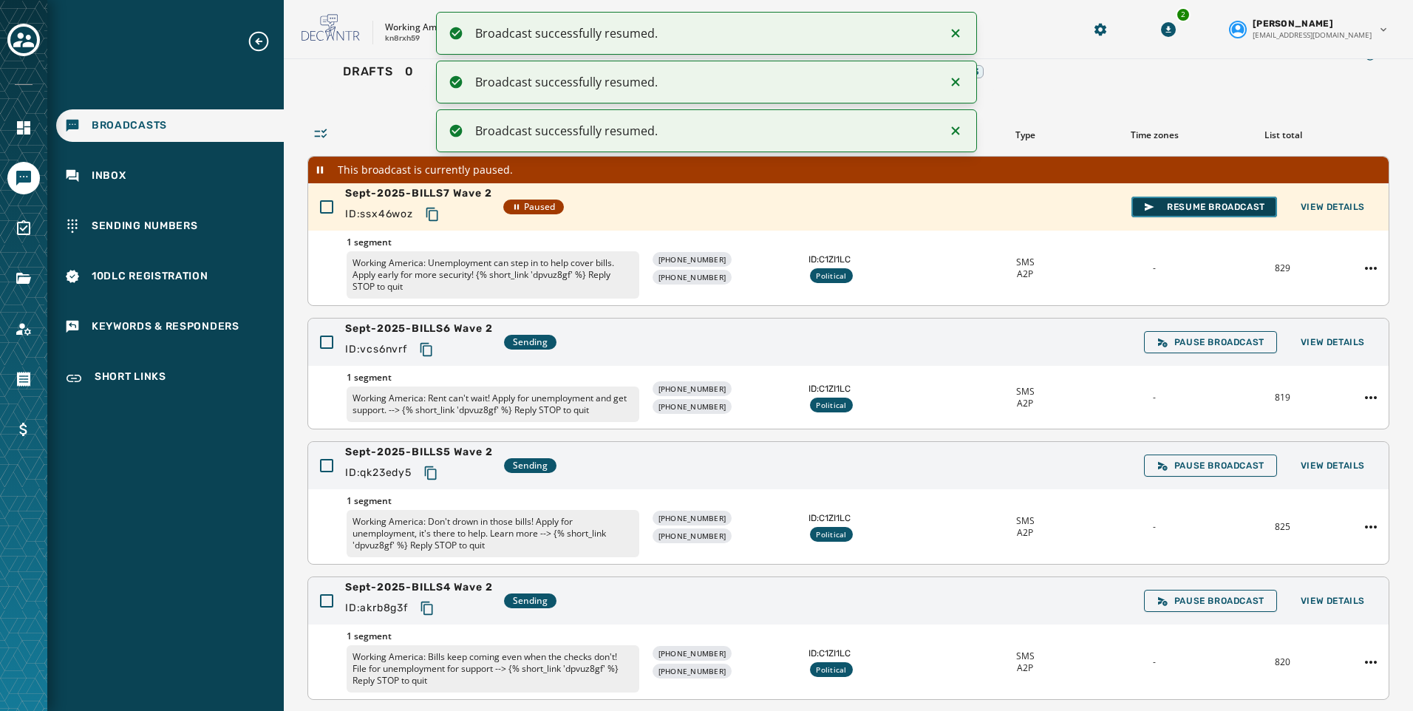
click at [1187, 209] on span "Resume Broadcast" at bounding box center [1204, 207] width 122 height 12
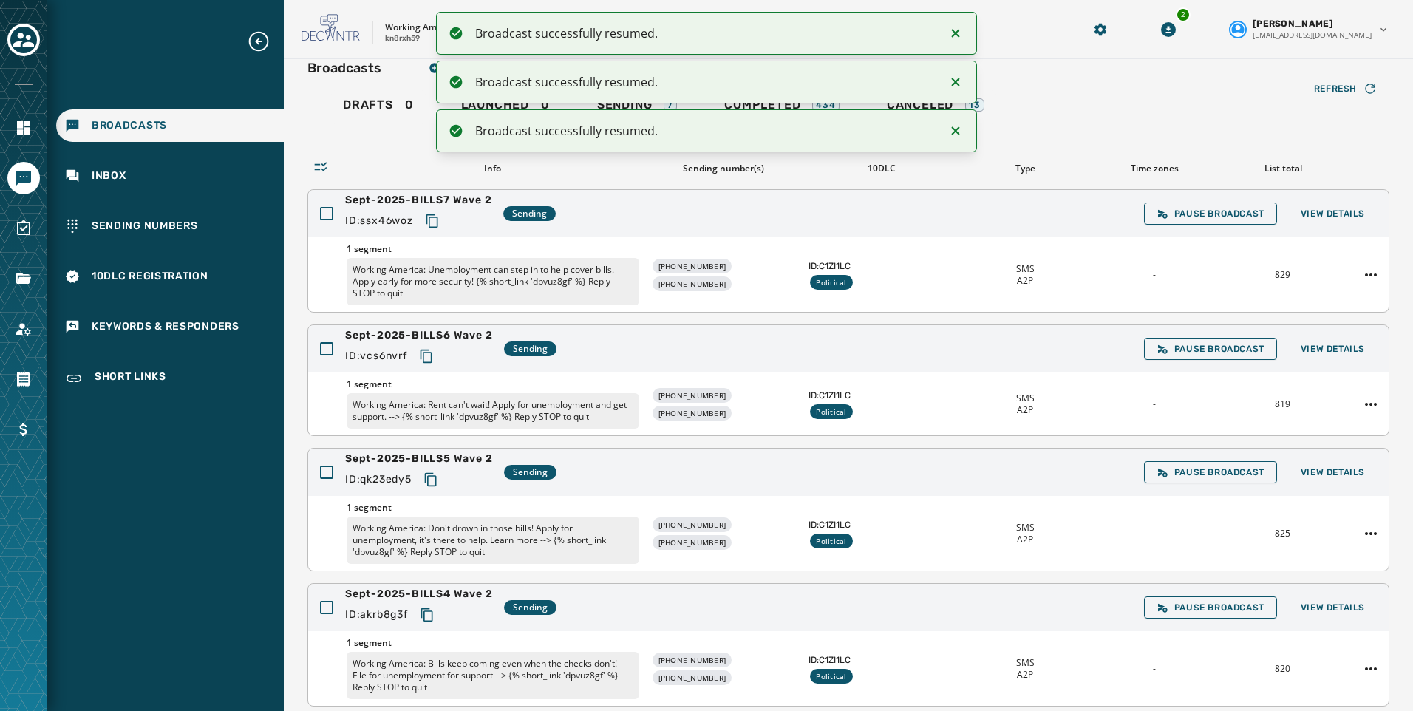
scroll to position [0, 0]
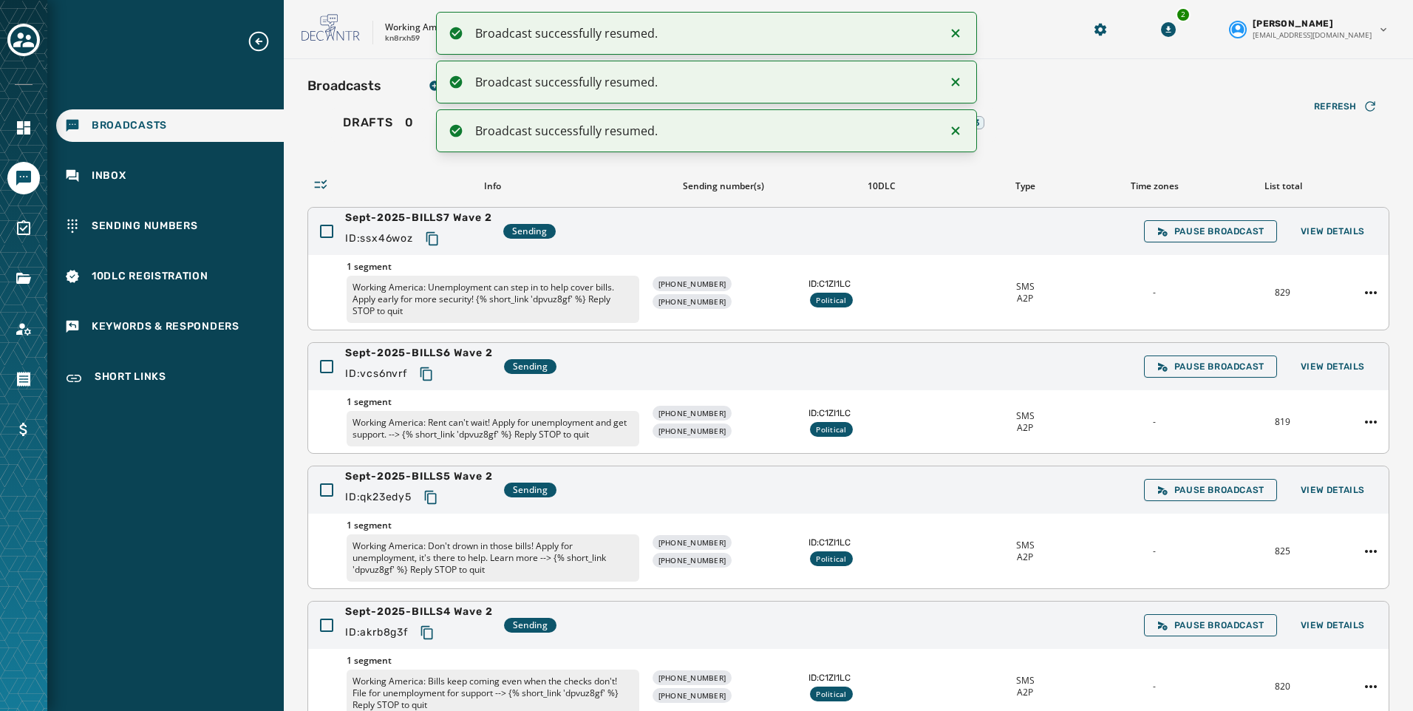
click at [432, 239] on icon "Copy text to clipboard" at bounding box center [432, 238] width 15 height 15
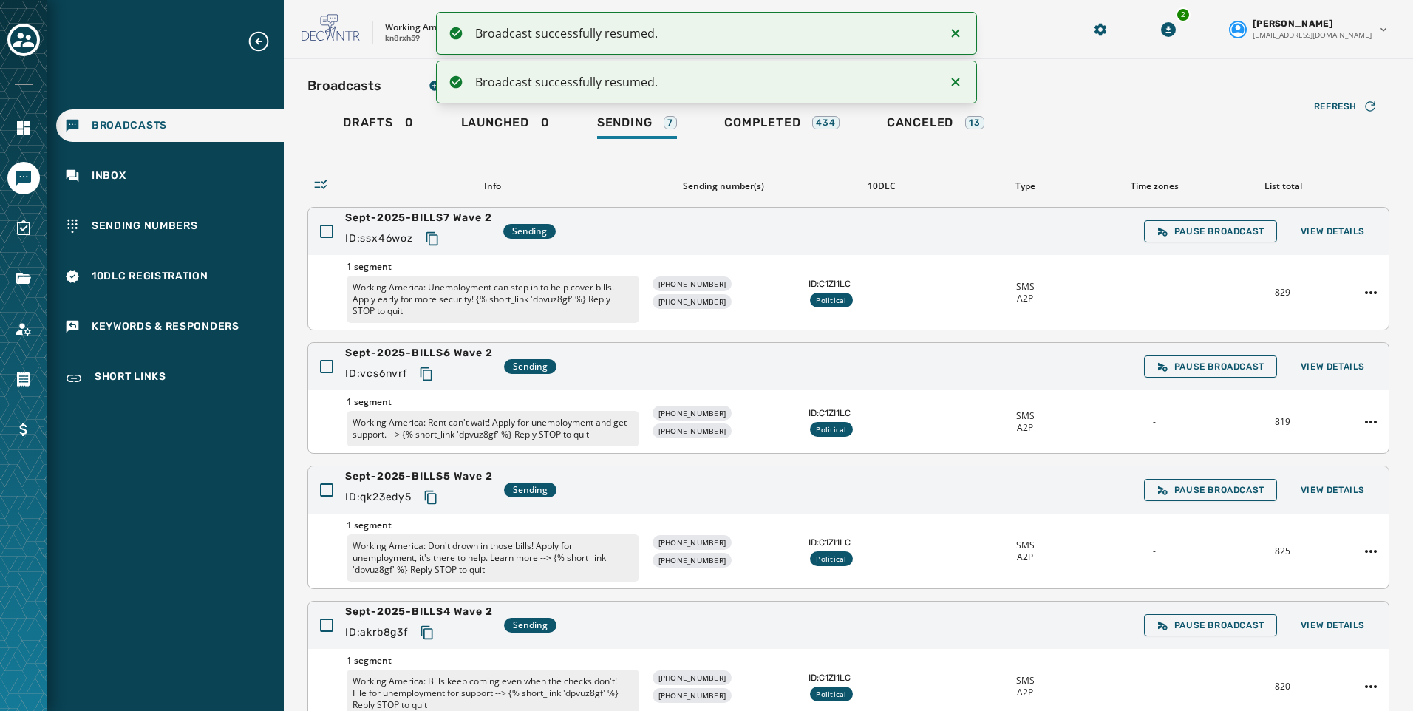
click at [431, 370] on icon "Copy text to clipboard" at bounding box center [426, 374] width 15 height 15
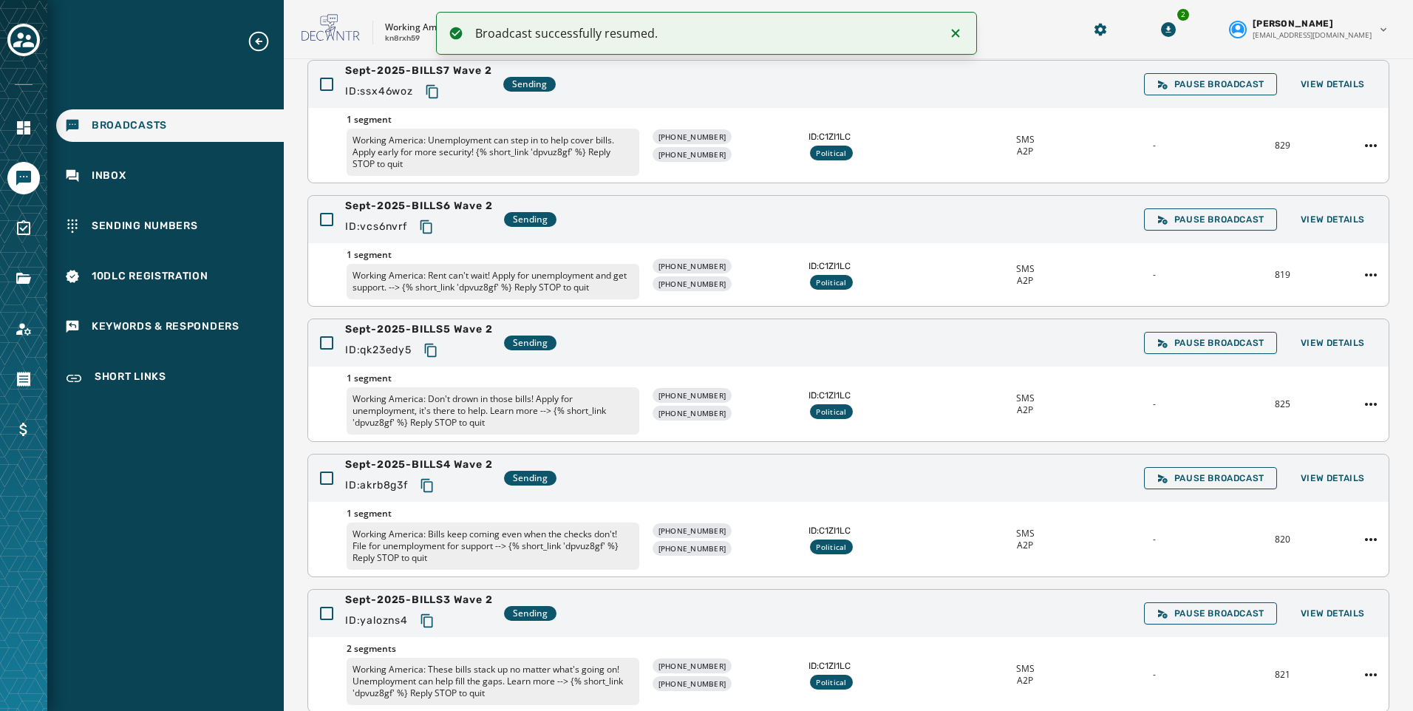
scroll to position [148, 0]
click at [435, 351] on icon "Copy text to clipboard" at bounding box center [430, 349] width 15 height 15
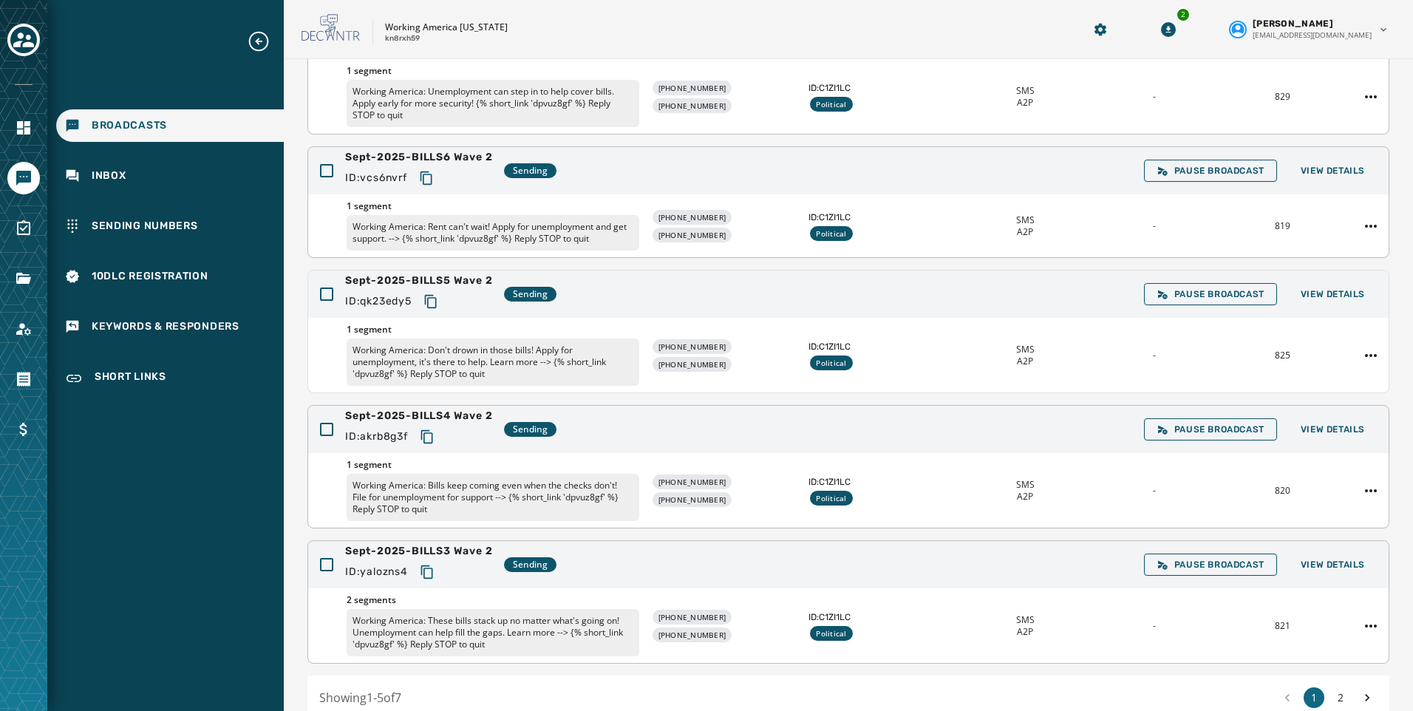
scroll to position [222, 0]
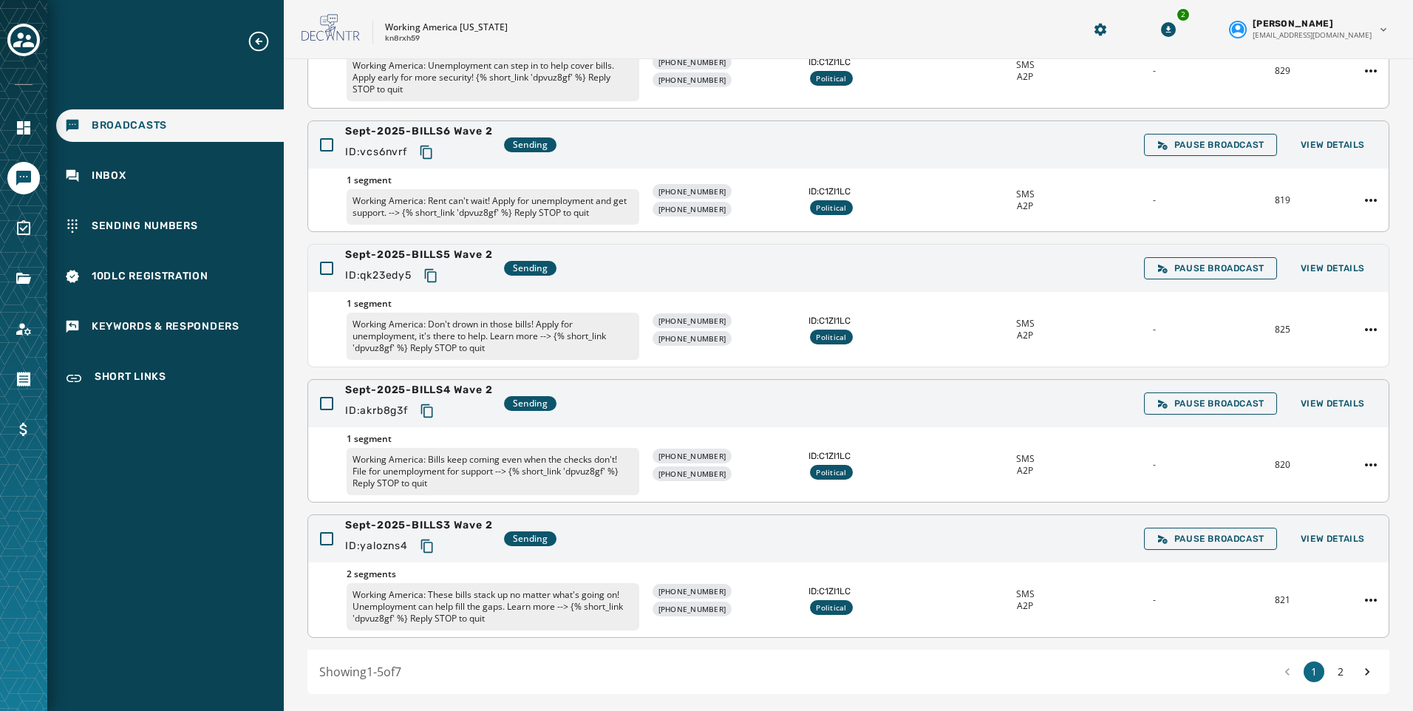
drag, startPoint x: 430, startPoint y: 415, endPoint x: 364, endPoint y: 446, distance: 73.7
click at [430, 415] on icon "Copy text to clipboard" at bounding box center [427, 410] width 15 height 15
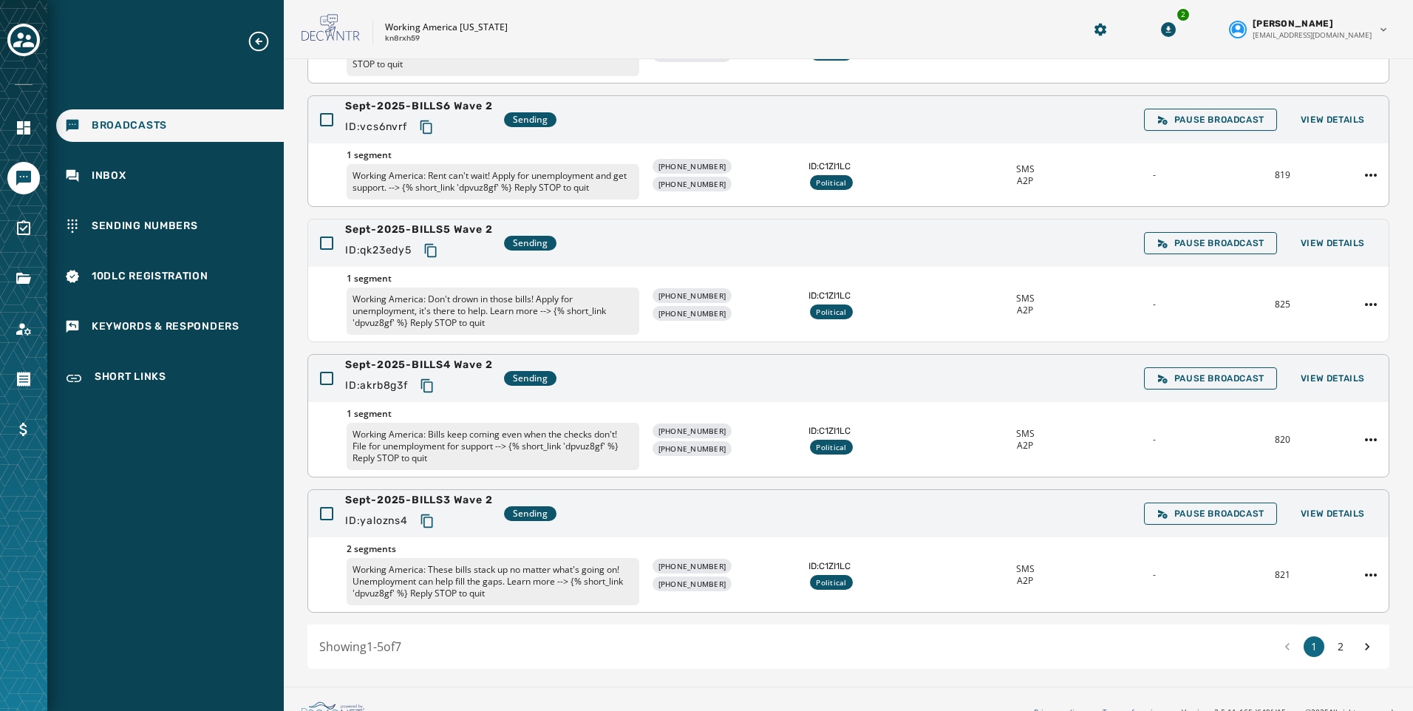
scroll to position [267, 0]
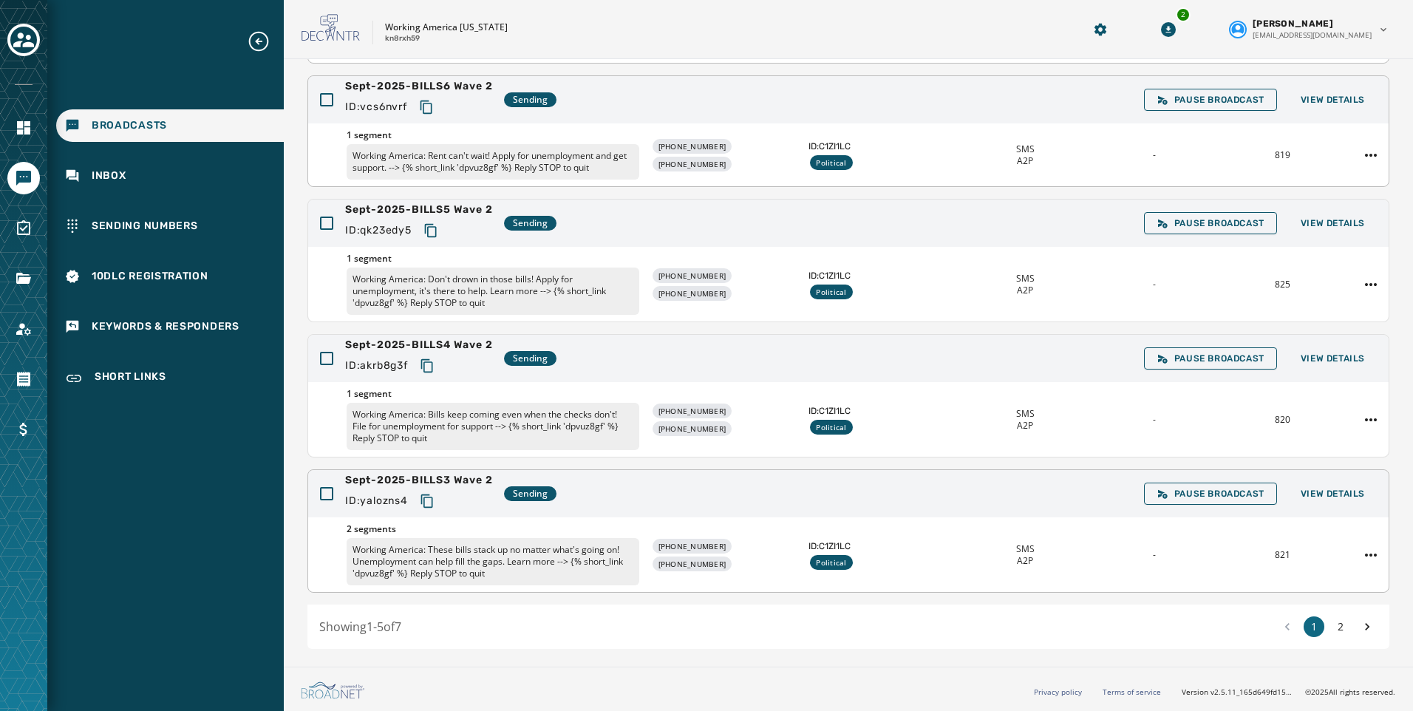
drag, startPoint x: 431, startPoint y: 503, endPoint x: 246, endPoint y: 522, distance: 185.8
click at [431, 503] on icon "Copy text to clipboard" at bounding box center [427, 501] width 15 height 15
drag, startPoint x: 1333, startPoint y: 631, endPoint x: 1302, endPoint y: 624, distance: 31.7
click at [1333, 631] on button "2" at bounding box center [1340, 626] width 21 height 21
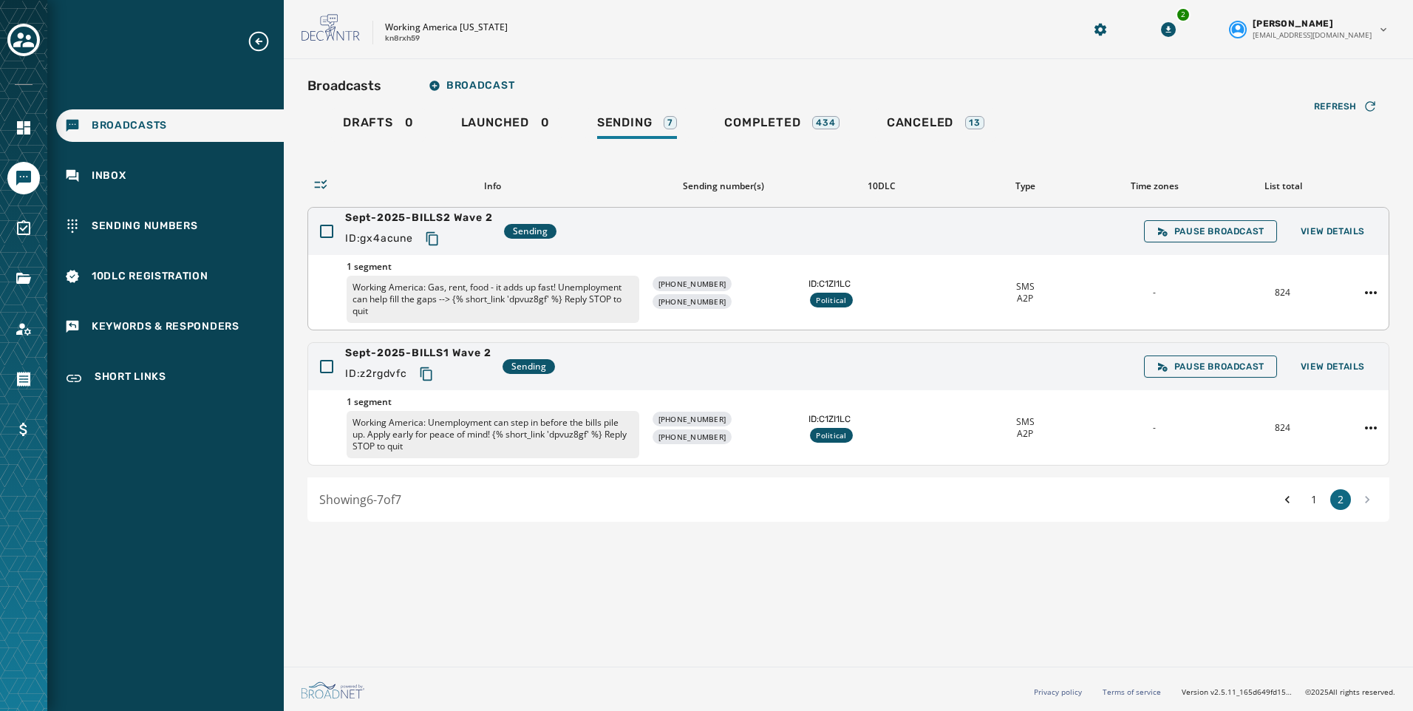
click at [433, 239] on icon "Copy text to clipboard" at bounding box center [432, 238] width 15 height 15
drag, startPoint x: 425, startPoint y: 372, endPoint x: 179, endPoint y: 375, distance: 246.1
click at [425, 372] on icon "Copy text to clipboard" at bounding box center [426, 374] width 15 height 15
click at [729, 123] on span "Completed" at bounding box center [762, 122] width 76 height 15
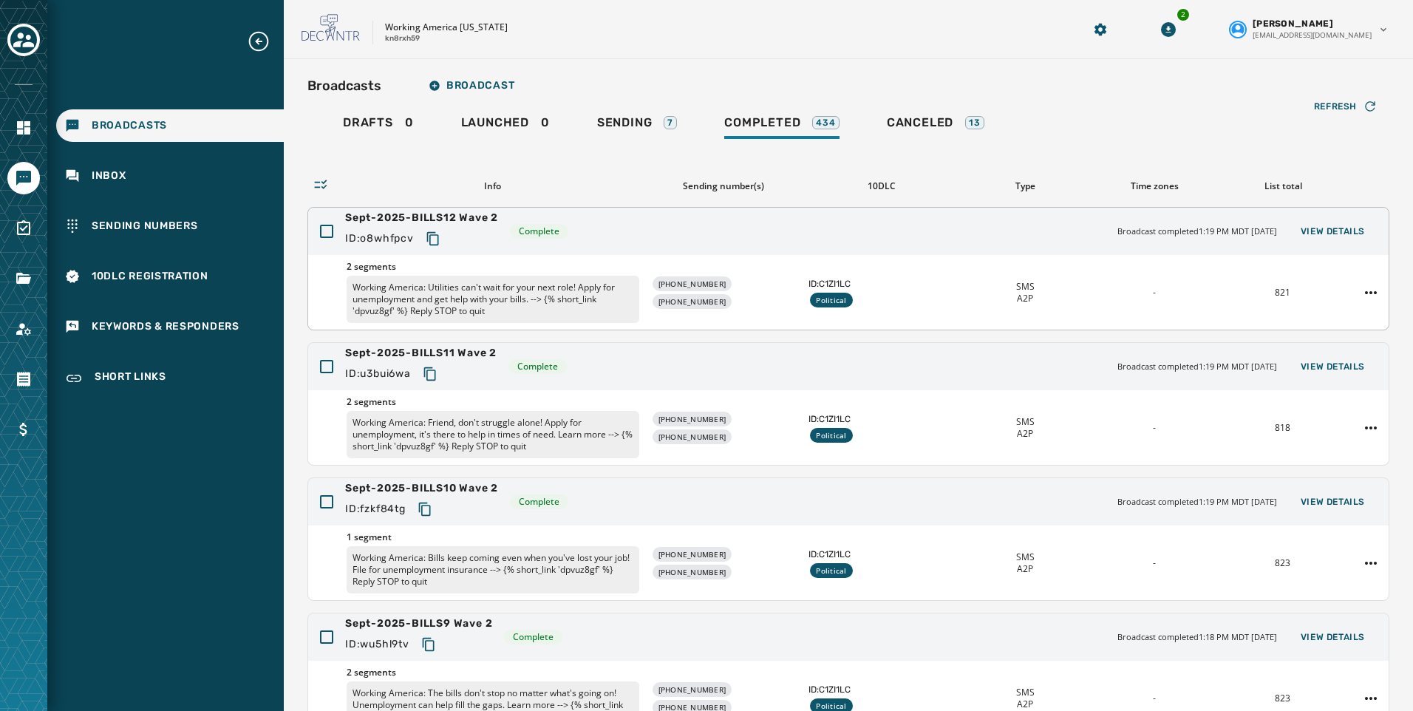
click at [429, 234] on icon "Copy text to clipboard" at bounding box center [433, 238] width 15 height 15
drag, startPoint x: 436, startPoint y: 372, endPoint x: 214, endPoint y: 461, distance: 239.1
click at [436, 372] on icon "Copy text to clipboard" at bounding box center [430, 374] width 15 height 15
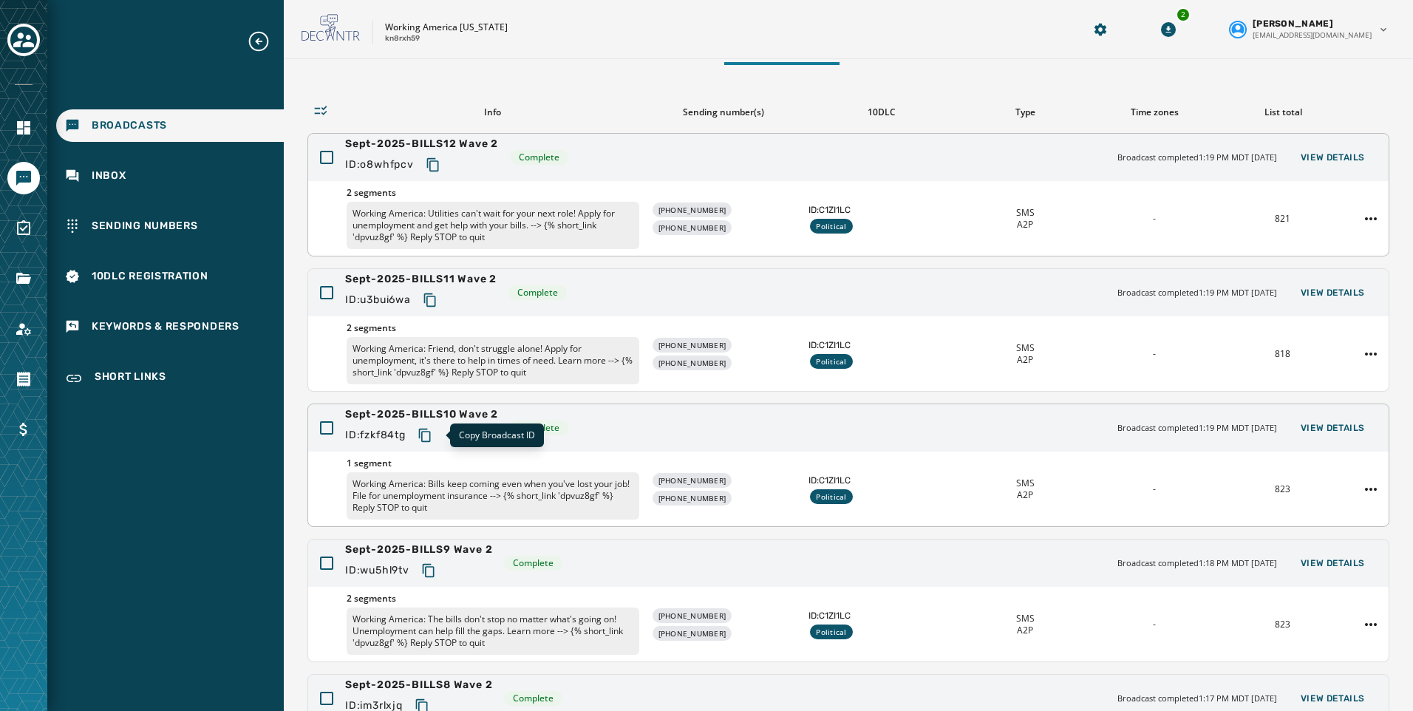
click at [428, 439] on icon "Copy text to clipboard" at bounding box center [425, 435] width 15 height 15
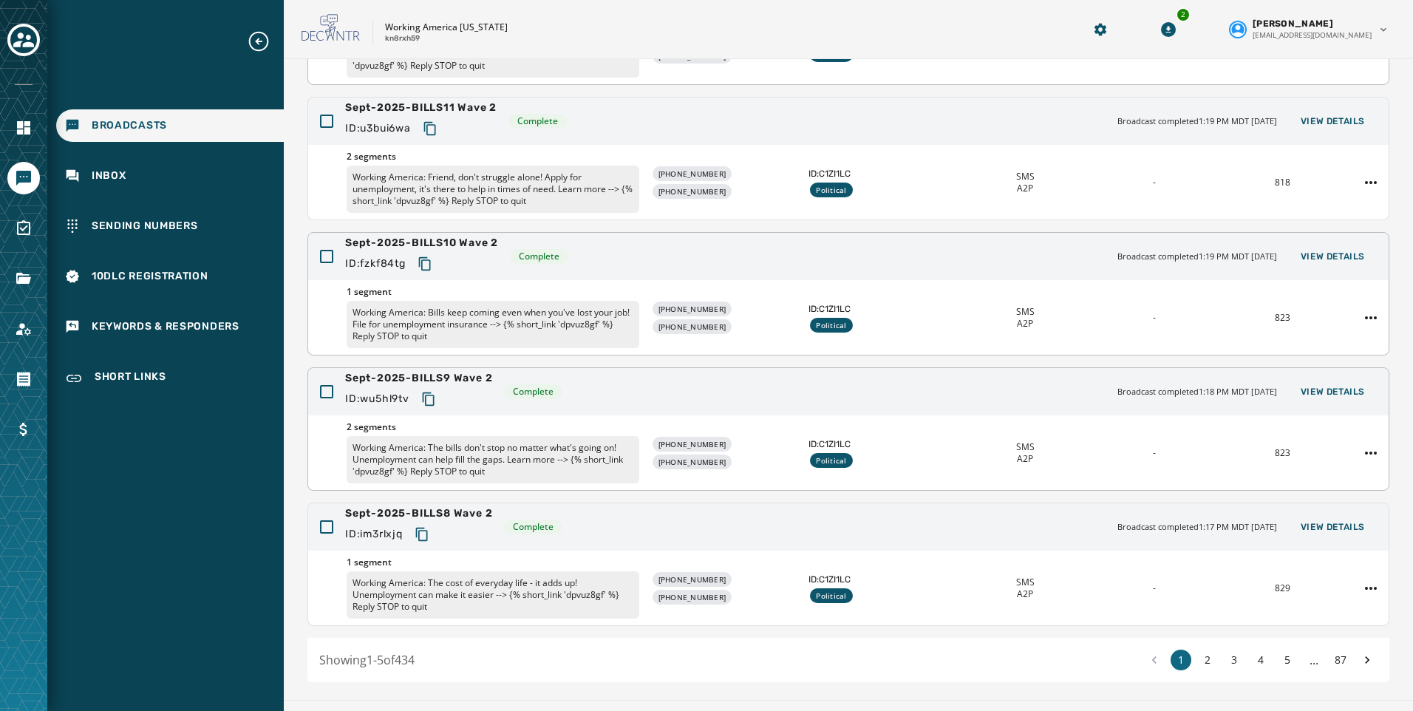
scroll to position [279, 0]
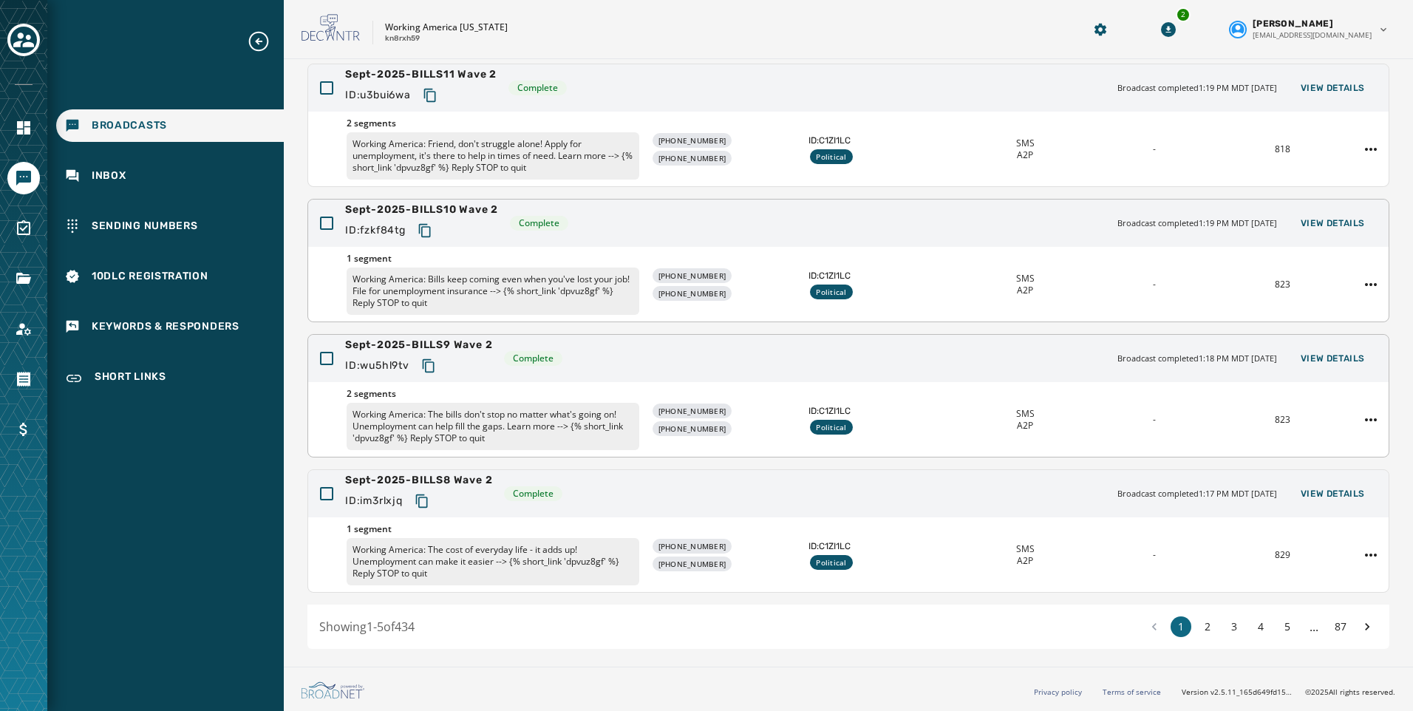
click at [432, 367] on icon "Copy text to clipboard" at bounding box center [428, 365] width 15 height 15
click at [425, 502] on icon "Copy text to clipboard" at bounding box center [422, 501] width 15 height 15
click at [1199, 628] on button "2" at bounding box center [1207, 626] width 21 height 21
click at [1197, 624] on button "2" at bounding box center [1207, 626] width 21 height 21
click at [1360, 623] on icon at bounding box center [1367, 626] width 15 height 21
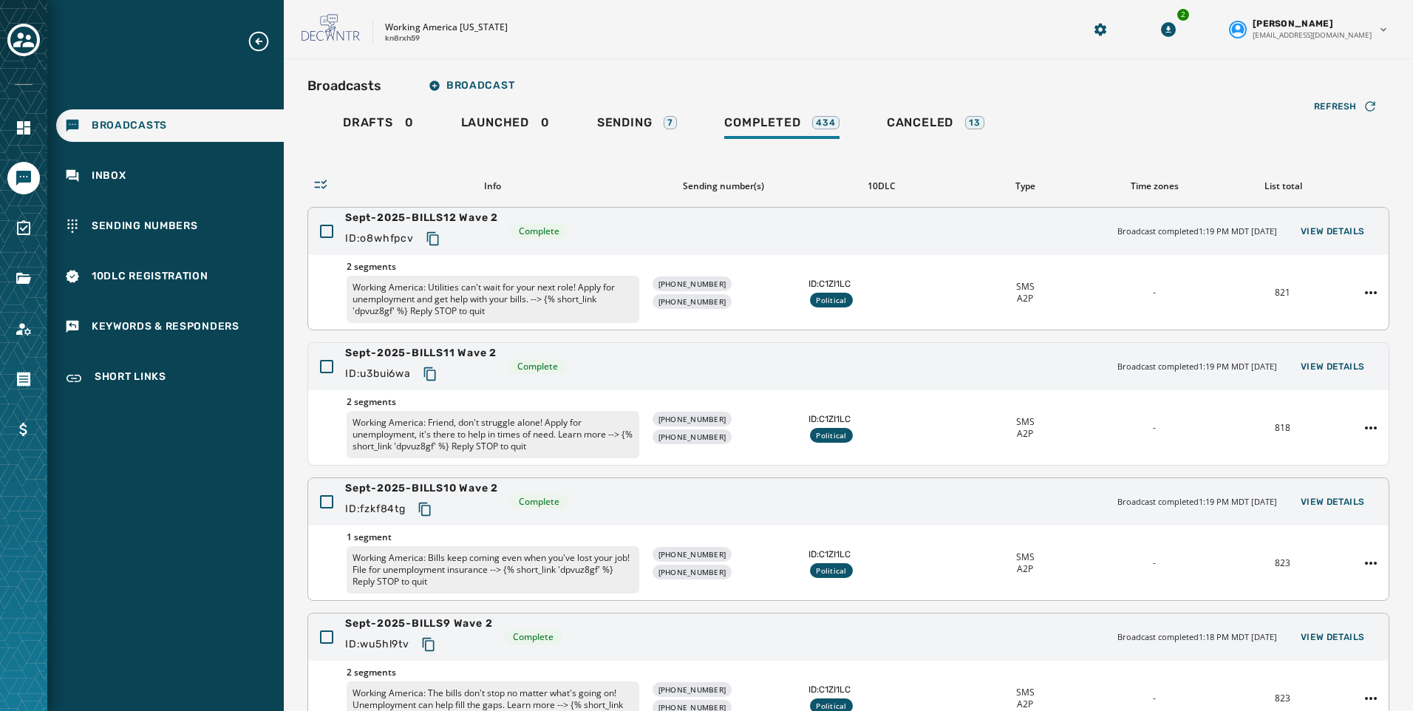
scroll to position [279, 0]
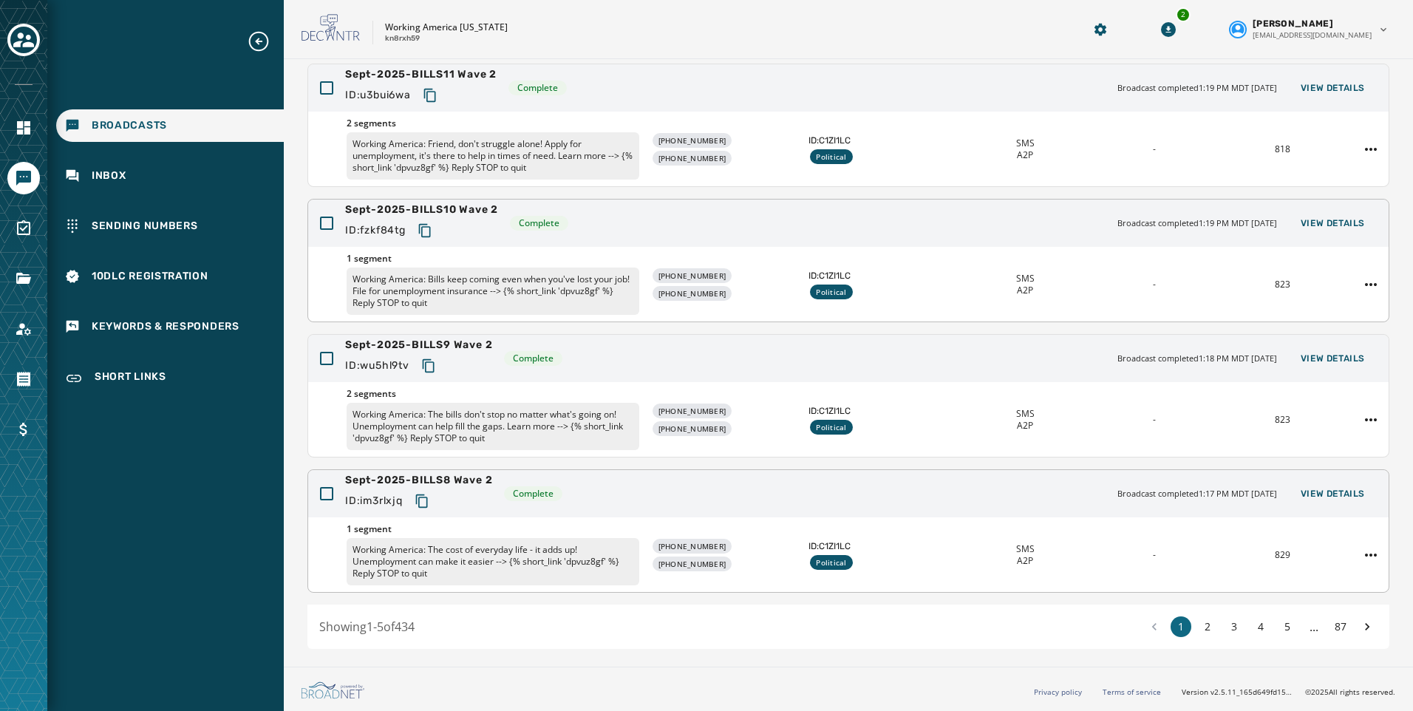
click at [1182, 624] on div "1 2 3 4 5 ... 87" at bounding box center [1261, 626] width 234 height 21
click at [1205, 622] on button "2" at bounding box center [1207, 626] width 21 height 21
click at [1202, 625] on button "2" at bounding box center [1207, 626] width 21 height 21
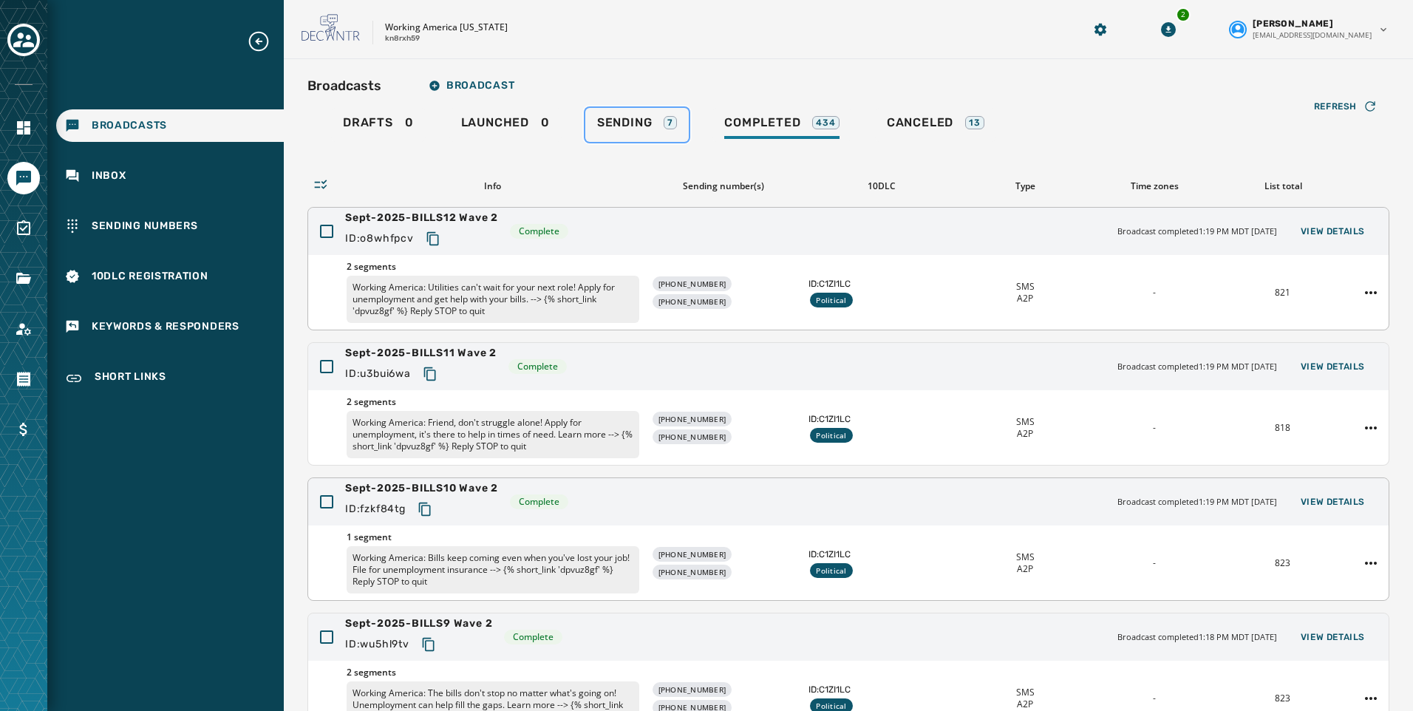
drag, startPoint x: 649, startPoint y: 129, endPoint x: 648, endPoint y: 152, distance: 23.7
click at [649, 129] on span "Sending" at bounding box center [624, 122] width 55 height 15
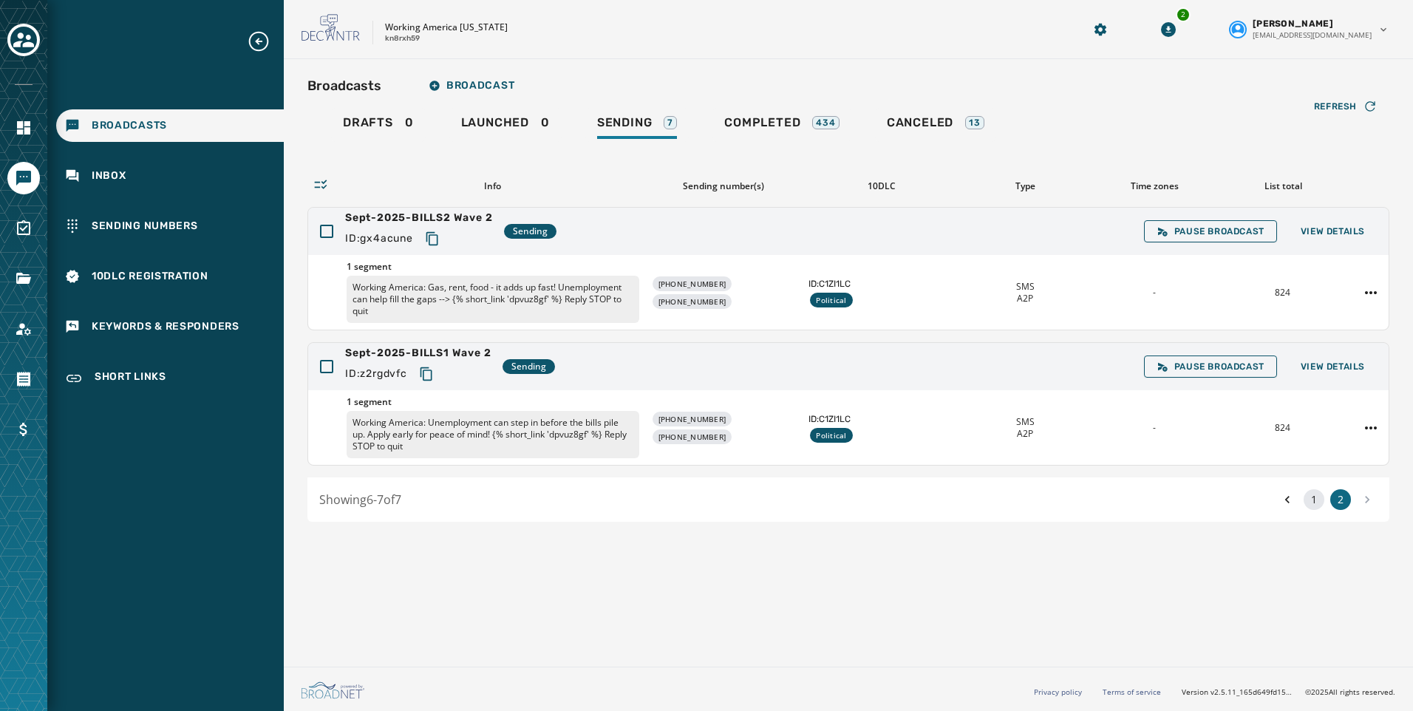
click at [1315, 502] on button "1" at bounding box center [1314, 499] width 21 height 21
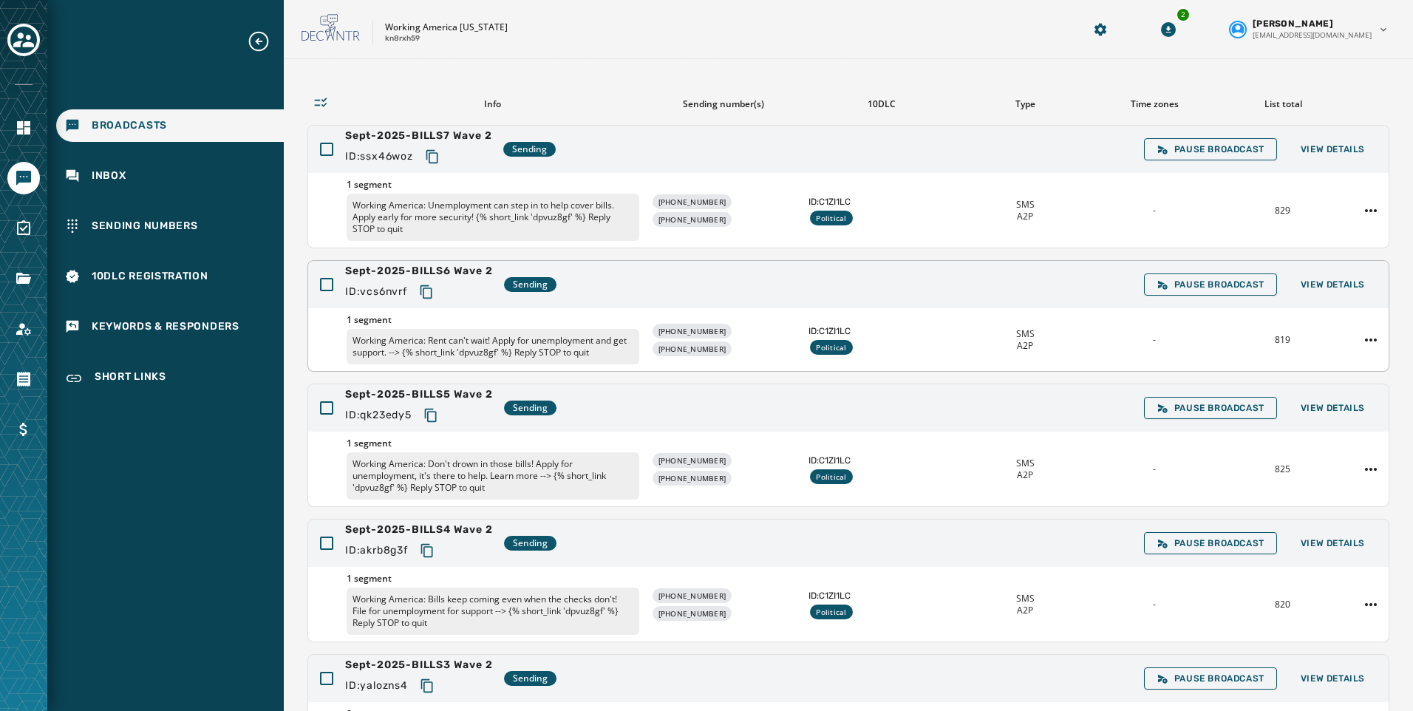
scroll to position [267, 0]
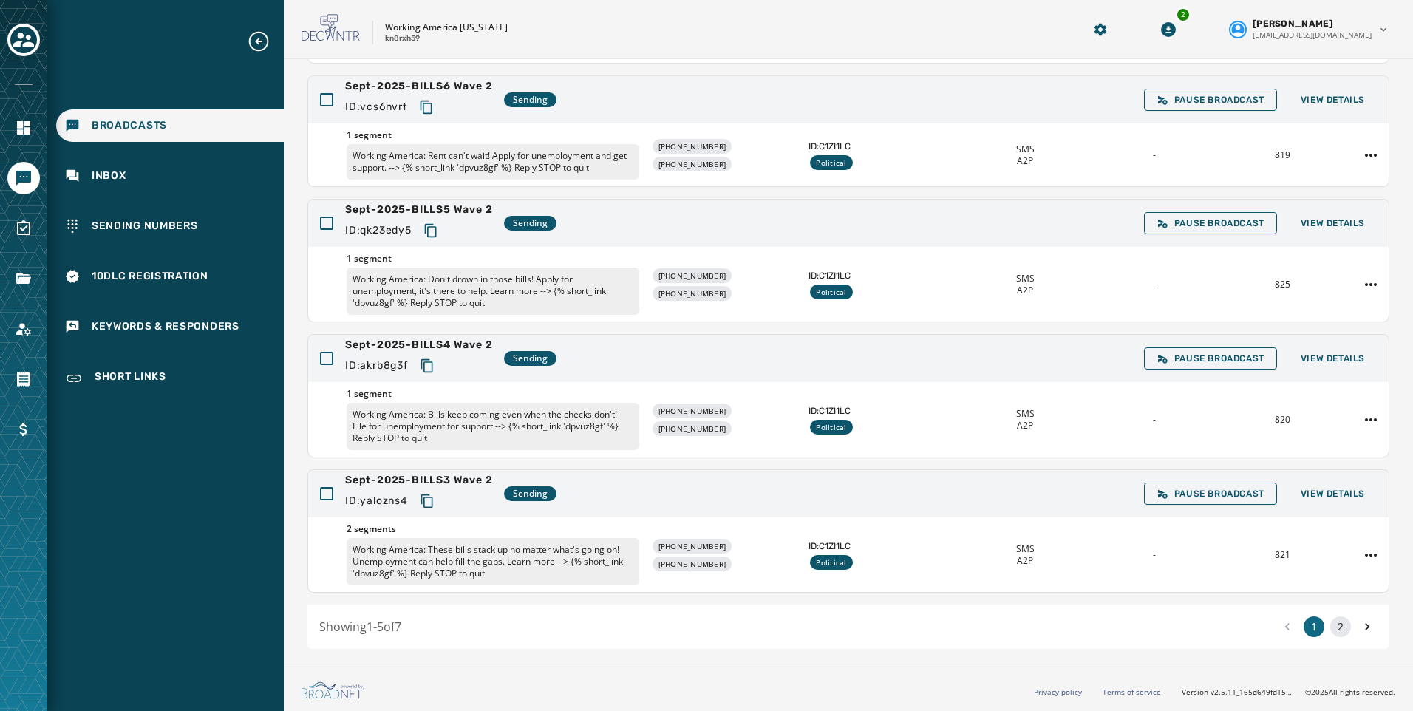
click at [1330, 625] on button "2" at bounding box center [1340, 626] width 21 height 21
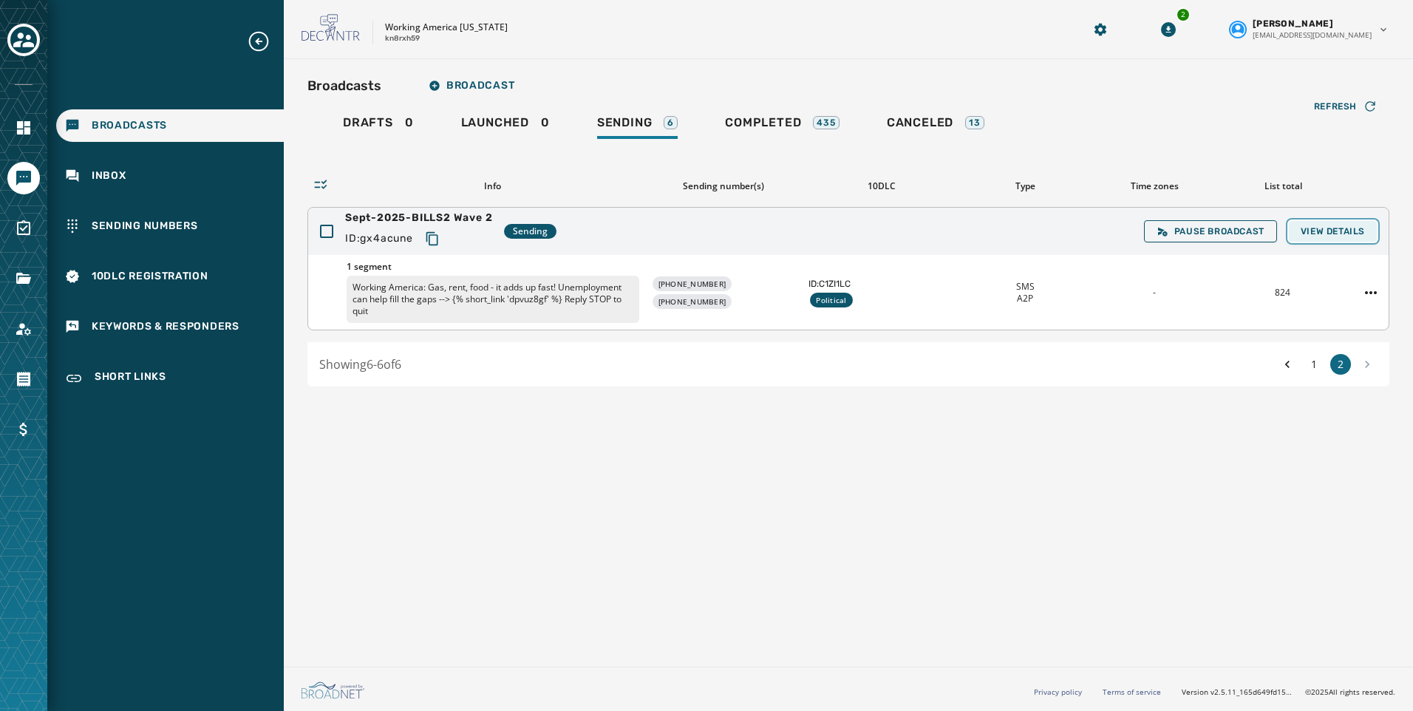
click at [1322, 225] on span "View Details" at bounding box center [1333, 231] width 64 height 12
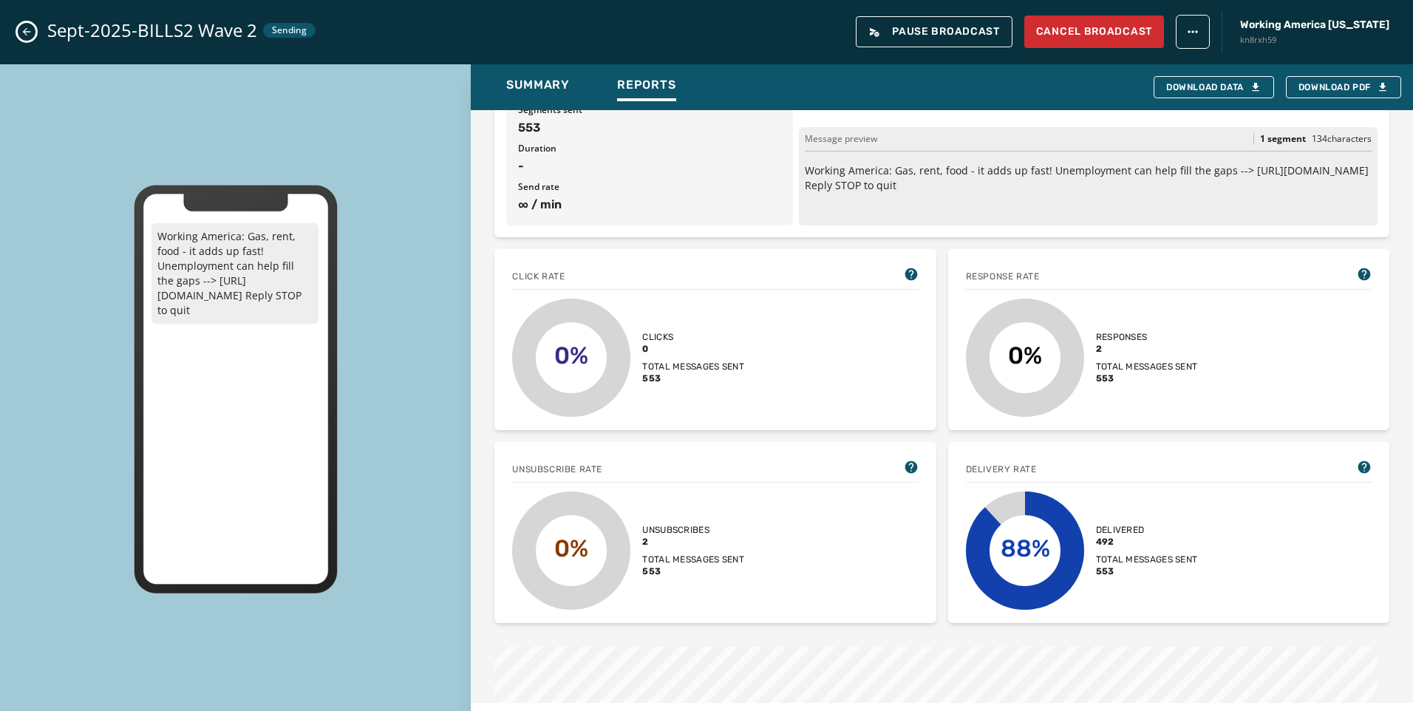
scroll to position [148, 0]
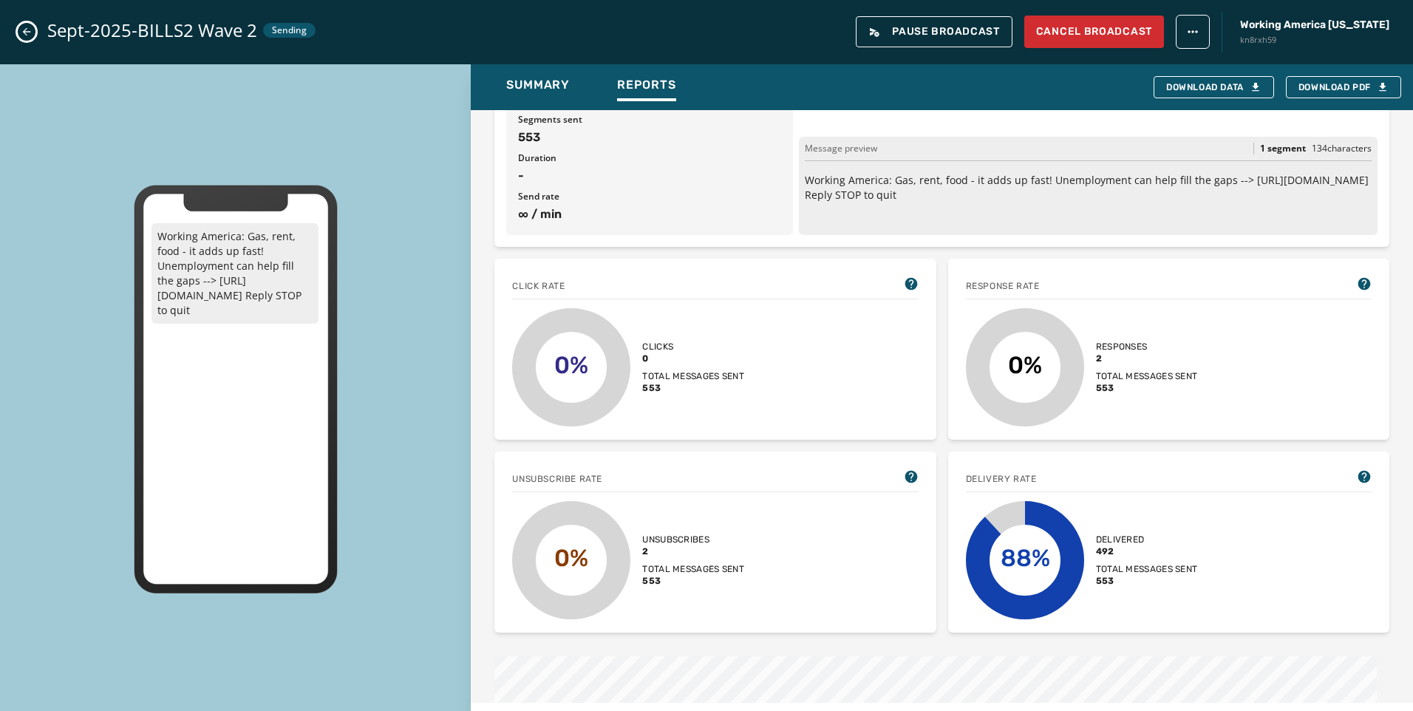
click at [17, 27] on div "Sept-2025-BILLS2 Wave 2 Sending Pause Broadcast Cancel Broadcast Working Americ…" at bounding box center [706, 32] width 1413 height 64
click at [30, 28] on icon "Close admin drawer" at bounding box center [27, 32] width 12 height 12
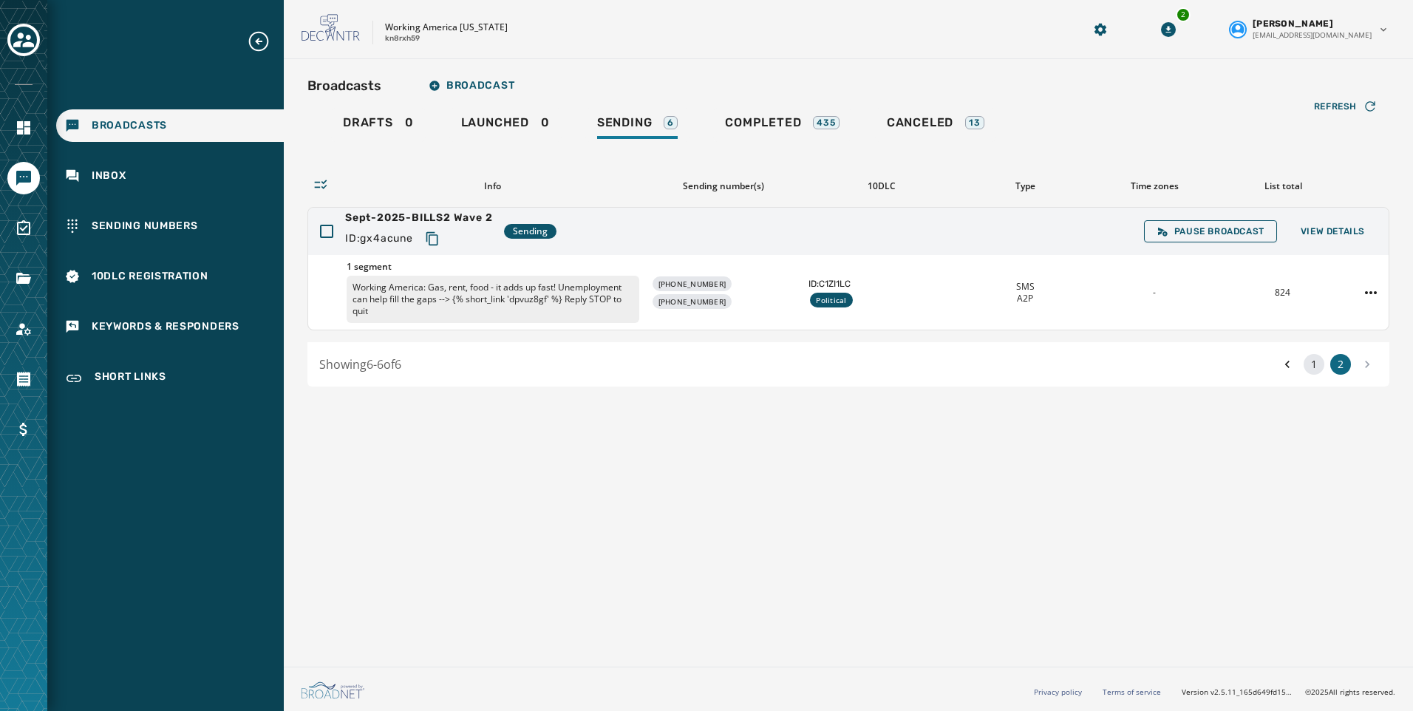
click at [1320, 360] on button "1" at bounding box center [1314, 364] width 21 height 21
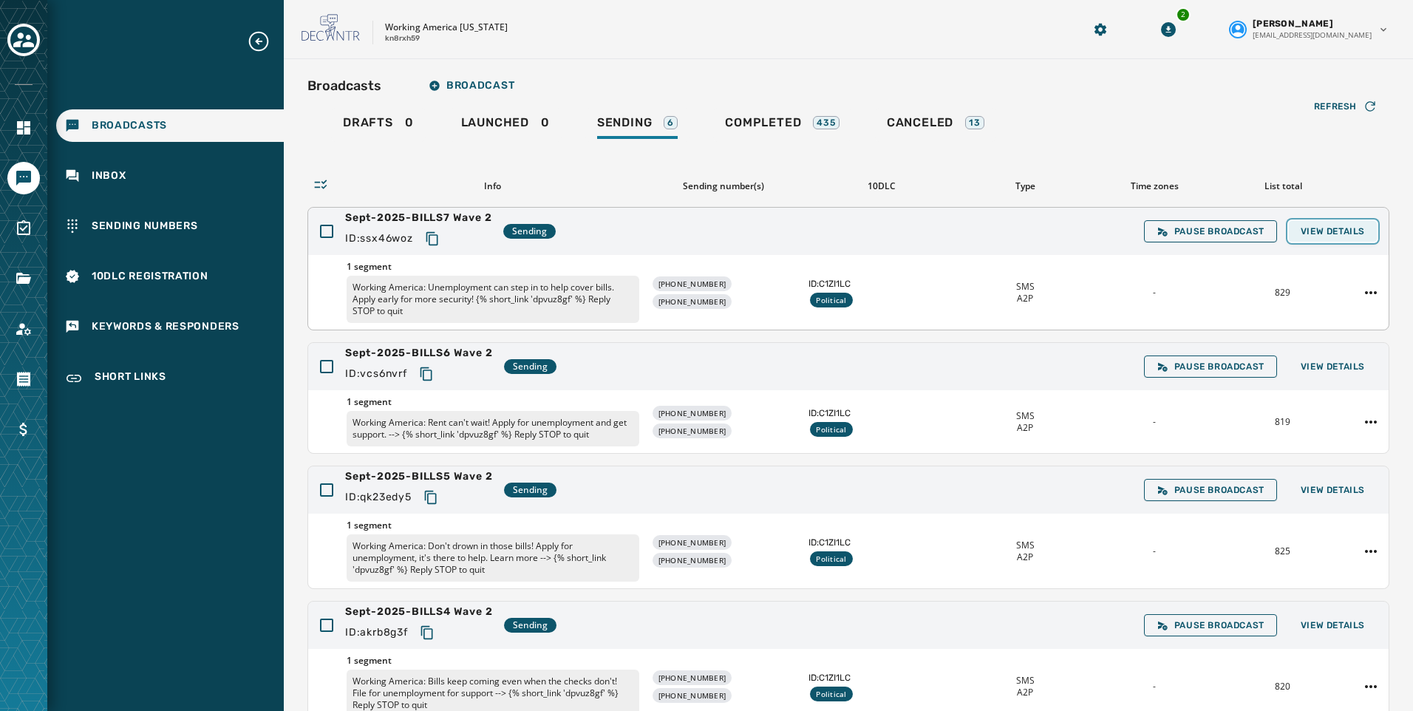
click at [1322, 228] on span "View Details" at bounding box center [1333, 231] width 64 height 12
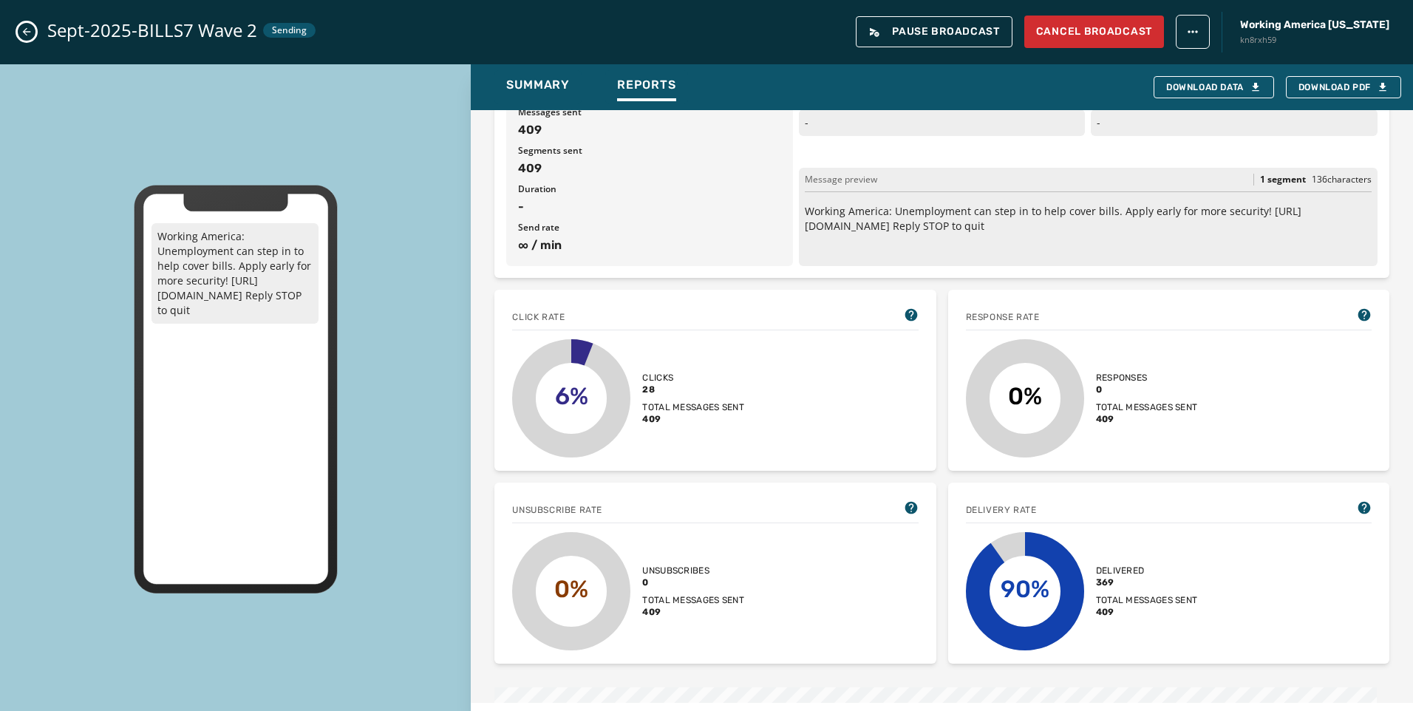
scroll to position [370, 0]
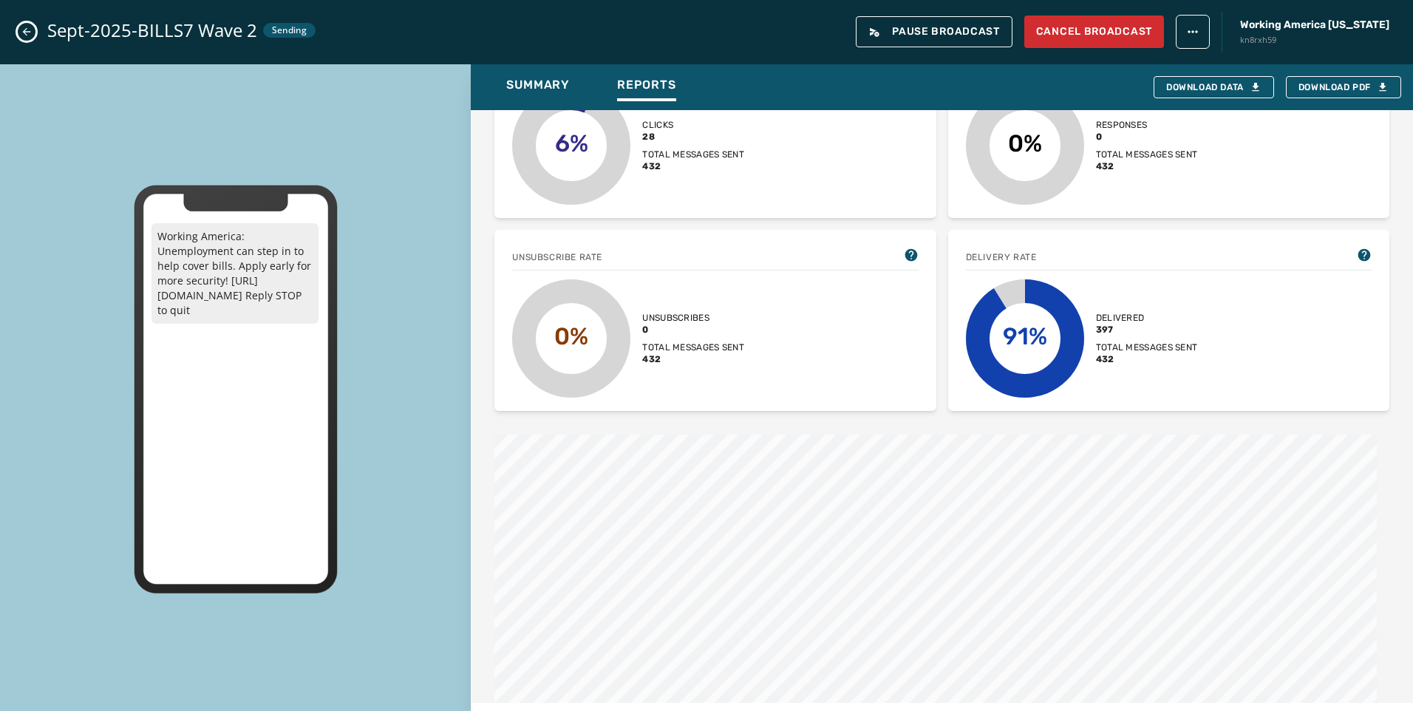
click at [30, 34] on icon "Close admin drawer" at bounding box center [27, 32] width 12 height 12
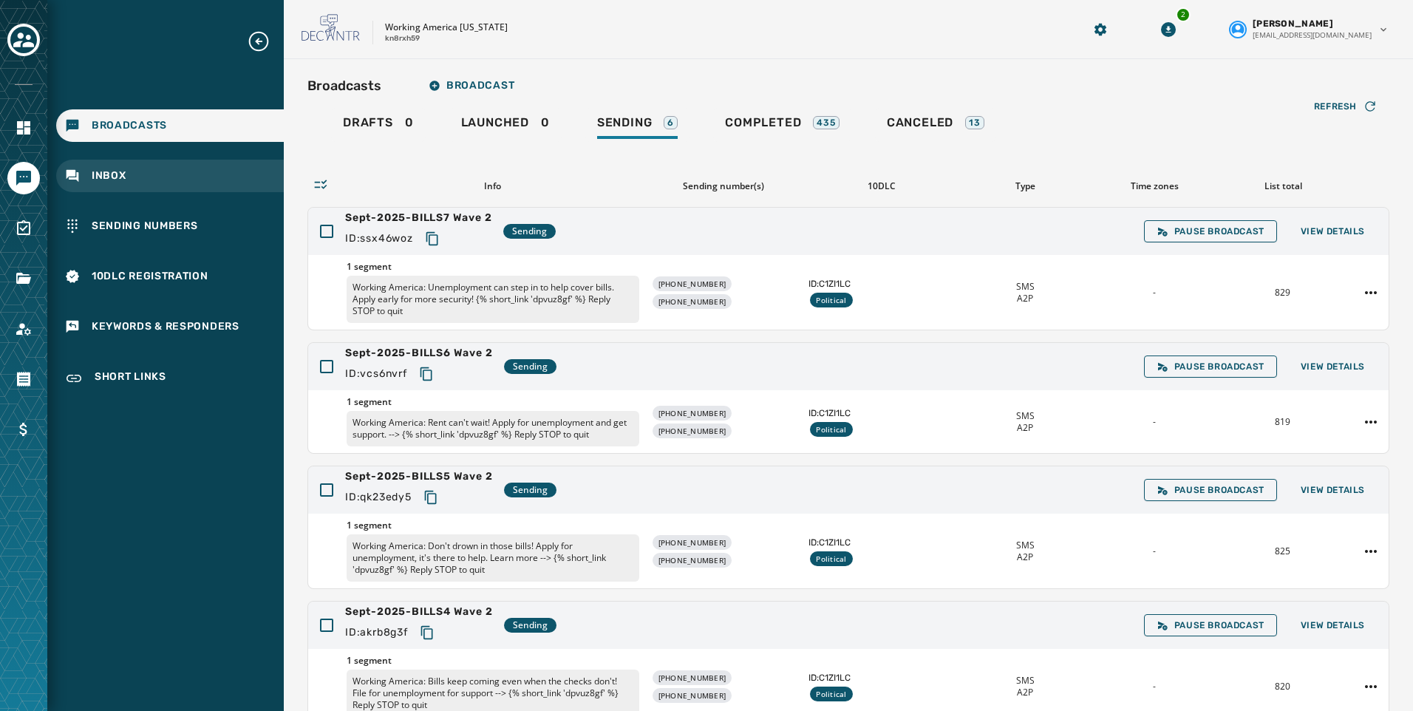
click at [102, 167] on div "Inbox" at bounding box center [170, 176] width 228 height 33
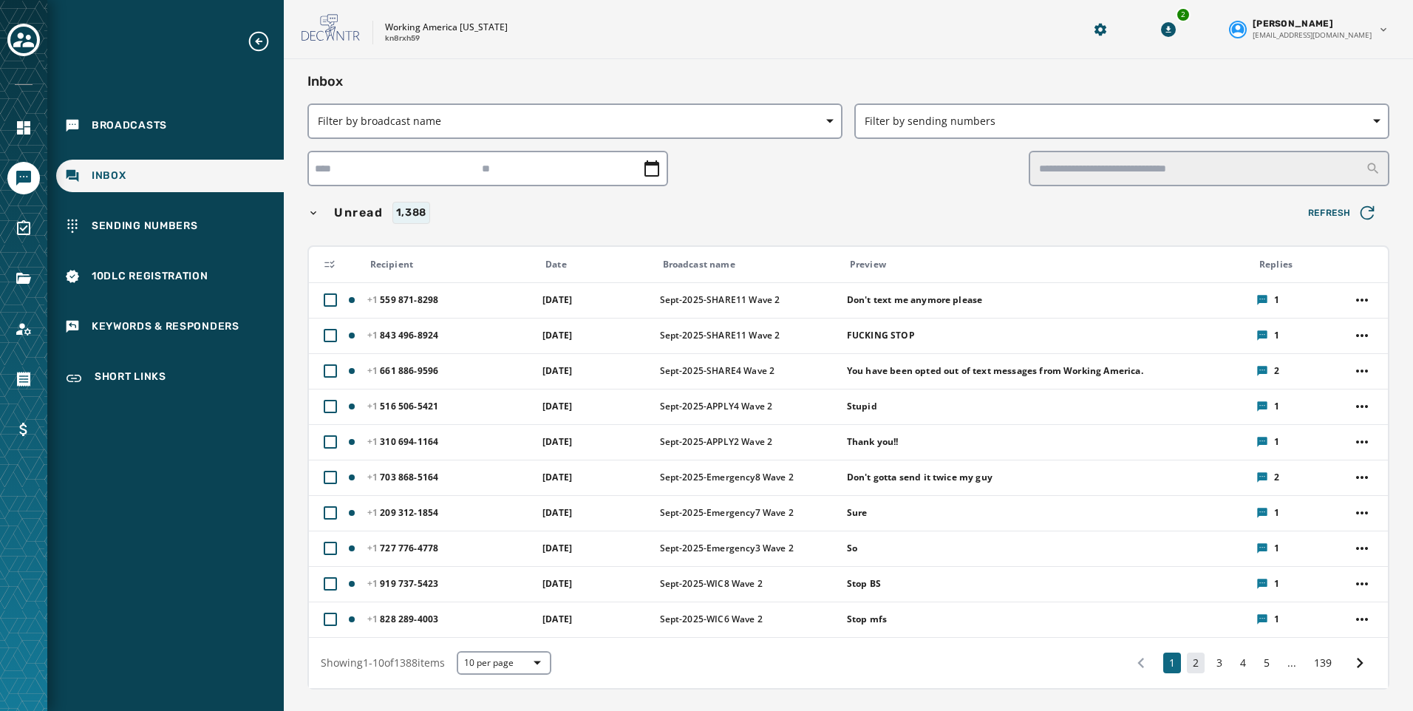
click at [1187, 666] on button "2" at bounding box center [1196, 663] width 18 height 21
click at [1187, 661] on button "2" at bounding box center [1196, 663] width 18 height 21
click at [1349, 661] on icon at bounding box center [1359, 663] width 21 height 21
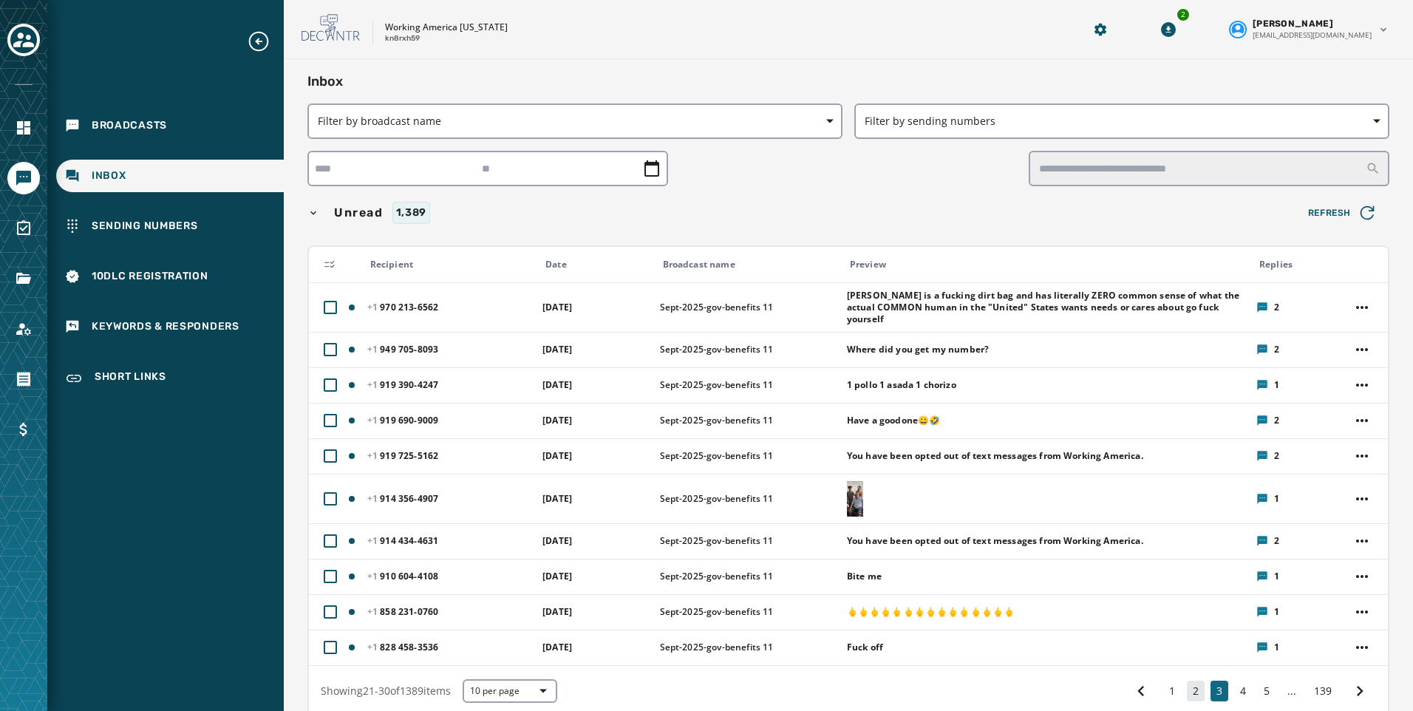
click at [1190, 681] on button "2" at bounding box center [1196, 691] width 18 height 21
click at [1187, 681] on button "2" at bounding box center [1196, 691] width 18 height 21
click at [1190, 681] on button "2" at bounding box center [1196, 691] width 18 height 21
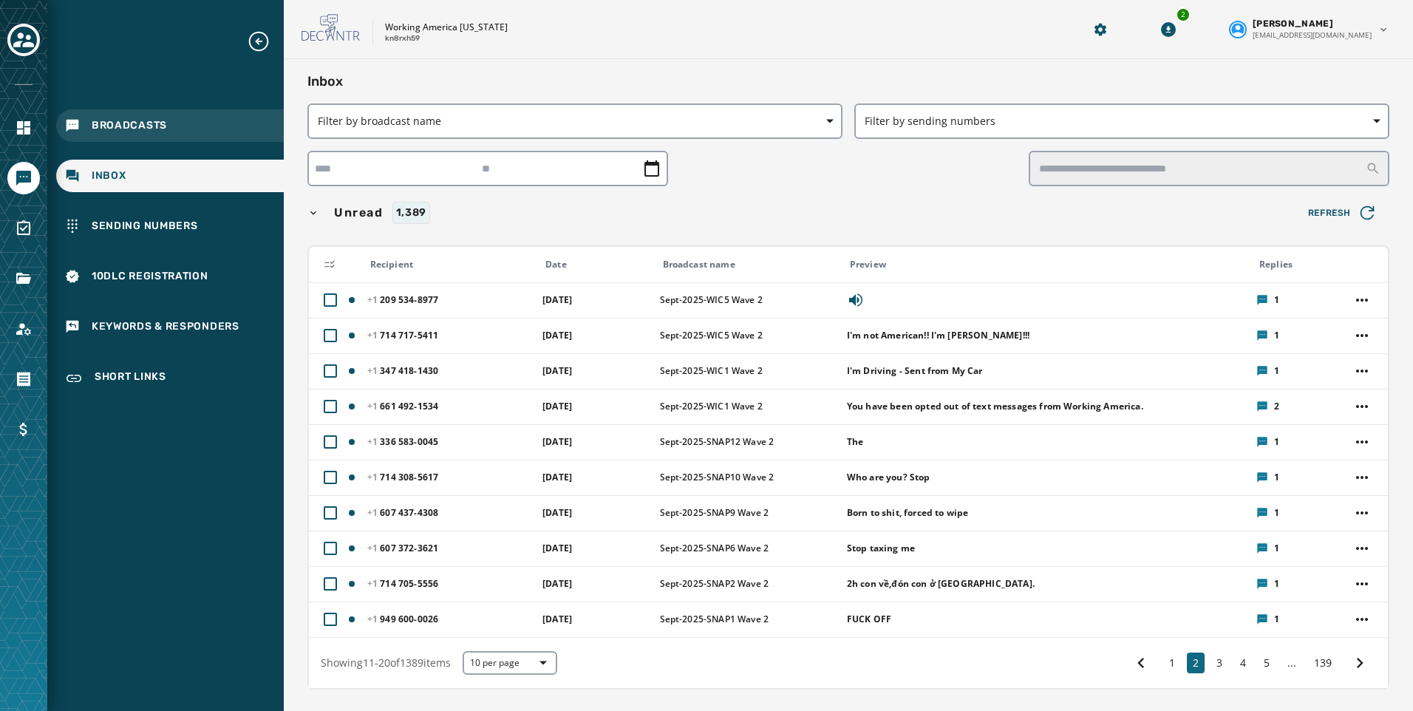
click at [123, 112] on div "Broadcasts" at bounding box center [170, 125] width 228 height 33
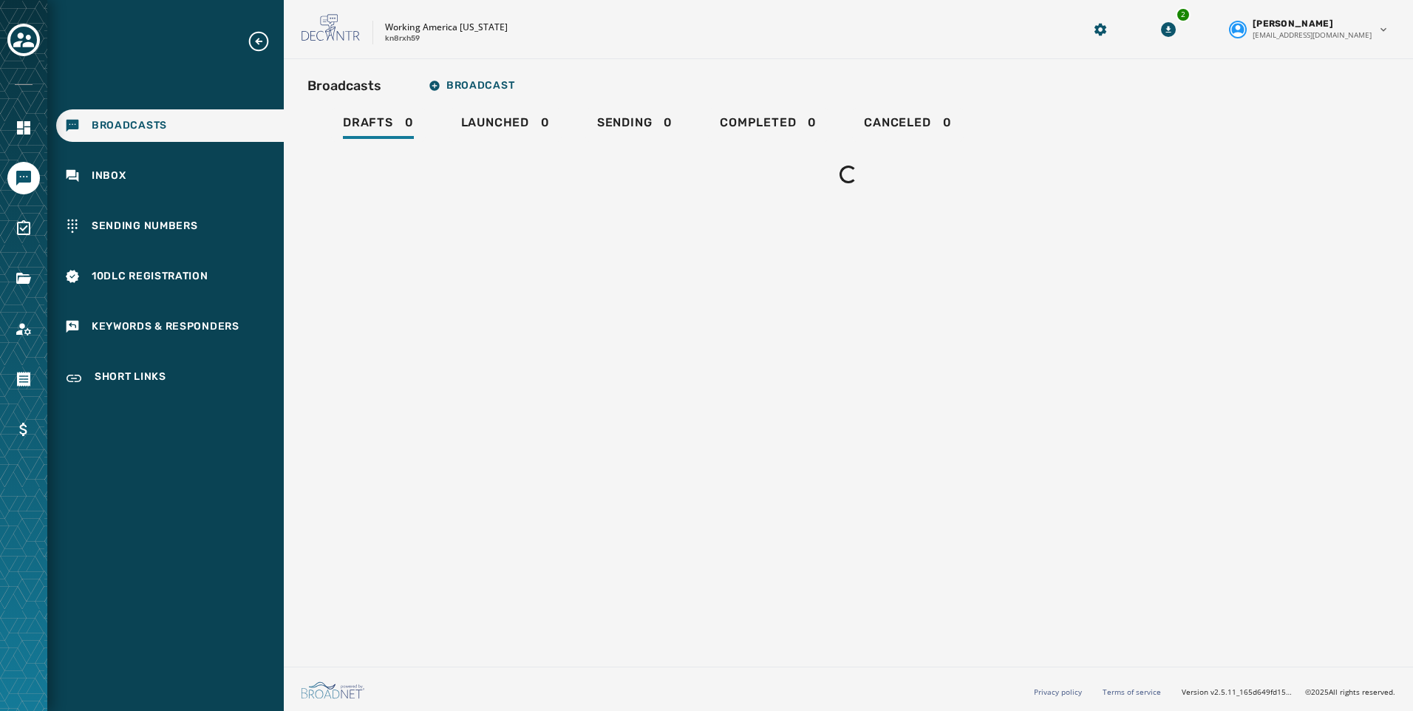
click at [123, 117] on div "Broadcasts" at bounding box center [170, 125] width 228 height 33
click at [789, 118] on span "Completed" at bounding box center [758, 122] width 76 height 15
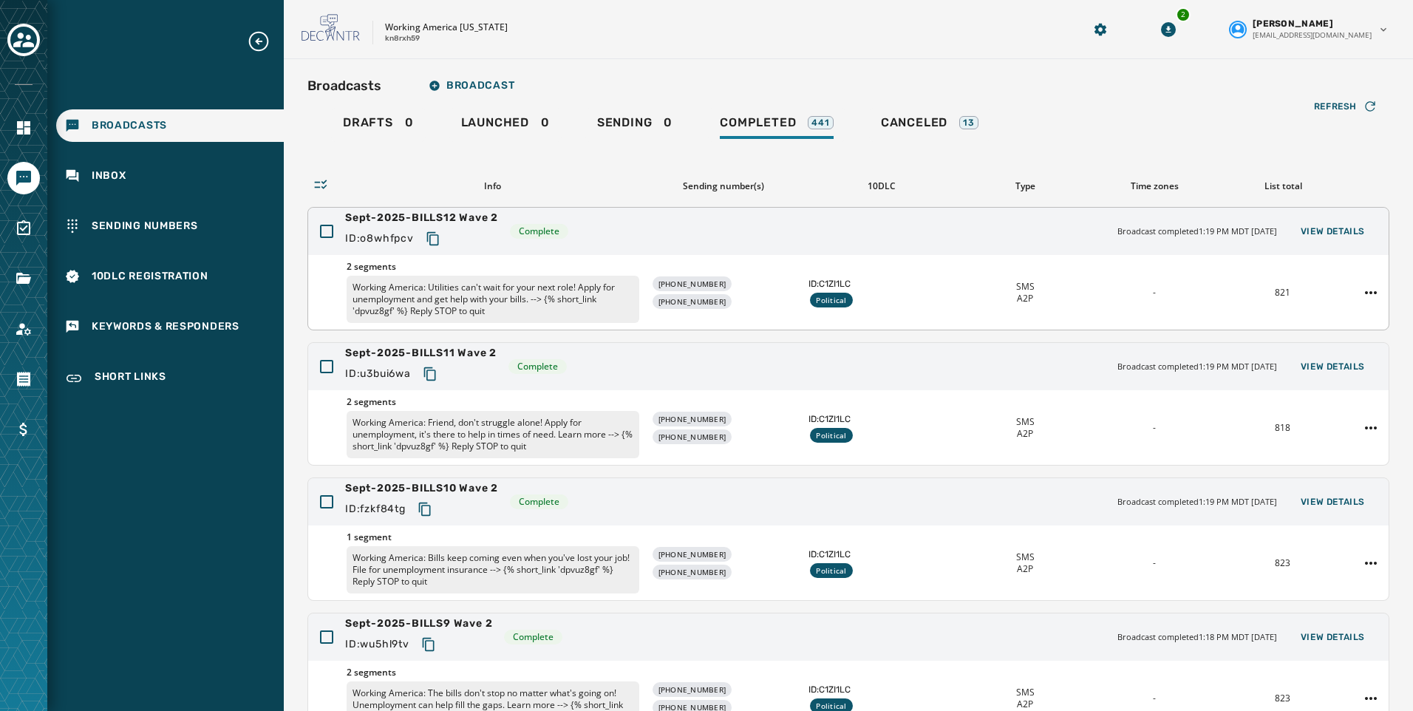
click at [433, 238] on icon "Copy text to clipboard" at bounding box center [433, 238] width 15 height 15
drag, startPoint x: 435, startPoint y: 367, endPoint x: 121, endPoint y: 451, distance: 325.0
click at [435, 367] on icon "Copy text to clipboard" at bounding box center [429, 373] width 12 height 13
click at [426, 513] on icon "Copy text to clipboard" at bounding box center [425, 509] width 15 height 15
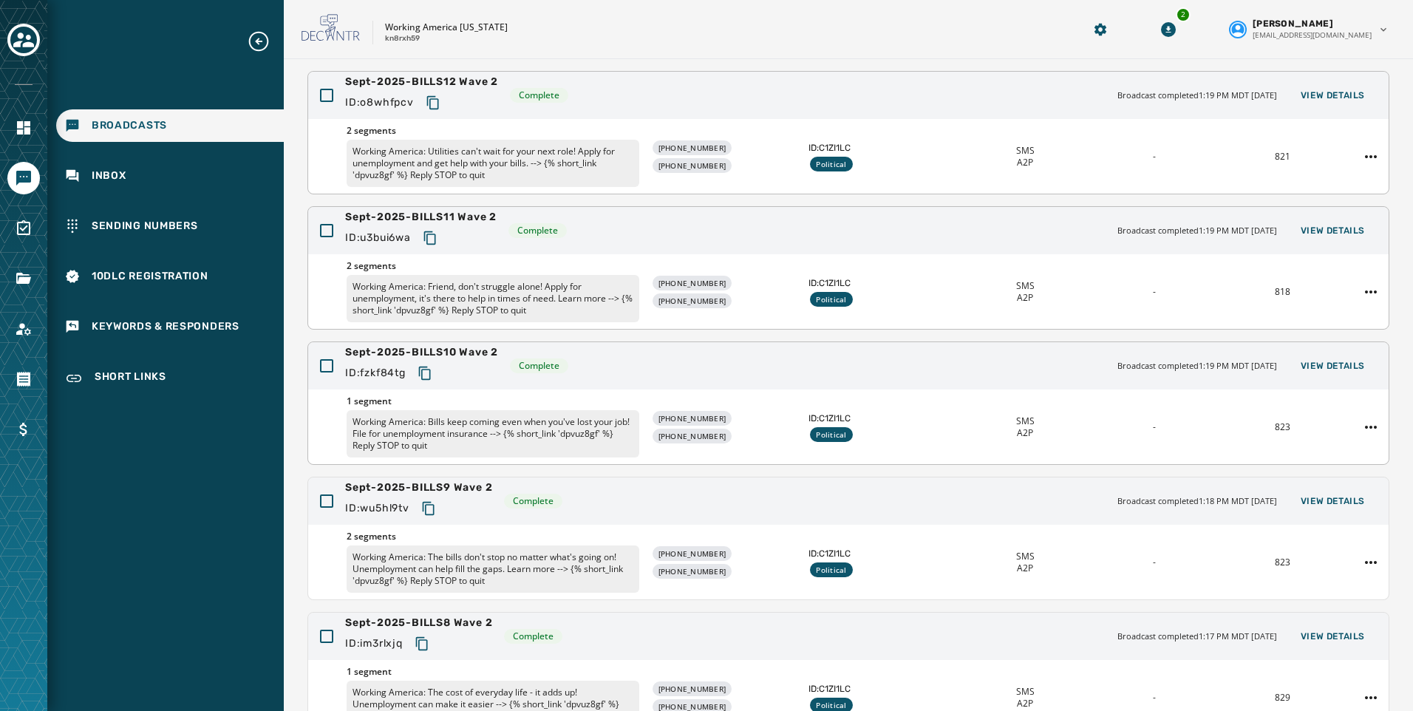
scroll to position [148, 0]
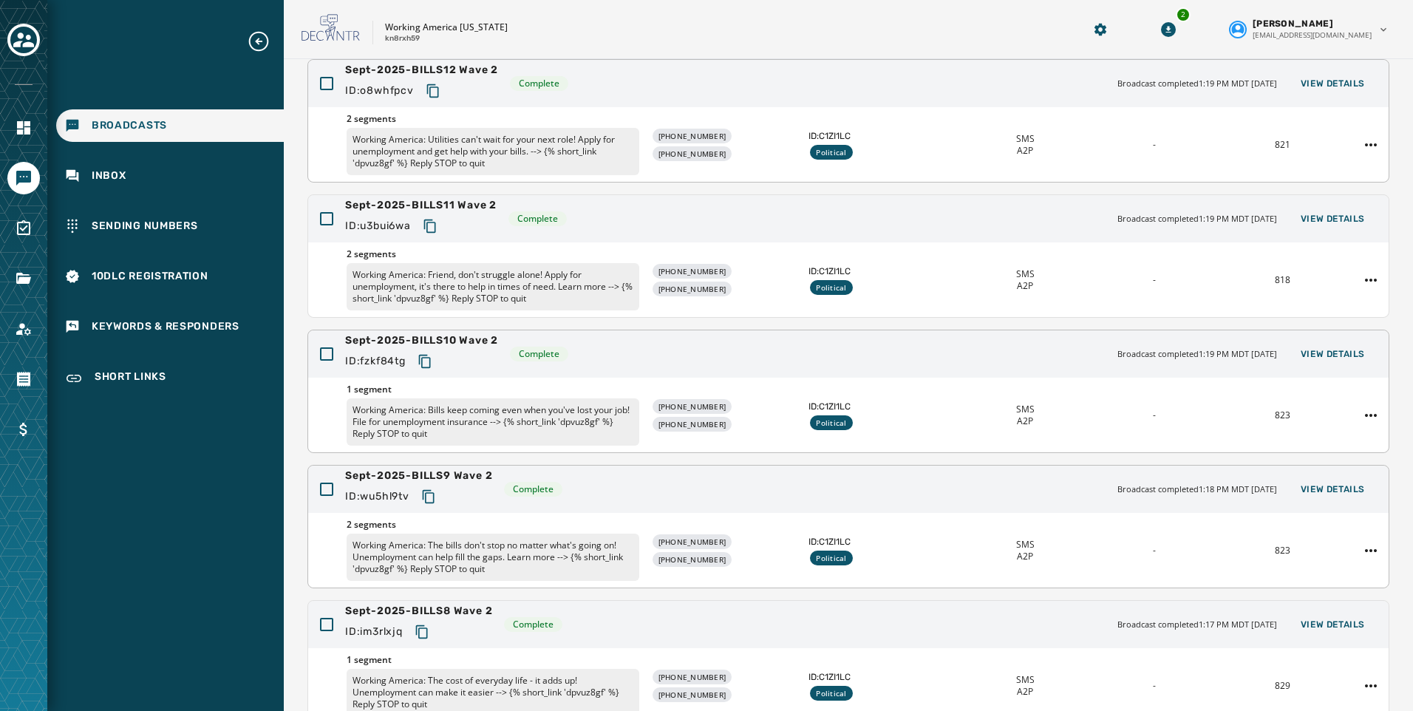
drag, startPoint x: 428, startPoint y: 500, endPoint x: 379, endPoint y: 495, distance: 49.0
click at [428, 500] on icon "Copy text to clipboard" at bounding box center [428, 496] width 15 height 15
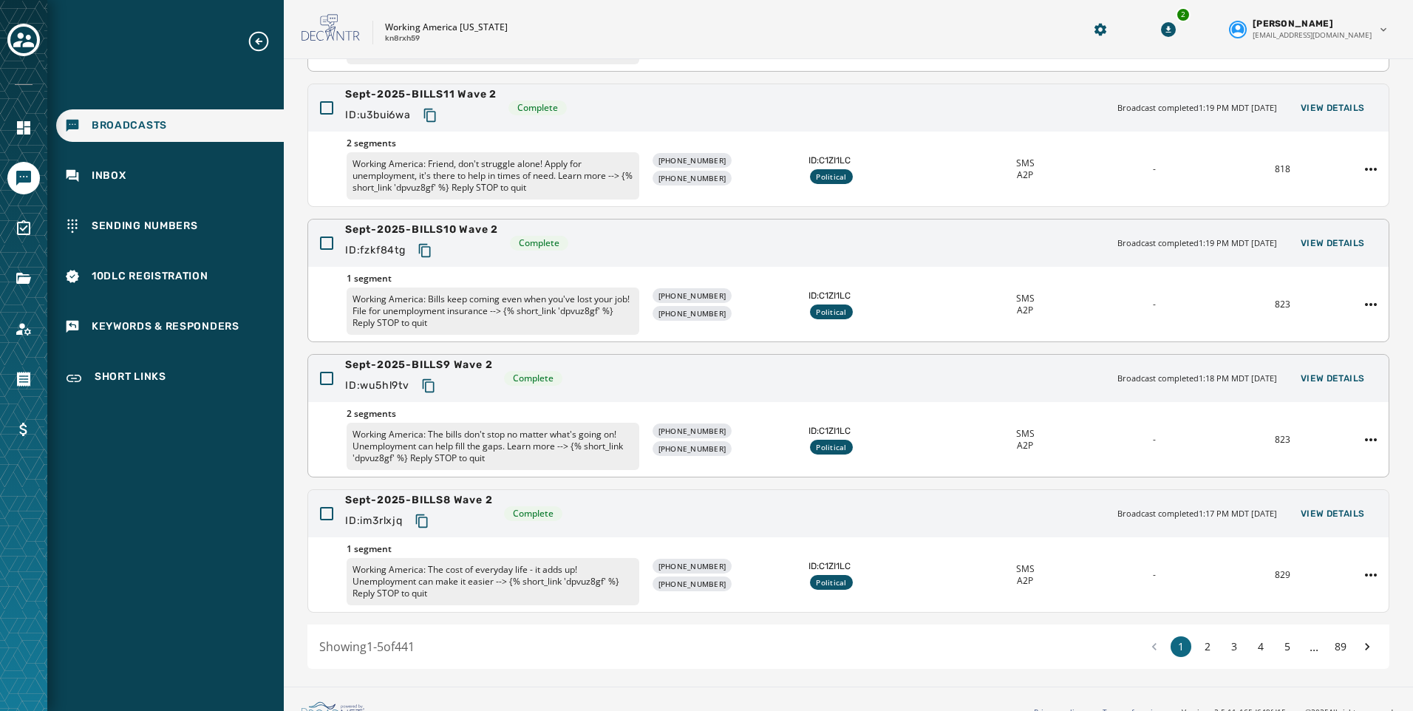
scroll to position [279, 0]
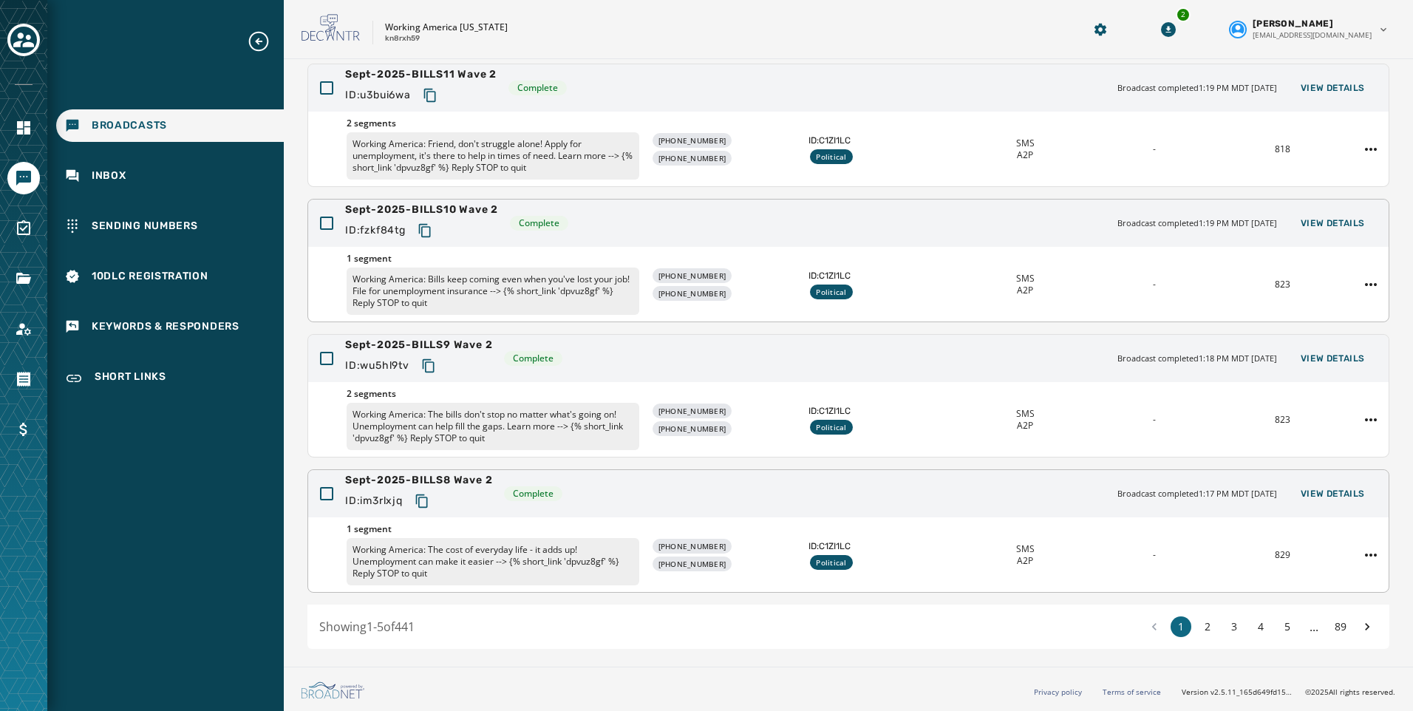
click at [427, 497] on icon "Copy text to clipboard" at bounding box center [421, 500] width 12 height 13
click at [1197, 628] on button "2" at bounding box center [1207, 626] width 21 height 21
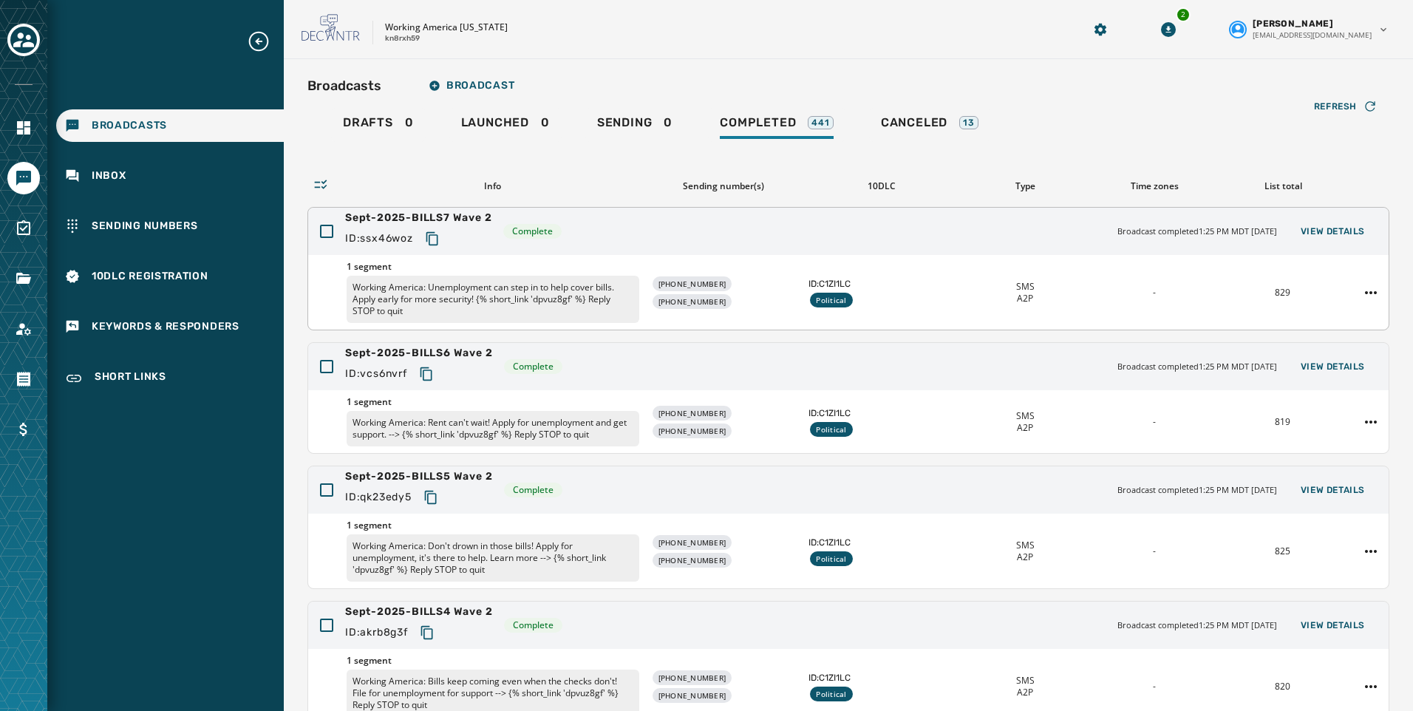
click at [432, 236] on icon "Copy text to clipboard" at bounding box center [432, 238] width 12 height 13
click at [428, 372] on icon "Copy text to clipboard" at bounding box center [426, 374] width 15 height 15
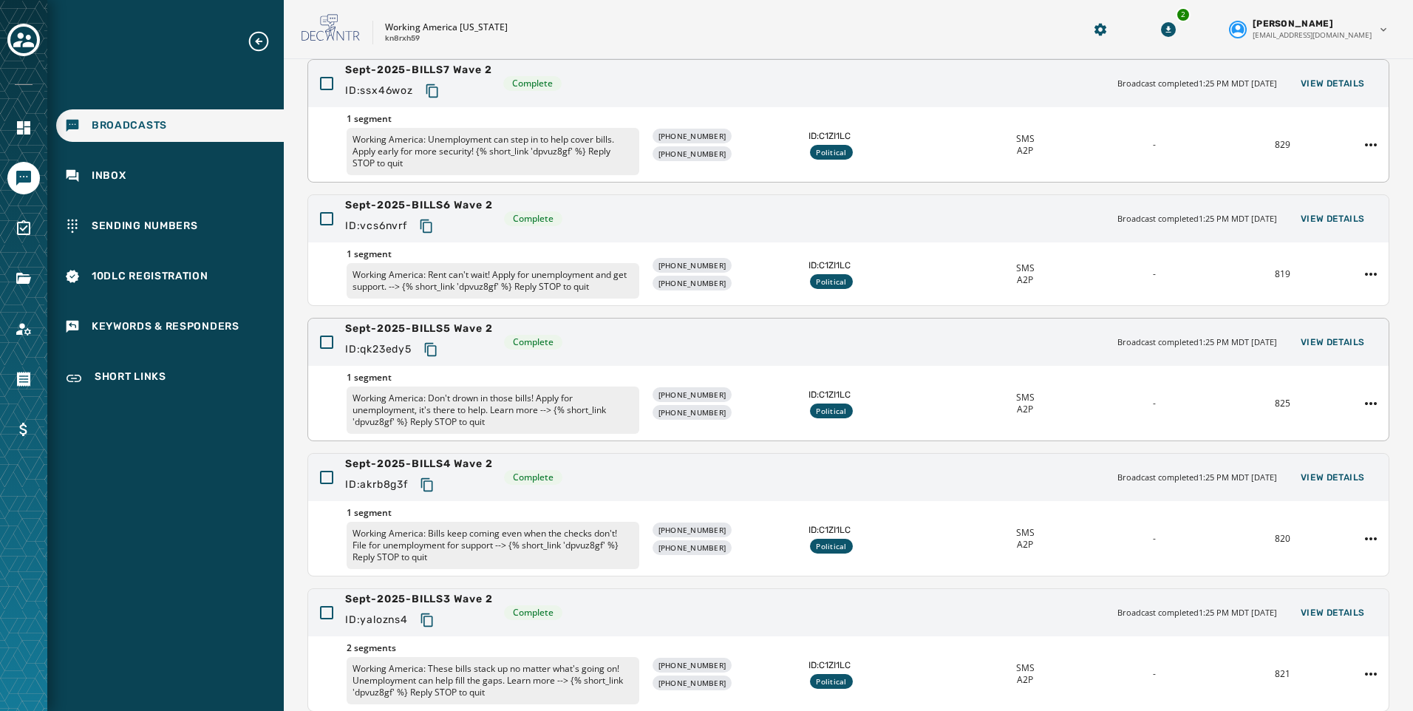
click at [431, 353] on icon "Copy text to clipboard" at bounding box center [430, 349] width 12 height 13
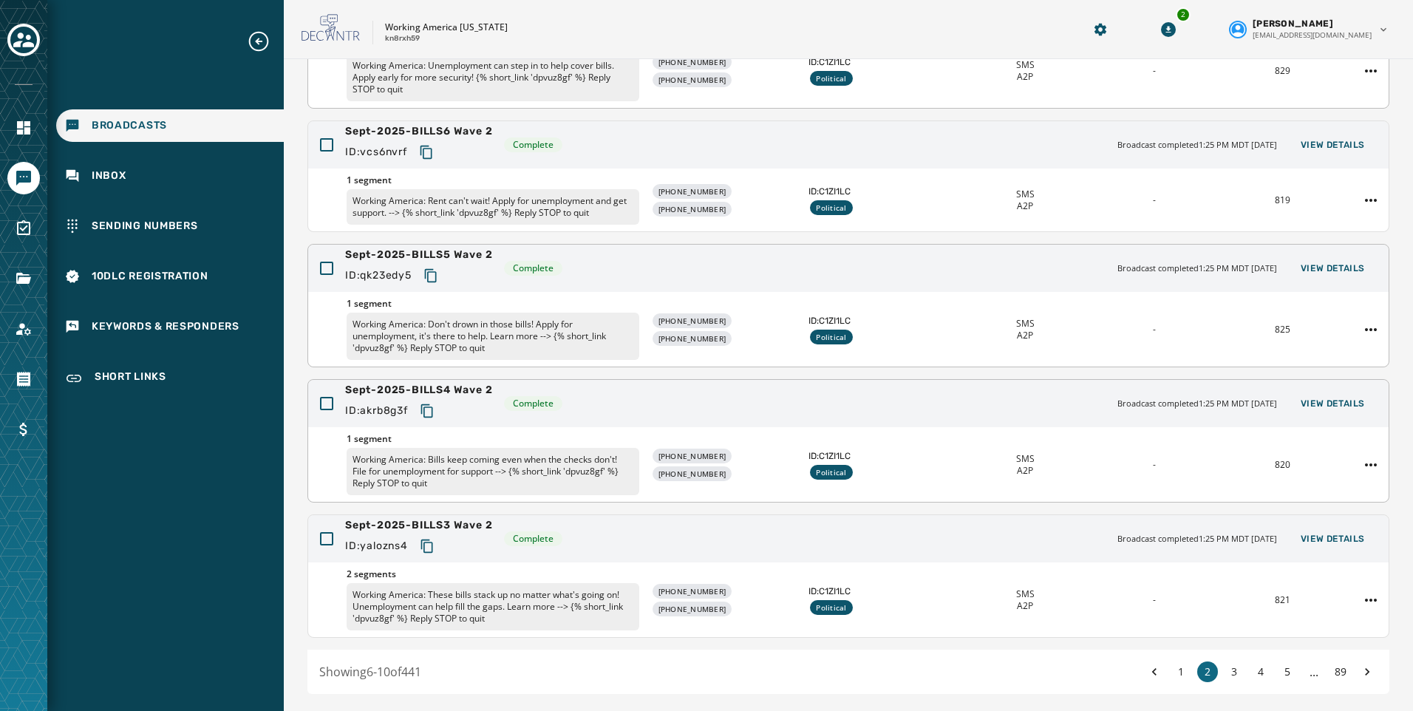
click at [429, 412] on icon "Copy text to clipboard" at bounding box center [427, 410] width 15 height 15
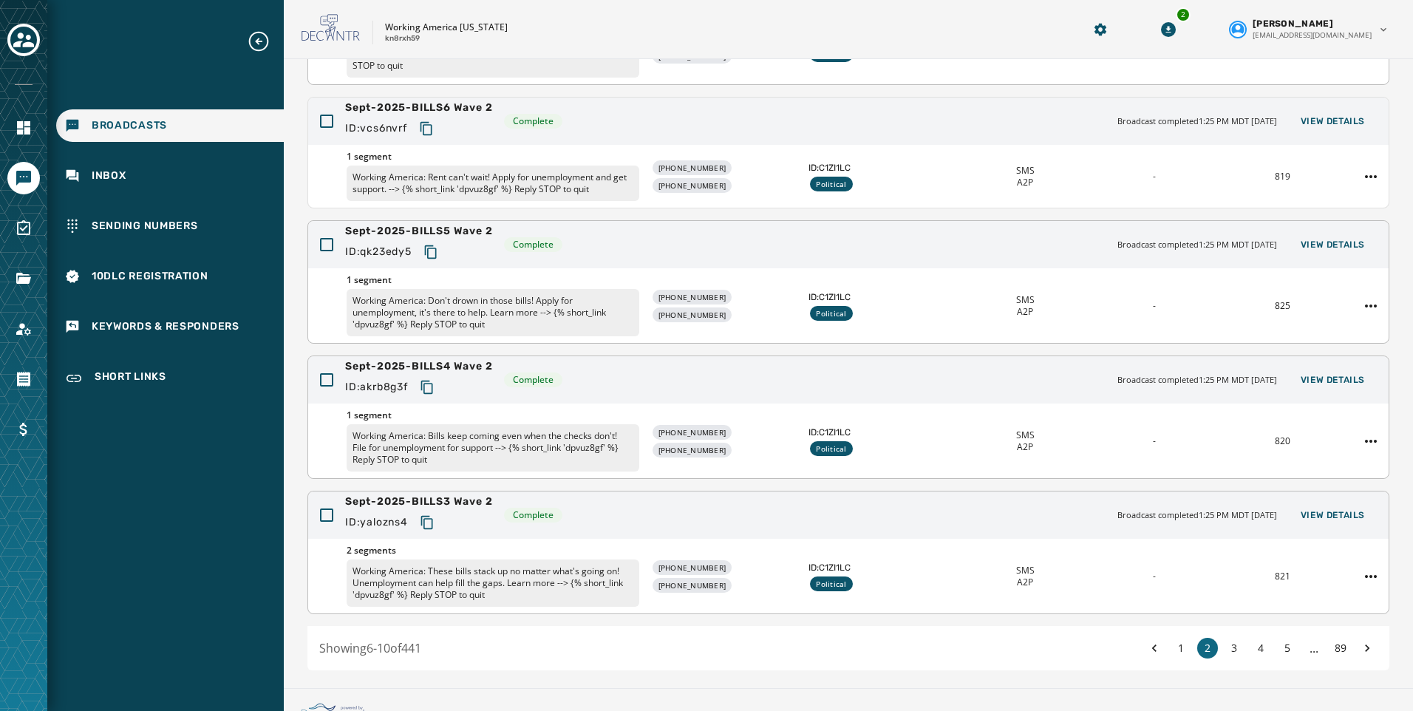
scroll to position [267, 0]
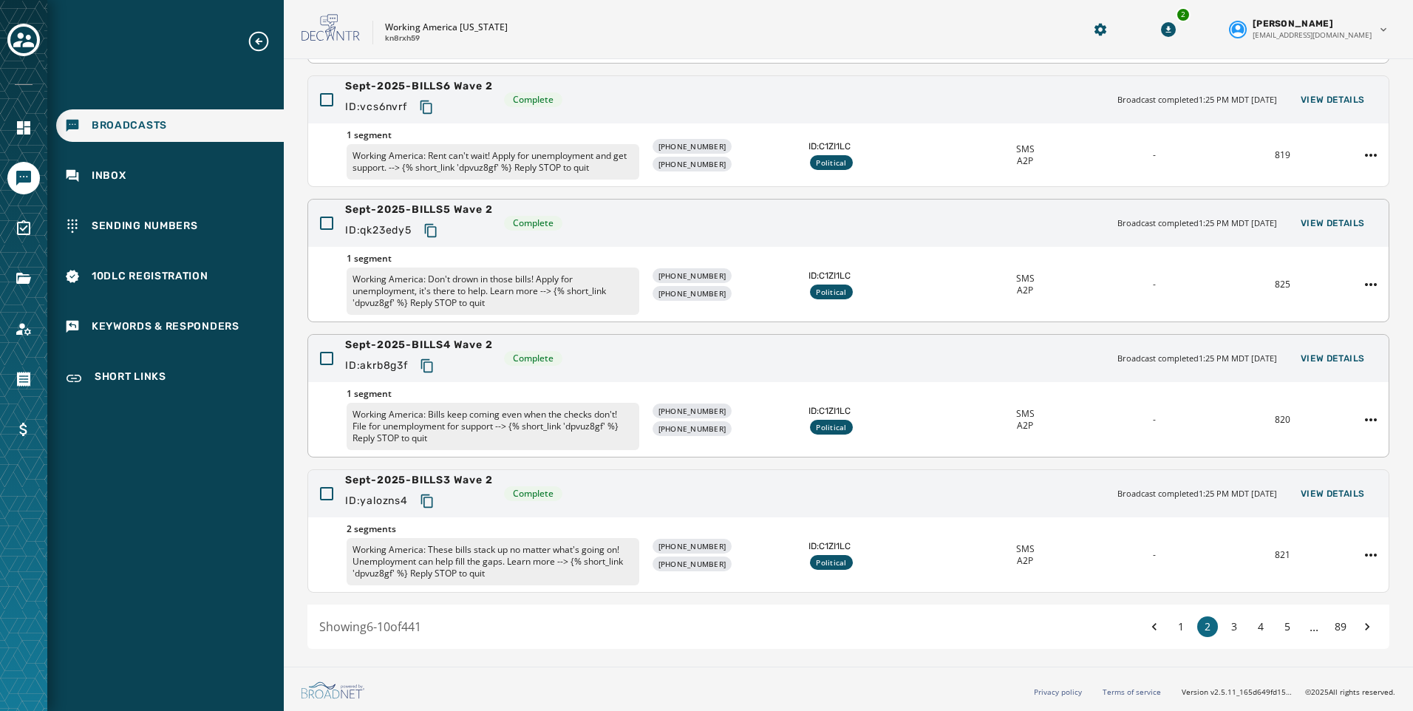
drag, startPoint x: 426, startPoint y: 501, endPoint x: 176, endPoint y: 501, distance: 249.8
click at [426, 501] on icon "Copy text to clipboard" at bounding box center [426, 500] width 12 height 13
click at [1224, 623] on button "3" at bounding box center [1234, 626] width 21 height 21
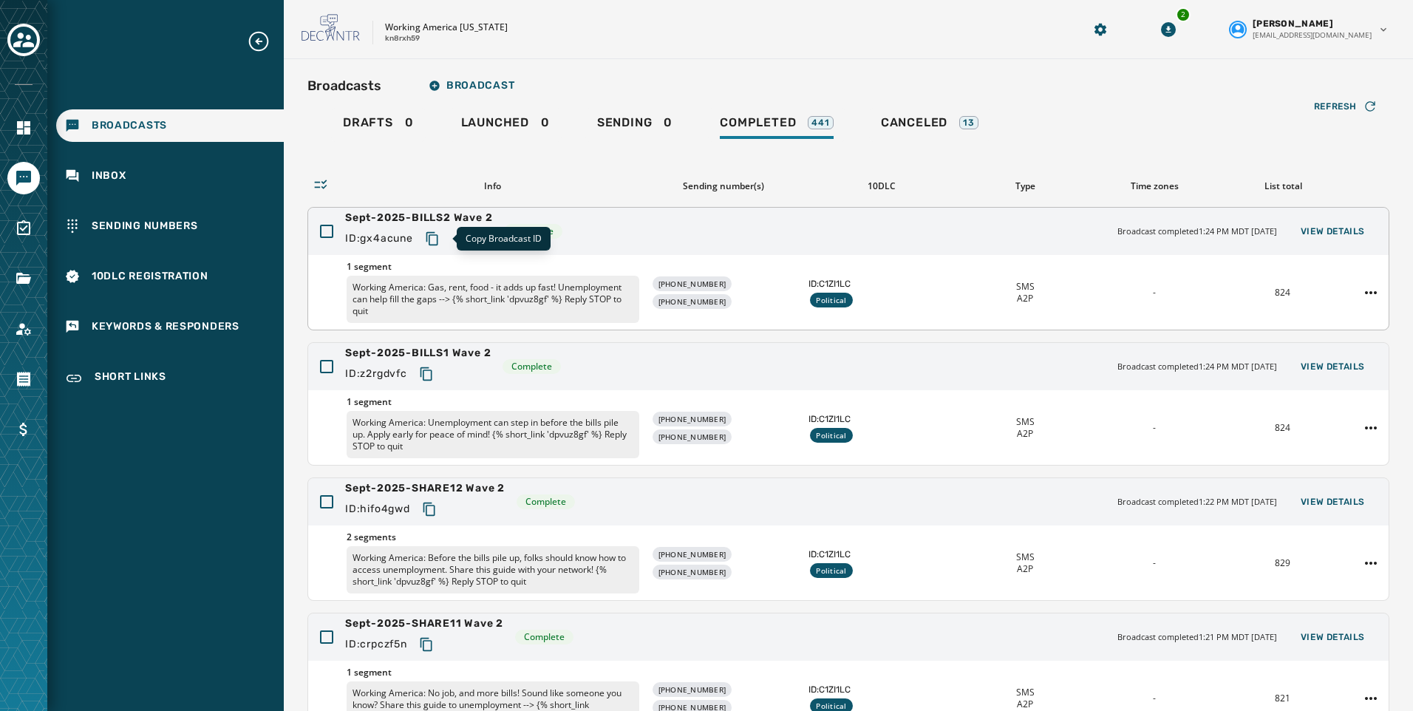
click at [435, 239] on icon "Copy text to clipboard" at bounding box center [432, 238] width 15 height 15
drag, startPoint x: 423, startPoint y: 376, endPoint x: 388, endPoint y: 386, distance: 36.8
click at [423, 376] on icon "Copy text to clipboard" at bounding box center [426, 373] width 12 height 13
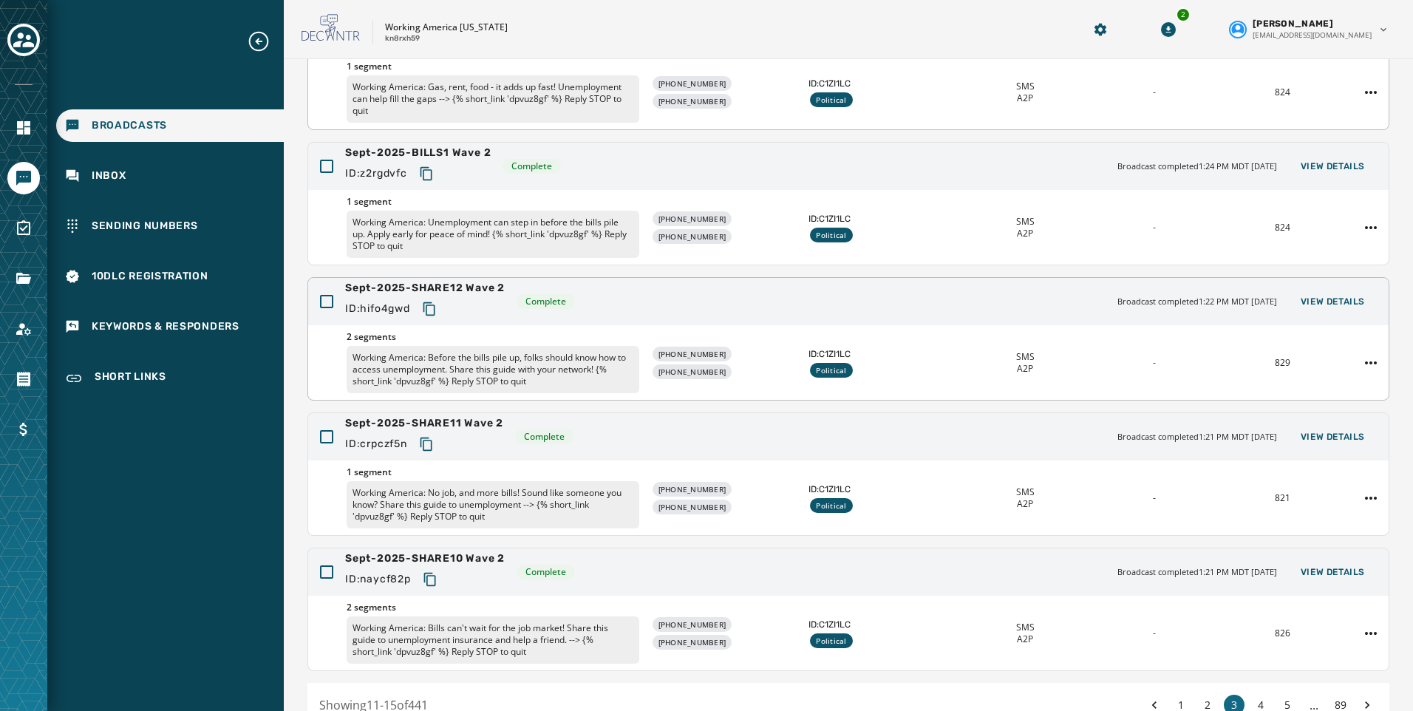
scroll to position [222, 0]
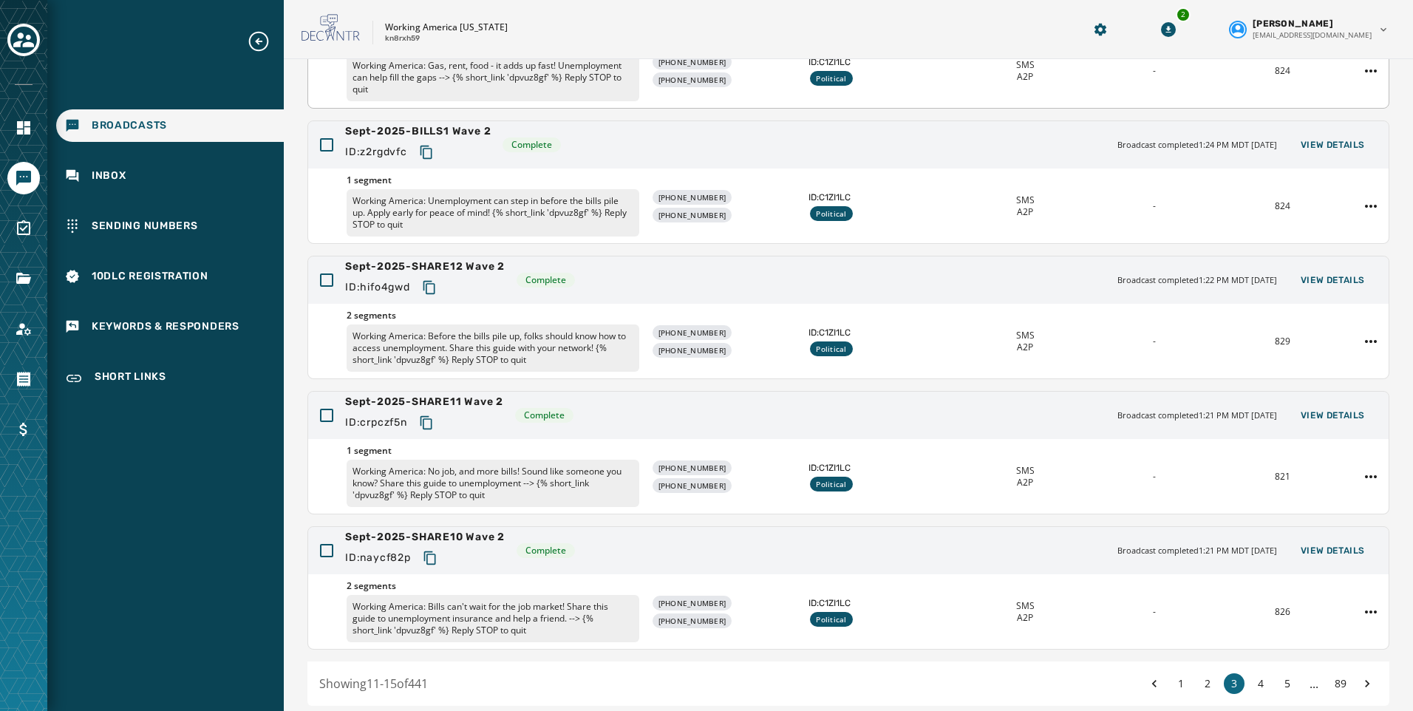
drag, startPoint x: 439, startPoint y: 285, endPoint x: 298, endPoint y: 335, distance: 149.8
click at [437, 285] on icon "Copy text to clipboard" at bounding box center [429, 287] width 15 height 15
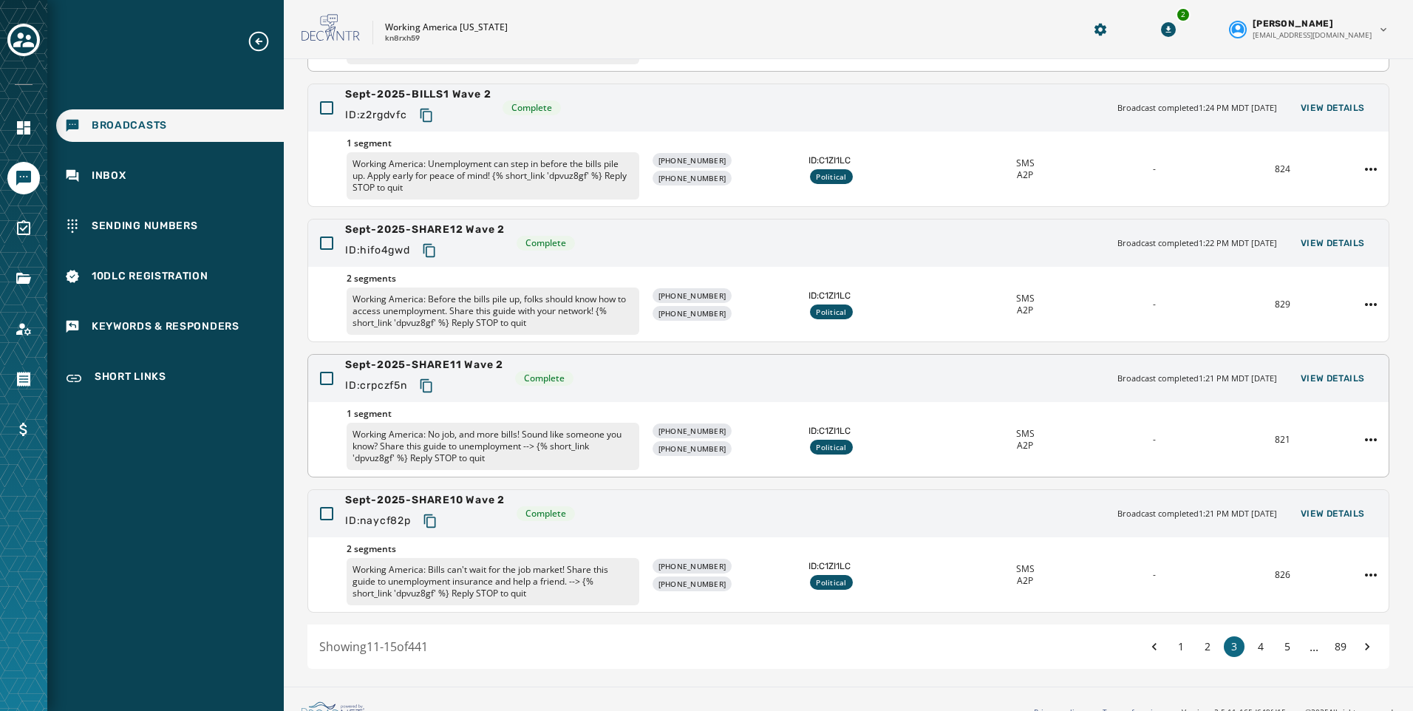
scroll to position [279, 0]
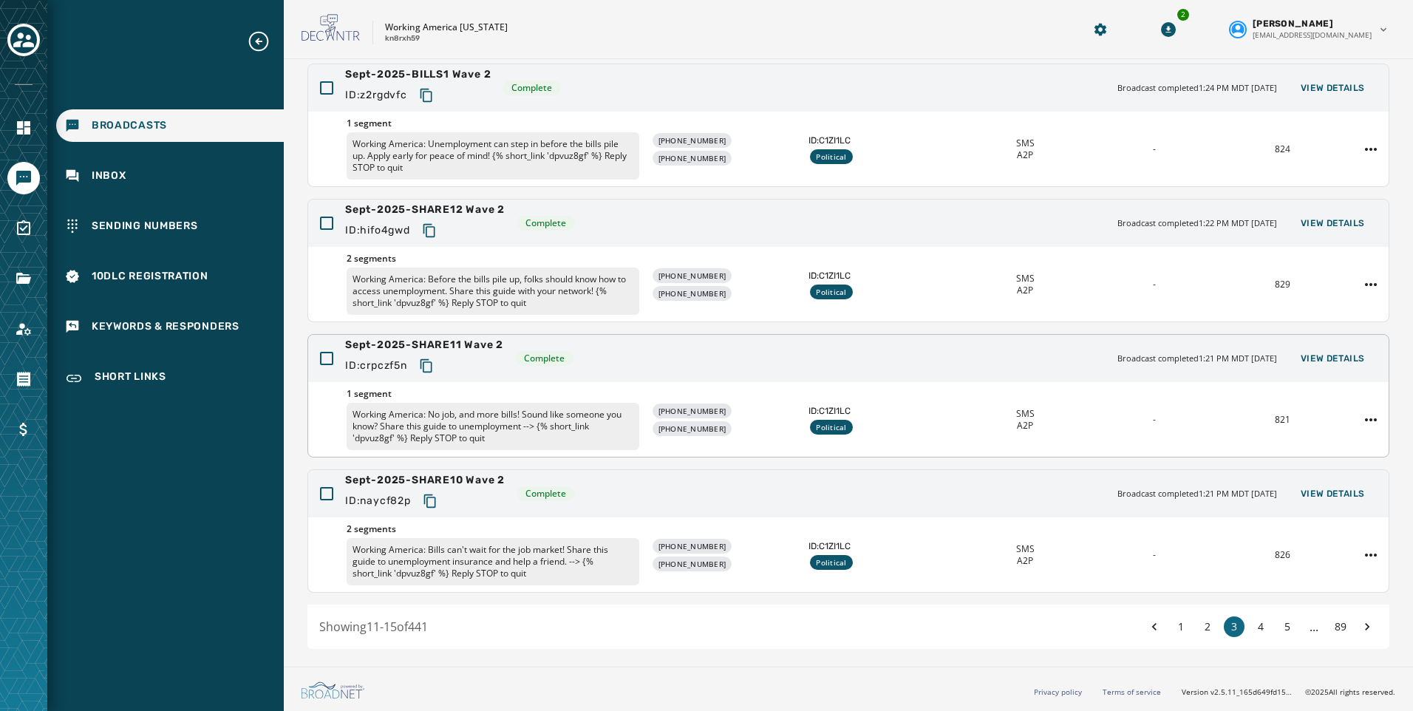
click at [427, 367] on icon "Copy text to clipboard" at bounding box center [426, 365] width 12 height 13
drag, startPoint x: 431, startPoint y: 498, endPoint x: 212, endPoint y: 498, distance: 218.7
click at [431, 498] on icon "Copy text to clipboard" at bounding box center [430, 501] width 15 height 15
click at [1177, 626] on button "1" at bounding box center [1181, 626] width 21 height 21
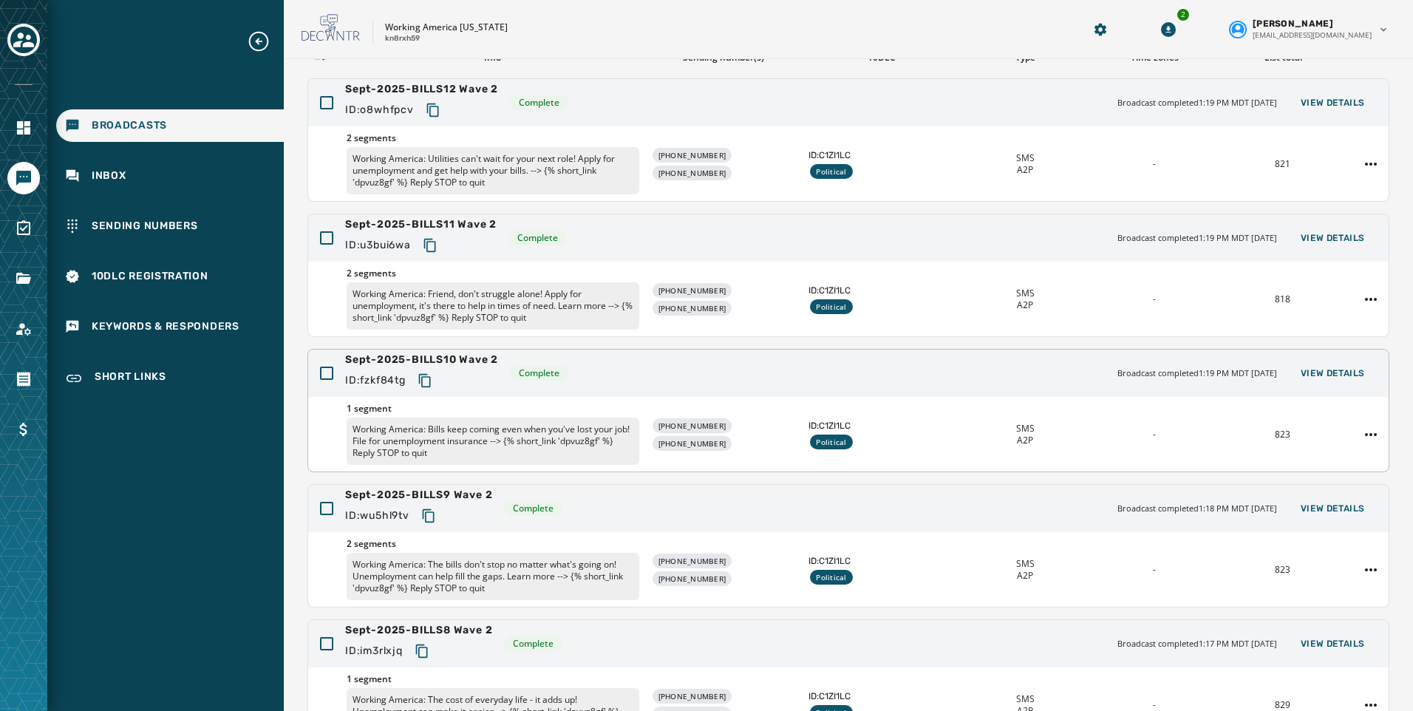
scroll to position [279, 0]
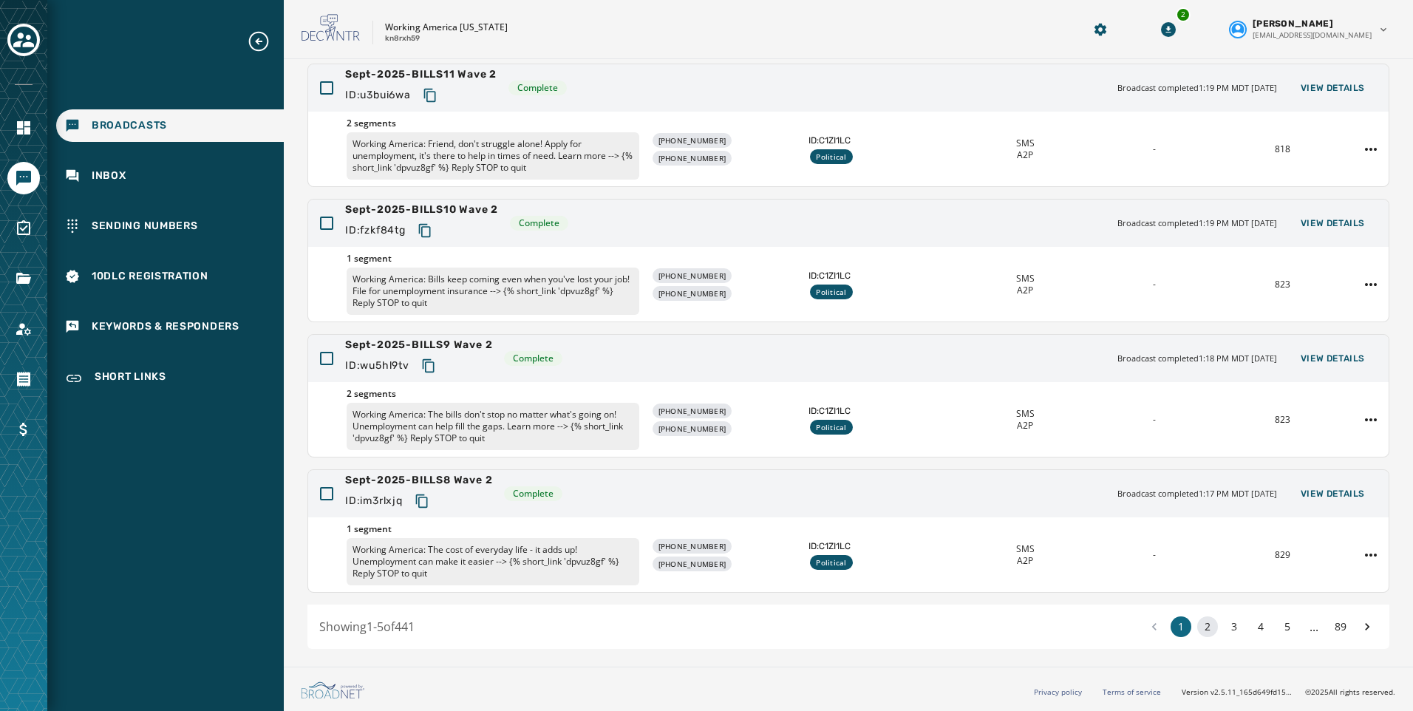
click at [1197, 628] on button "2" at bounding box center [1207, 626] width 21 height 21
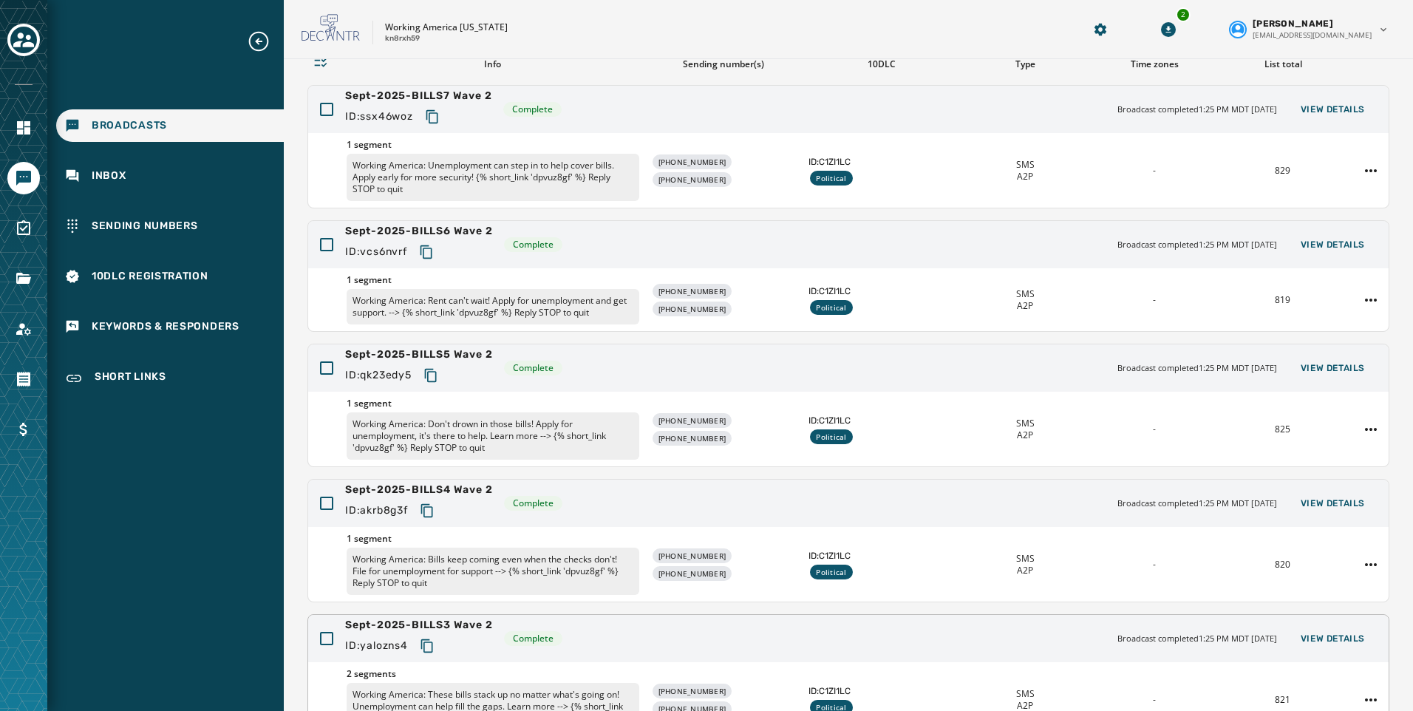
scroll to position [267, 0]
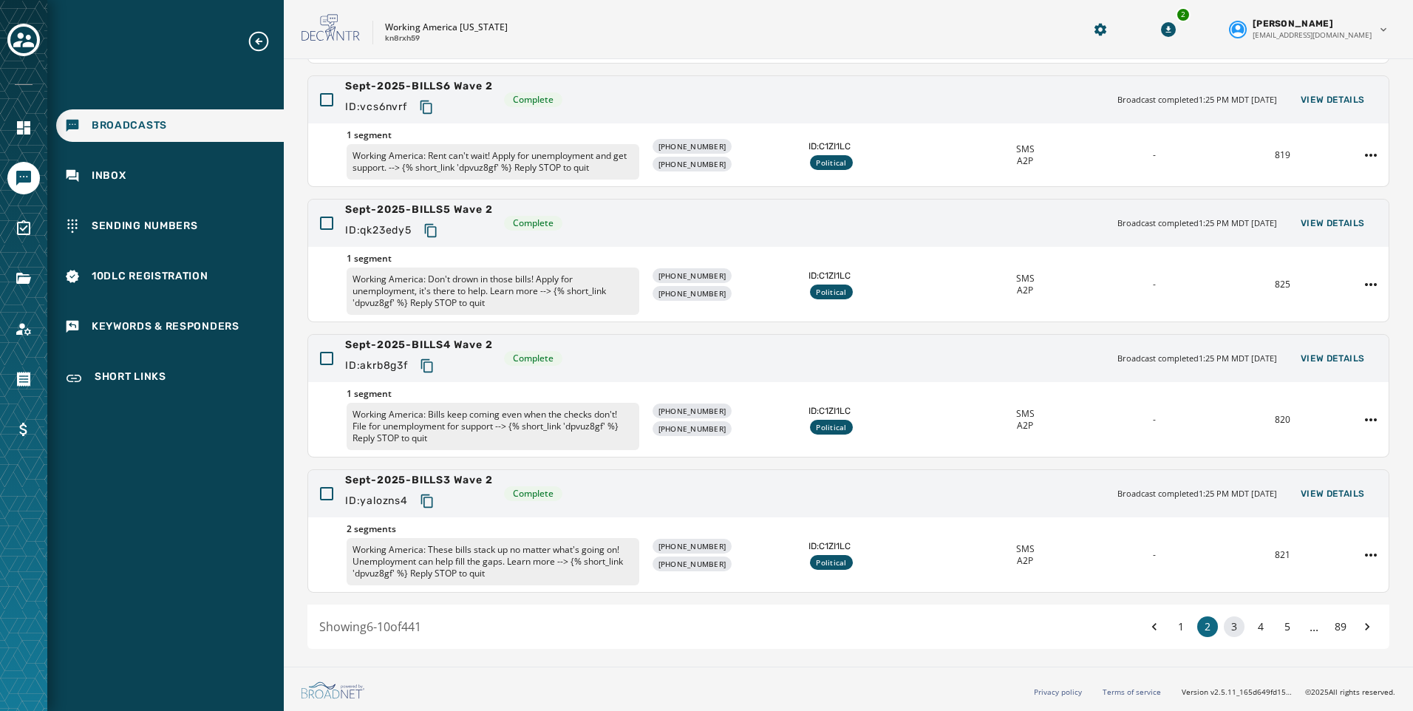
click at [1226, 633] on button "3" at bounding box center [1234, 626] width 21 height 21
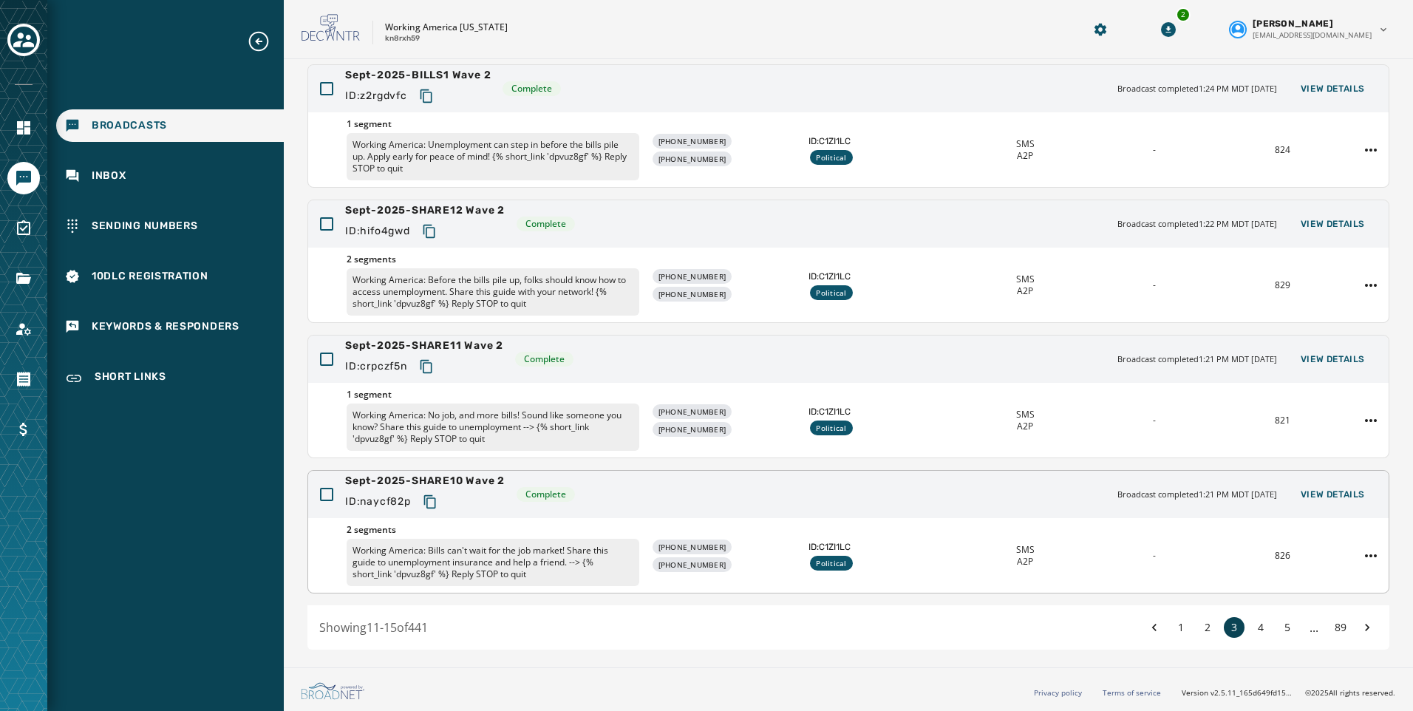
scroll to position [279, 0]
click at [1257, 631] on button "4" at bounding box center [1260, 626] width 21 height 21
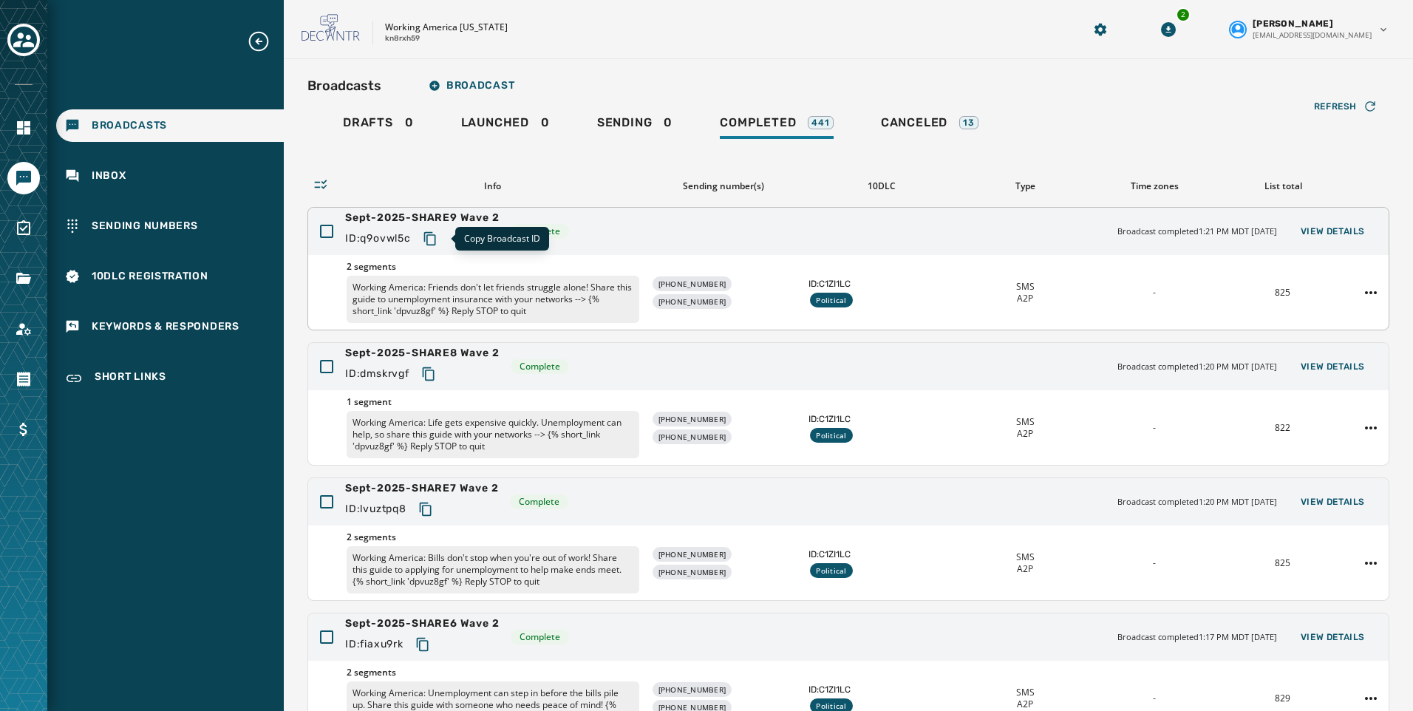
click at [429, 234] on icon "Copy text to clipboard" at bounding box center [430, 238] width 15 height 15
drag, startPoint x: 432, startPoint y: 367, endPoint x: 176, endPoint y: 522, distance: 299.1
click at [432, 367] on icon "Copy text to clipboard" at bounding box center [428, 373] width 12 height 13
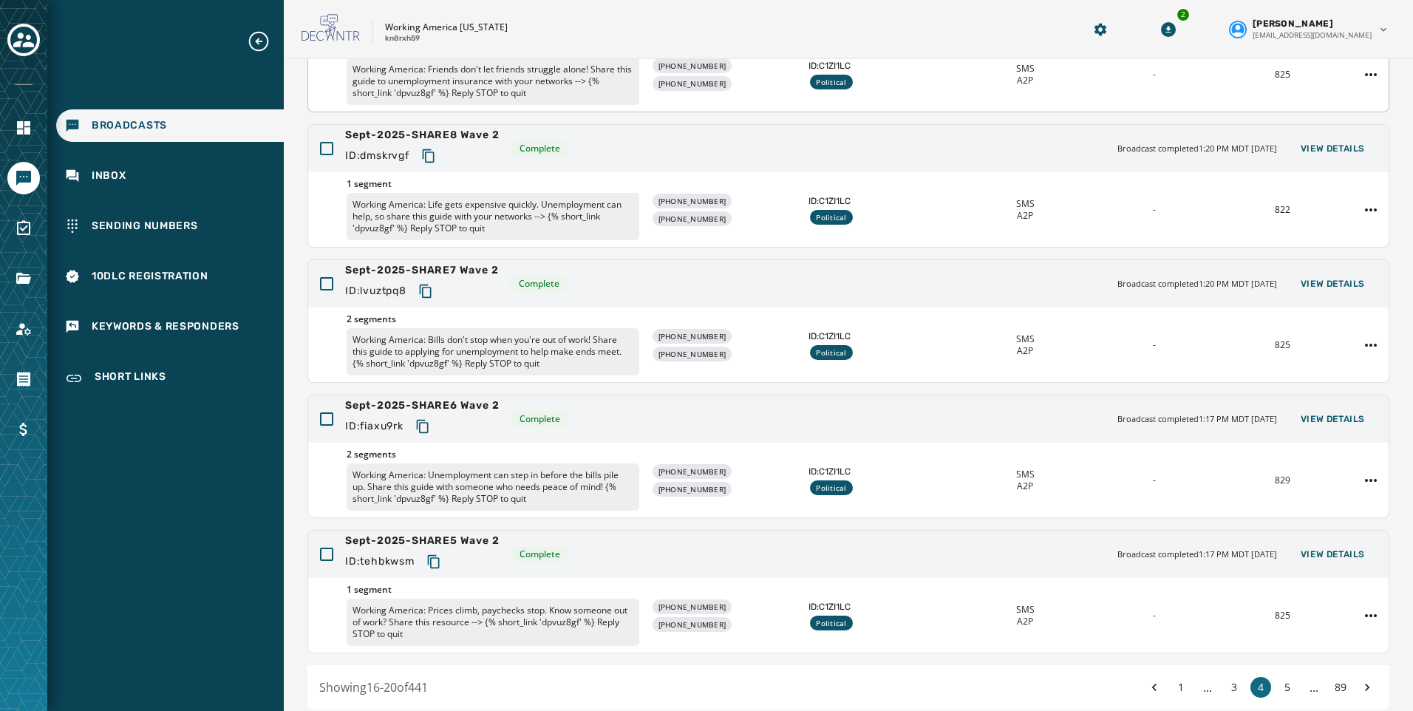
scroll to position [222, 0]
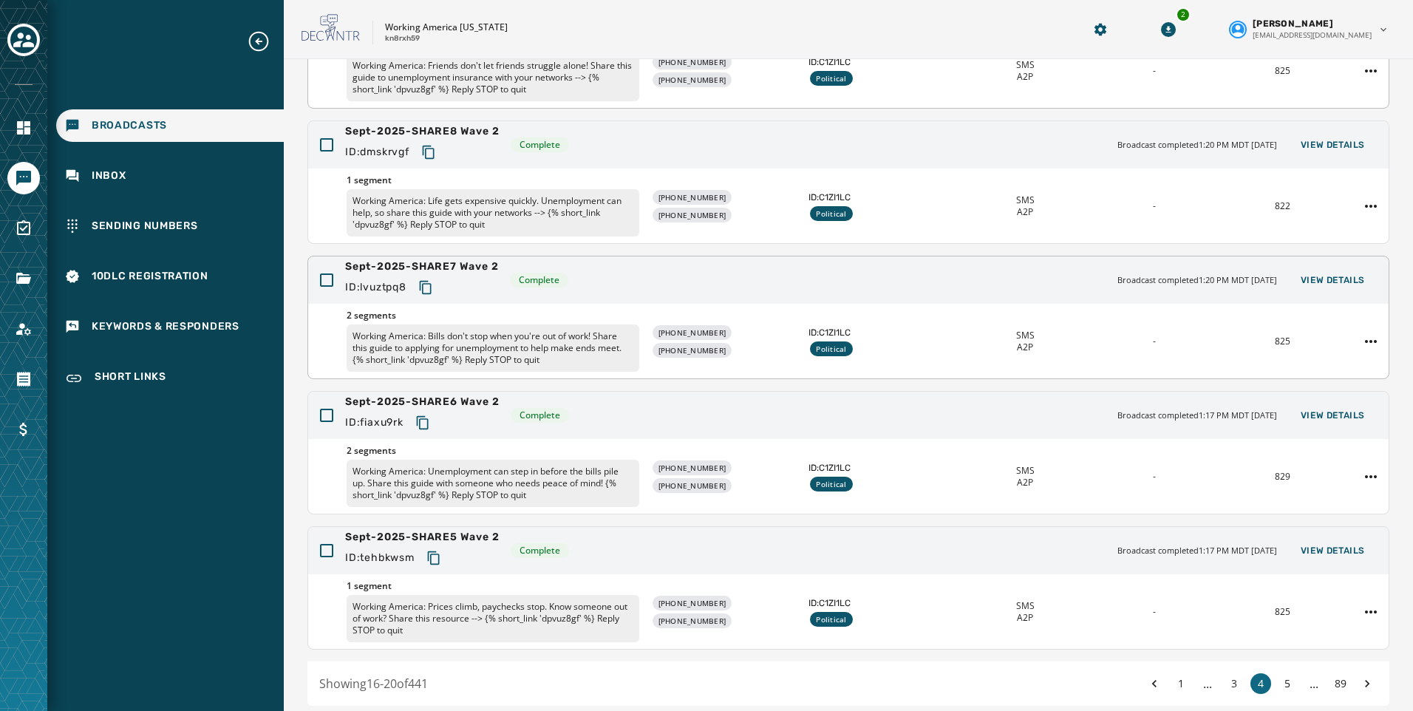
click at [431, 285] on icon "Copy text to clipboard" at bounding box center [425, 287] width 12 height 13
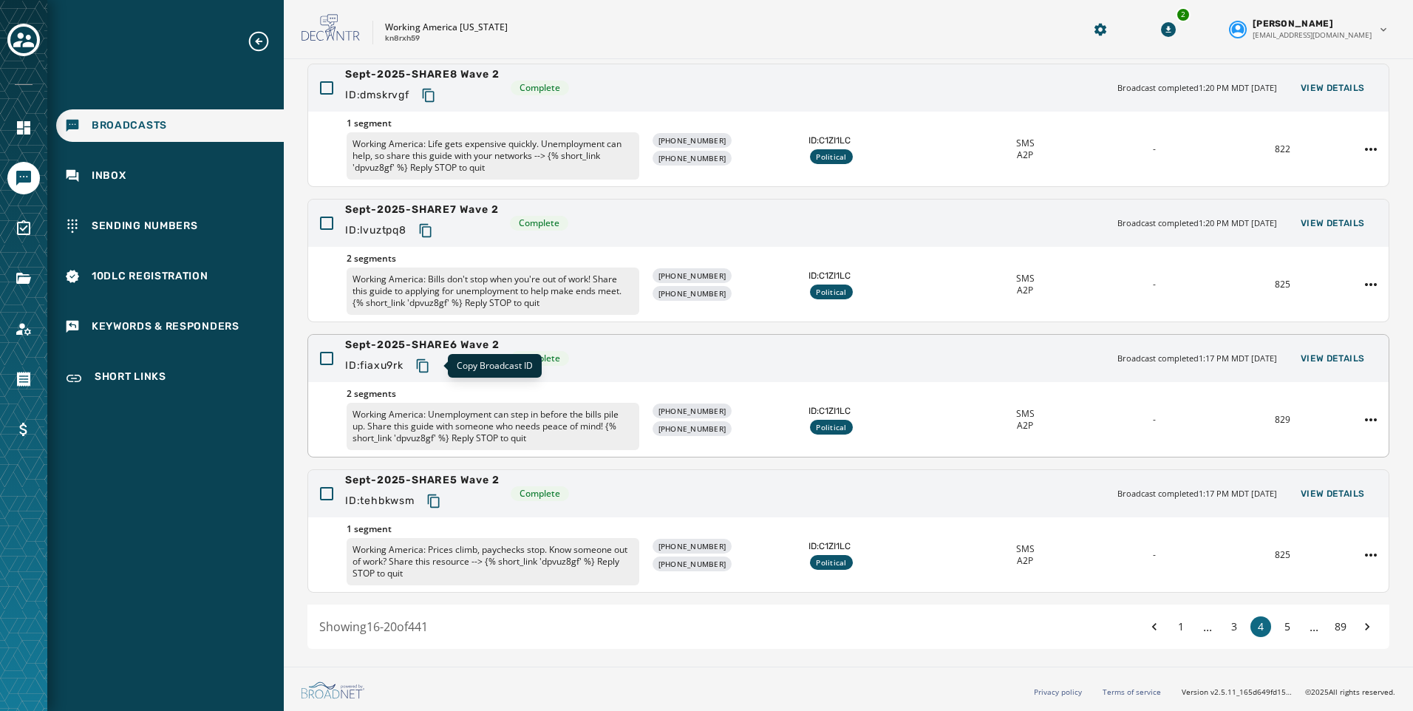
drag, startPoint x: 431, startPoint y: 367, endPoint x: 342, endPoint y: 411, distance: 99.1
click at [428, 367] on icon "Copy text to clipboard" at bounding box center [422, 365] width 12 height 13
click at [438, 503] on icon "Copy text to clipboard" at bounding box center [433, 501] width 15 height 15
click at [1281, 626] on button "5" at bounding box center [1287, 626] width 21 height 21
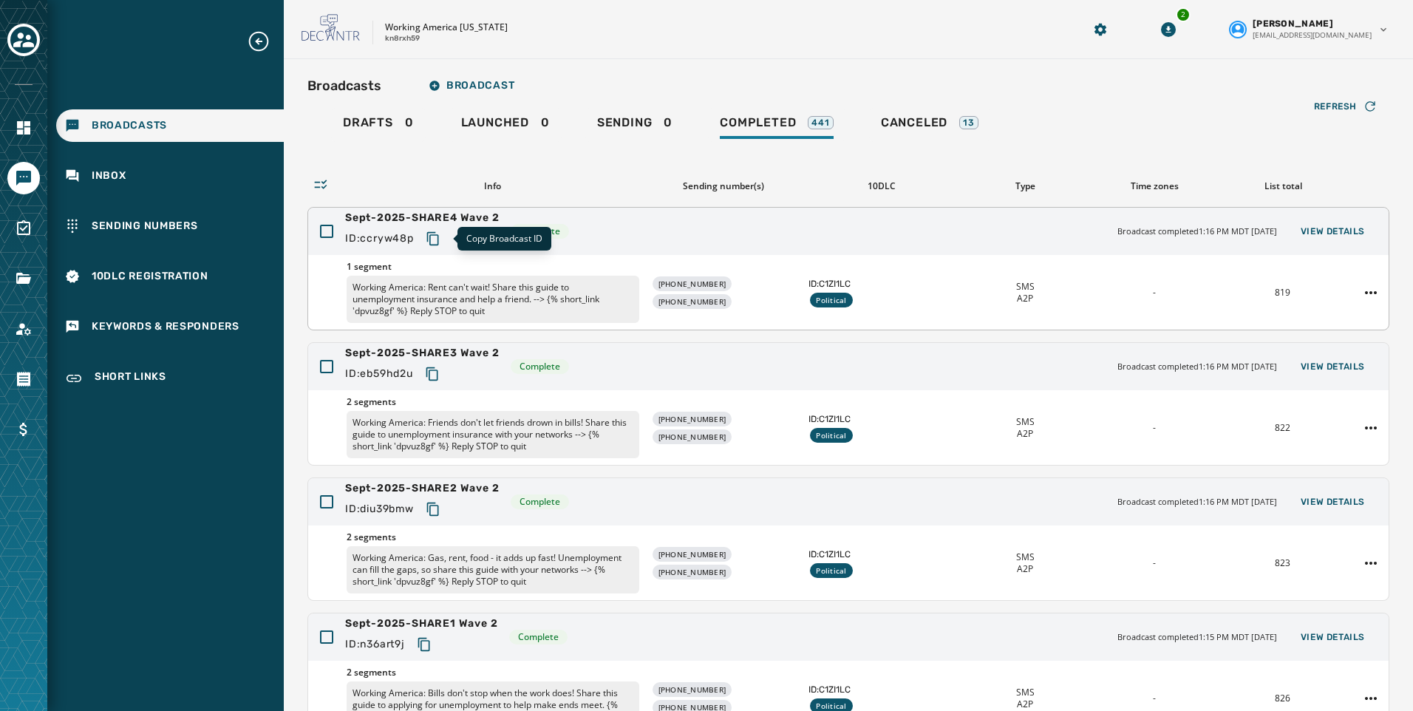
click at [439, 240] on icon "Copy text to clipboard" at bounding box center [433, 238] width 15 height 15
click at [437, 375] on icon "Copy text to clipboard" at bounding box center [432, 373] width 12 height 13
click at [440, 508] on icon "Copy text to clipboard" at bounding box center [433, 509] width 15 height 15
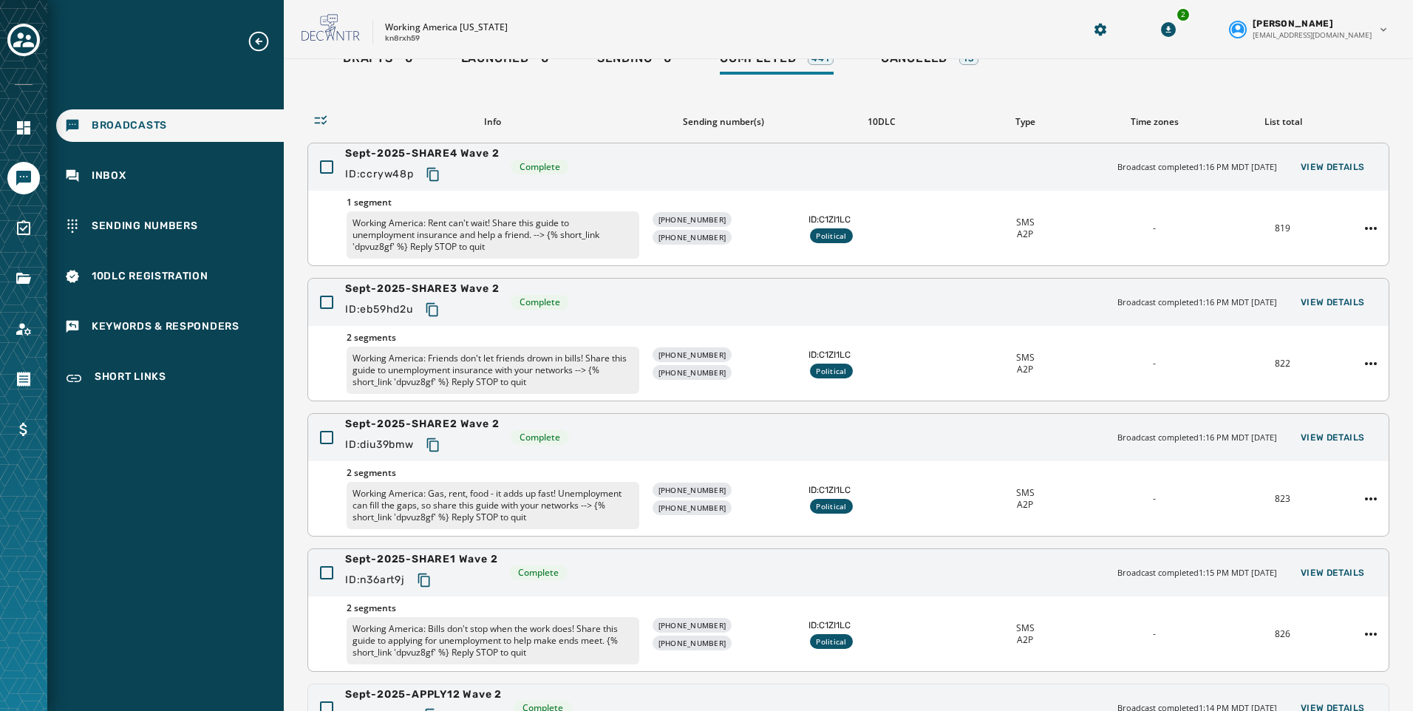
scroll to position [148, 0]
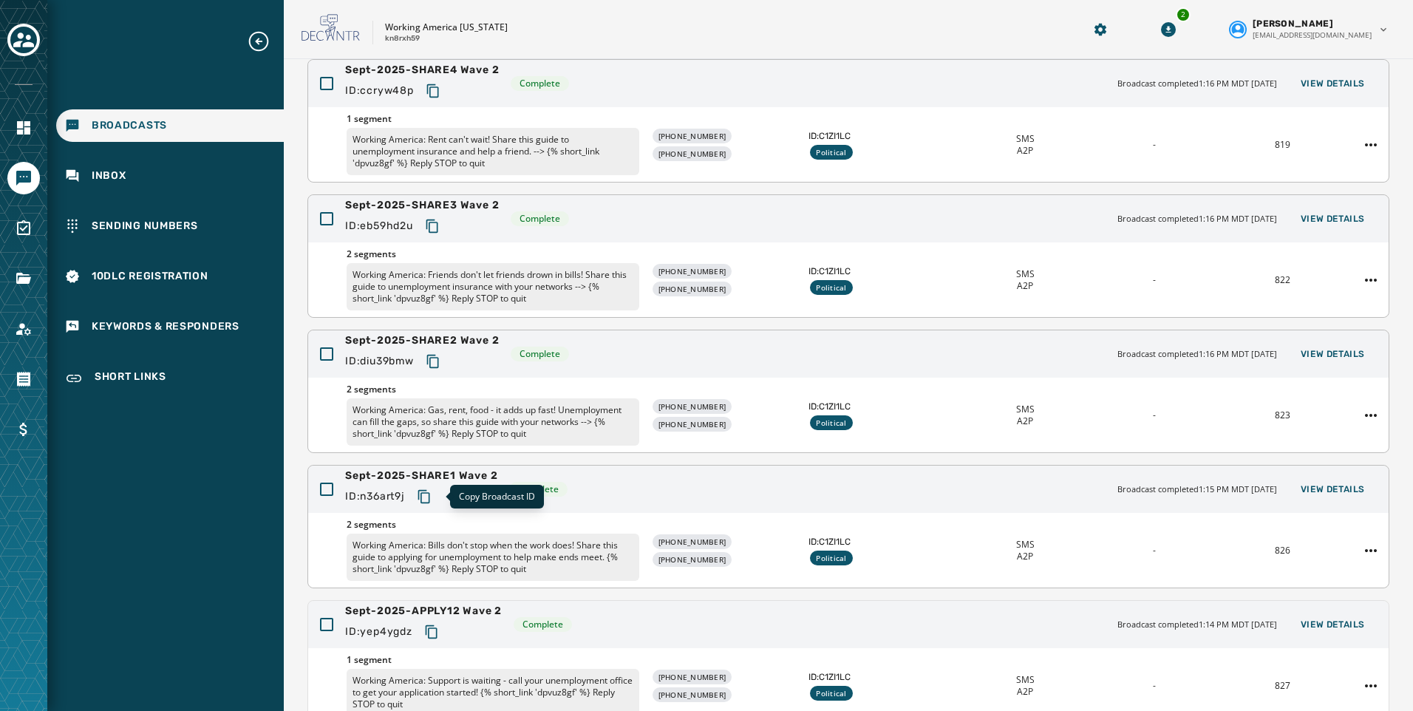
click at [425, 497] on icon "Copy text to clipboard" at bounding box center [424, 496] width 12 height 13
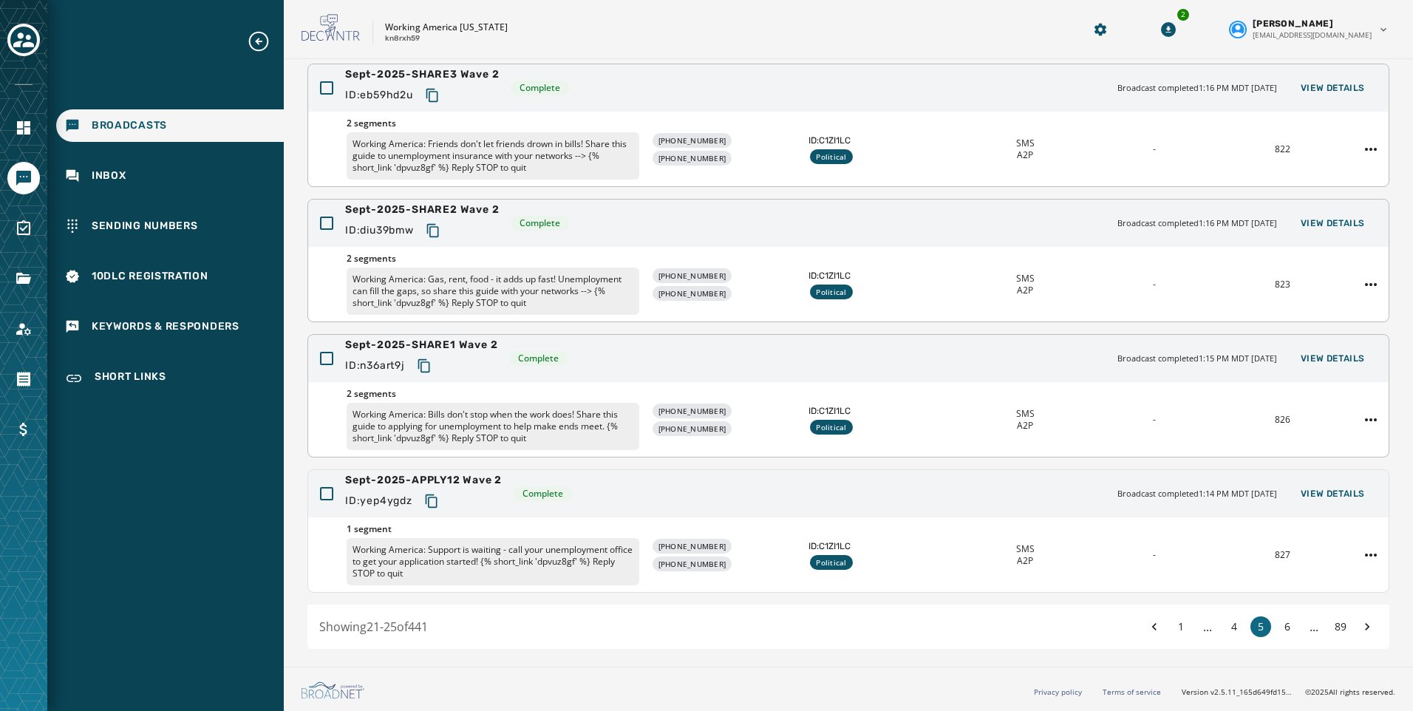
scroll to position [0, 0]
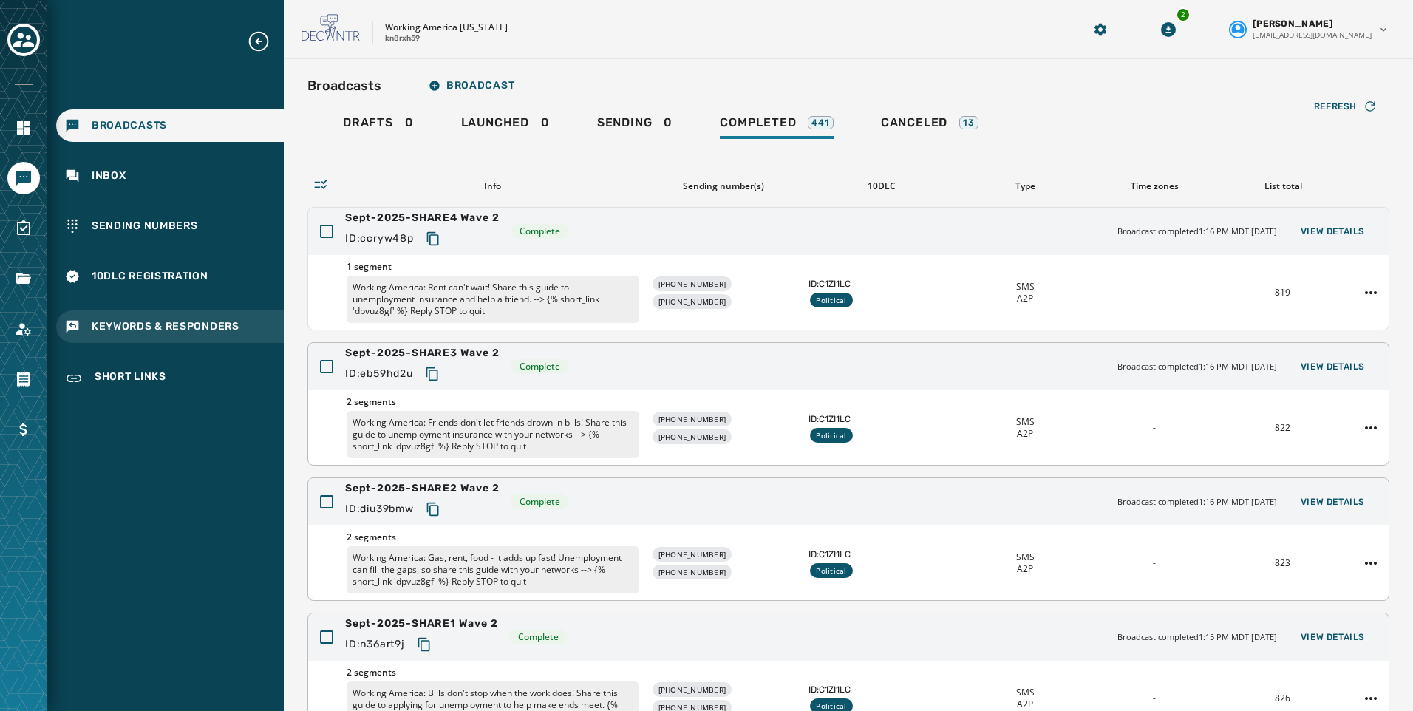
drag, startPoint x: 435, startPoint y: 239, endPoint x: 237, endPoint y: 333, distance: 219.2
click at [435, 239] on icon "Copy text to clipboard" at bounding box center [433, 238] width 15 height 15
click at [437, 372] on icon "Copy text to clipboard" at bounding box center [432, 374] width 15 height 15
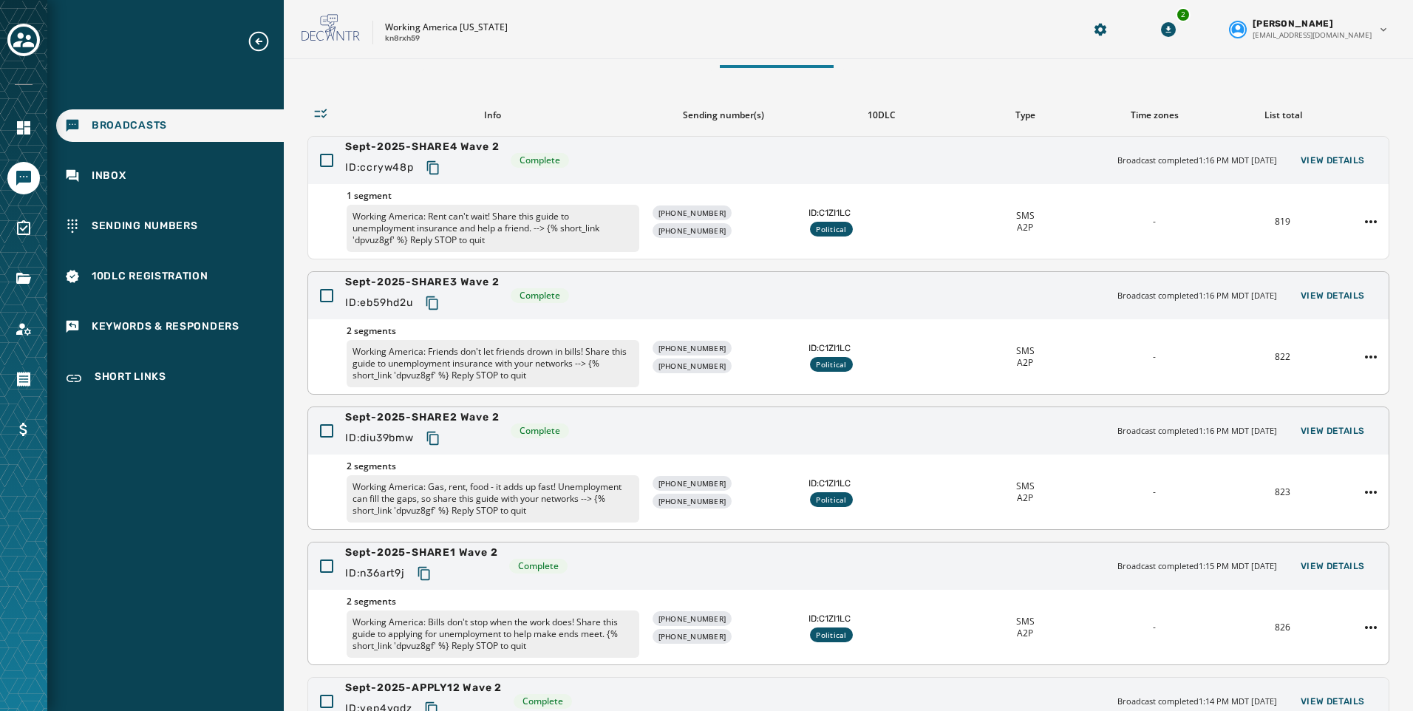
scroll to position [148, 0]
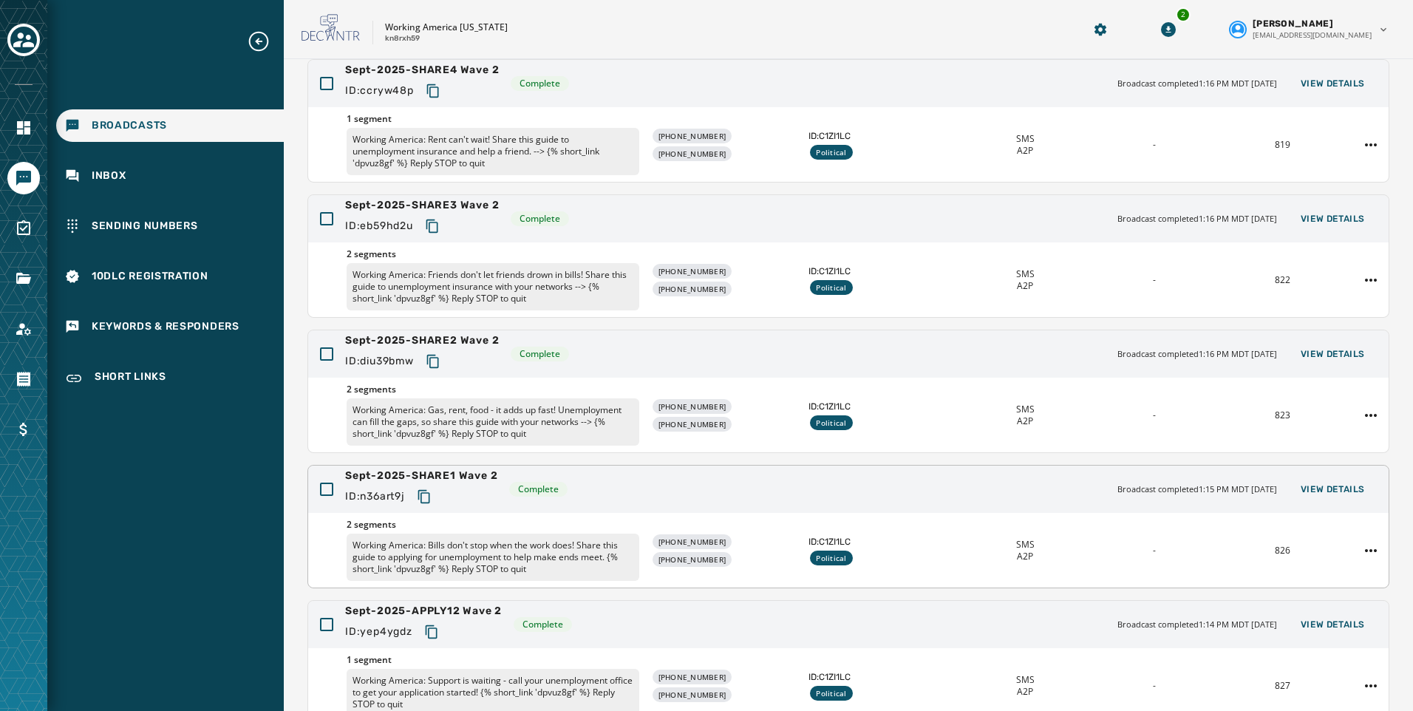
drag, startPoint x: 442, startPoint y: 359, endPoint x: 119, endPoint y: 474, distance: 342.9
click at [438, 359] on icon "Copy text to clipboard" at bounding box center [432, 361] width 12 height 13
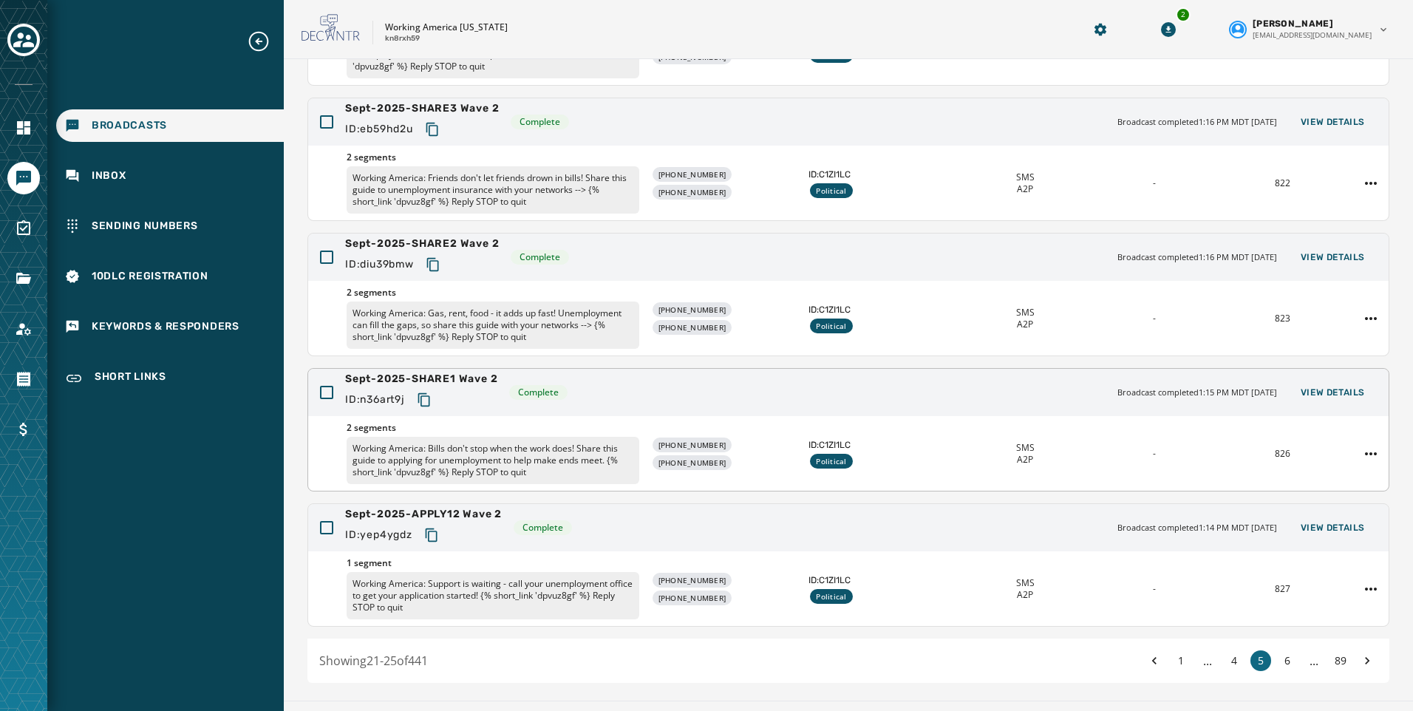
scroll to position [279, 0]
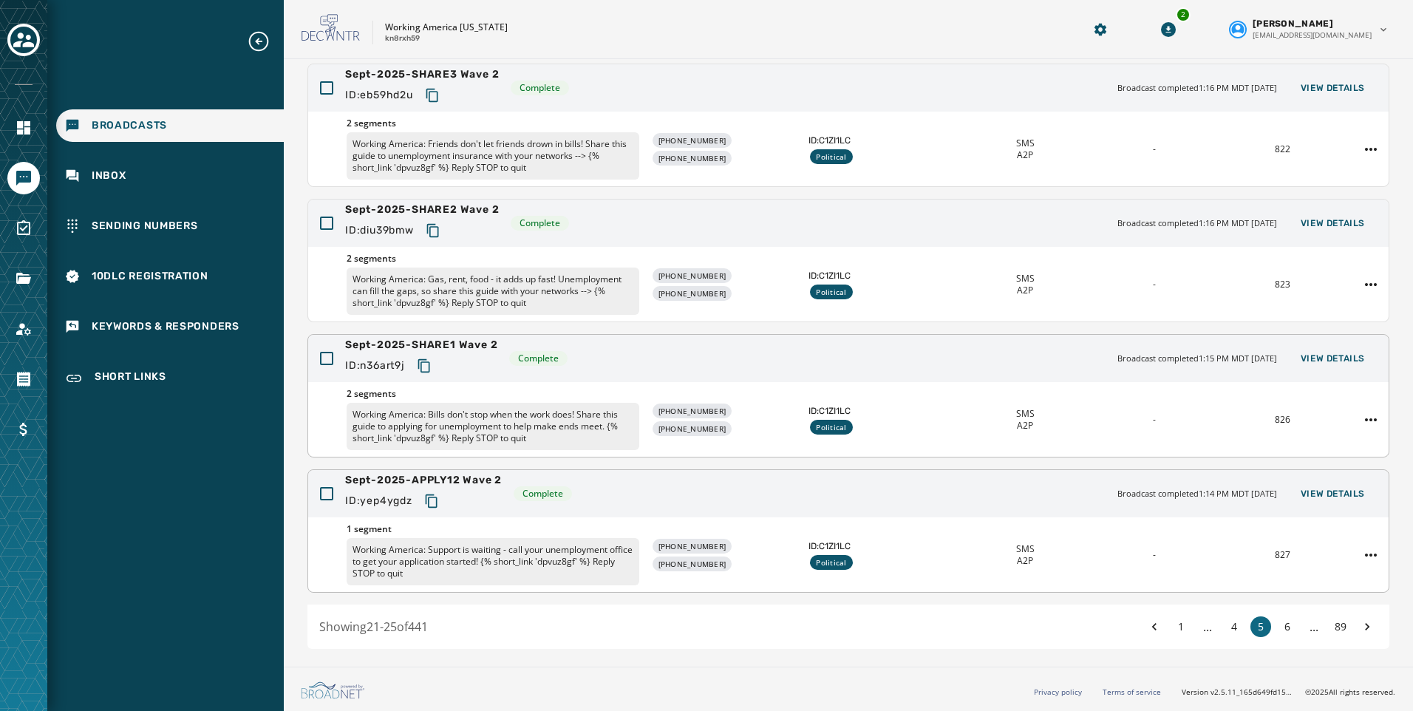
drag, startPoint x: 429, startPoint y: 503, endPoint x: 151, endPoint y: 568, distance: 285.4
click at [429, 503] on icon "Copy text to clipboard" at bounding box center [431, 501] width 15 height 15
drag, startPoint x: 1275, startPoint y: 619, endPoint x: 1219, endPoint y: 601, distance: 58.2
click at [1277, 619] on button "6" at bounding box center [1287, 626] width 21 height 21
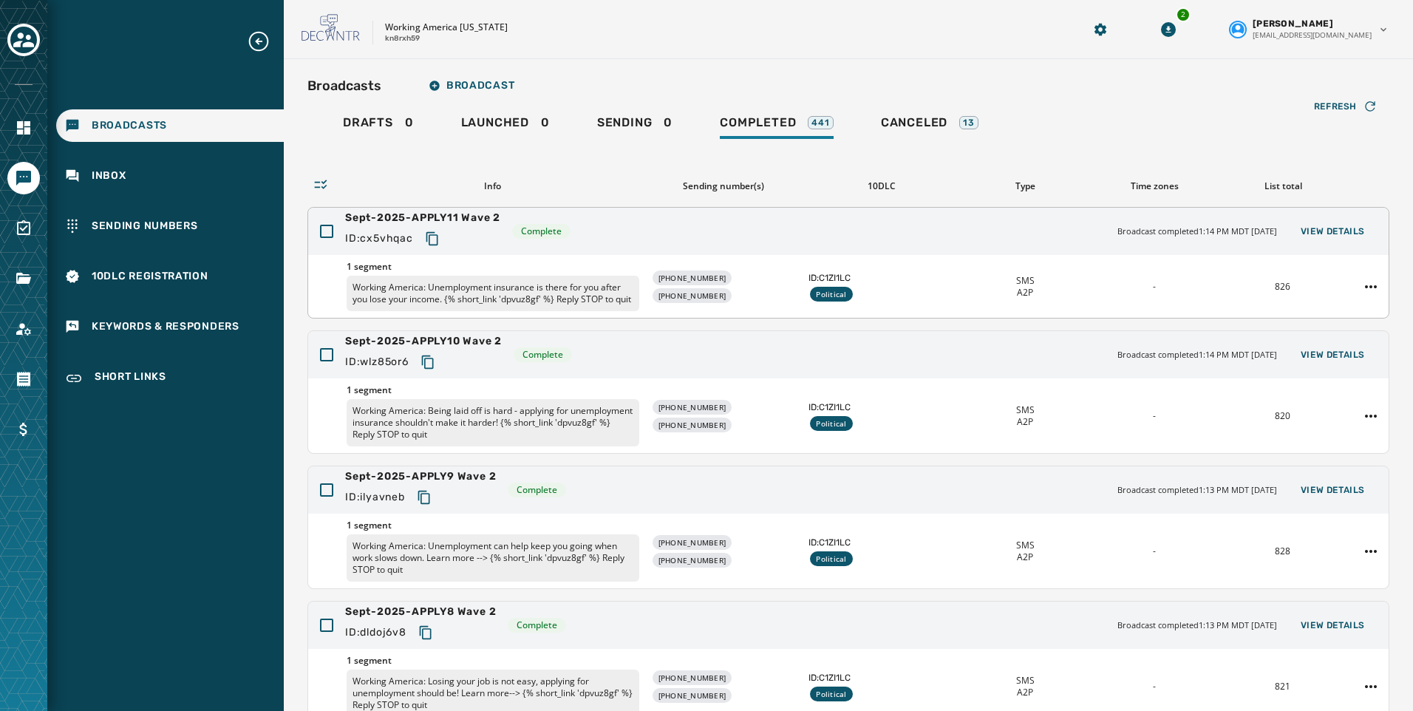
click at [427, 237] on icon "Copy text to clipboard" at bounding box center [432, 238] width 15 height 15
click at [435, 370] on icon "Copy text to clipboard" at bounding box center [427, 362] width 15 height 15
click at [434, 370] on icon "Copy text to clipboard" at bounding box center [427, 362] width 15 height 15
click at [427, 505] on icon "Copy text to clipboard" at bounding box center [424, 497] width 15 height 15
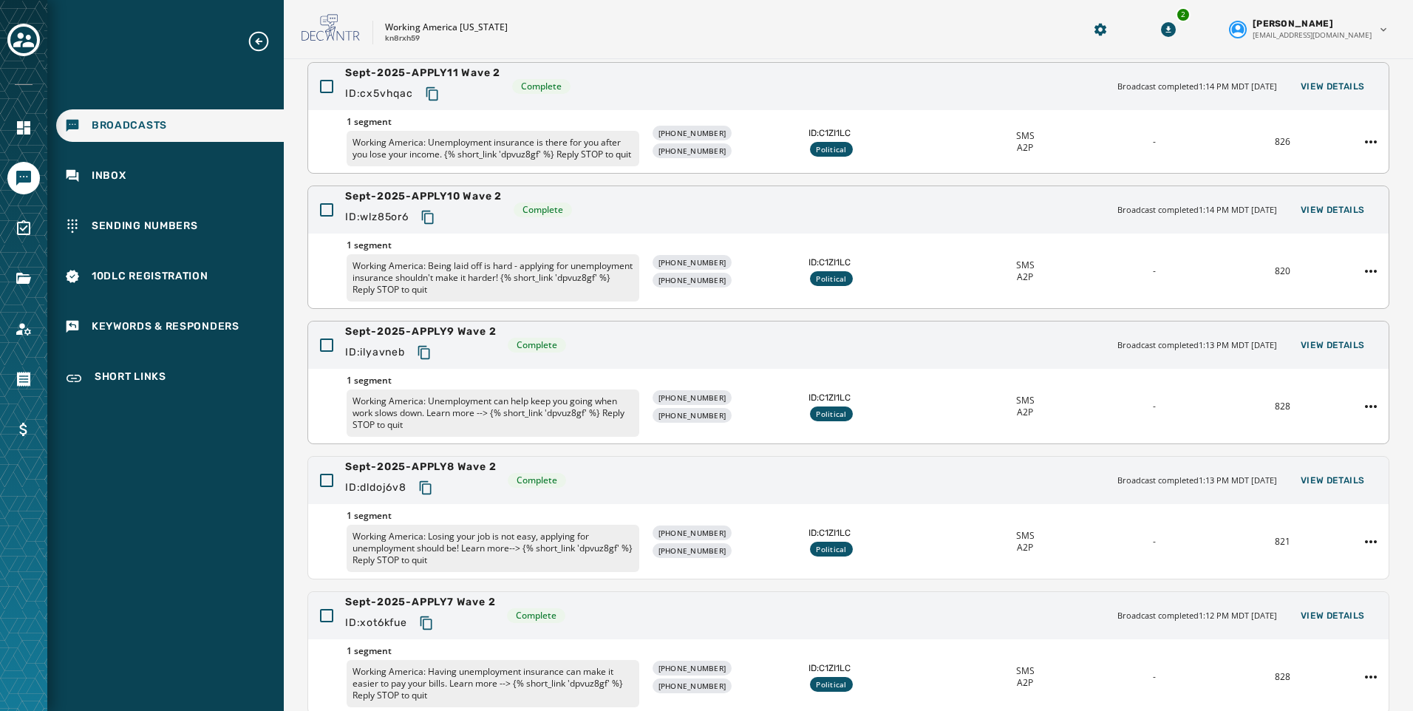
scroll to position [222, 0]
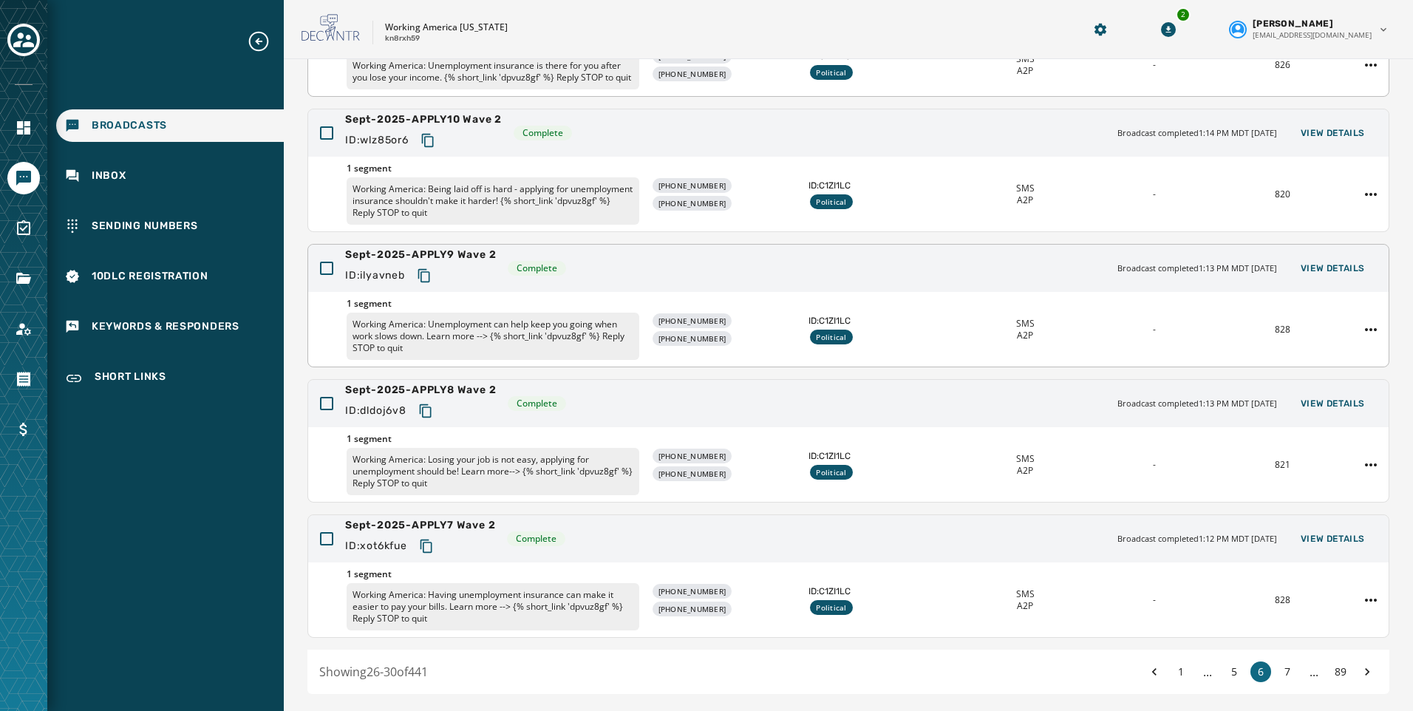
click at [435, 289] on button "Copy text to clipboard" at bounding box center [424, 275] width 27 height 27
click at [428, 418] on icon "Copy text to clipboard" at bounding box center [425, 410] width 15 height 15
drag, startPoint x: 423, startPoint y: 559, endPoint x: 212, endPoint y: 572, distance: 211.8
click at [423, 553] on icon "Copy text to clipboard" at bounding box center [426, 545] width 12 height 13
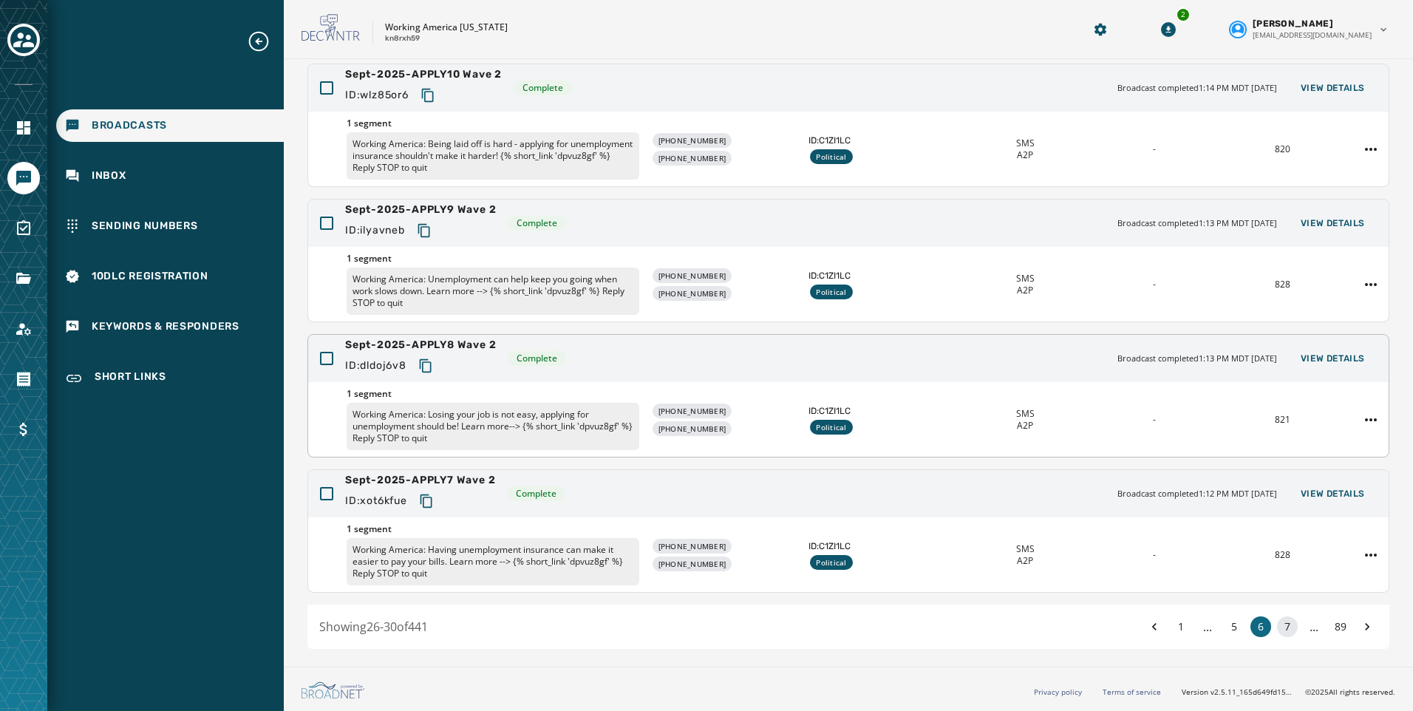
click at [1282, 621] on button "7" at bounding box center [1287, 626] width 21 height 21
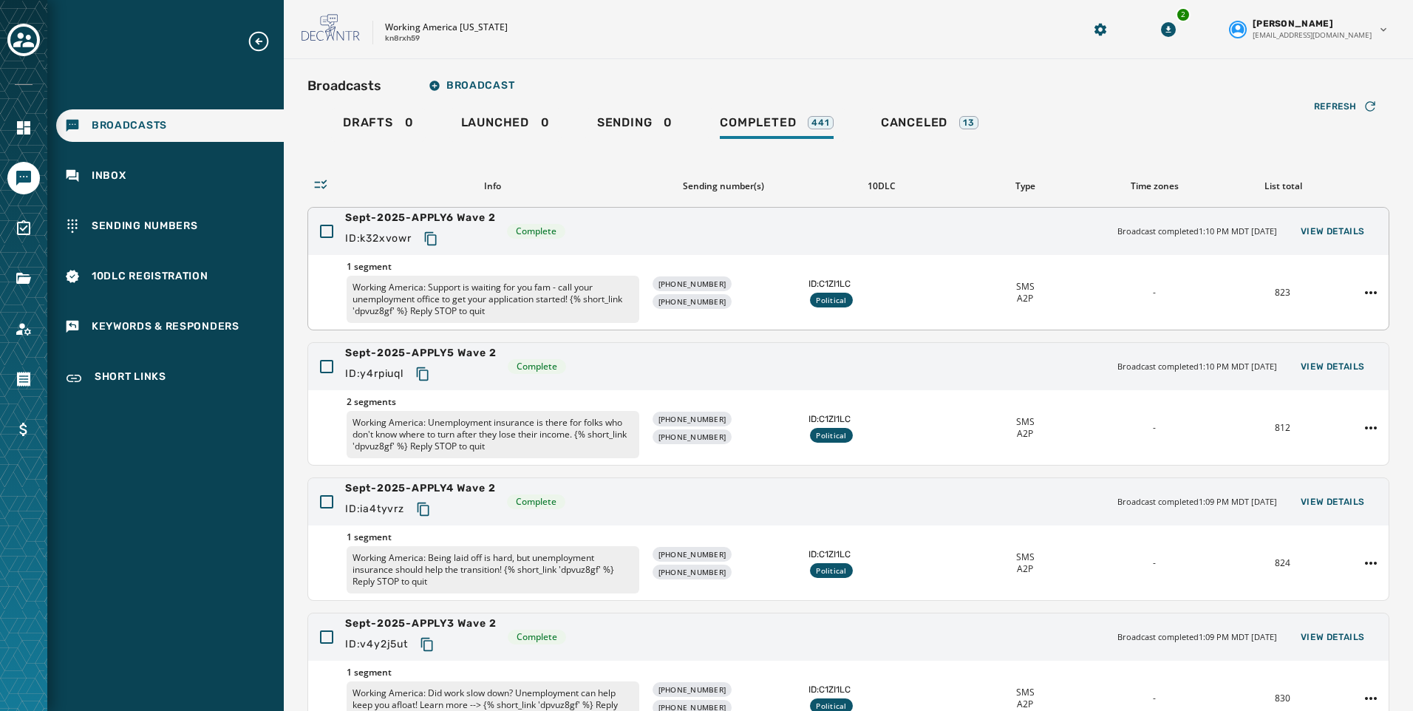
click at [432, 239] on icon "Copy text to clipboard" at bounding box center [430, 238] width 15 height 15
drag, startPoint x: 426, startPoint y: 375, endPoint x: 296, endPoint y: 398, distance: 131.5
click at [426, 375] on icon "Copy text to clipboard" at bounding box center [422, 374] width 15 height 15
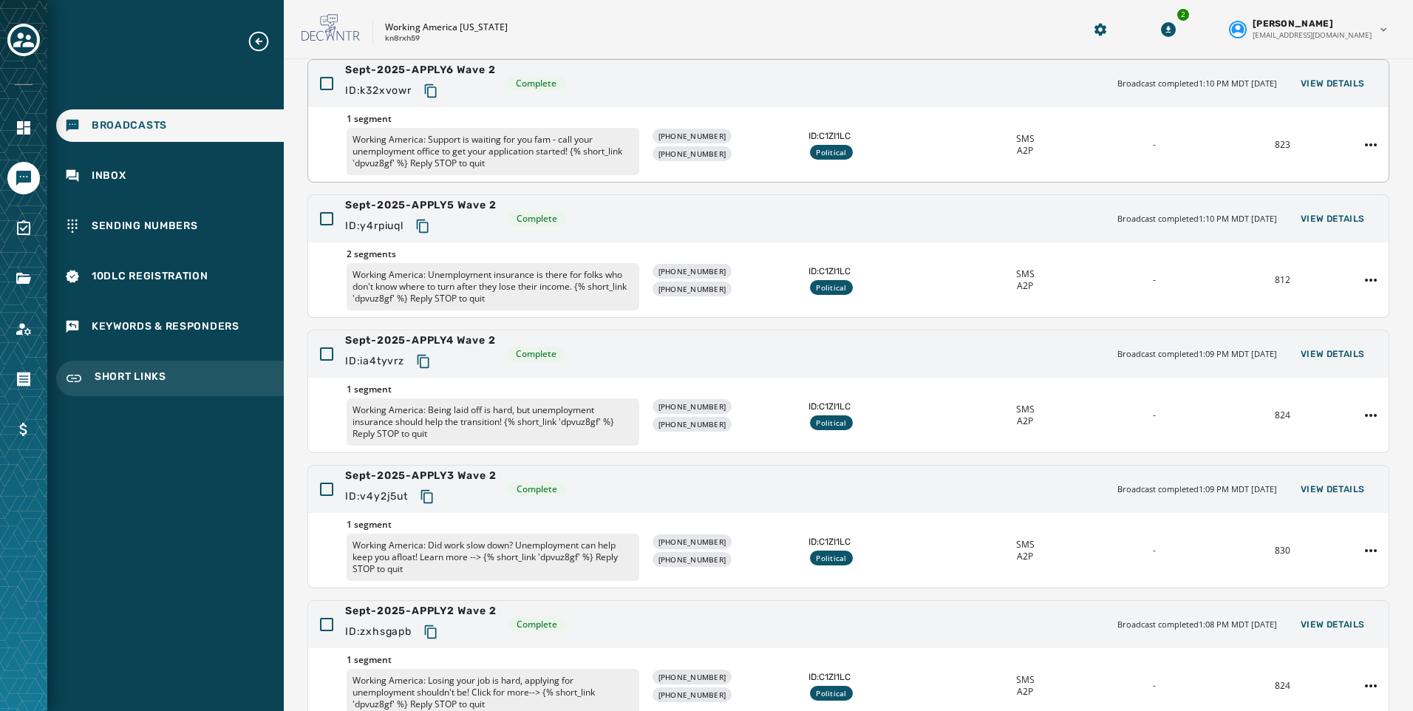
drag, startPoint x: 426, startPoint y: 361, endPoint x: 282, endPoint y: 386, distance: 146.4
click at [426, 361] on icon "Copy text to clipboard" at bounding box center [423, 361] width 15 height 15
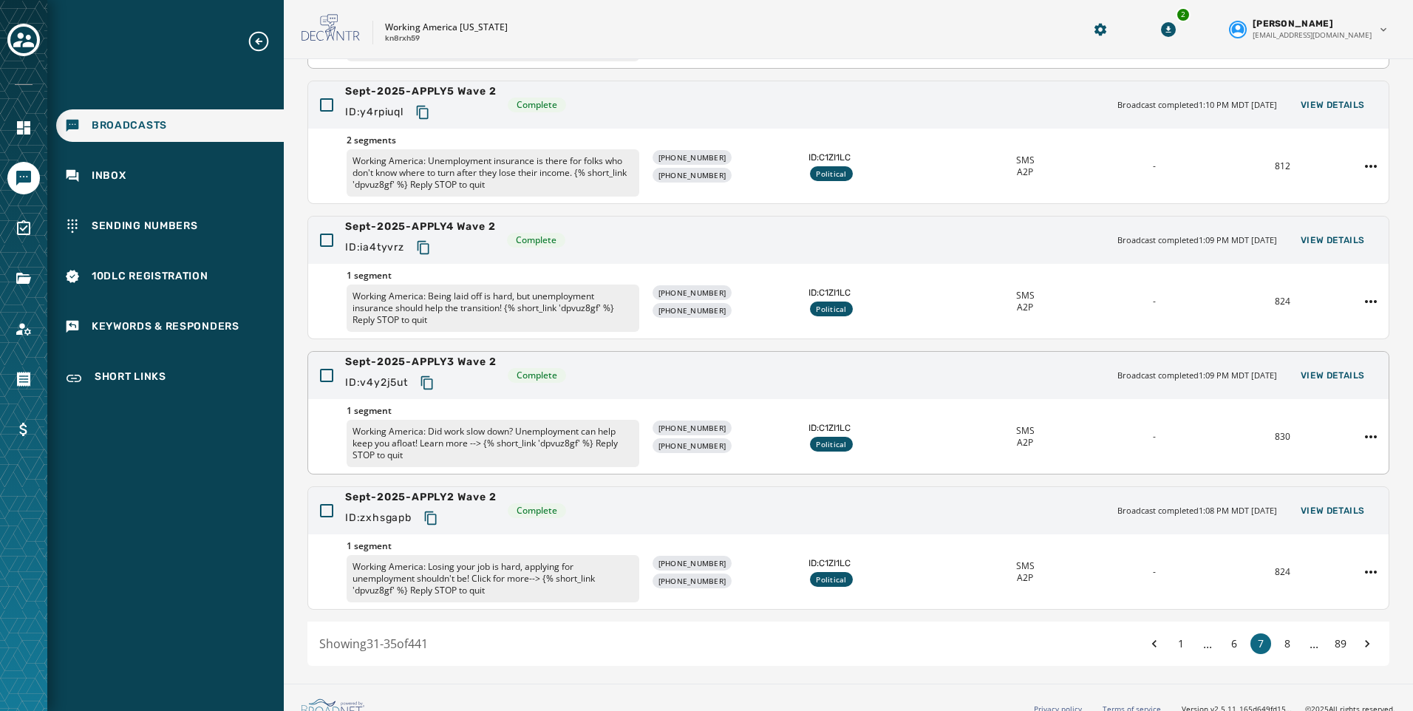
scroll to position [279, 0]
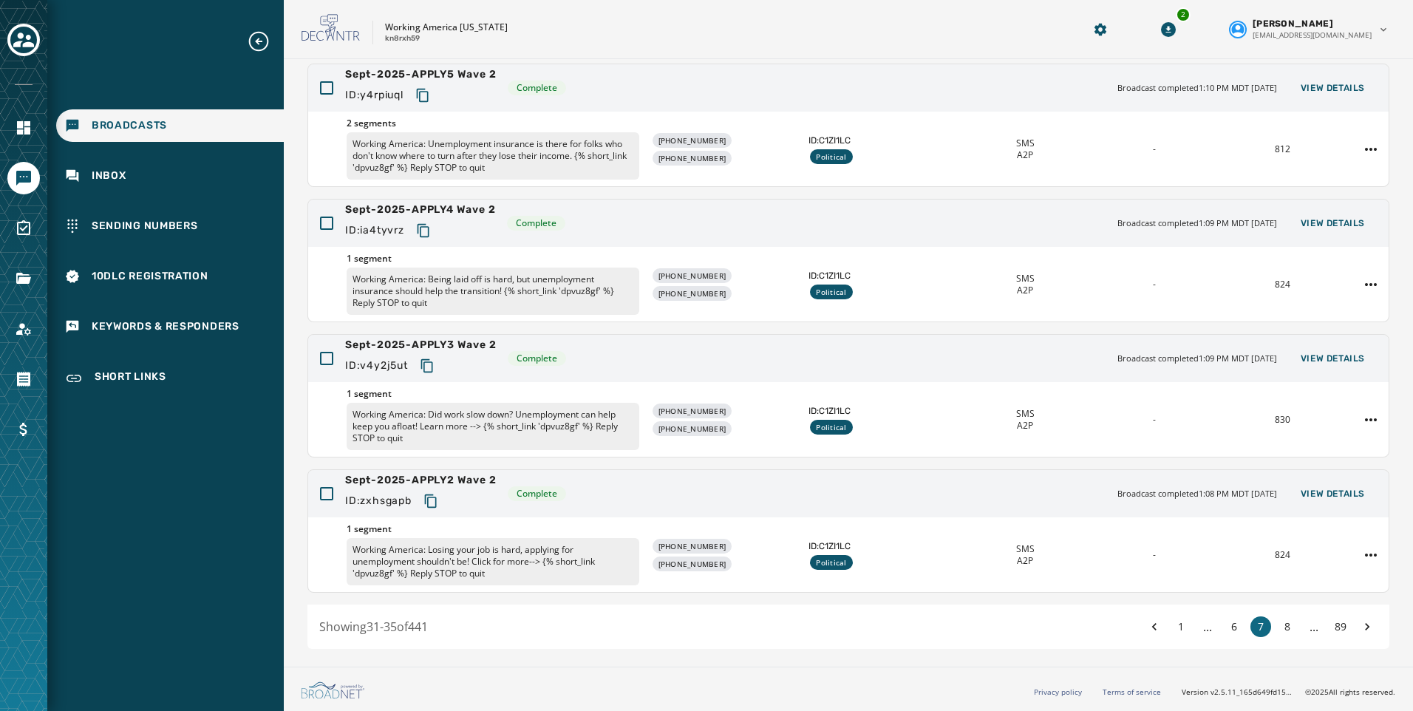
drag, startPoint x: 432, startPoint y: 361, endPoint x: 242, endPoint y: 396, distance: 193.1
click at [432, 361] on icon "Copy text to clipboard" at bounding box center [427, 365] width 15 height 15
drag, startPoint x: 435, startPoint y: 504, endPoint x: 232, endPoint y: 505, distance: 202.5
click at [435, 504] on icon "Copy text to clipboard" at bounding box center [430, 501] width 15 height 15
drag, startPoint x: 1273, startPoint y: 627, endPoint x: 936, endPoint y: 531, distance: 350.4
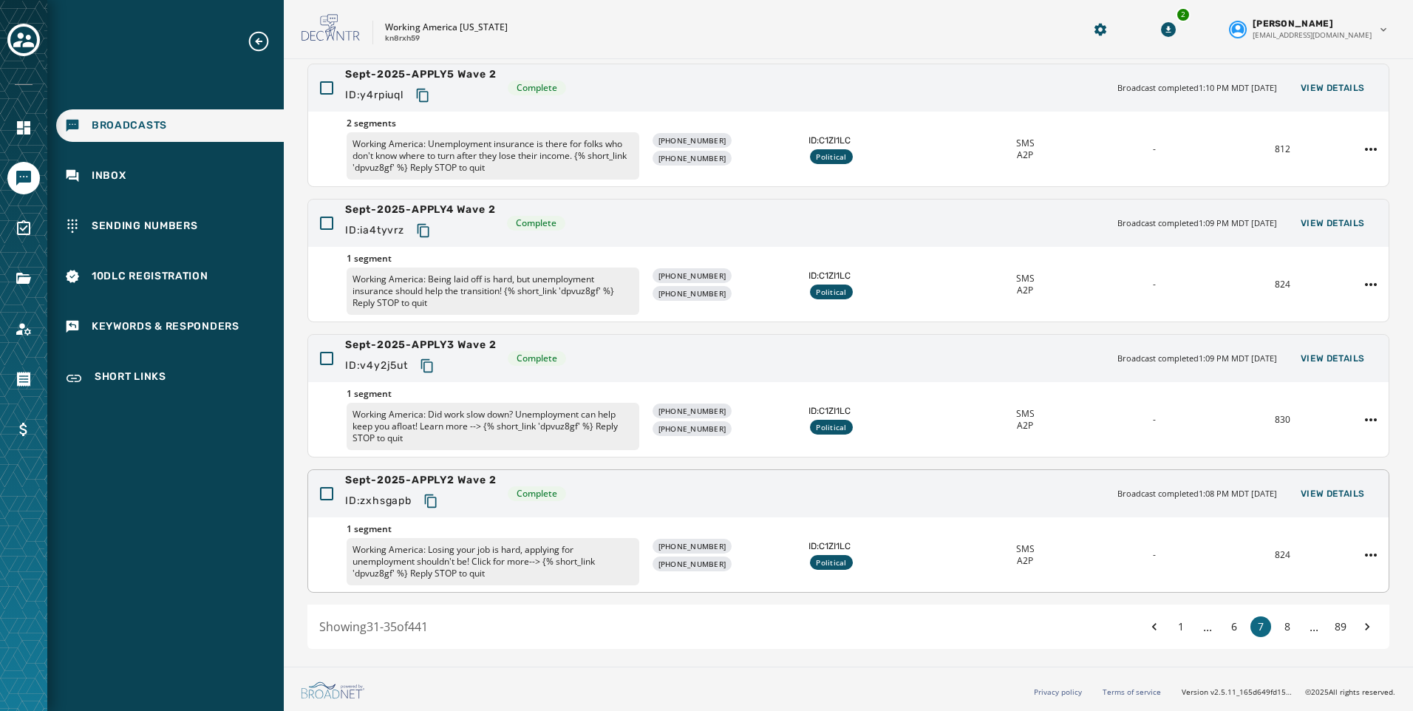
click at [1277, 627] on button "8" at bounding box center [1287, 626] width 21 height 21
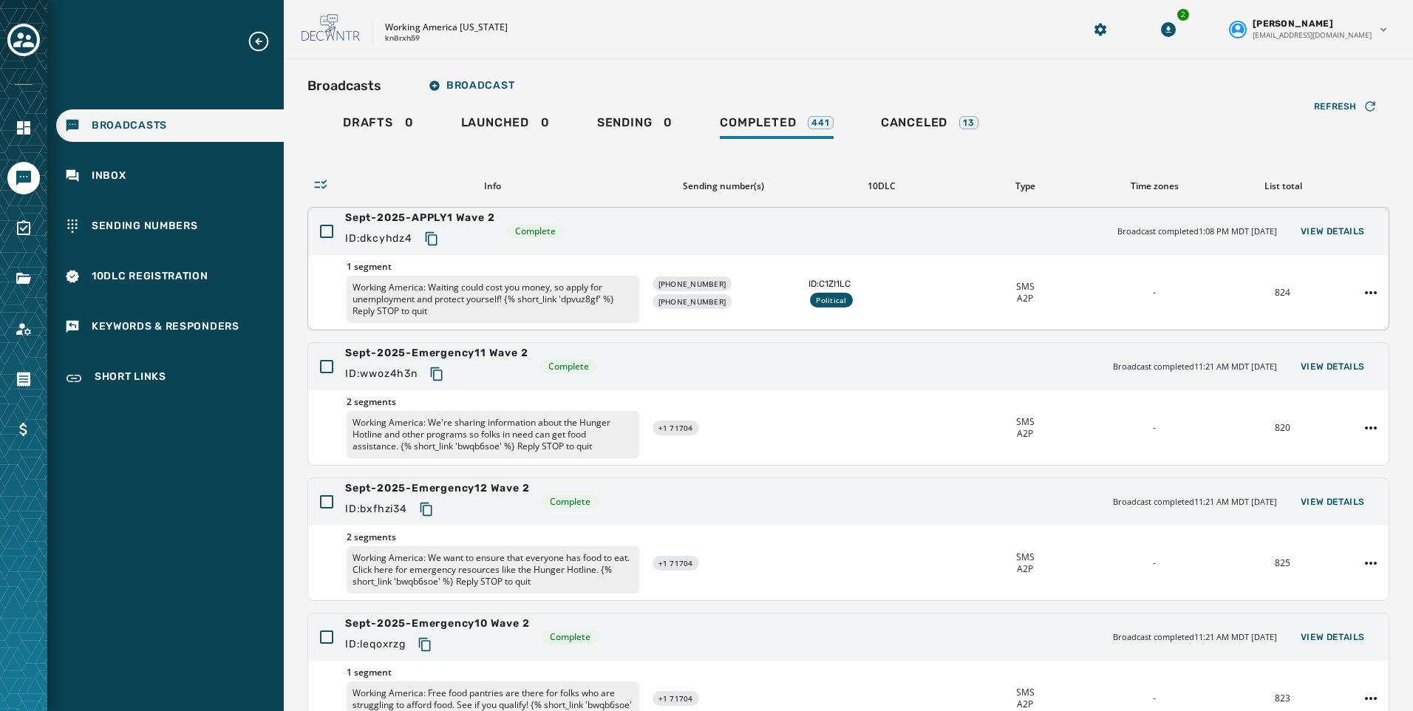
click at [430, 234] on icon "Copy text to clipboard" at bounding box center [431, 238] width 15 height 15
drag, startPoint x: 619, startPoint y: 121, endPoint x: 514, endPoint y: 153, distance: 109.6
click at [619, 121] on span "Sending" at bounding box center [624, 122] width 55 height 15
